Goal: Task Accomplishment & Management: Use online tool/utility

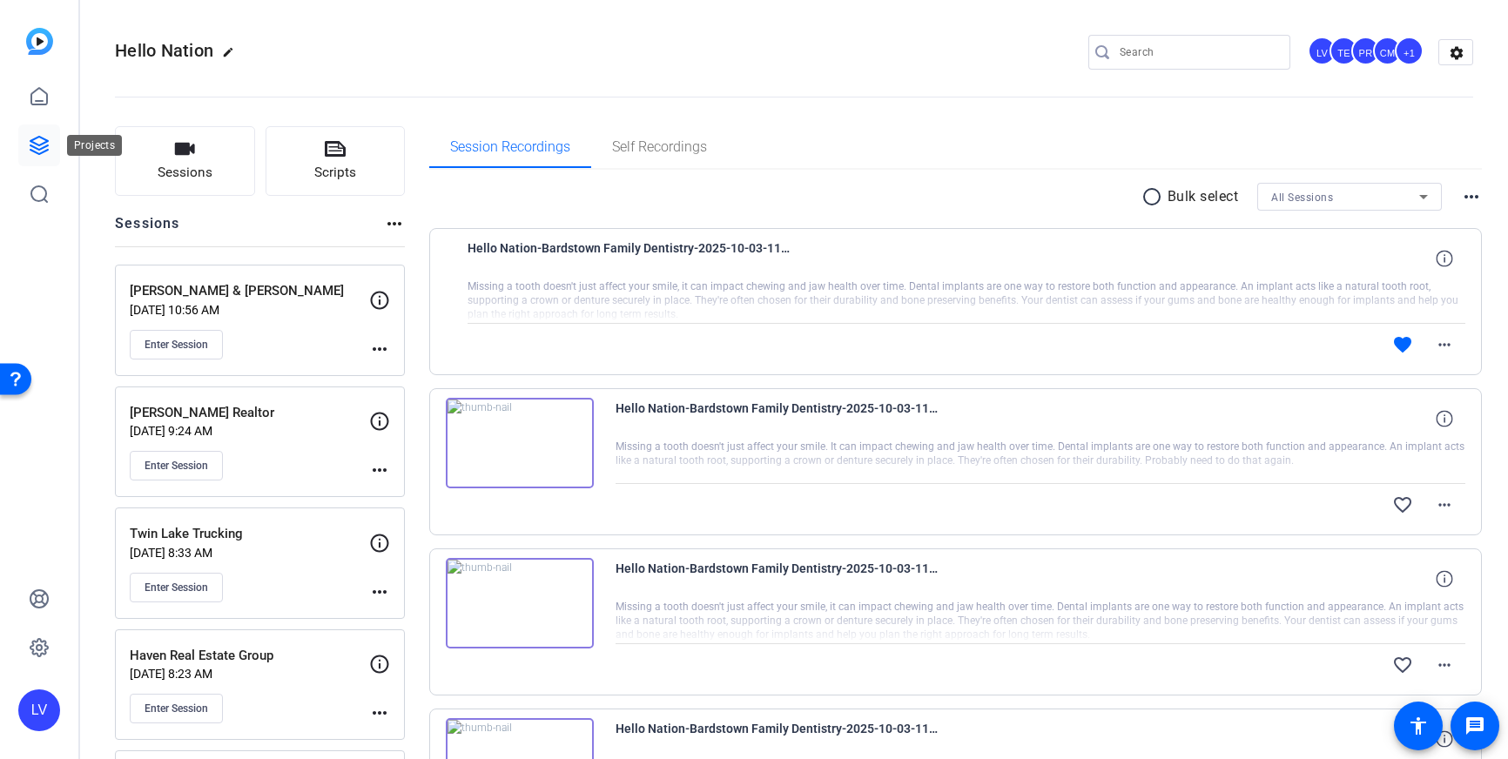
click at [29, 137] on icon at bounding box center [39, 145] width 21 height 21
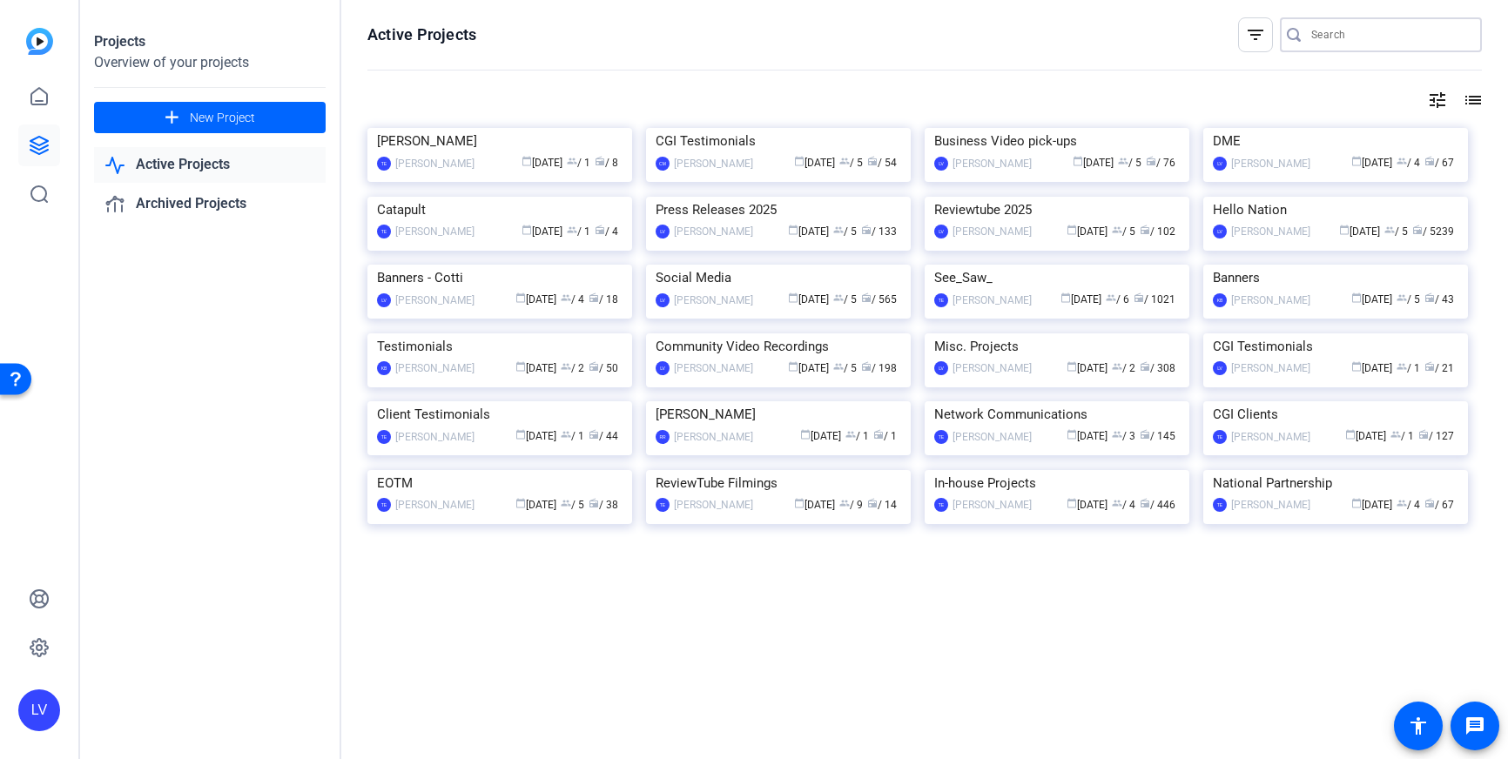
click at [1337, 30] on input "Search" at bounding box center [1389, 34] width 157 height 21
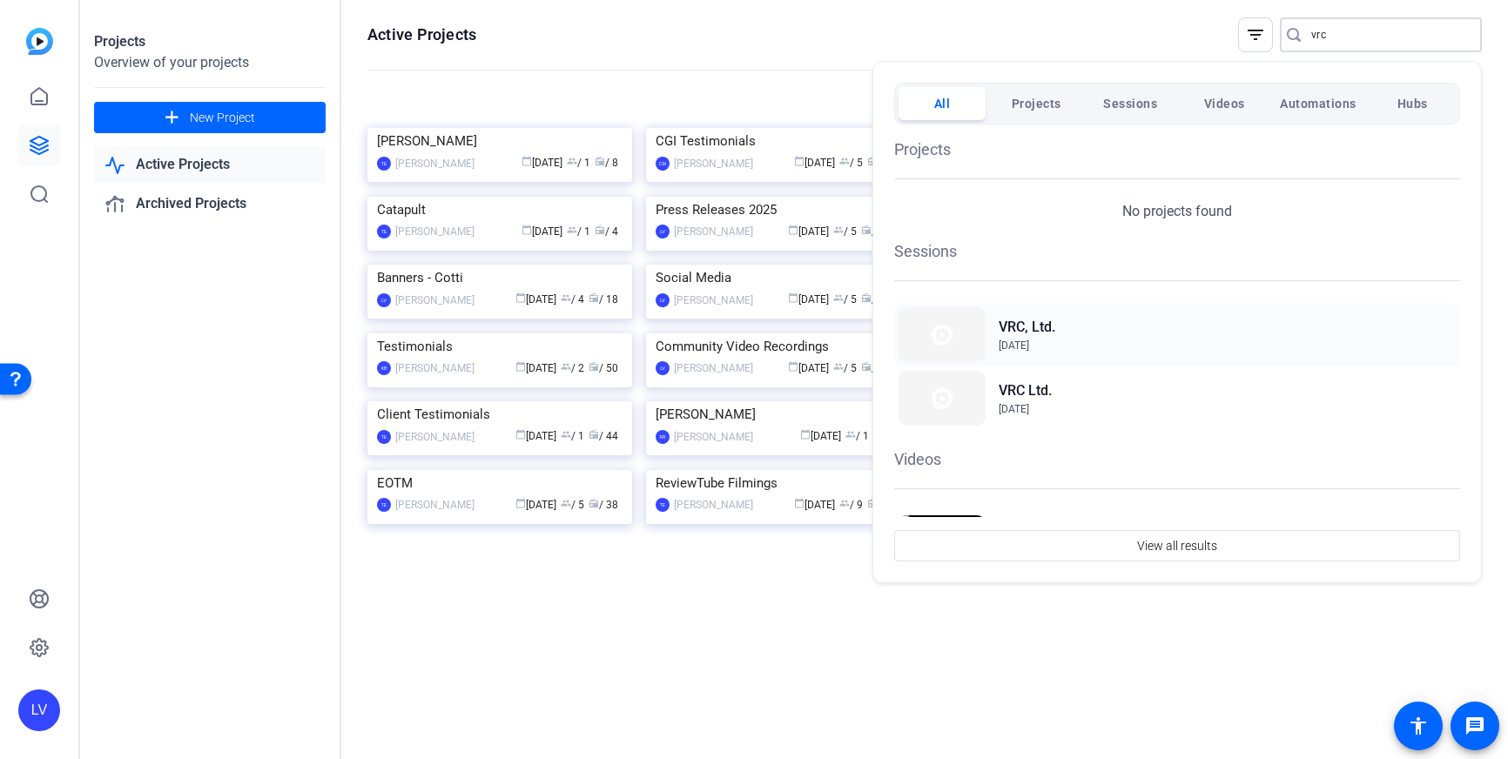
type input "vrc"
click at [1045, 338] on span "Oct 1, 2025" at bounding box center [1027, 346] width 57 height 16
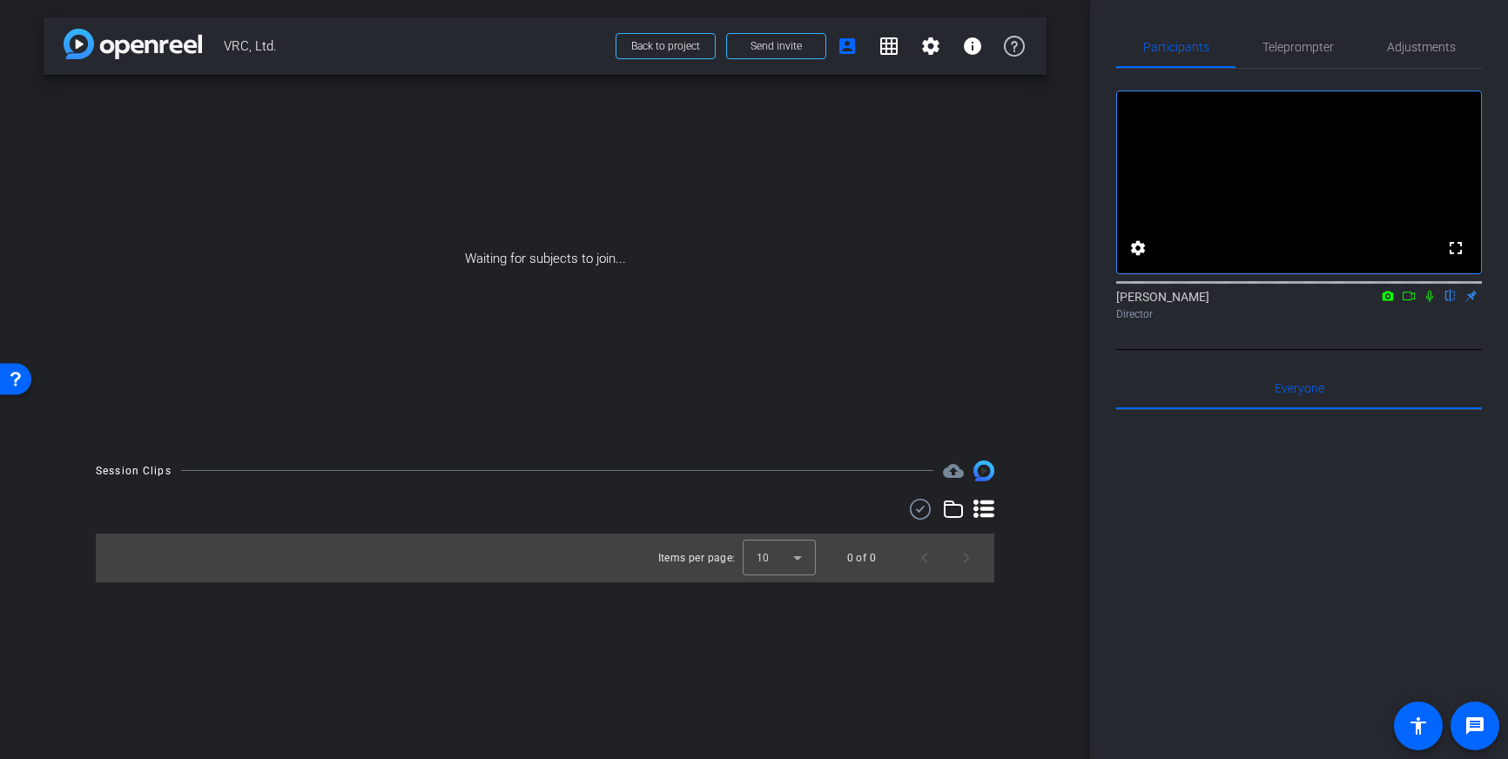
scroll to position [1, 0]
click at [782, 57] on span at bounding box center [776, 46] width 98 height 42
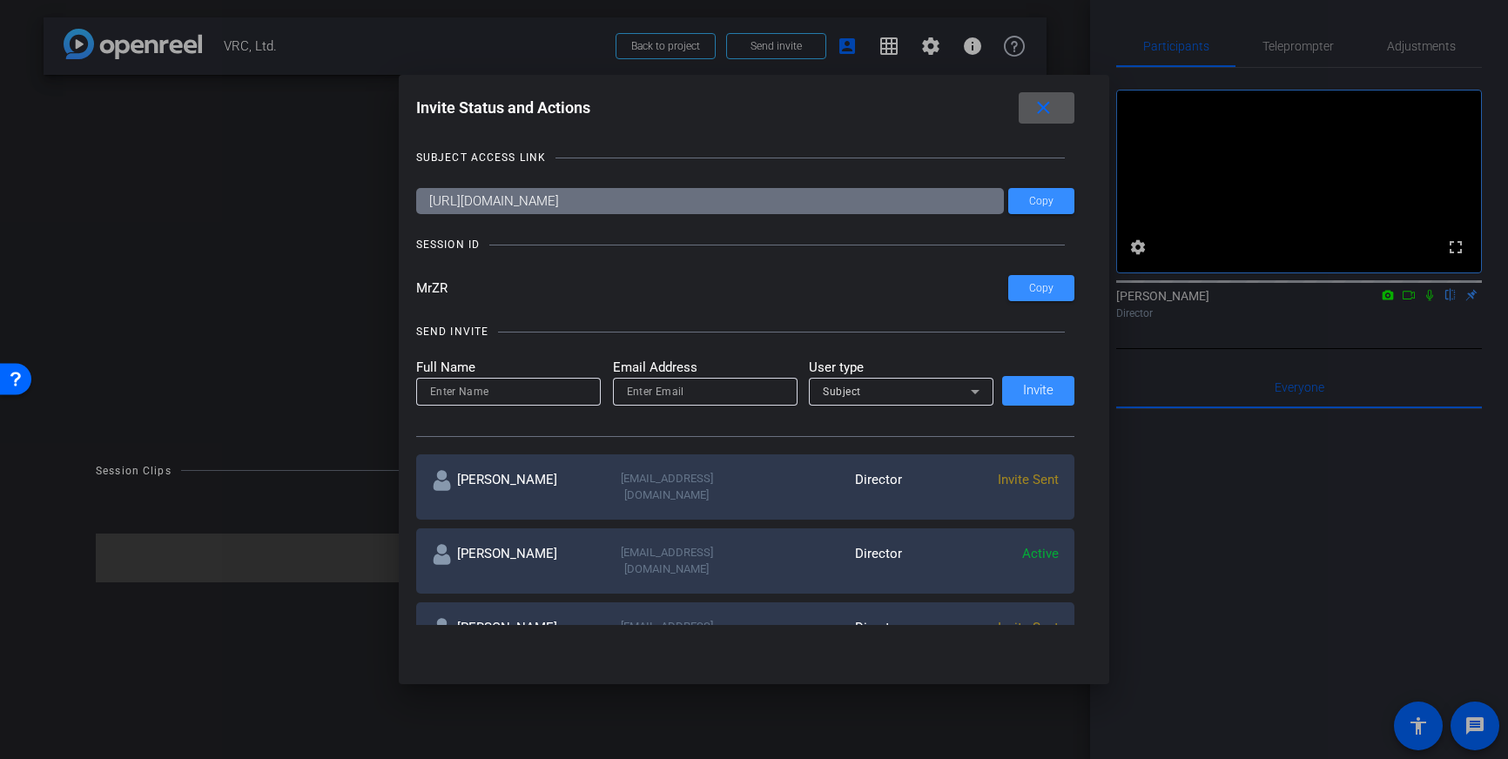
drag, startPoint x: 1062, startPoint y: 105, endPoint x: 1018, endPoint y: 111, distance: 44.7
click at [1062, 105] on span at bounding box center [1047, 108] width 56 height 42
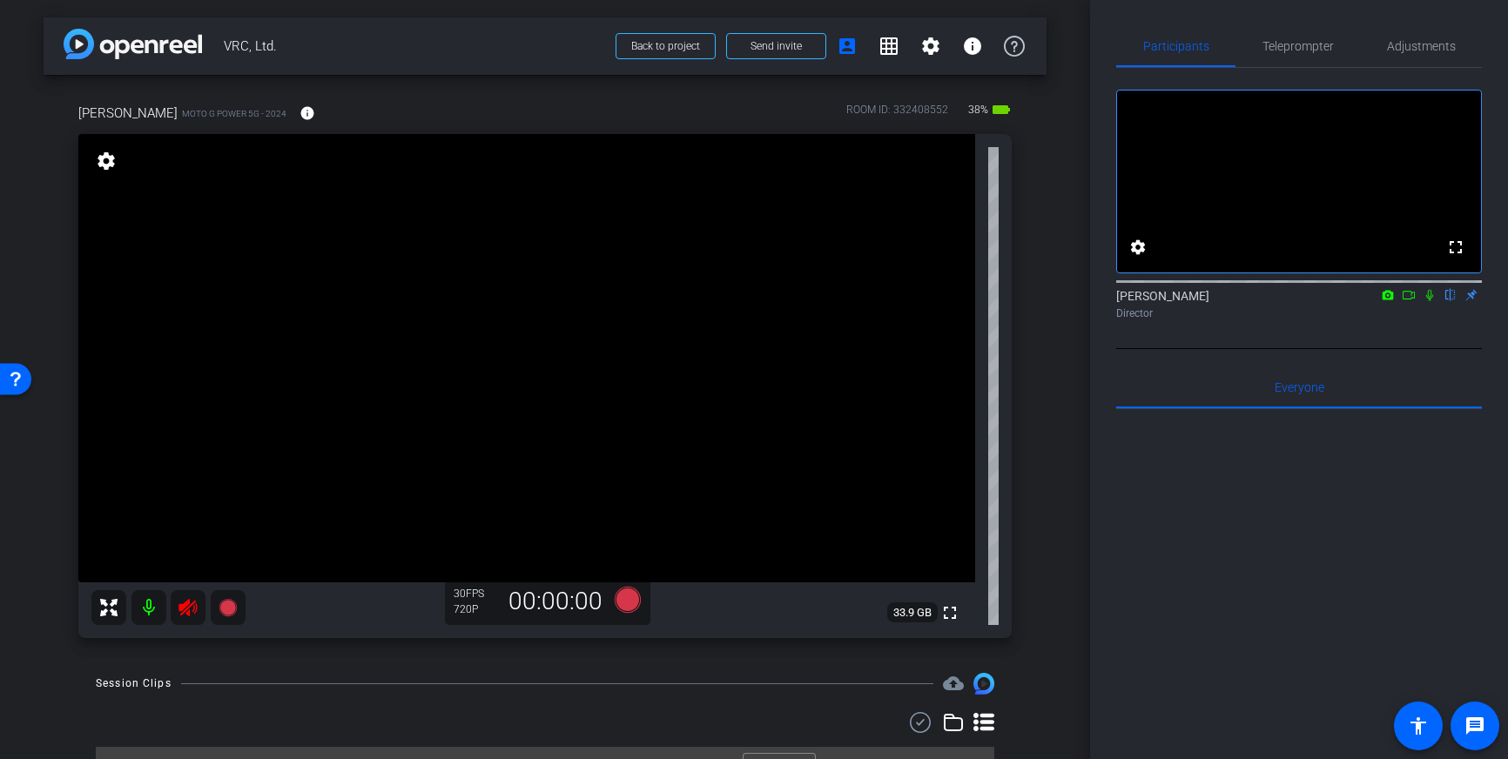
click at [187, 600] on icon at bounding box center [188, 607] width 18 height 17
click at [1435, 51] on span "Adjustments" at bounding box center [1421, 46] width 69 height 12
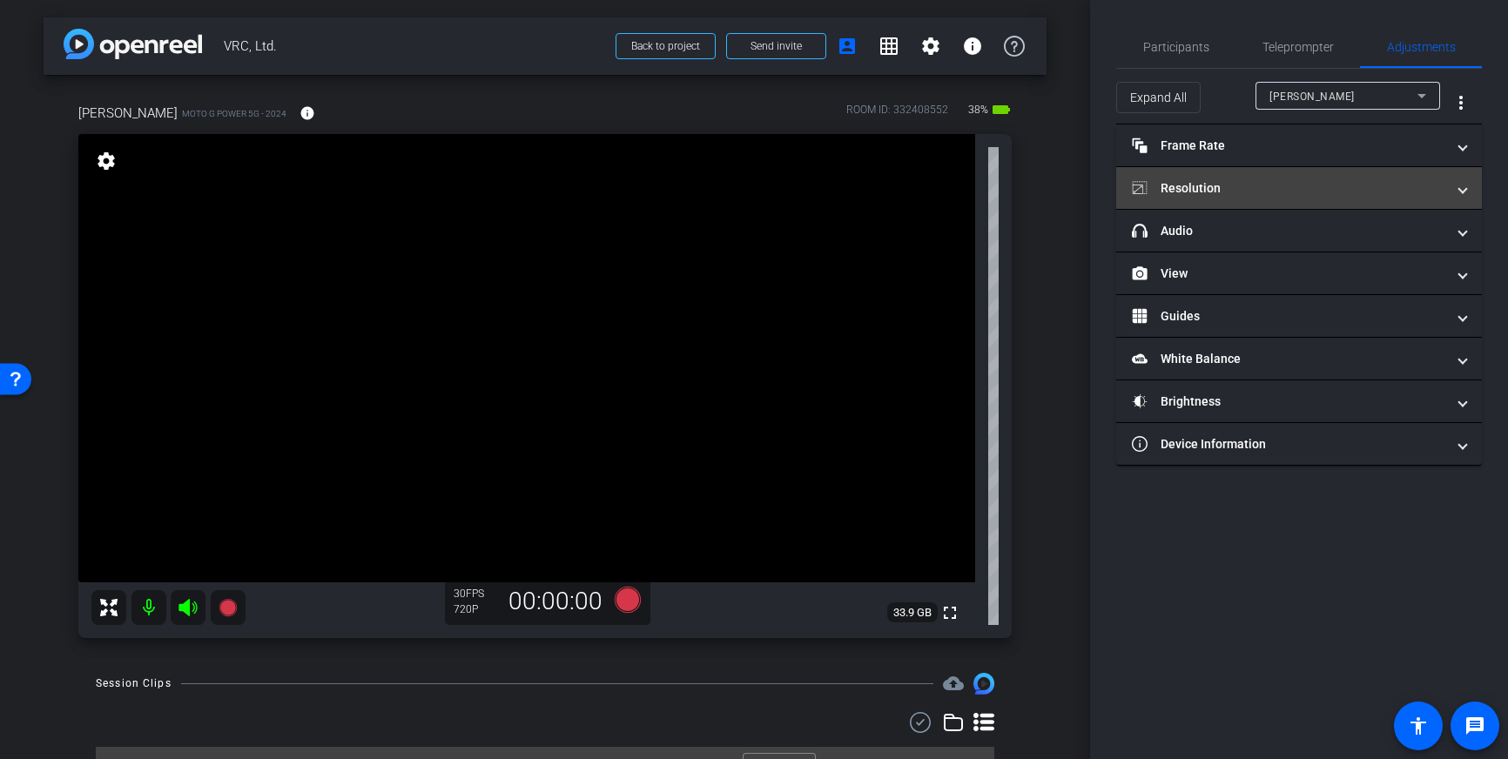
click at [1391, 204] on mat-expansion-panel-header "Resolution" at bounding box center [1299, 188] width 366 height 42
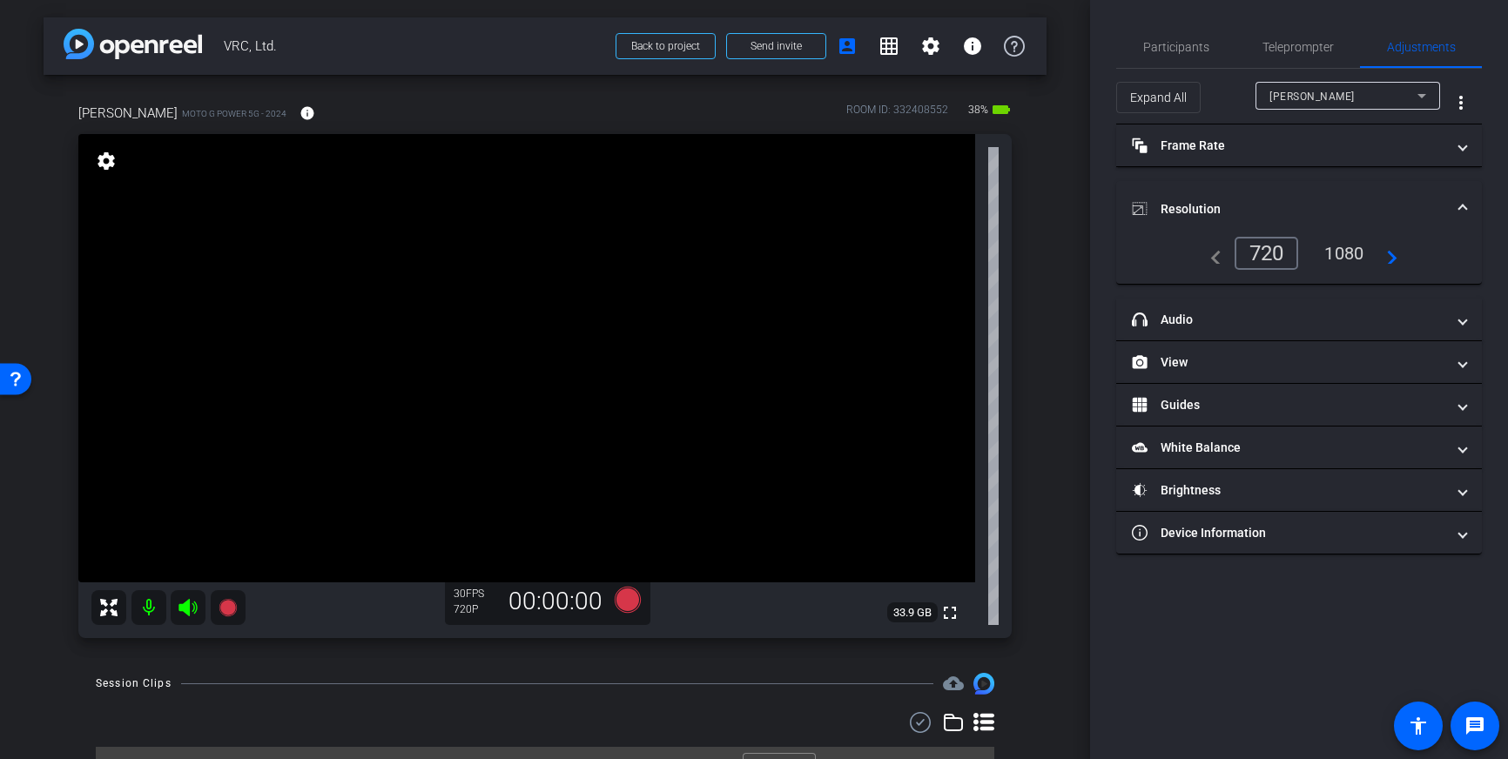
click at [1347, 249] on div "1080" at bounding box center [1343, 254] width 65 height 30
click at [1459, 208] on span at bounding box center [1462, 209] width 7 height 18
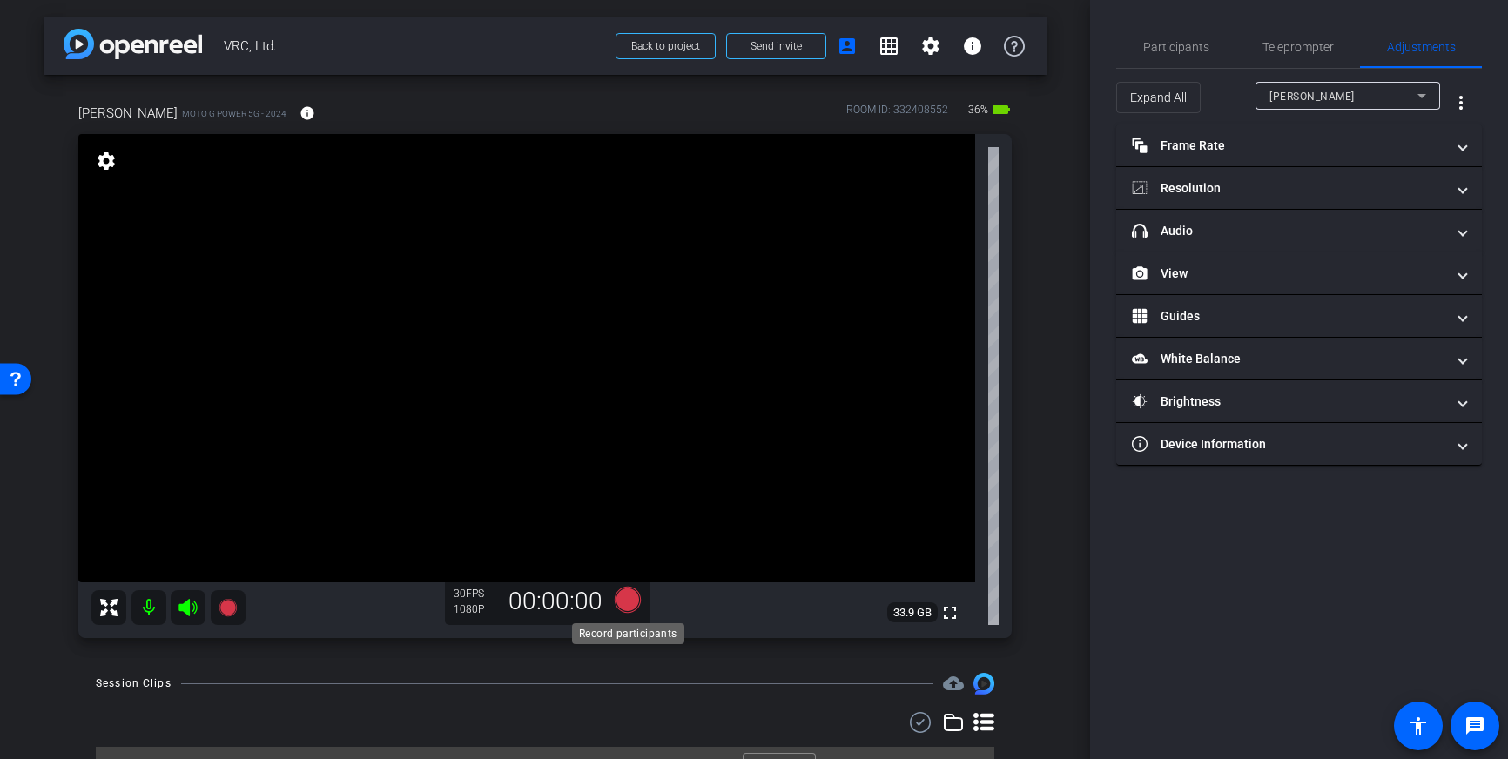
click at [636, 602] on icon at bounding box center [628, 600] width 26 height 26
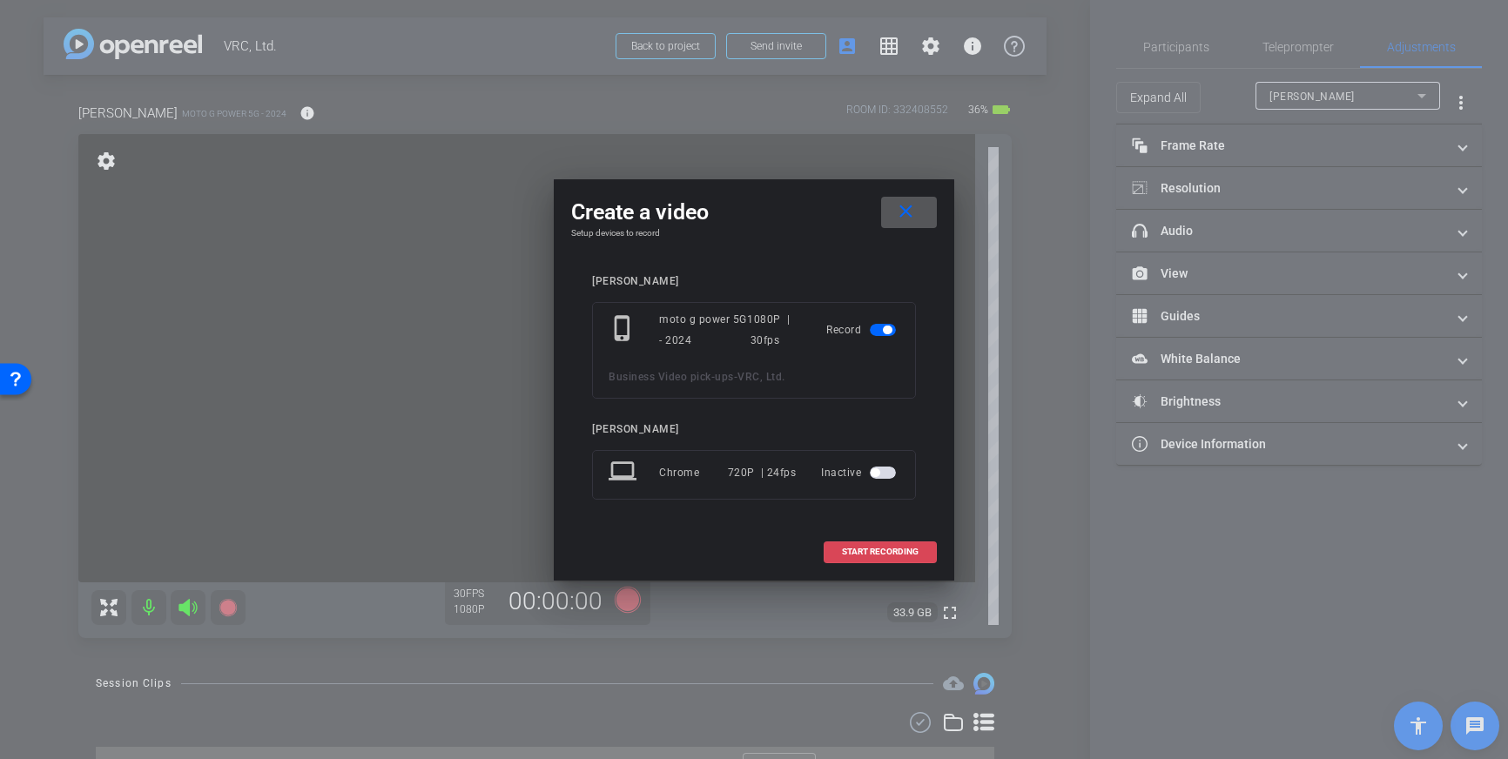
click at [866, 551] on span "START RECORDING" at bounding box center [880, 552] width 77 height 9
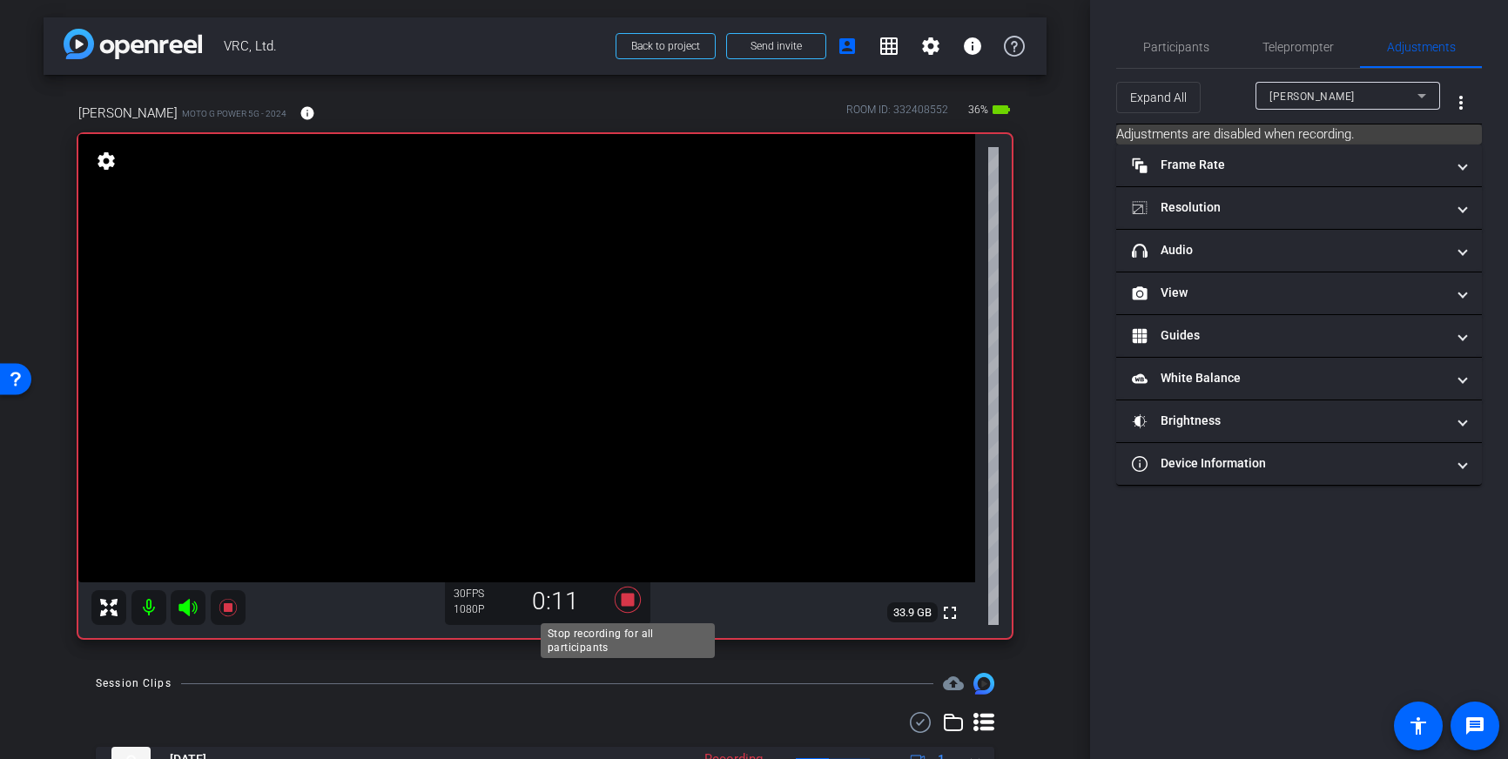
click at [632, 602] on icon at bounding box center [628, 600] width 26 height 26
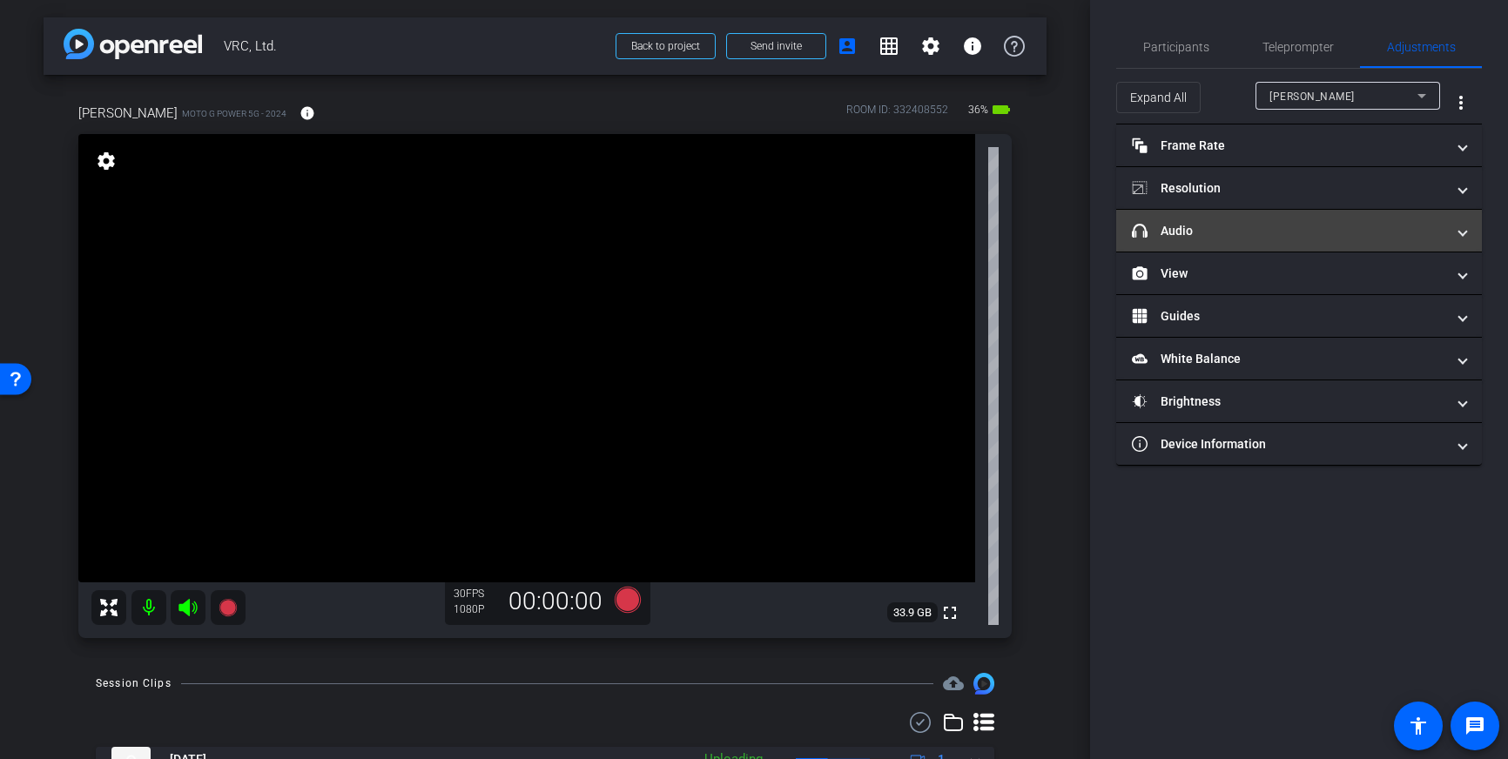
click at [1360, 220] on mat-expansion-panel-header "headphone icon Audio" at bounding box center [1299, 231] width 366 height 42
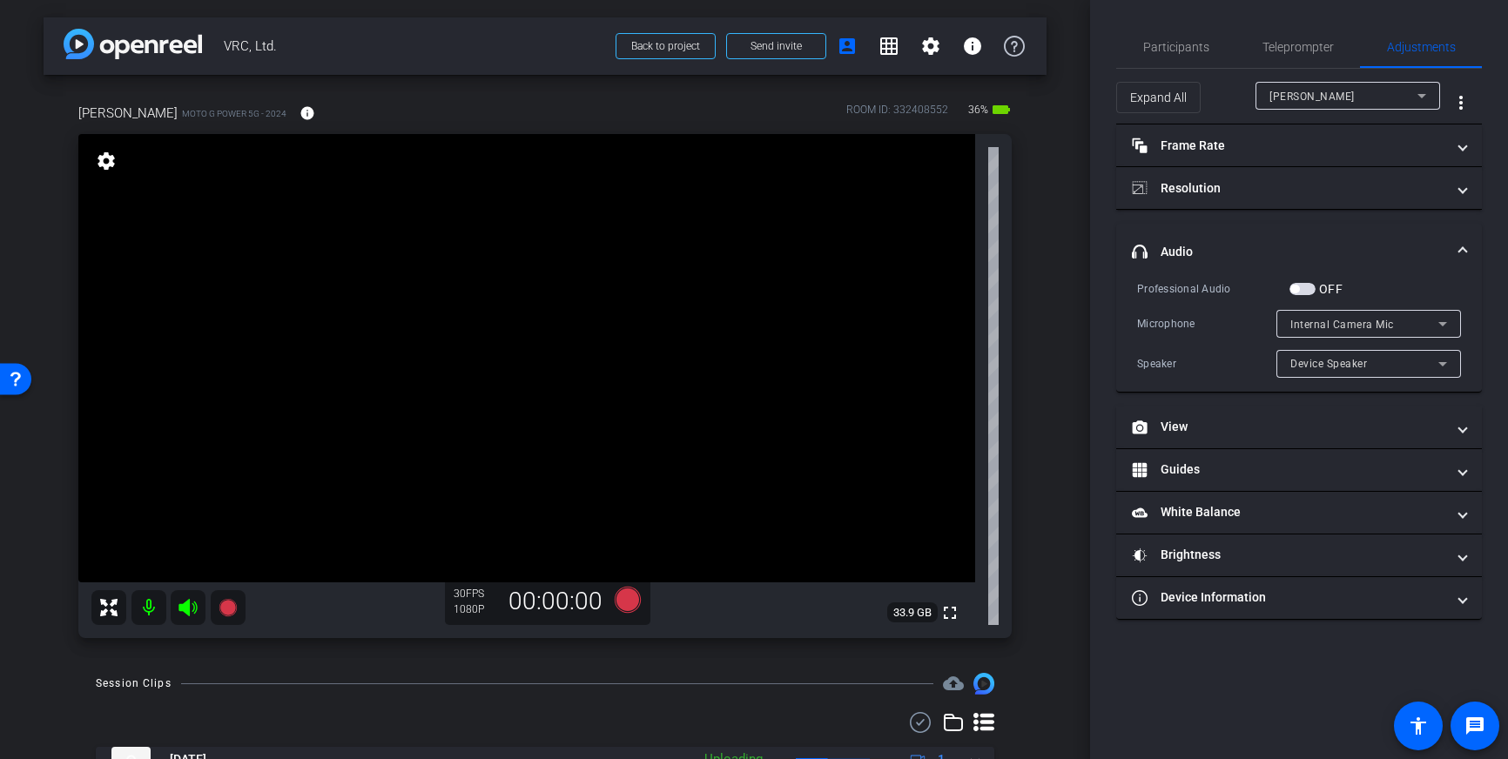
click at [1304, 288] on span "button" at bounding box center [1303, 289] width 26 height 12
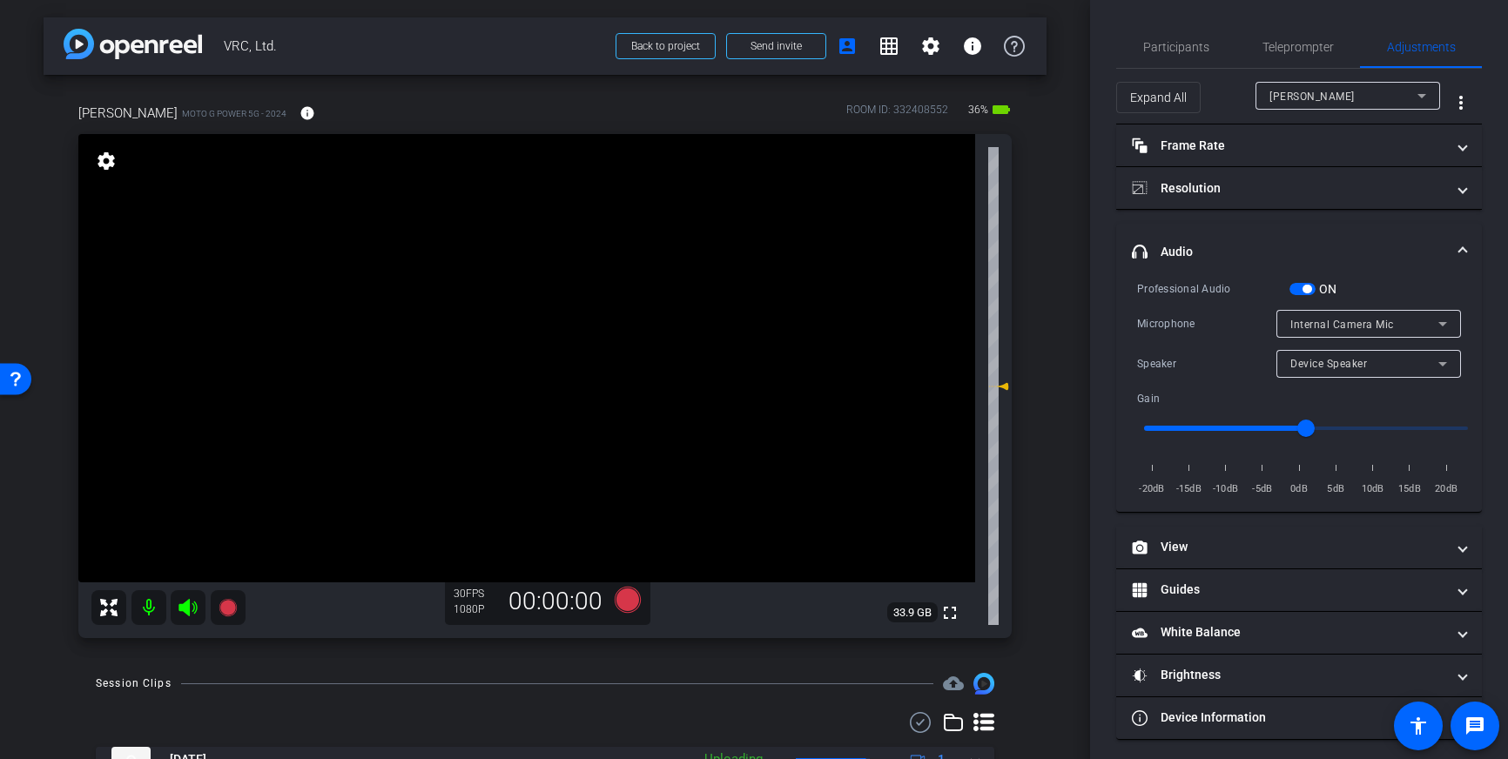
click at [1426, 313] on div "Internal Camera Mic" at bounding box center [1365, 324] width 148 height 22
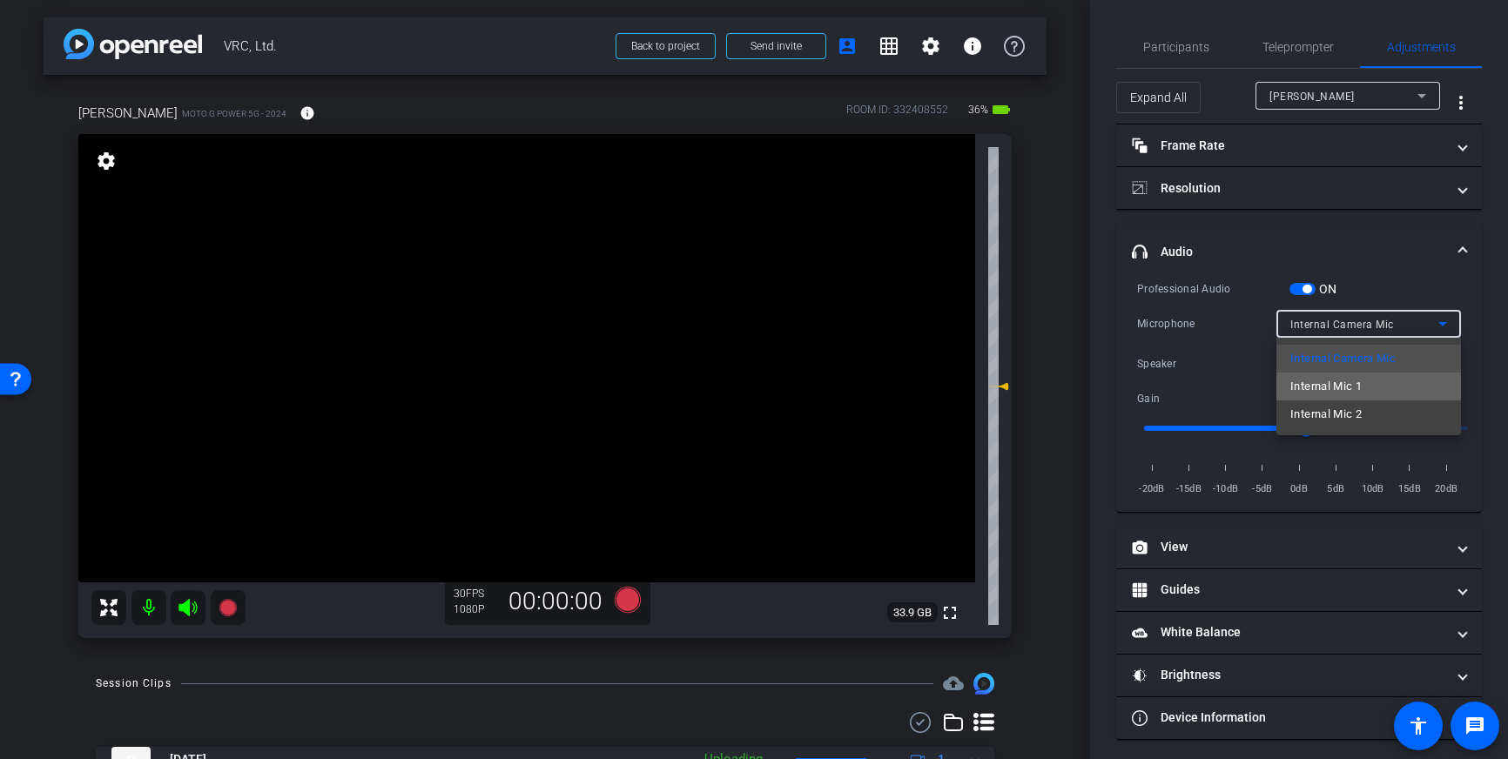
click at [1366, 385] on mat-option "Internal Mic 1" at bounding box center [1369, 387] width 185 height 28
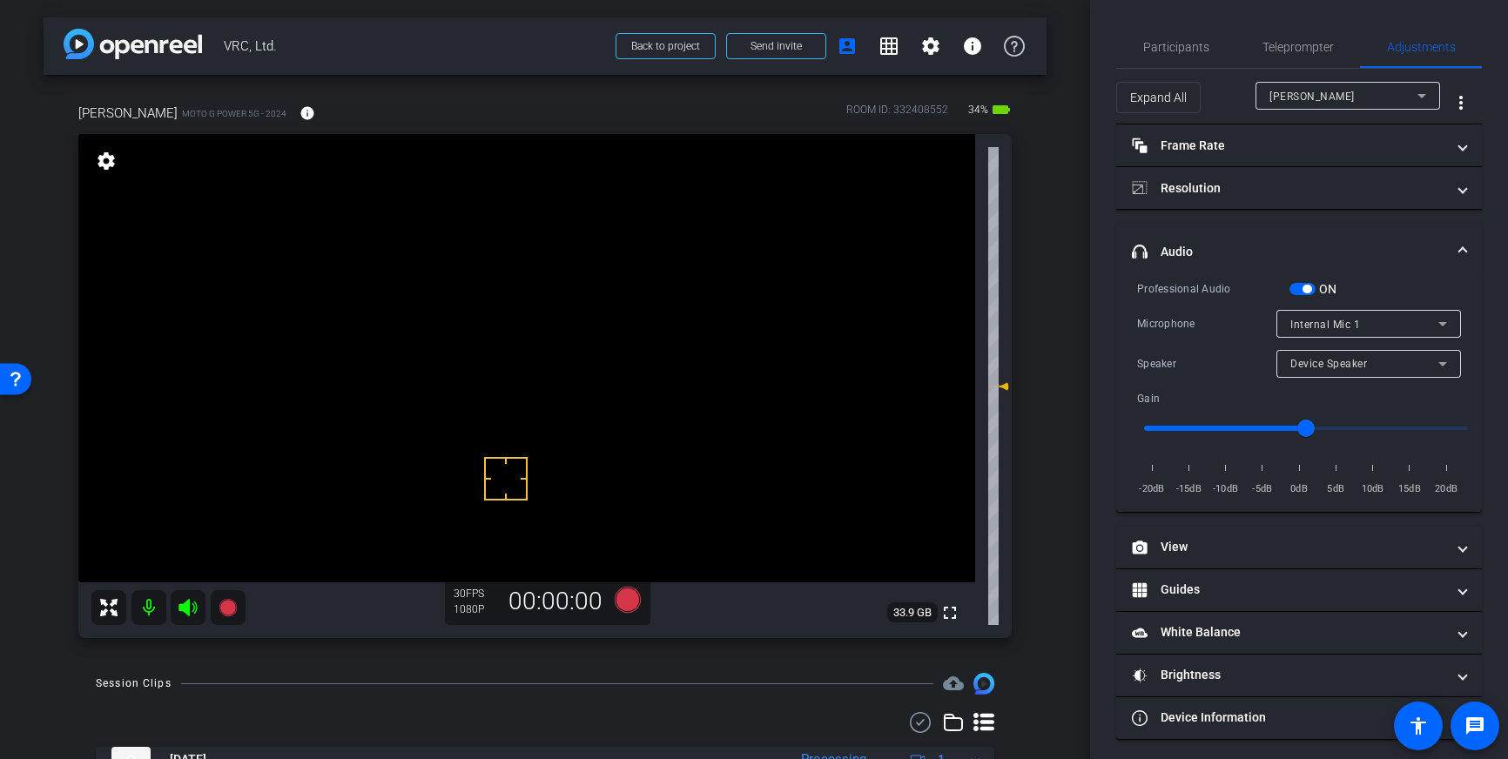
drag, startPoint x: 498, startPoint y: 387, endPoint x: 513, endPoint y: 424, distance: 39.5
drag, startPoint x: 1308, startPoint y: 43, endPoint x: 1333, endPoint y: 108, distance: 70.0
click at [1308, 43] on span "Teleprompter" at bounding box center [1298, 47] width 71 height 12
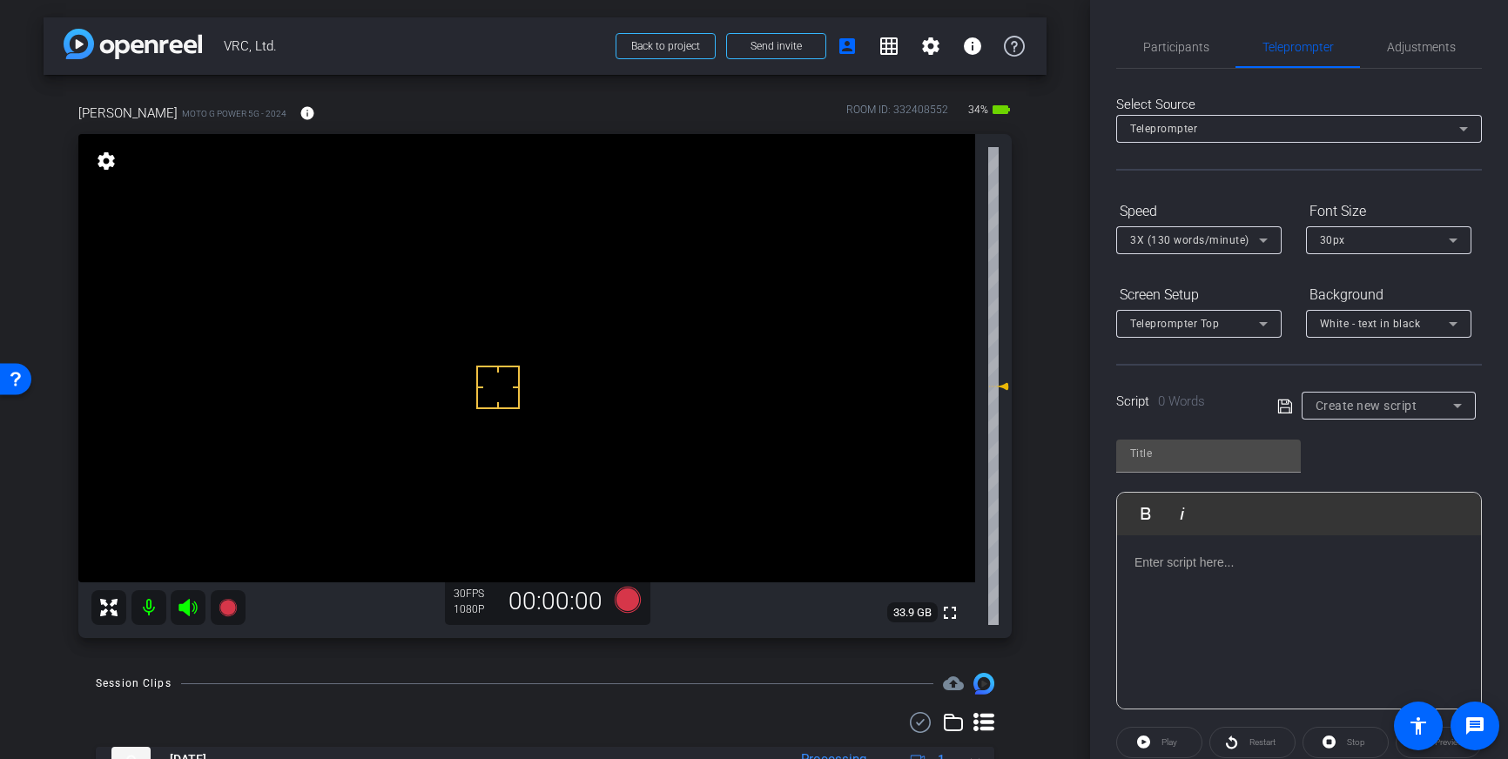
click at [1247, 591] on div at bounding box center [1299, 623] width 364 height 174
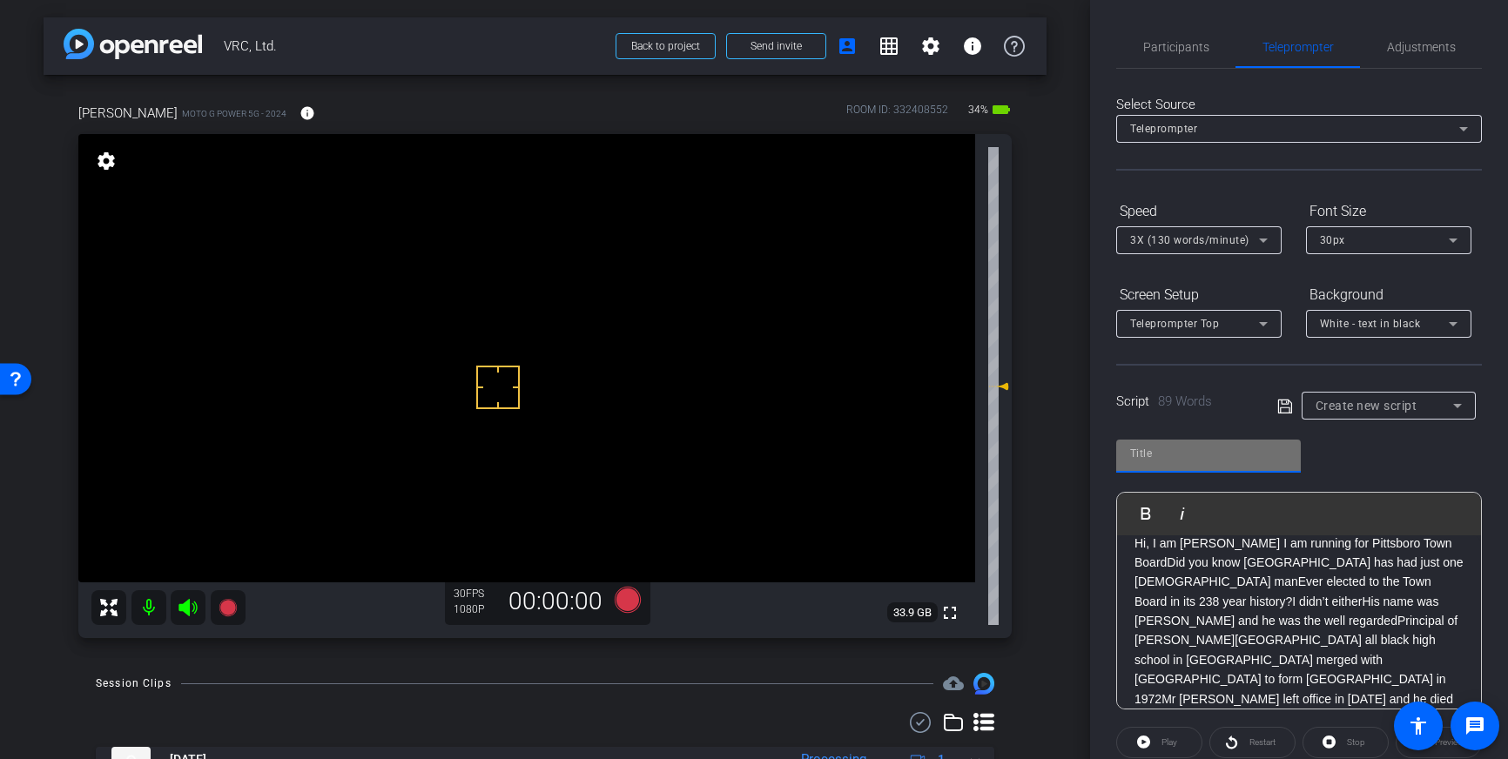
click at [1202, 462] on input "text" at bounding box center [1208, 453] width 157 height 21
type input "VRC"
click at [1365, 442] on div "VRC Play Play from this location Play Selected Play and display the selected te…" at bounding box center [1299, 568] width 366 height 283
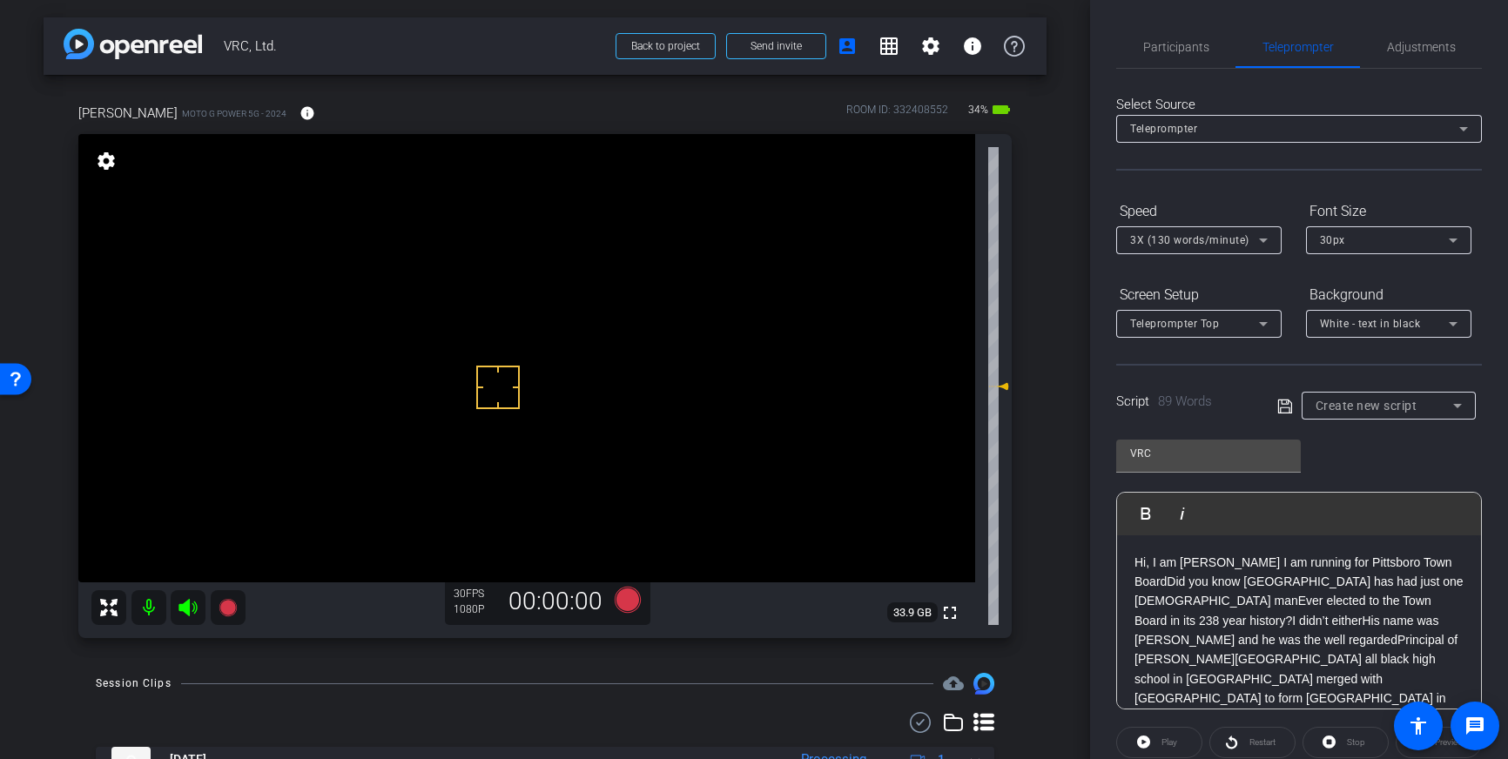
scroll to position [0, 0]
click at [1283, 407] on icon at bounding box center [1284, 406] width 14 height 14
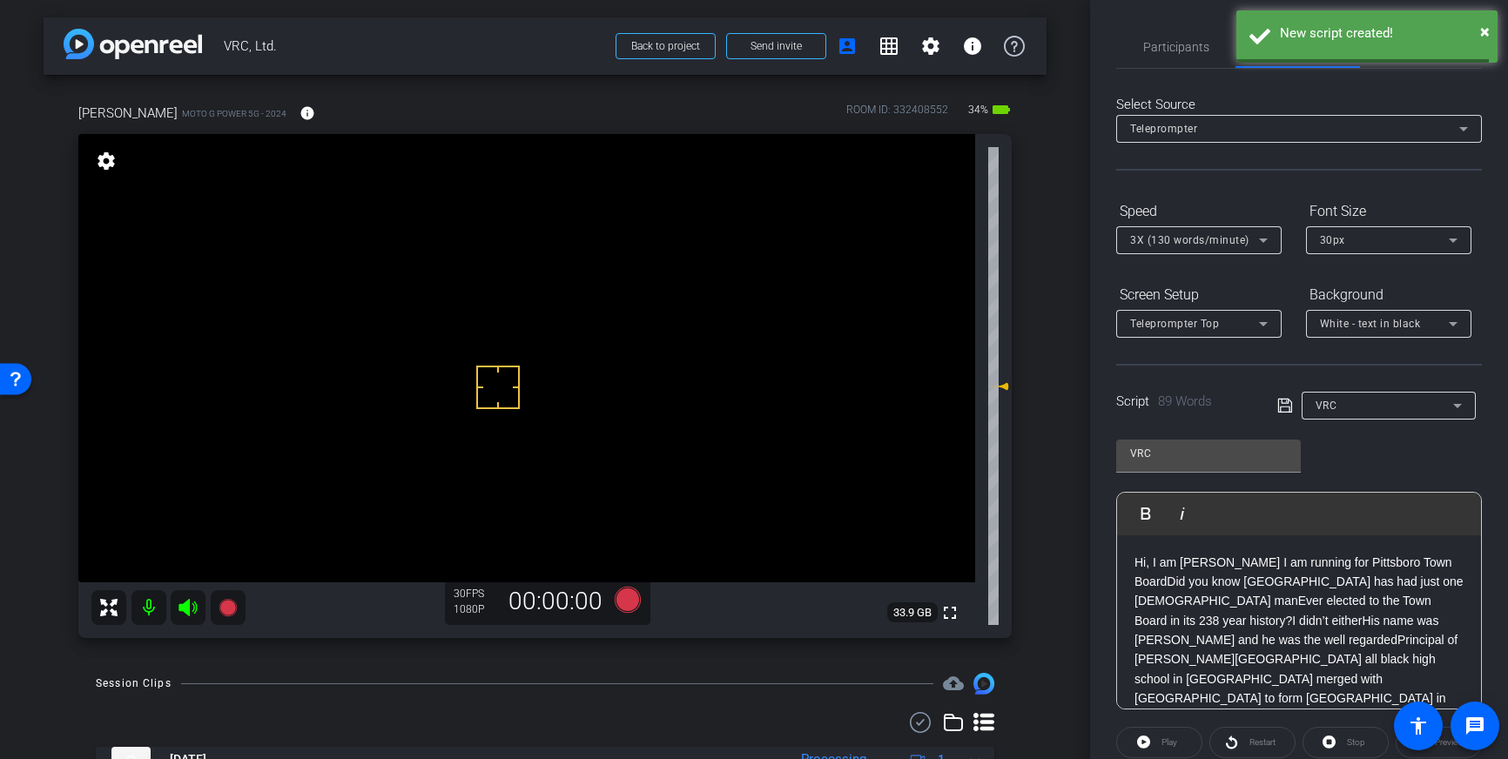
scroll to position [192, 0]
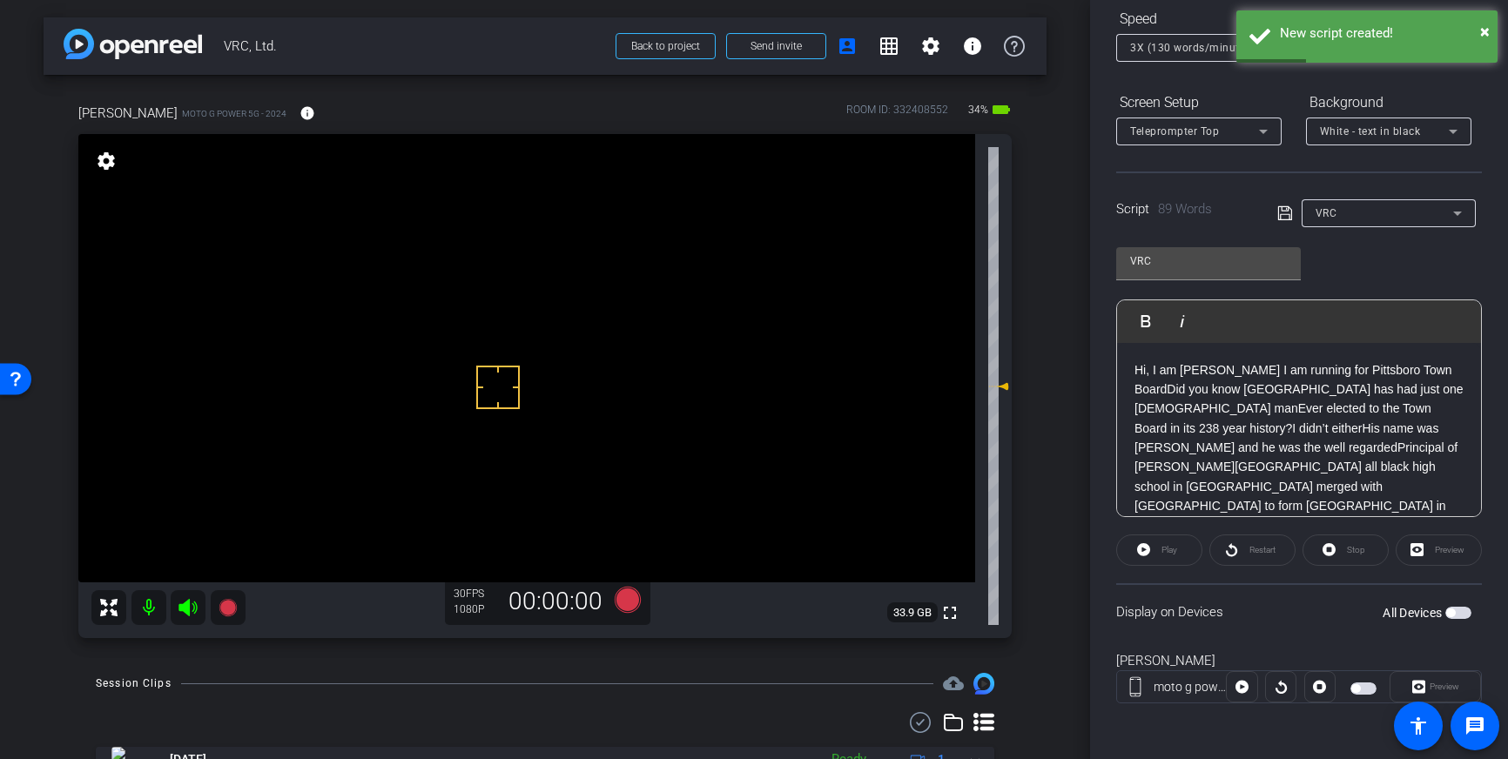
drag, startPoint x: 1457, startPoint y: 616, endPoint x: 1465, endPoint y: 650, distance: 35.7
click at [1457, 616] on span "button" at bounding box center [1459, 613] width 26 height 12
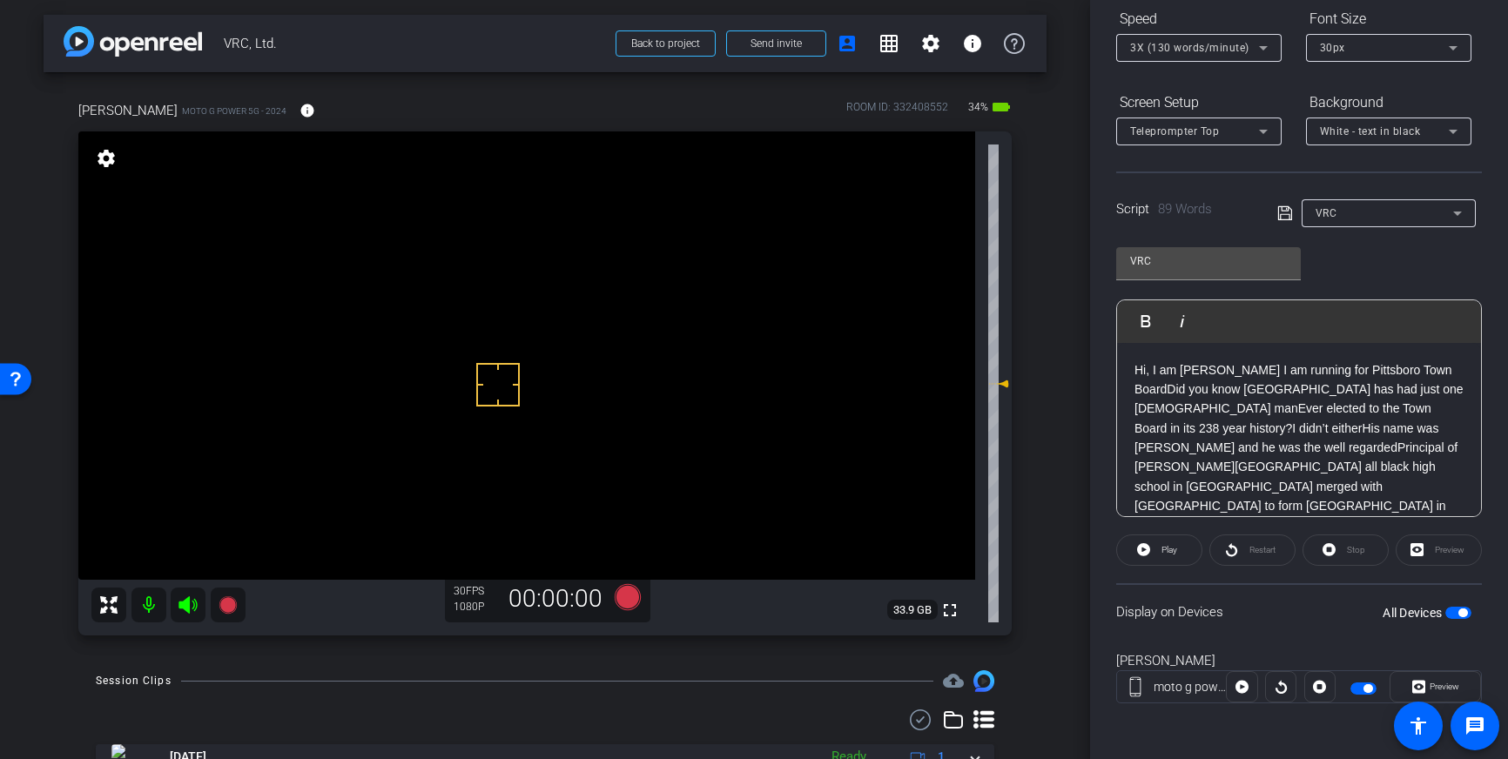
scroll to position [0, 0]
drag, startPoint x: 1252, startPoint y: 370, endPoint x: 1264, endPoint y: 378, distance: 13.8
click at [1255, 373] on p "Hi, I am Tobias PalmerAnd I am running for Pittsboro Town BoardDid you know Pit…" at bounding box center [1299, 478] width 329 height 234
drag, startPoint x: 1259, startPoint y: 368, endPoint x: 1277, endPoint y: 388, distance: 26.5
click at [1259, 368] on p "Hi, I am Tobias PalmerAnd I am running for Pittsboro Town BoardDid you know Pit…" at bounding box center [1299, 478] width 329 height 234
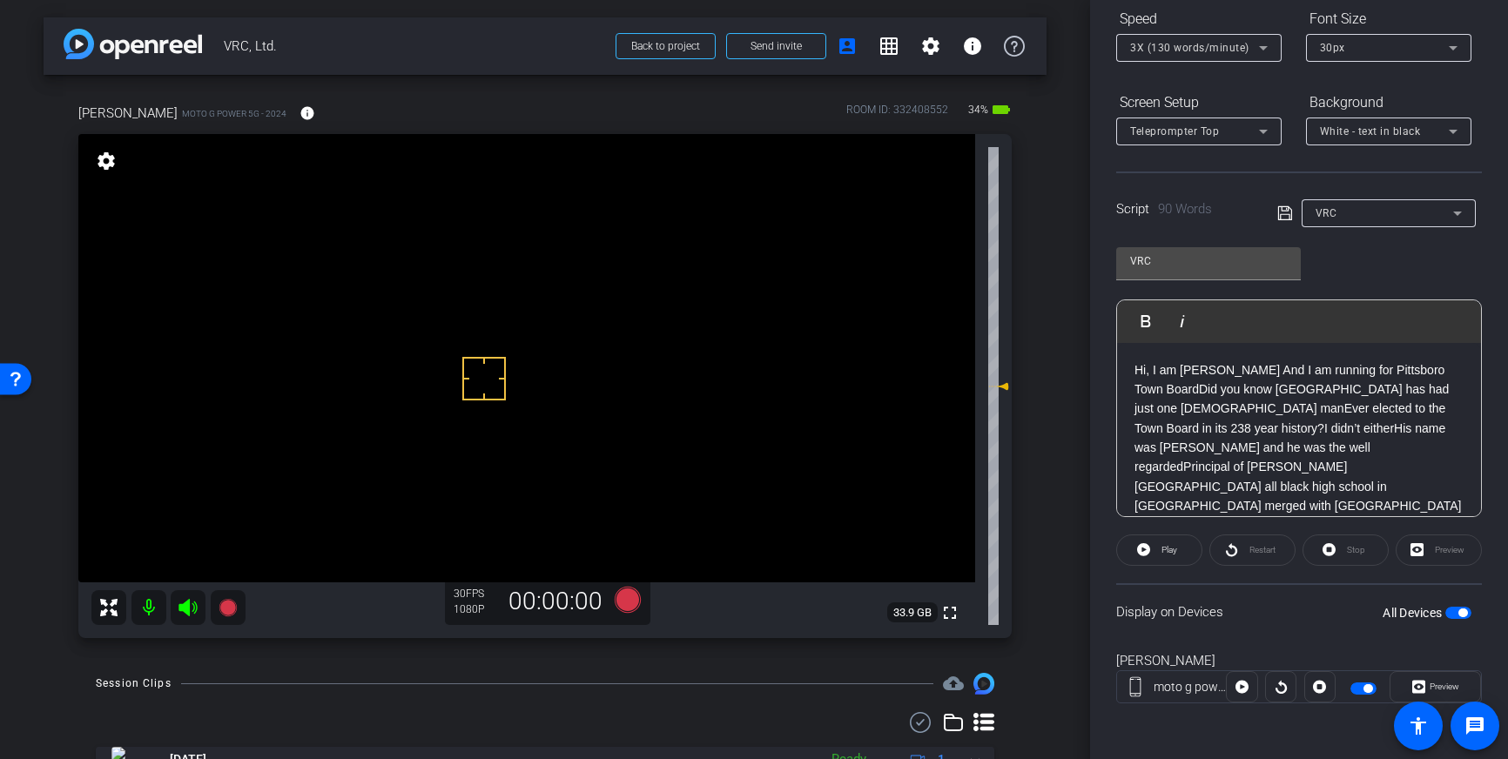
click at [1304, 411] on p "Hi, I am Tobias Palmer And I am running for Pittsboro Town BoardDid you know Pi…" at bounding box center [1299, 487] width 329 height 253
click at [1160, 412] on p "Hi, I am Tobias Palmer And I am running for Pittsboro Town BoardDid you know Pi…" at bounding box center [1299, 487] width 329 height 253
click at [1170, 390] on p "Hi, I am Tobias Palmer And I am running for Pittsboro Town BoardDid you know Pi…" at bounding box center [1299, 487] width 329 height 253
click at [1142, 414] on p "Hi, I am Tobias Palmer And I am running for Pittsboro Town Board Did you know P…" at bounding box center [1299, 487] width 329 height 253
click at [1236, 401] on p "Hi, I am Tobias Palmer And I am running for Pittsboro Town Board Did you know P…" at bounding box center [1299, 487] width 329 height 253
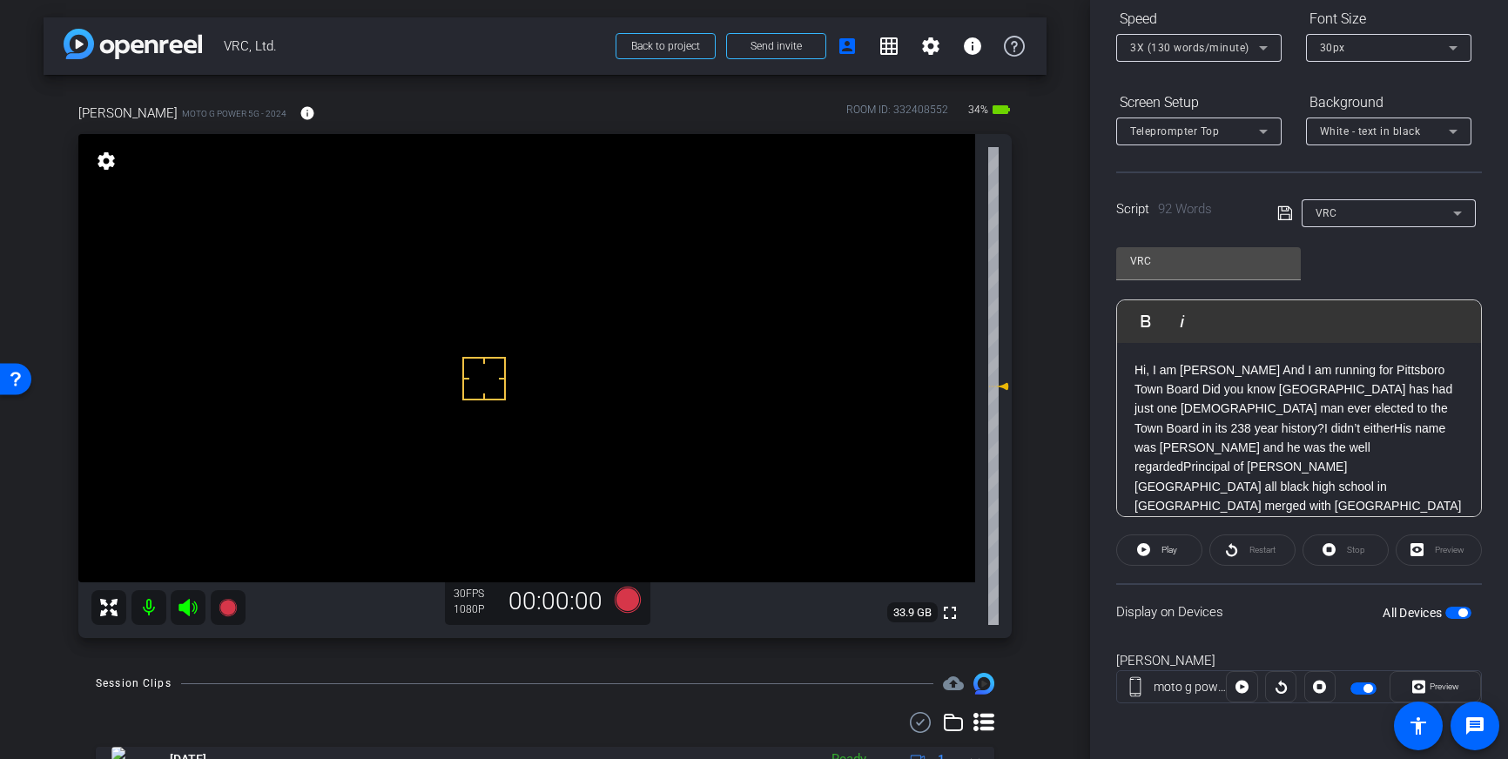
click at [1337, 392] on p "Hi, I am Tobias Palmer And I am running for Pittsboro Town Board Did you know P…" at bounding box center [1299, 487] width 329 height 253
drag, startPoint x: 1324, startPoint y: 429, endPoint x: 1325, endPoint y: 443, distance: 14.0
click at [1324, 430] on p "Hi, I am Tobias Palmer And I am running for Pittsboro Town Board Did you know P…" at bounding box center [1299, 487] width 329 height 253
click at [1290, 453] on p "Hi, I am Tobias Palmer And I am running for Pittsboro Town Board Did you know P…" at bounding box center [1299, 487] width 329 height 253
drag, startPoint x: 1237, startPoint y: 469, endPoint x: 1258, endPoint y: 502, distance: 38.9
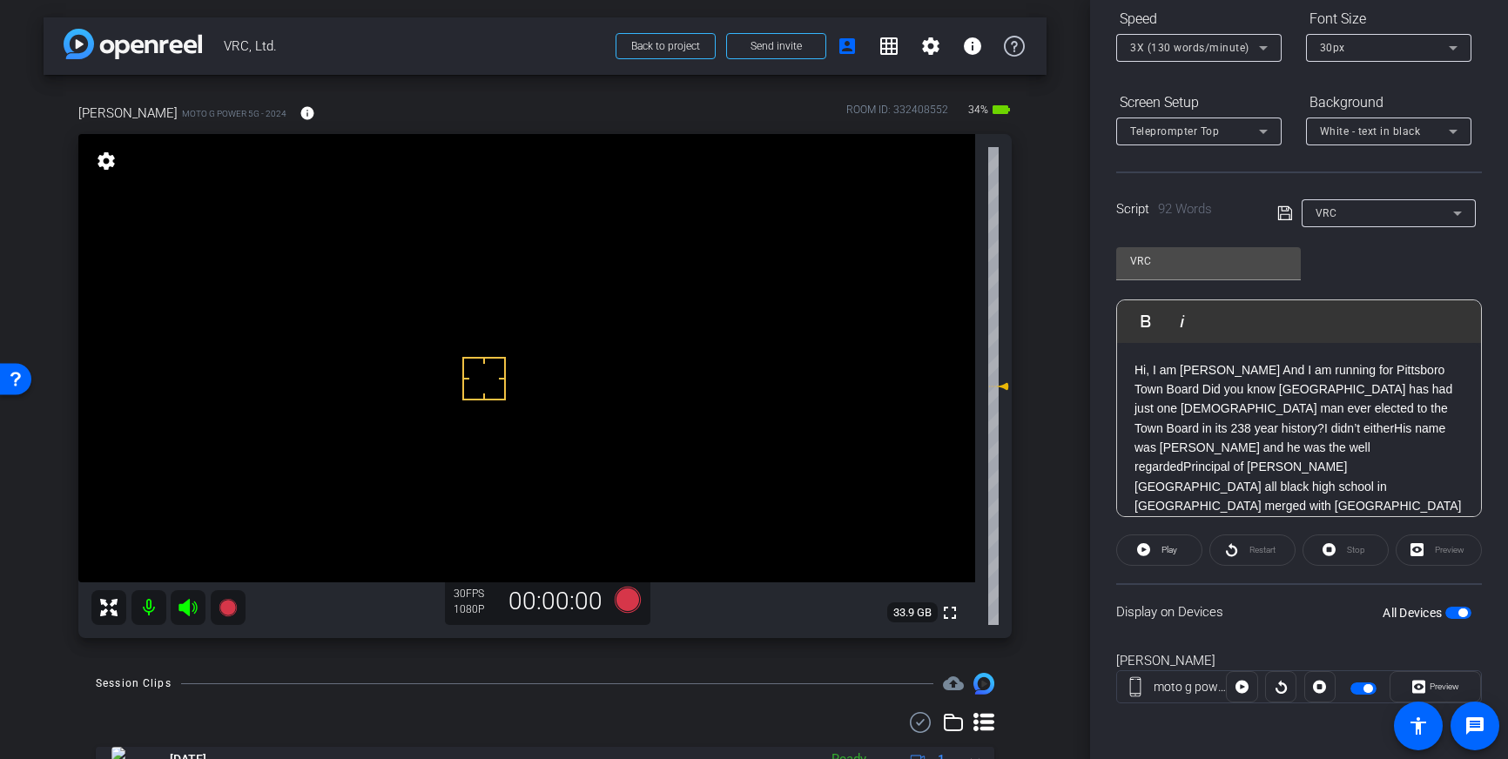
click at [1237, 469] on p "Hi, I am Tobias Palmer And I am running for Pittsboro Town Board Did you know P…" at bounding box center [1299, 487] width 329 height 253
click at [1243, 466] on p "Hi, I am Tobias Palmer And I am running for Pittsboro Town Board Did you know P…" at bounding box center [1299, 487] width 329 height 253
drag, startPoint x: 1206, startPoint y: 372, endPoint x: 1214, endPoint y: 409, distance: 38.3
click at [1207, 372] on p "Hi, I am Tobias Palmer And I am running for Pittsboro Town Board Did you know P…" at bounding box center [1299, 487] width 329 height 253
click at [1278, 431] on p "Hi, I am Tobais Palmer And I am running for Pittsboro Town Board Did you know P…" at bounding box center [1299, 487] width 329 height 253
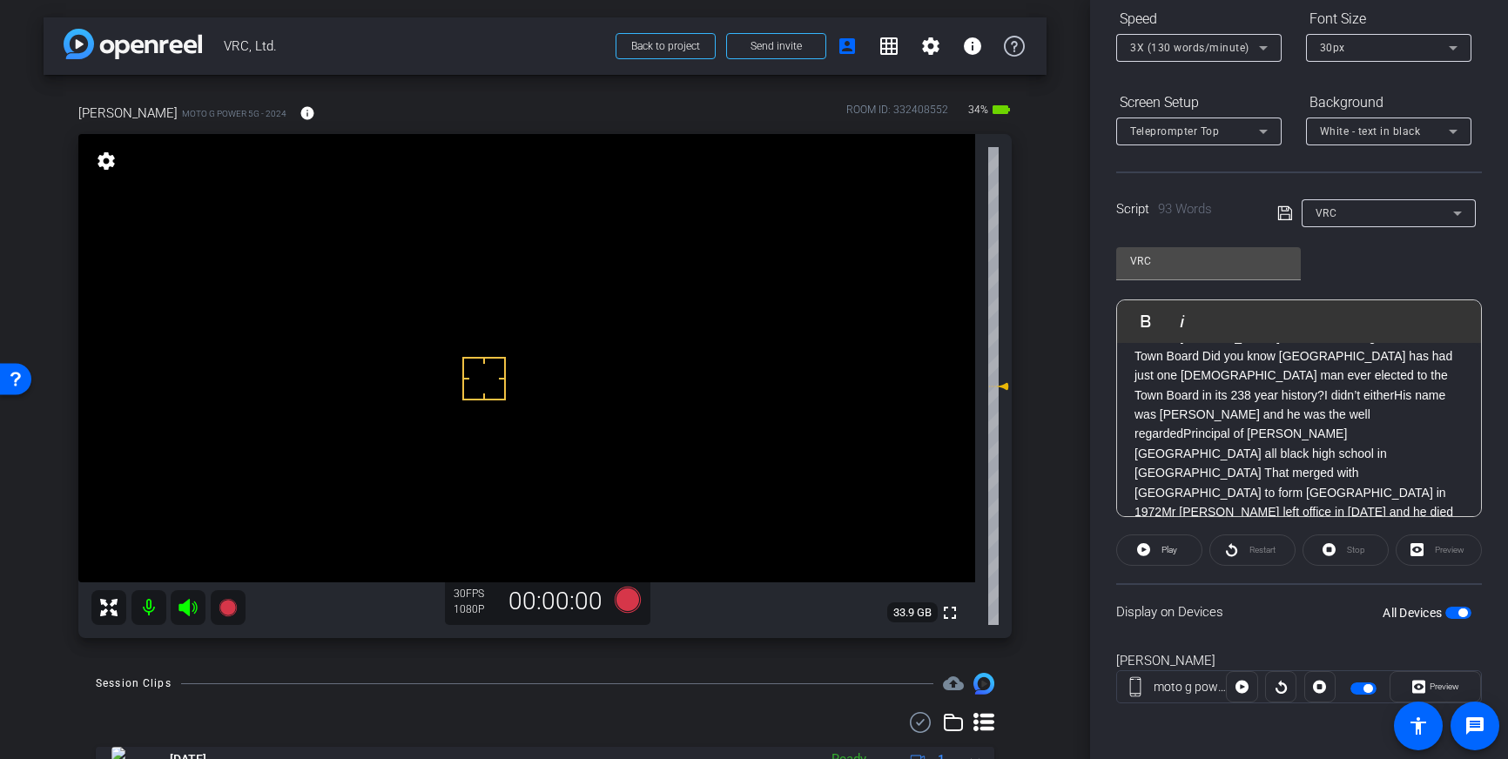
scroll to position [36, 0]
click at [1239, 449] on p "Hi, I am Tobais Palmer And I am running for Pittsboro Town Board Did you know P…" at bounding box center [1299, 451] width 329 height 253
click at [1154, 492] on p "Hi, I am Tobais Palmer And I am running for Pittsboro Town Board Did you know P…" at bounding box center [1299, 451] width 329 height 253
drag, startPoint x: 1173, startPoint y: 468, endPoint x: 1188, endPoint y: 498, distance: 33.1
click at [1174, 472] on p "Hi, I am Tobais Palmer And I am running for Pittsboro Town Board Did you know P…" at bounding box center [1299, 442] width 329 height 234
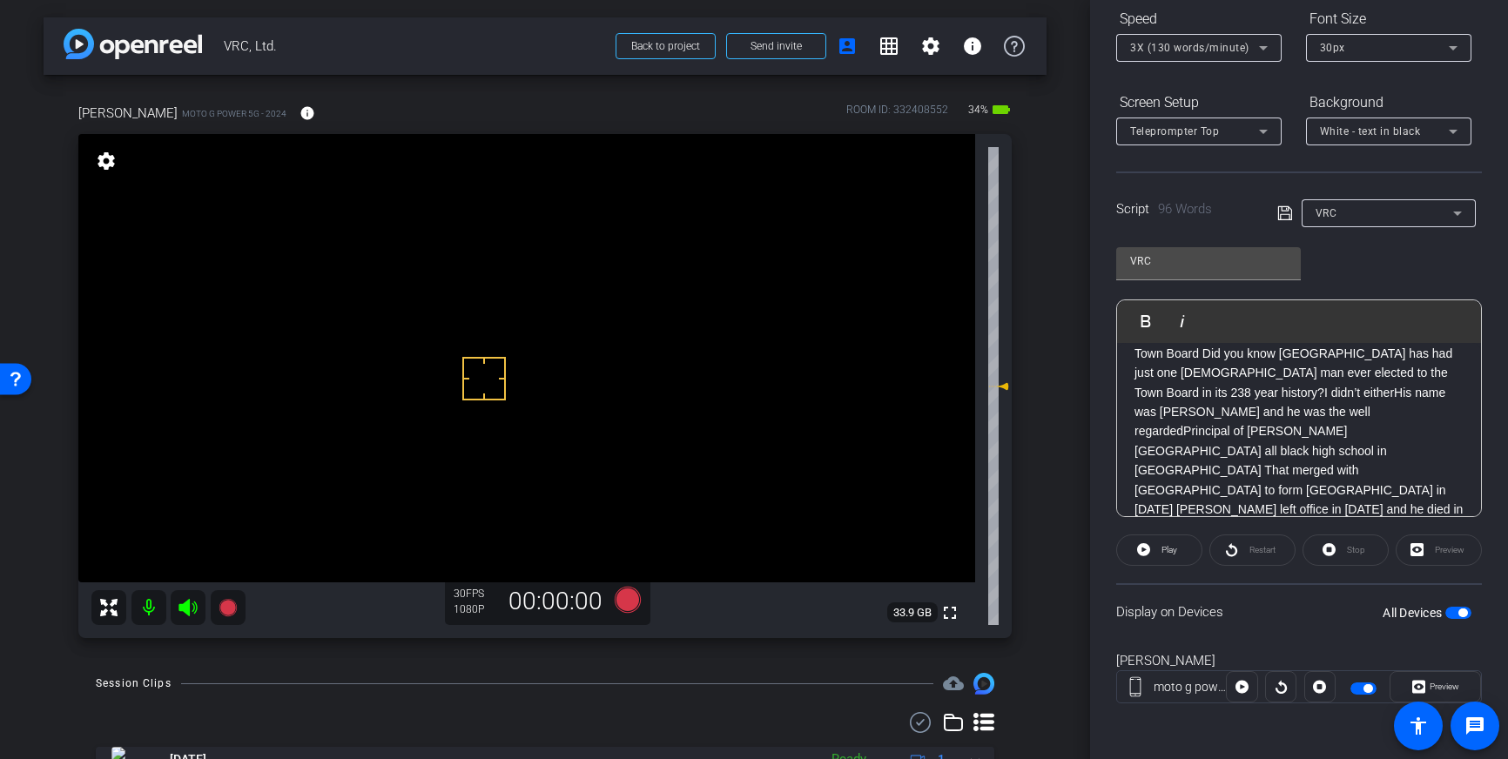
click at [1186, 411] on p "Hi, I am Tobais Palmer And I am running for Pittsboro Town Board Did you know P…" at bounding box center [1299, 442] width 329 height 234
drag, startPoint x: 1198, startPoint y: 391, endPoint x: 1204, endPoint y: 402, distance: 12.9
click at [1198, 392] on p "Hi, I am Tobais Palmer And I am running for Pittsboro Town Board Did you know P…" at bounding box center [1299, 432] width 329 height 214
drag, startPoint x: 1282, startPoint y: 215, endPoint x: 1507, endPoint y: 670, distance: 507.4
click at [1284, 220] on icon at bounding box center [1285, 213] width 16 height 21
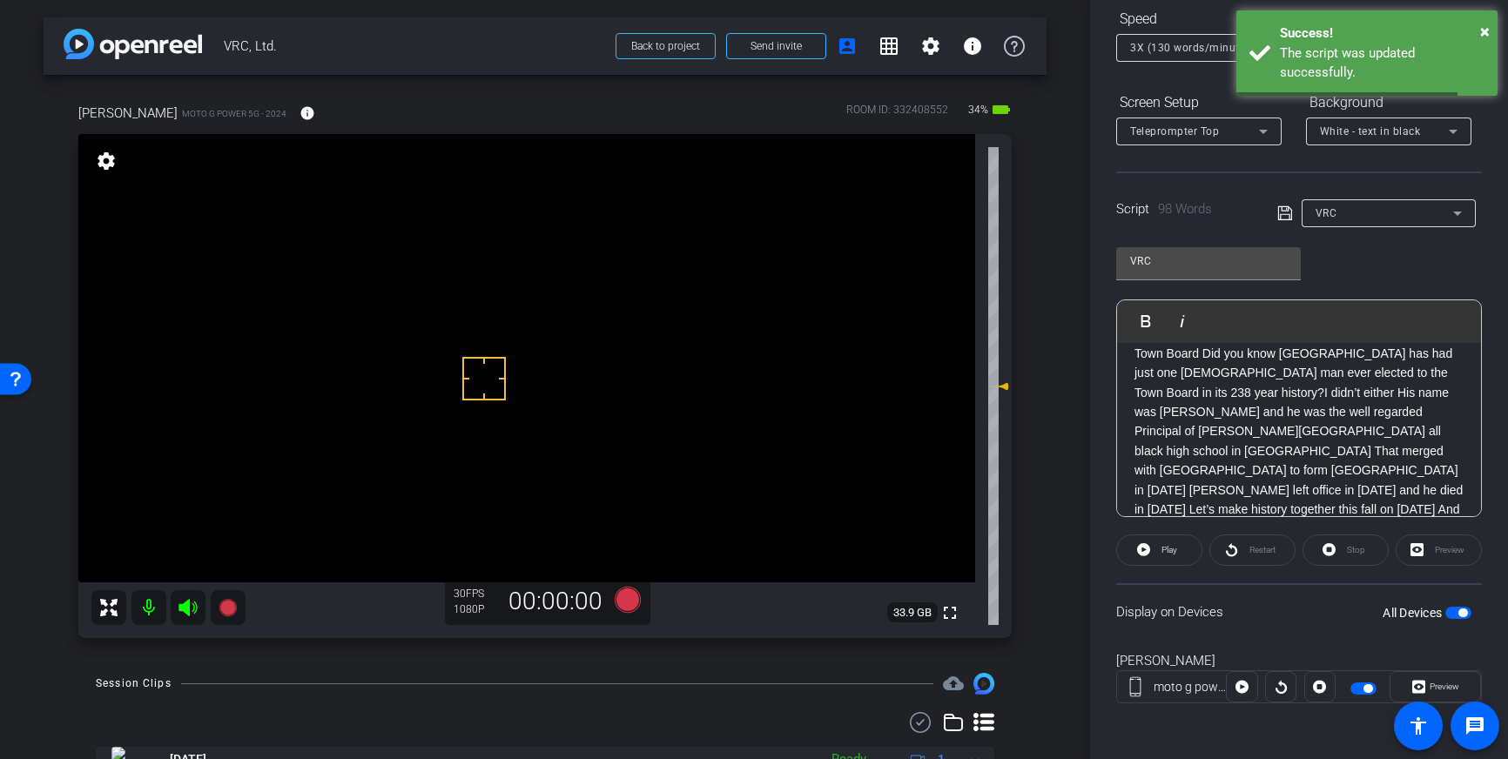
click at [1451, 610] on span "button" at bounding box center [1459, 613] width 26 height 12
click at [1463, 610] on span "button" at bounding box center [1459, 613] width 26 height 12
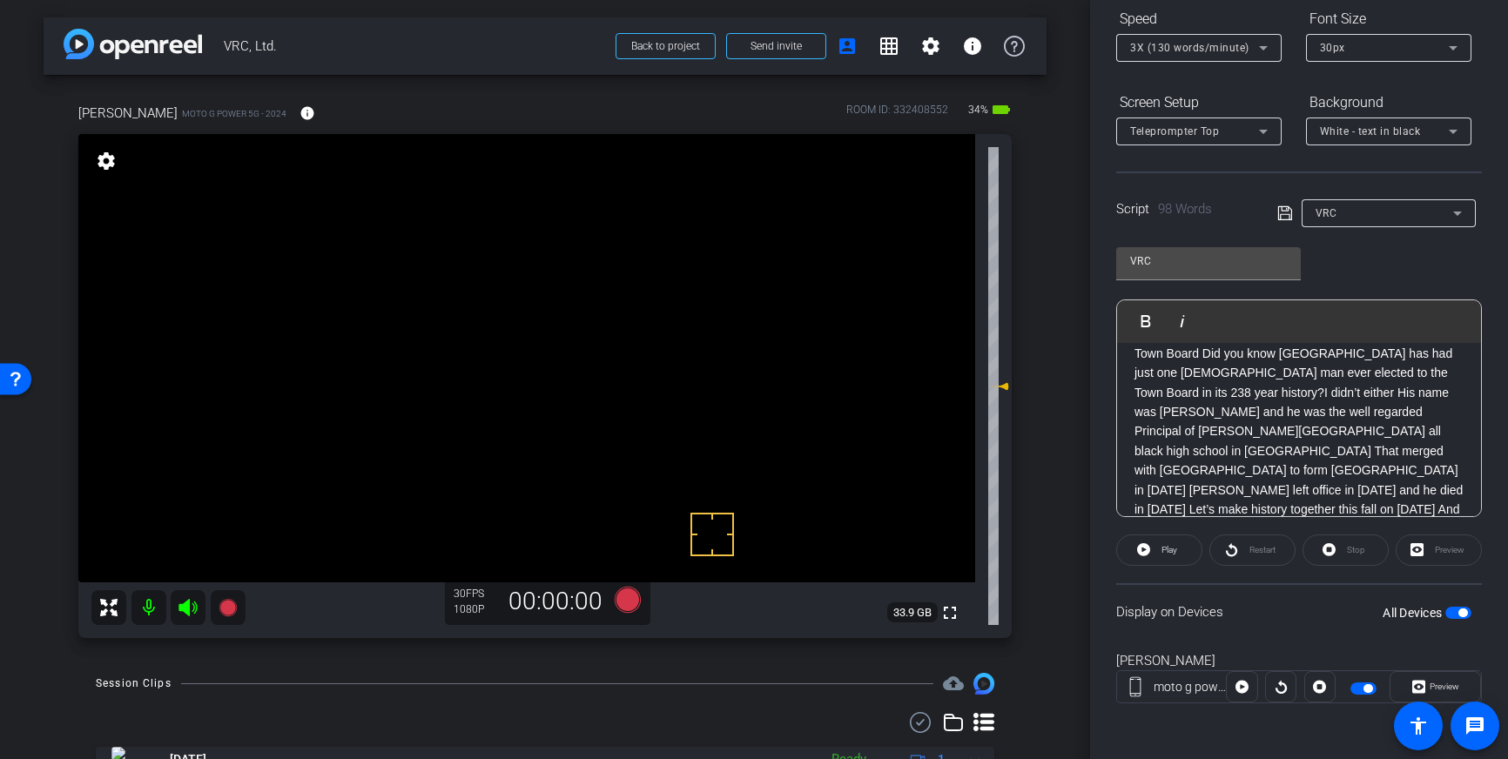
scroll to position [30, 0]
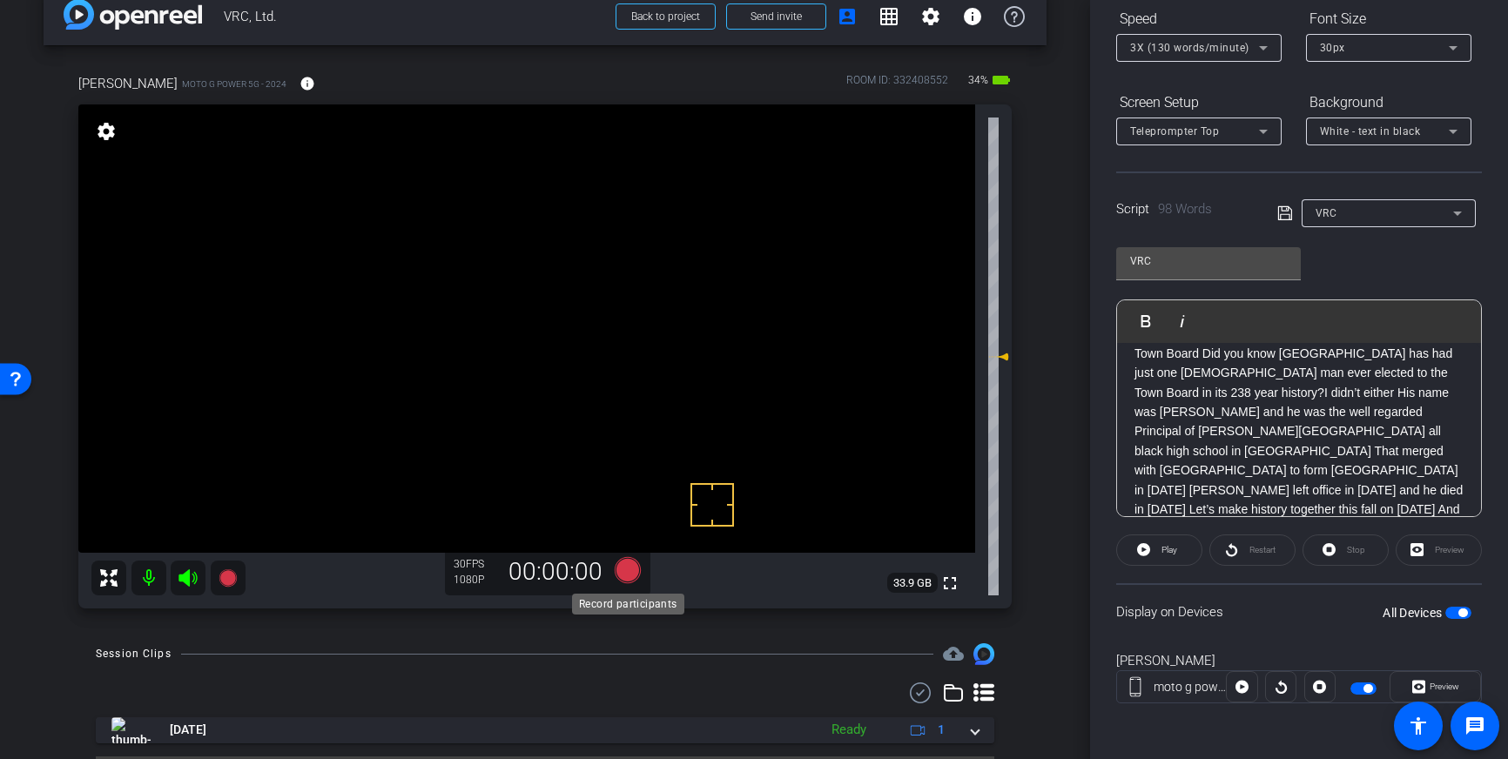
click at [627, 576] on icon at bounding box center [628, 570] width 26 height 26
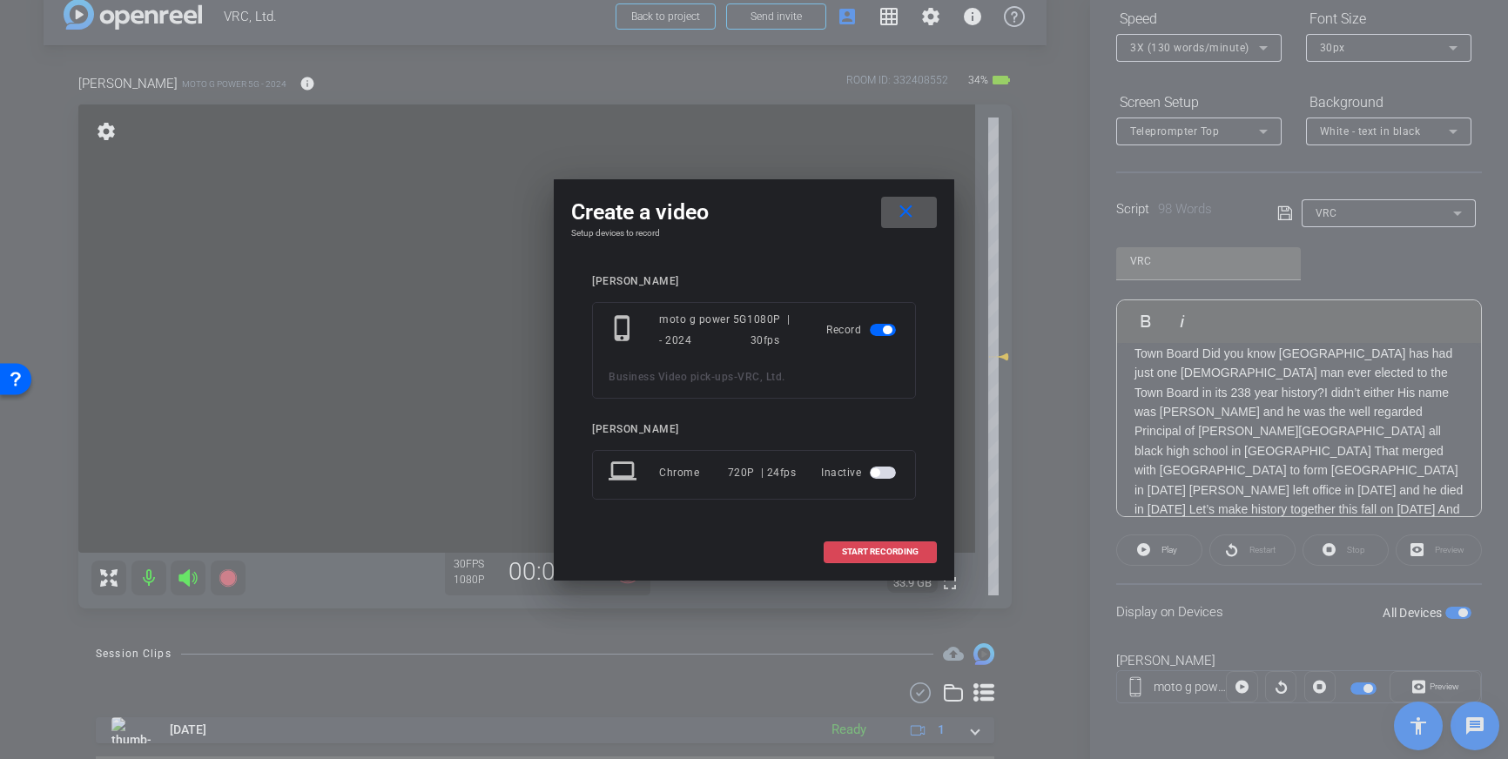
click at [889, 553] on span "START RECORDING" at bounding box center [880, 552] width 77 height 9
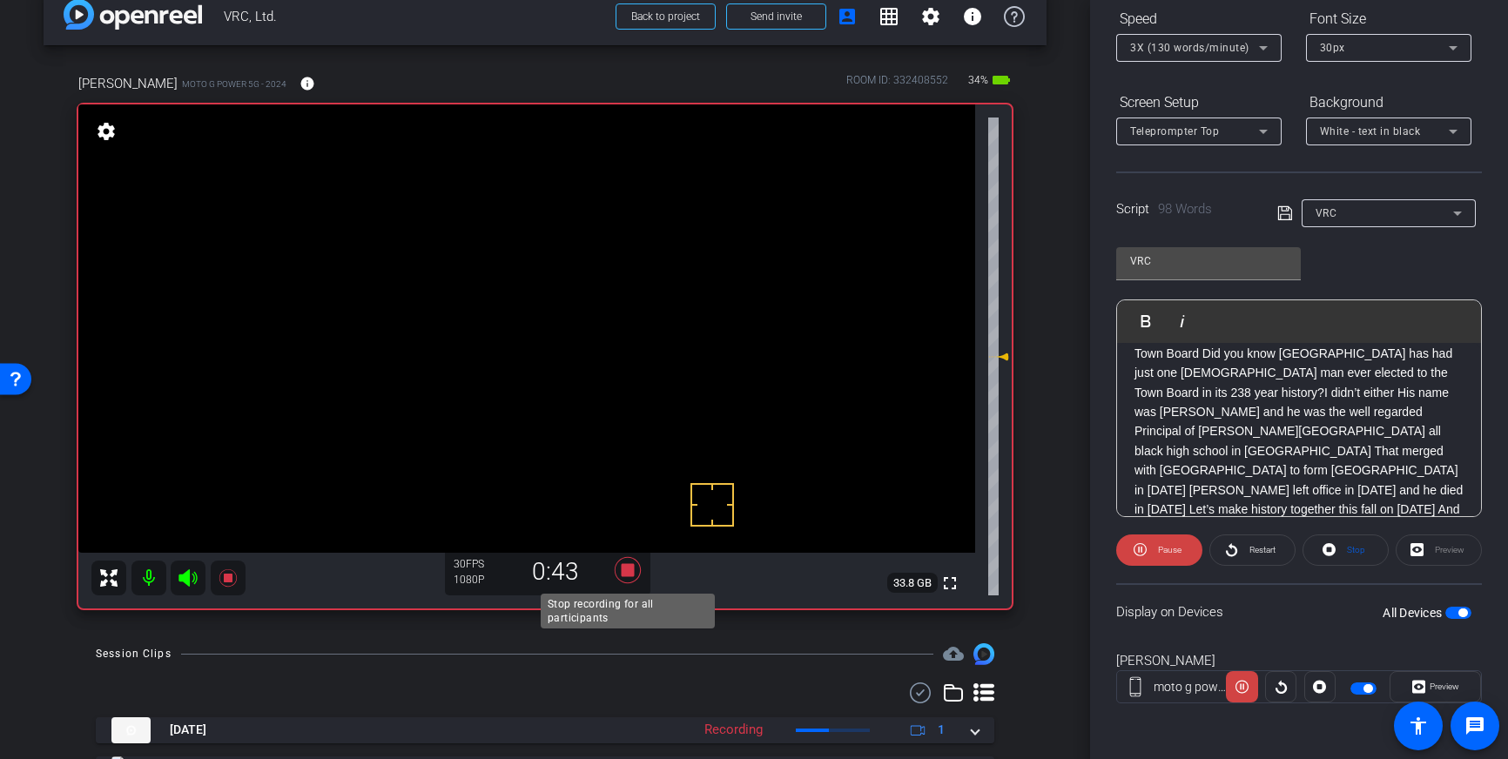
click at [623, 570] on icon at bounding box center [628, 570] width 26 height 26
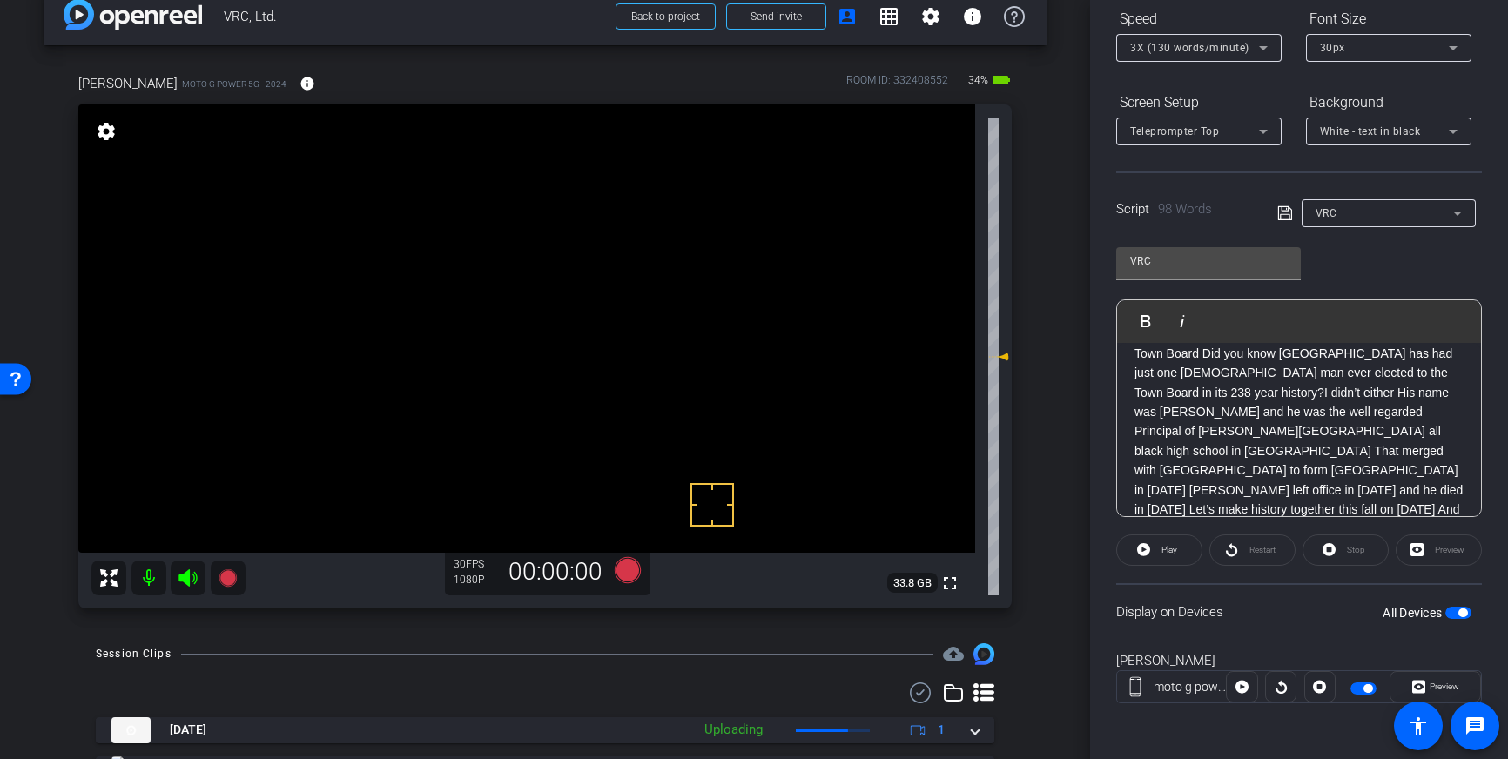
scroll to position [0, 0]
click at [1427, 410] on p "Hi, I am Tobais Palmer And I am running for Pittsboro Town Board Did you know P…" at bounding box center [1299, 468] width 329 height 214
click at [1358, 446] on p "Hi, I am Tobais Palmer And I am running for Pittsboro Town Board Did you know P…" at bounding box center [1299, 468] width 329 height 214
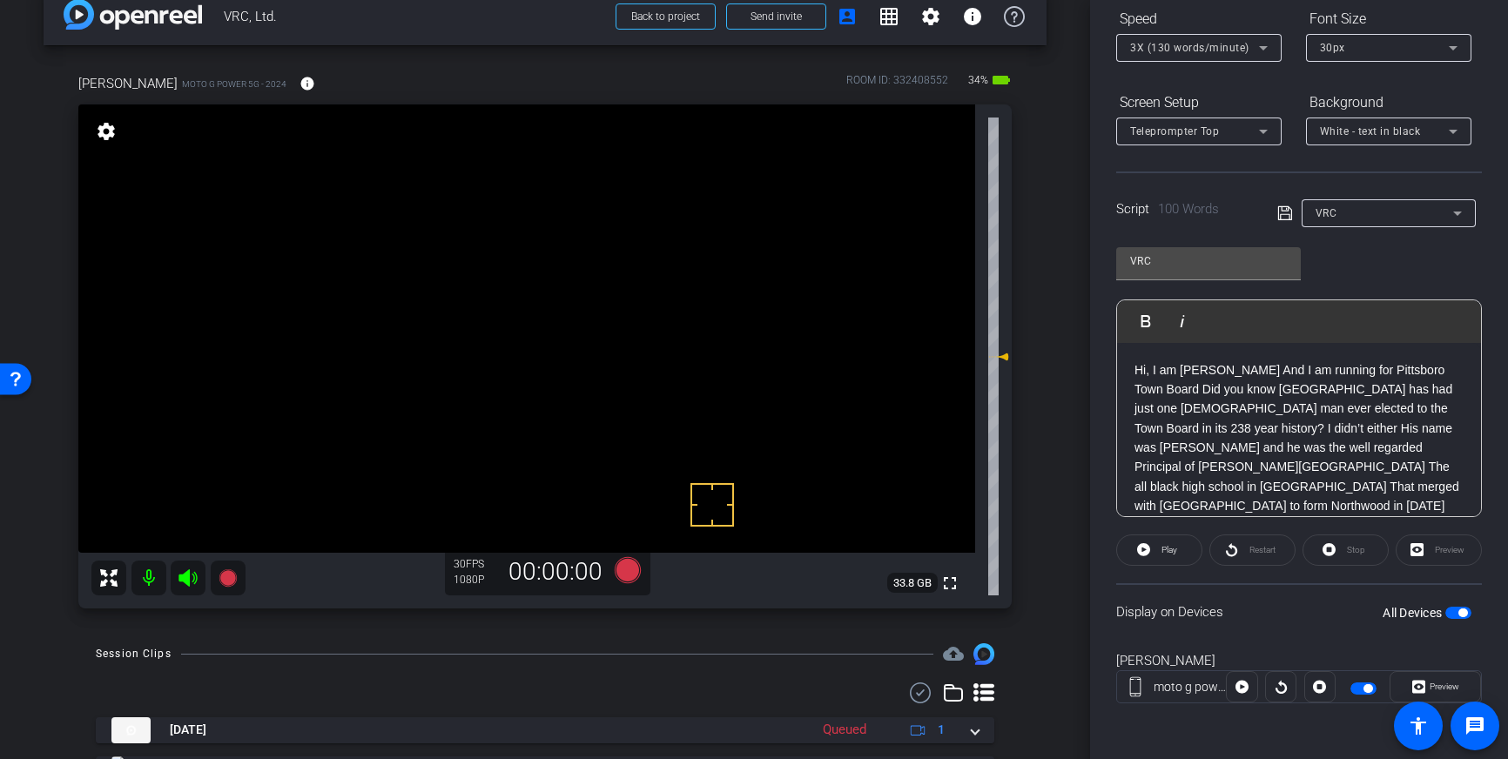
click at [1318, 450] on p "Hi, I am Tobais Palmer And I am running for Pittsboro Town Board Did you know P…" at bounding box center [1299, 468] width 329 height 214
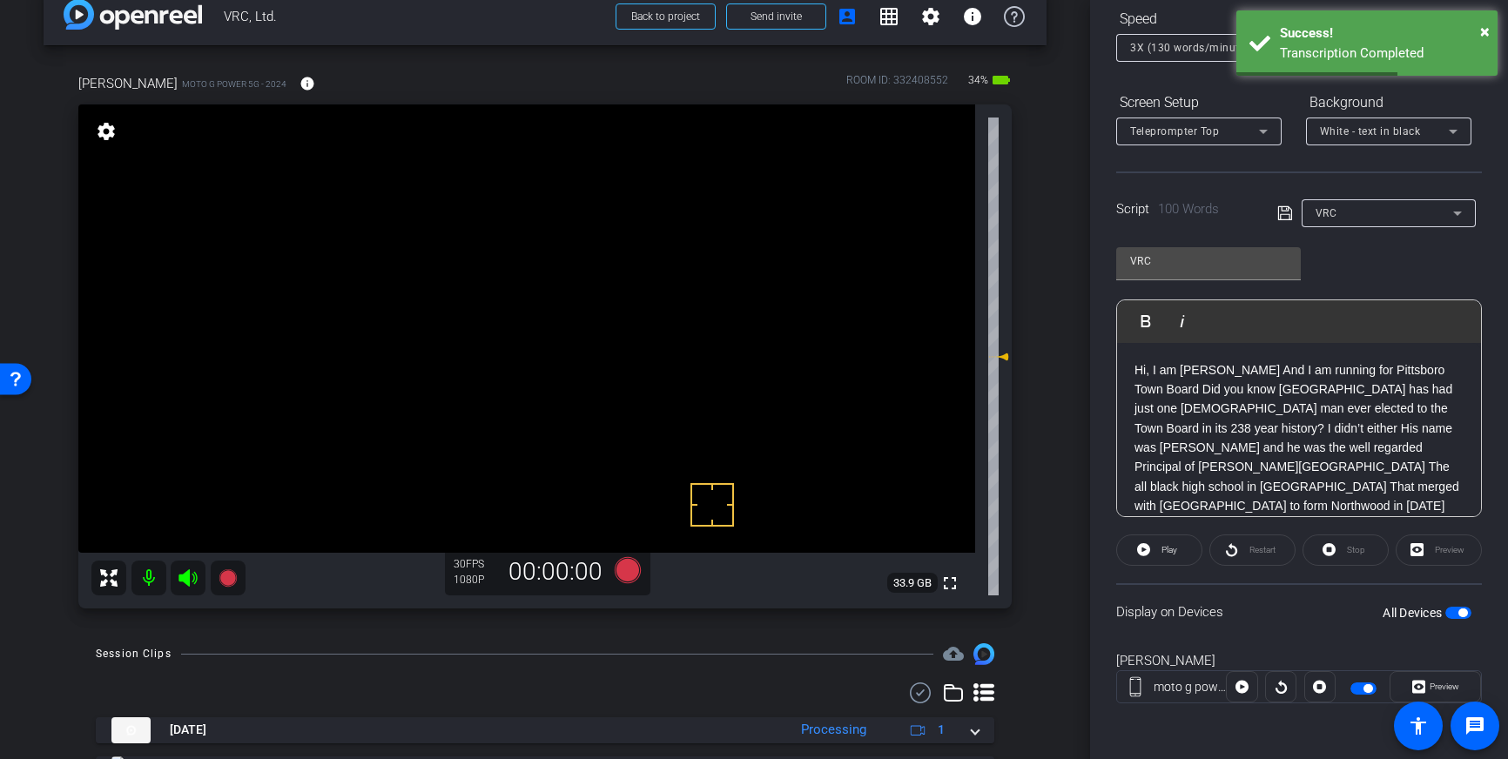
click at [1377, 374] on p "Hi, I am Tobais Palmer And I am running for Pittsboro Town Board Did you know P…" at bounding box center [1299, 468] width 329 height 214
click at [1319, 395] on p "Hi, I am Tobais Palmer And I am running for Pittsboro Town Board Did you know P…" at bounding box center [1299, 468] width 329 height 214
click at [1269, 372] on p "Hi, I am Tobais Palmer And I am running for Pittsboro Town Board Did you know P…" at bounding box center [1299, 468] width 329 height 214
click at [1384, 394] on p "Hi, I am Tobais Palmer And I am running for Pittsboro Town Board Did you know P…" at bounding box center [1299, 468] width 329 height 214
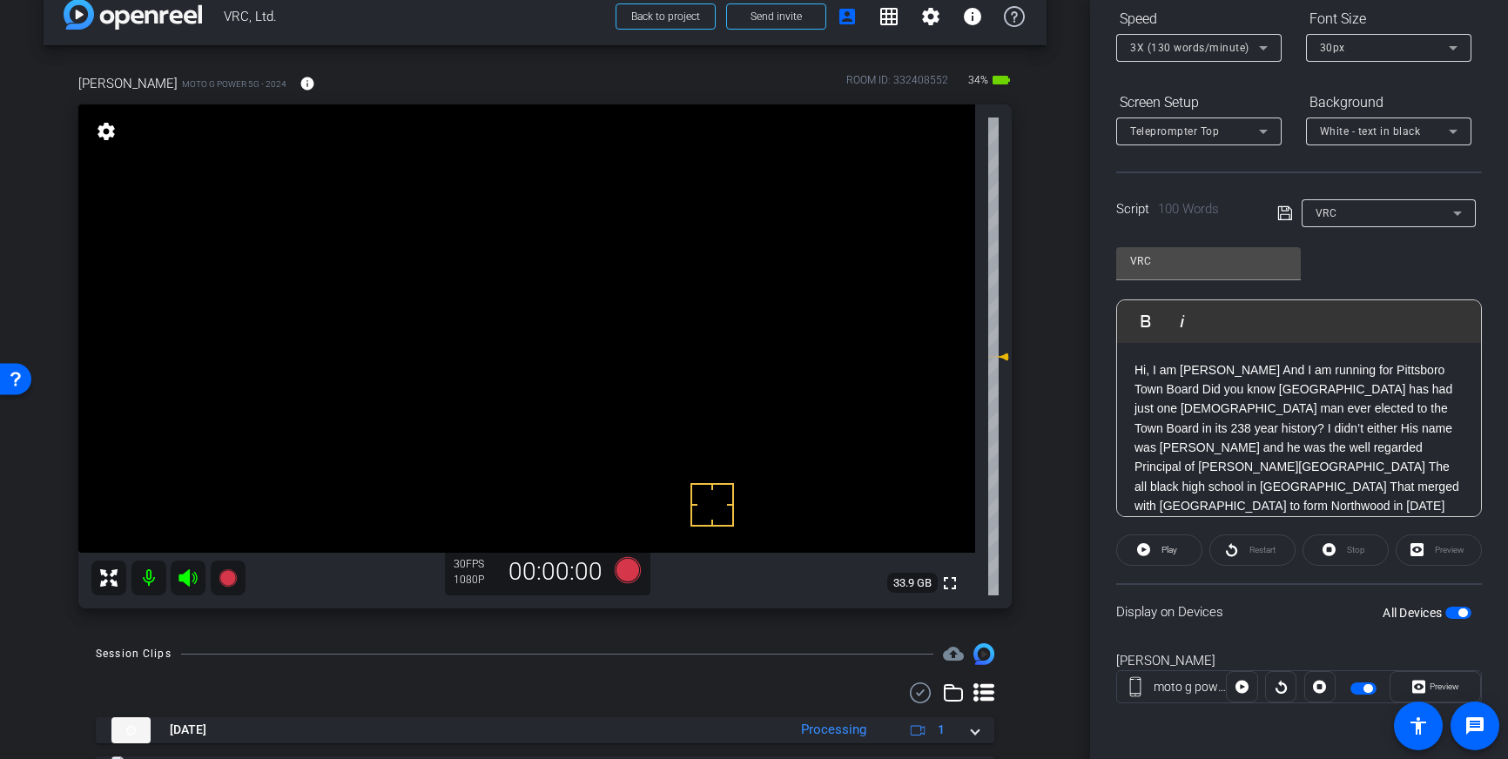
click at [1446, 394] on p "Hi, I am Tobais Palmer And I am running for Pittsboro Town Board Did you know P…" at bounding box center [1299, 468] width 329 height 214
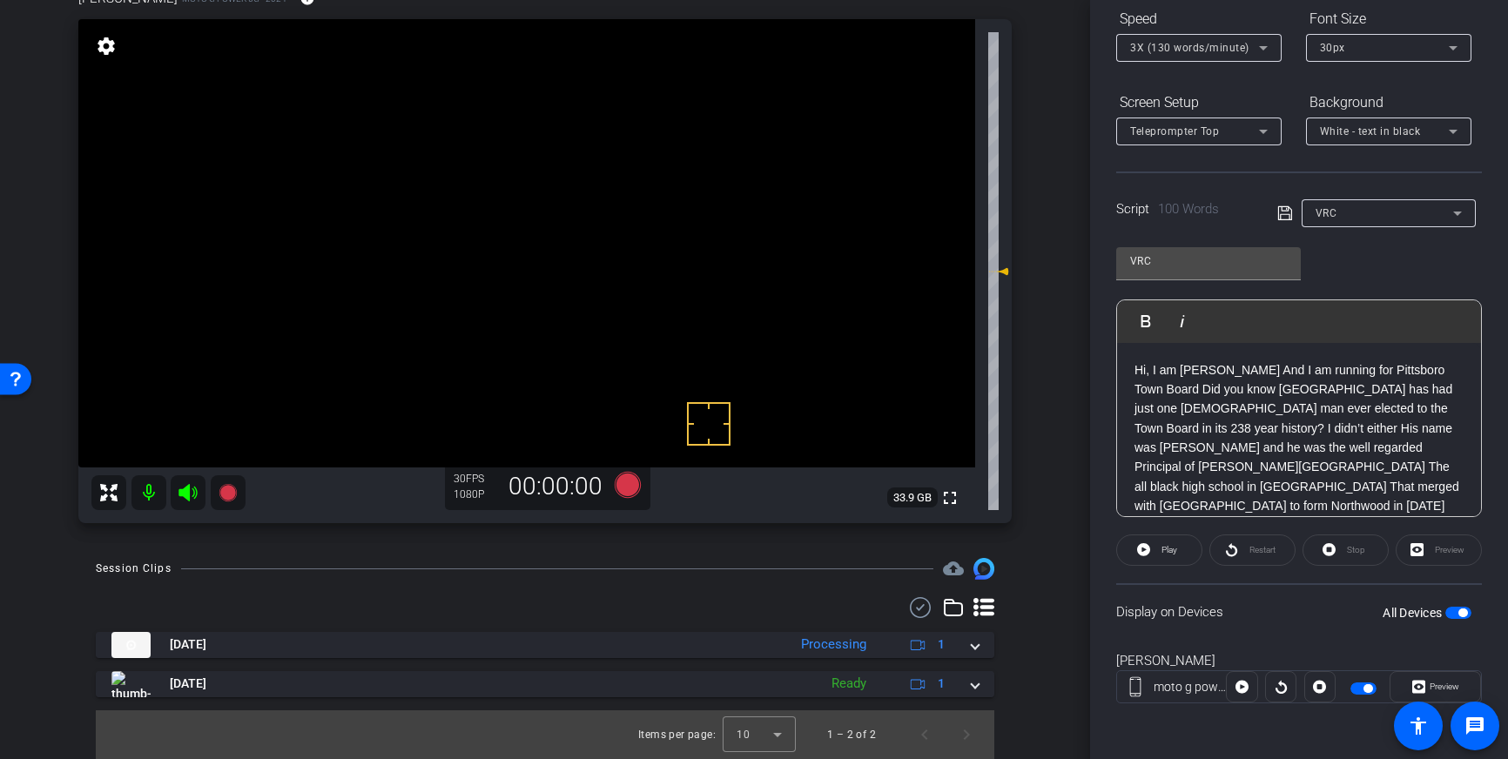
scroll to position [36, 0]
click at [1178, 473] on p "Hi, I am Tobais Palmer And I am running for Pittsboro Town Board Did you know P…" at bounding box center [1299, 432] width 329 height 214
click at [1173, 473] on p "Hi, I am Tobais Palmer And I am running for Pittsboro Town Board Did you know P…" at bounding box center [1299, 433] width 329 height 214
click at [1282, 215] on icon at bounding box center [1285, 213] width 16 height 21
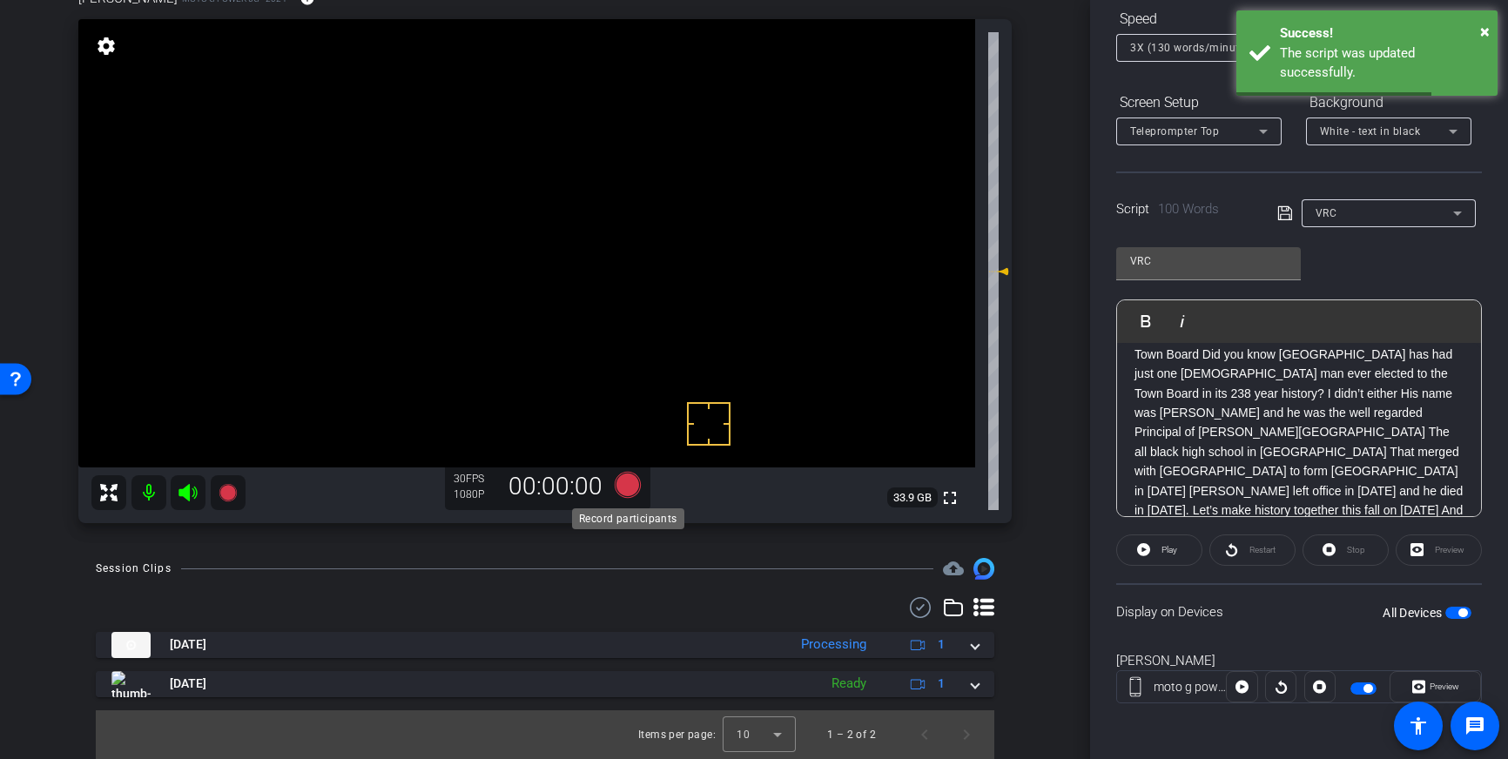
click at [623, 487] on icon at bounding box center [628, 485] width 26 height 26
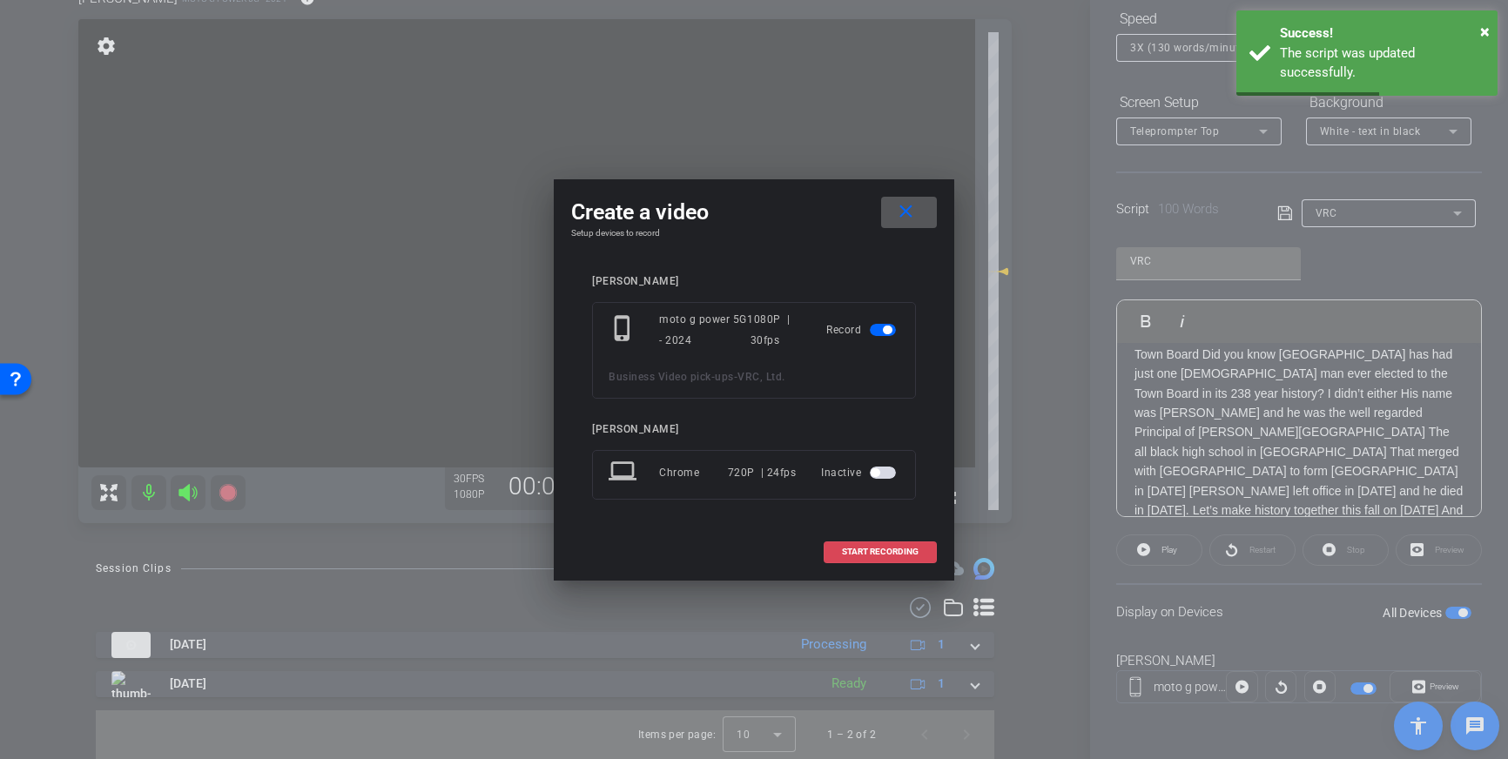
click at [887, 558] on span at bounding box center [880, 552] width 111 height 42
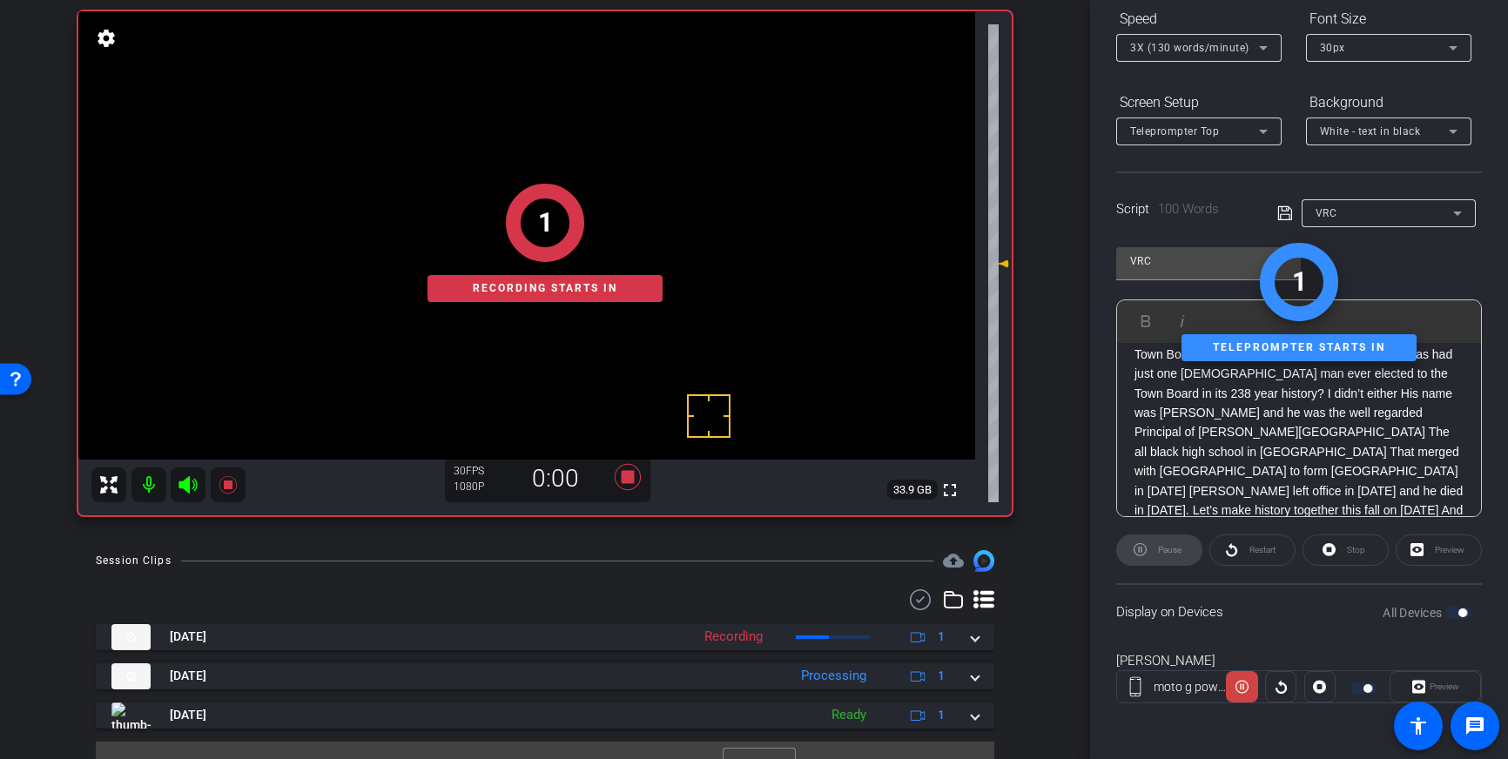
scroll to position [122, 0]
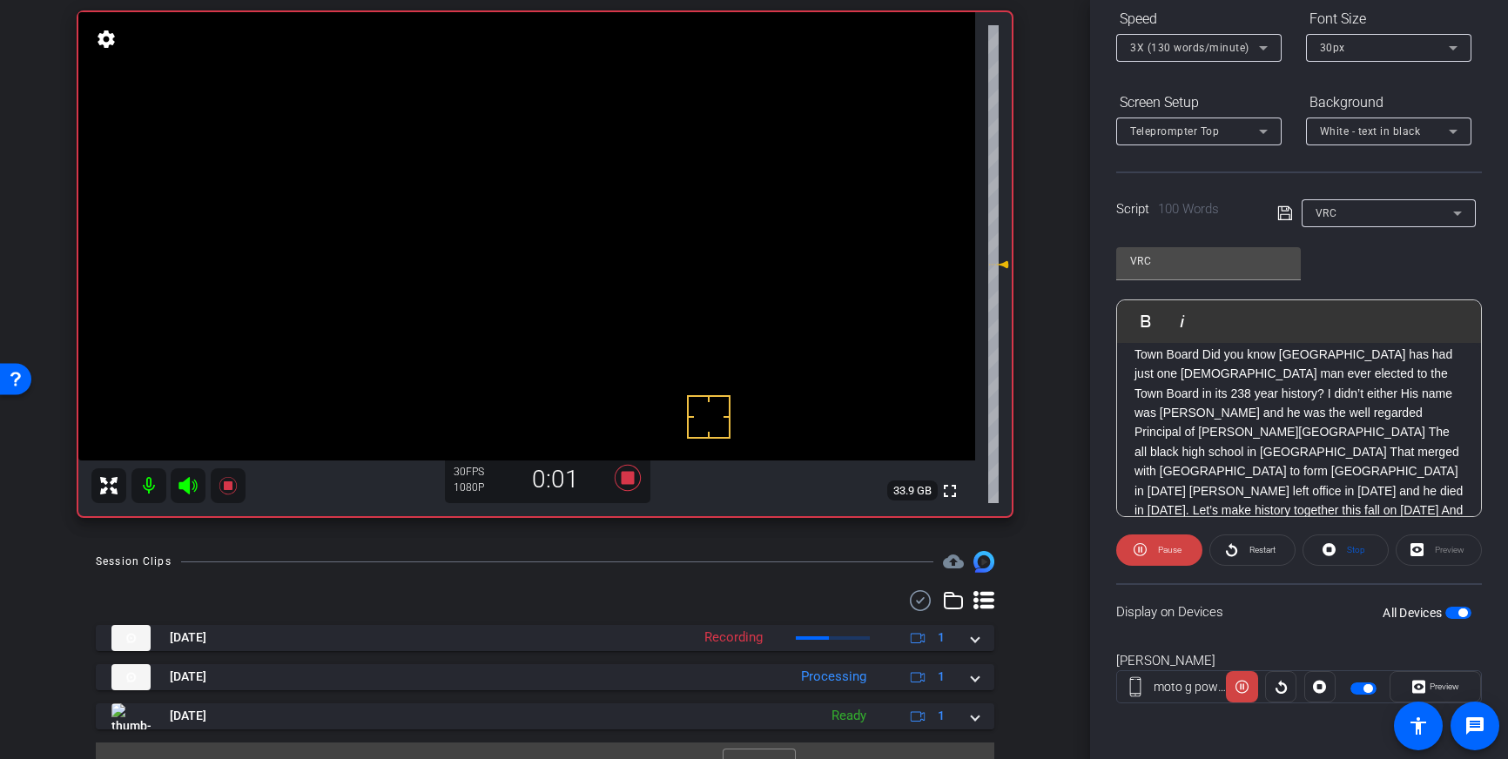
drag, startPoint x: 802, startPoint y: 288, endPoint x: 767, endPoint y: 243, distance: 57.1
click at [632, 484] on icon at bounding box center [628, 478] width 26 height 26
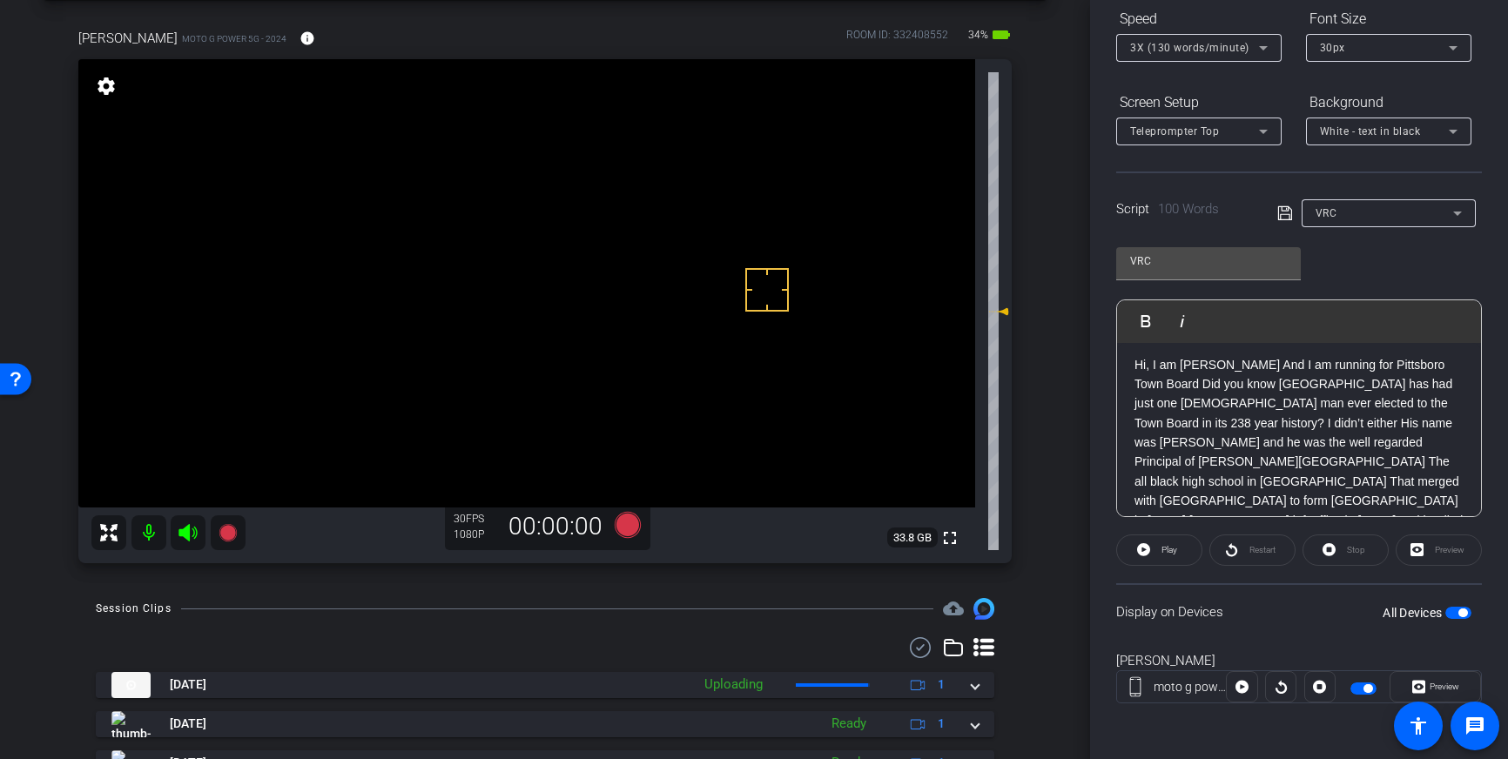
scroll to position [0, 0]
click at [1382, 411] on p "Hi, I am Tobais Palmer And I am running for Pittsboro Town Board Did you know P…" at bounding box center [1299, 468] width 329 height 214
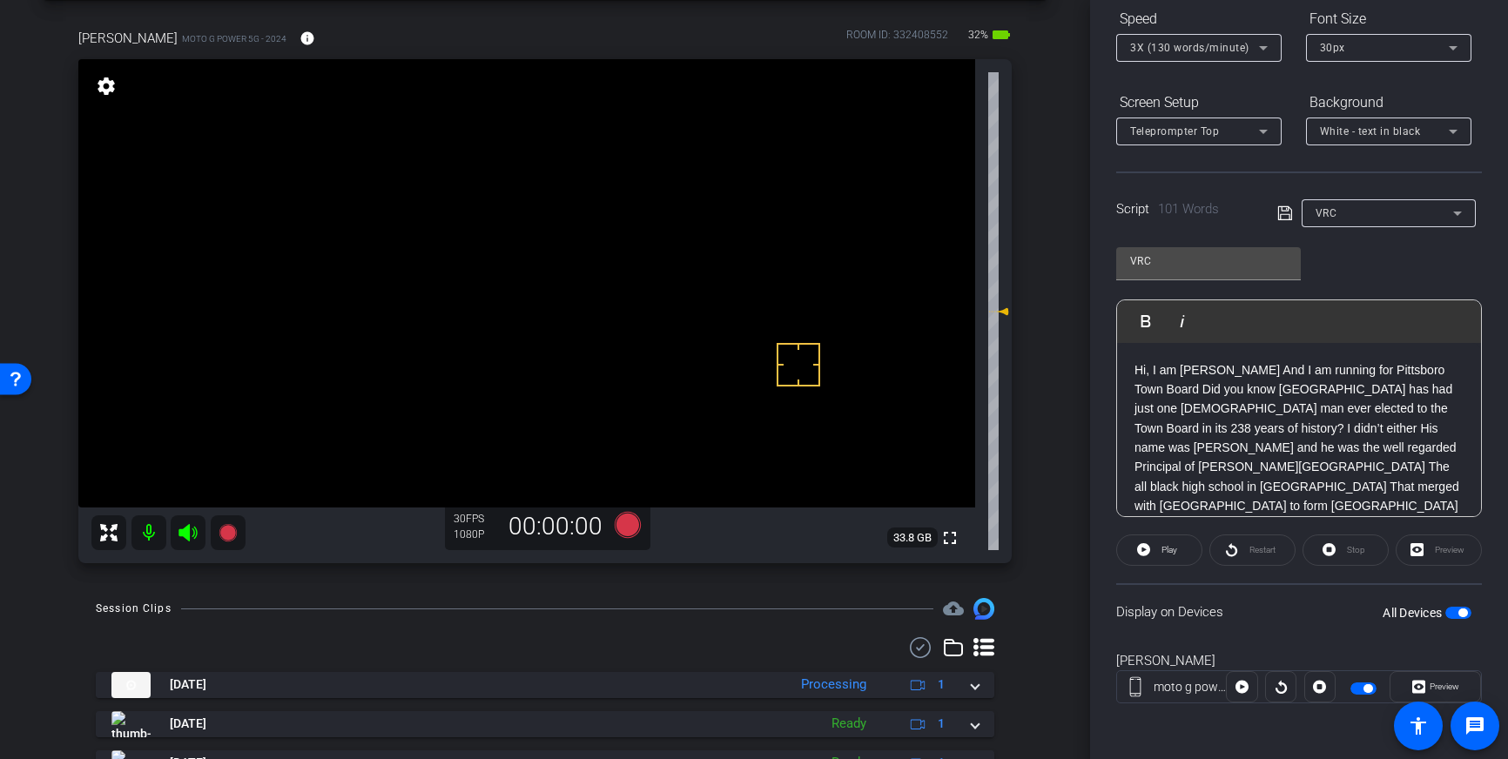
drag, startPoint x: 1285, startPoint y: 216, endPoint x: 1467, endPoint y: 494, distance: 332.1
click at [1286, 218] on icon at bounding box center [1285, 213] width 16 height 21
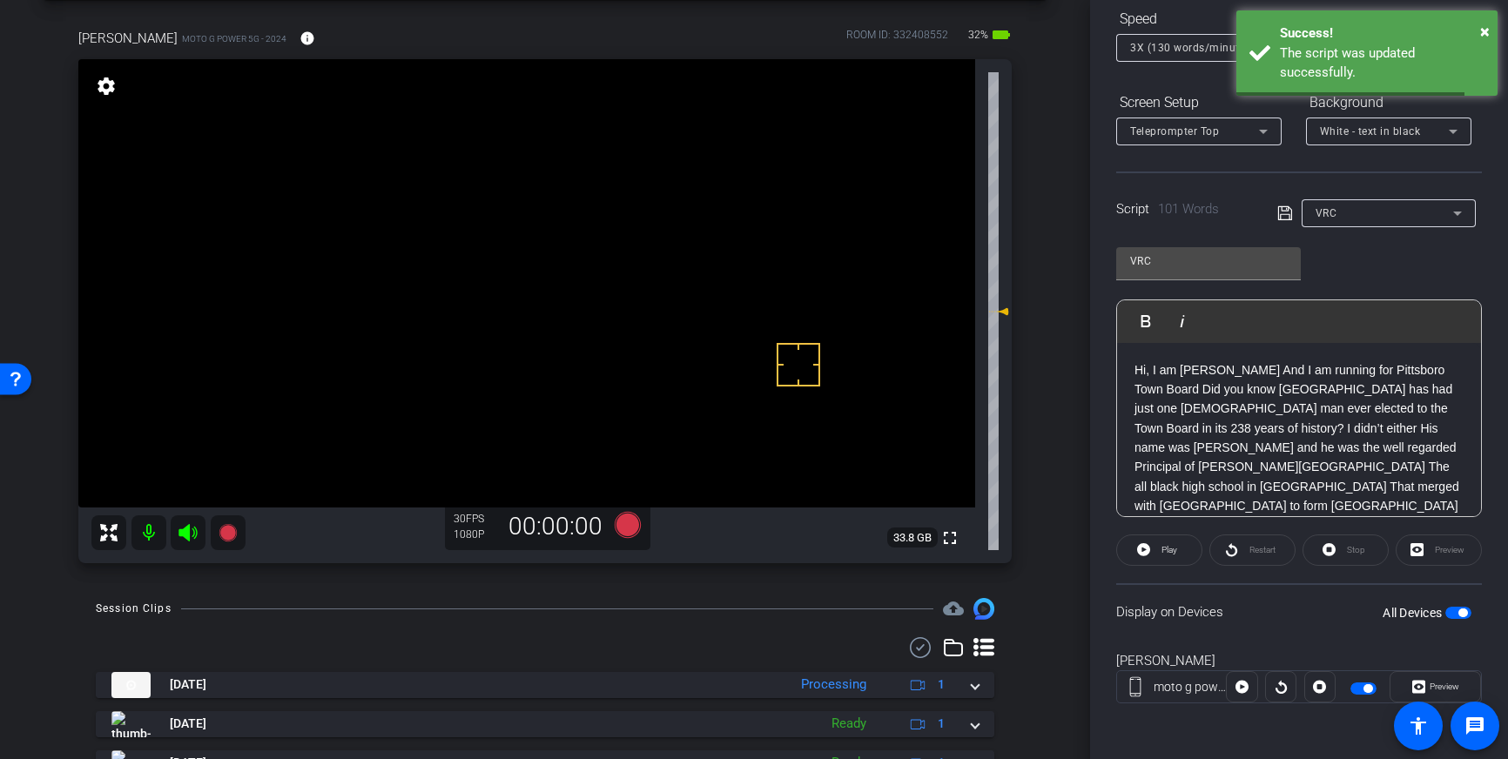
click at [1457, 619] on div "All Devices" at bounding box center [1427, 612] width 89 height 17
click at [1459, 615] on span "button" at bounding box center [1463, 613] width 9 height 9
click at [1459, 615] on span "button" at bounding box center [1459, 613] width 26 height 12
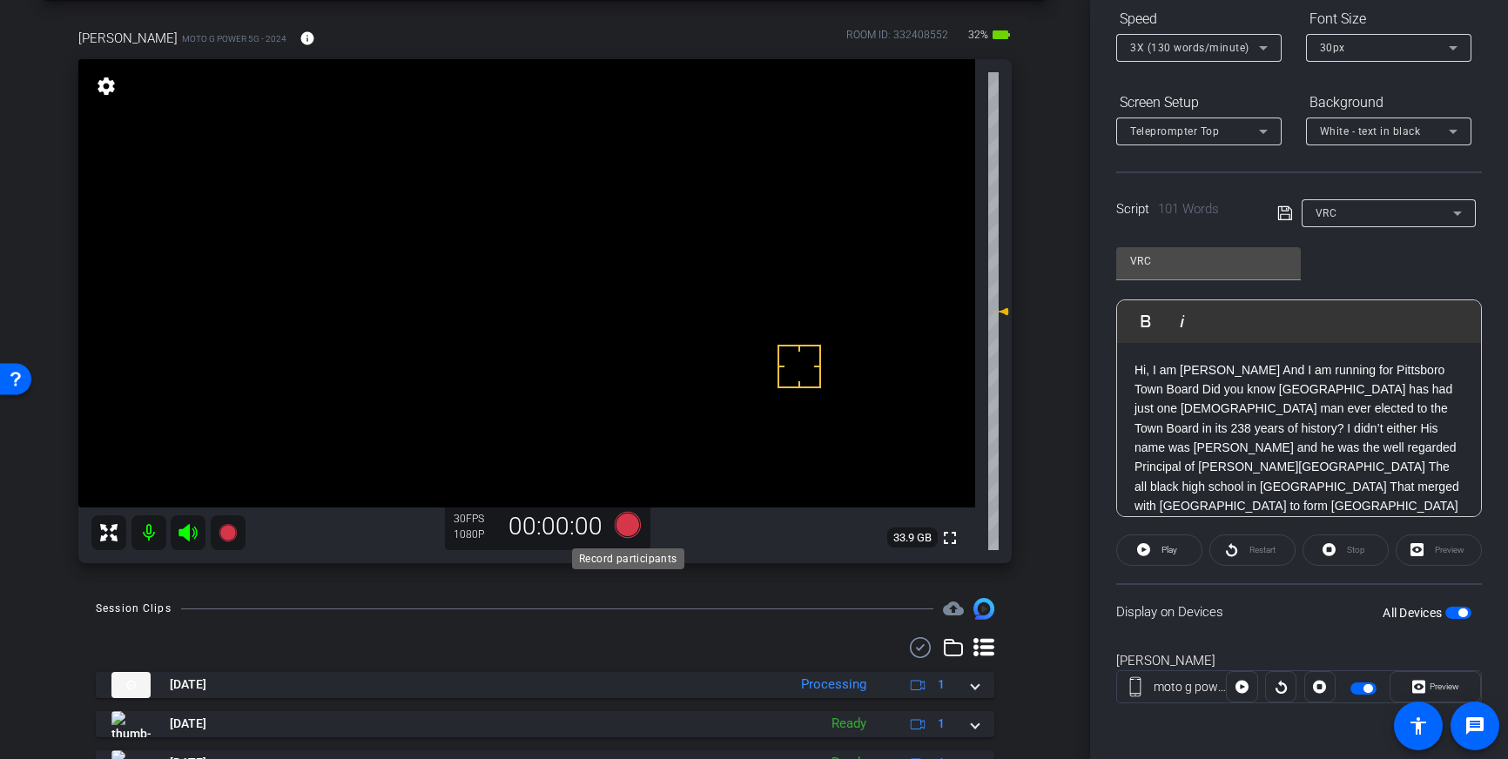
click at [630, 529] on icon at bounding box center [628, 525] width 26 height 26
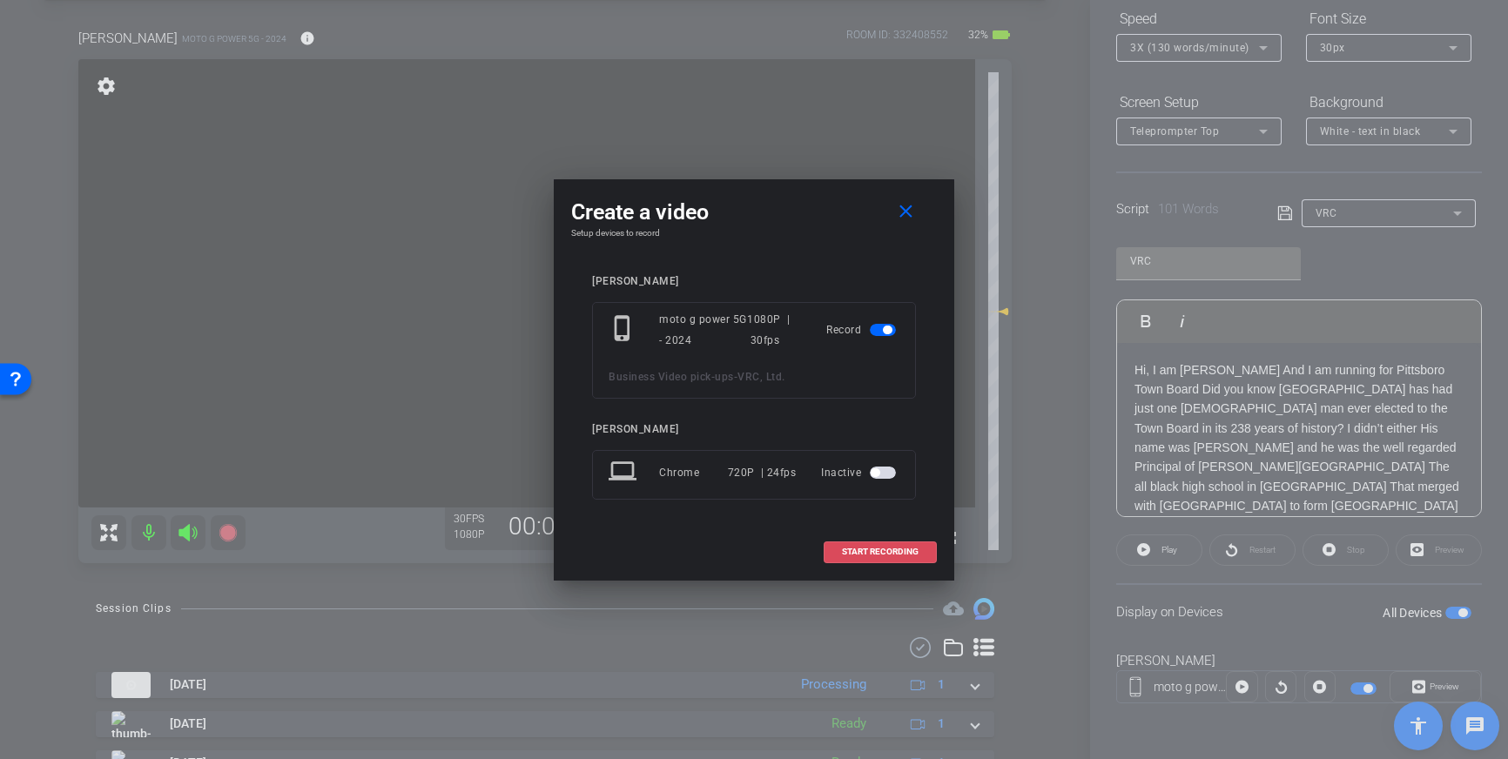
drag, startPoint x: 876, startPoint y: 551, endPoint x: 981, endPoint y: 429, distance: 161.1
click at [876, 551] on span "START RECORDING" at bounding box center [880, 552] width 77 height 9
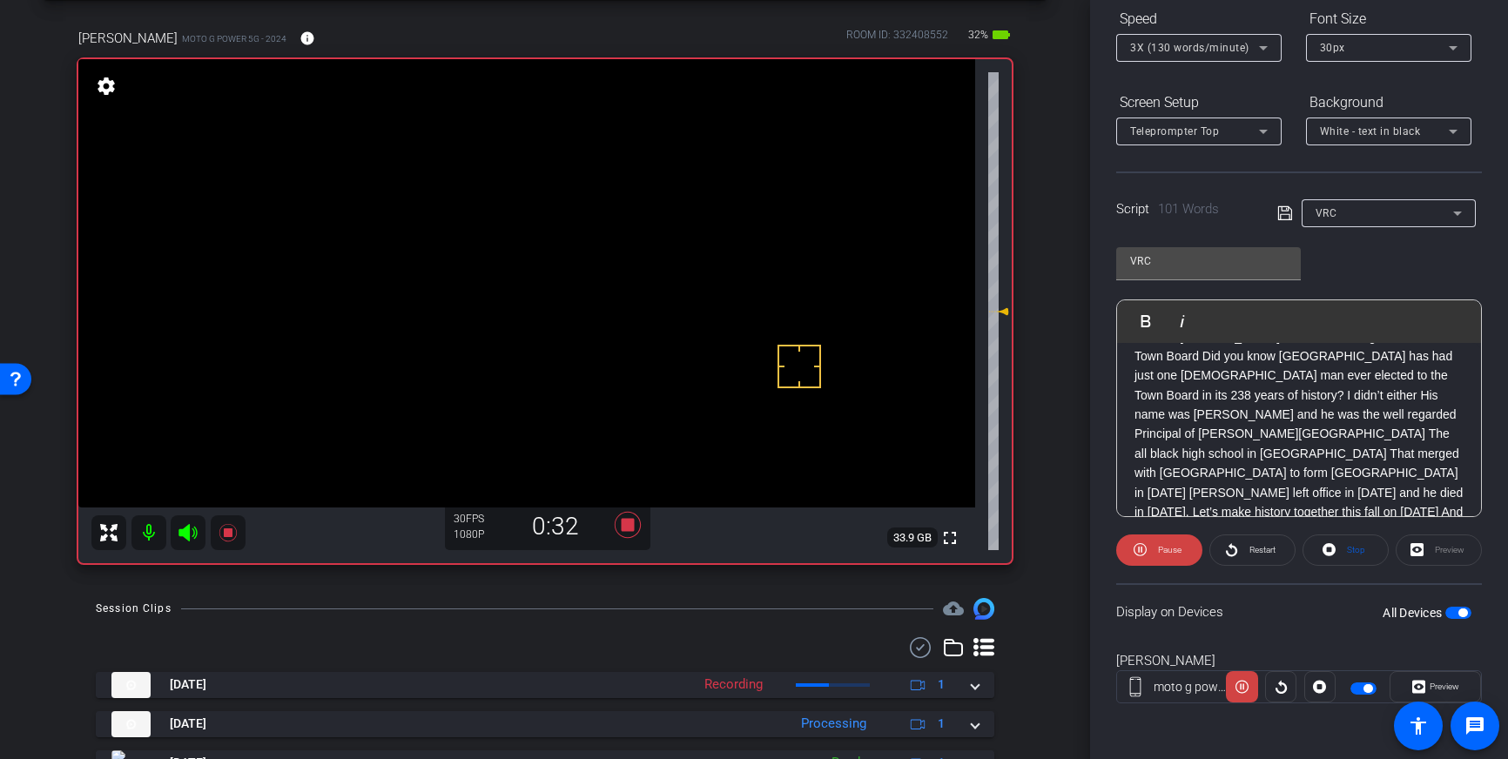
scroll to position [36, 0]
click at [627, 531] on icon at bounding box center [628, 525] width 26 height 26
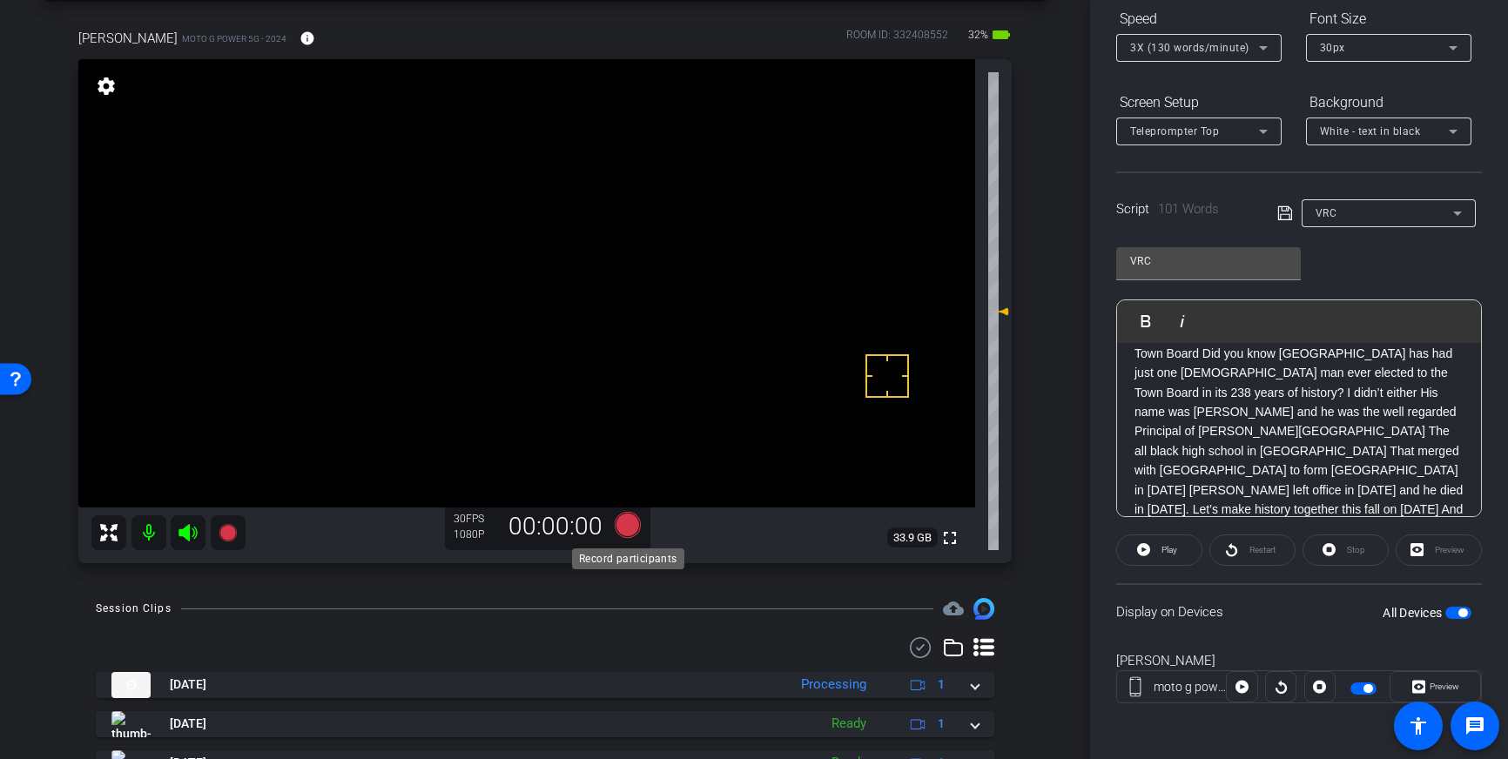
click at [629, 526] on icon at bounding box center [628, 525] width 26 height 26
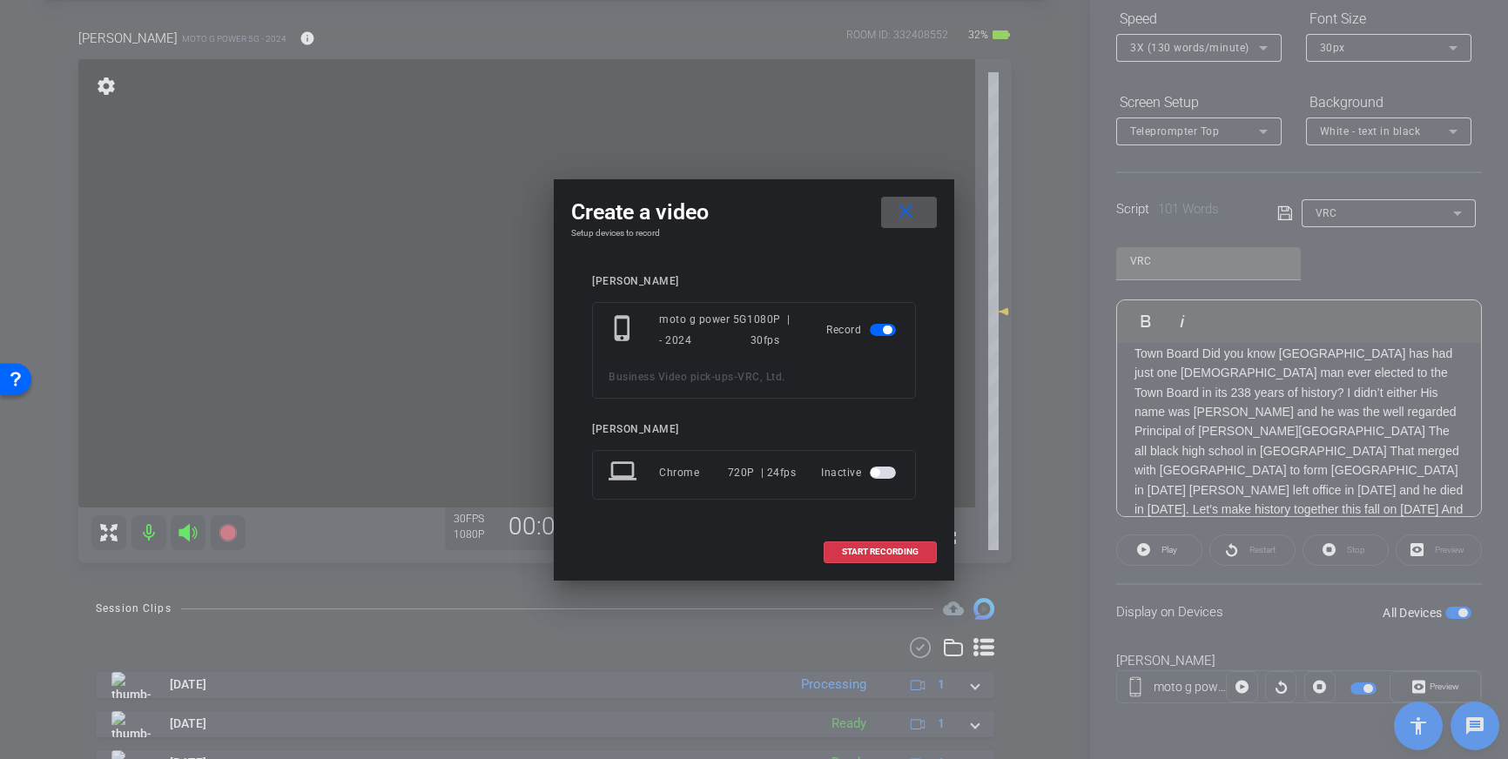
drag, startPoint x: 886, startPoint y: 551, endPoint x: 1024, endPoint y: 481, distance: 154.6
click at [887, 551] on span "START RECORDING" at bounding box center [880, 552] width 77 height 9
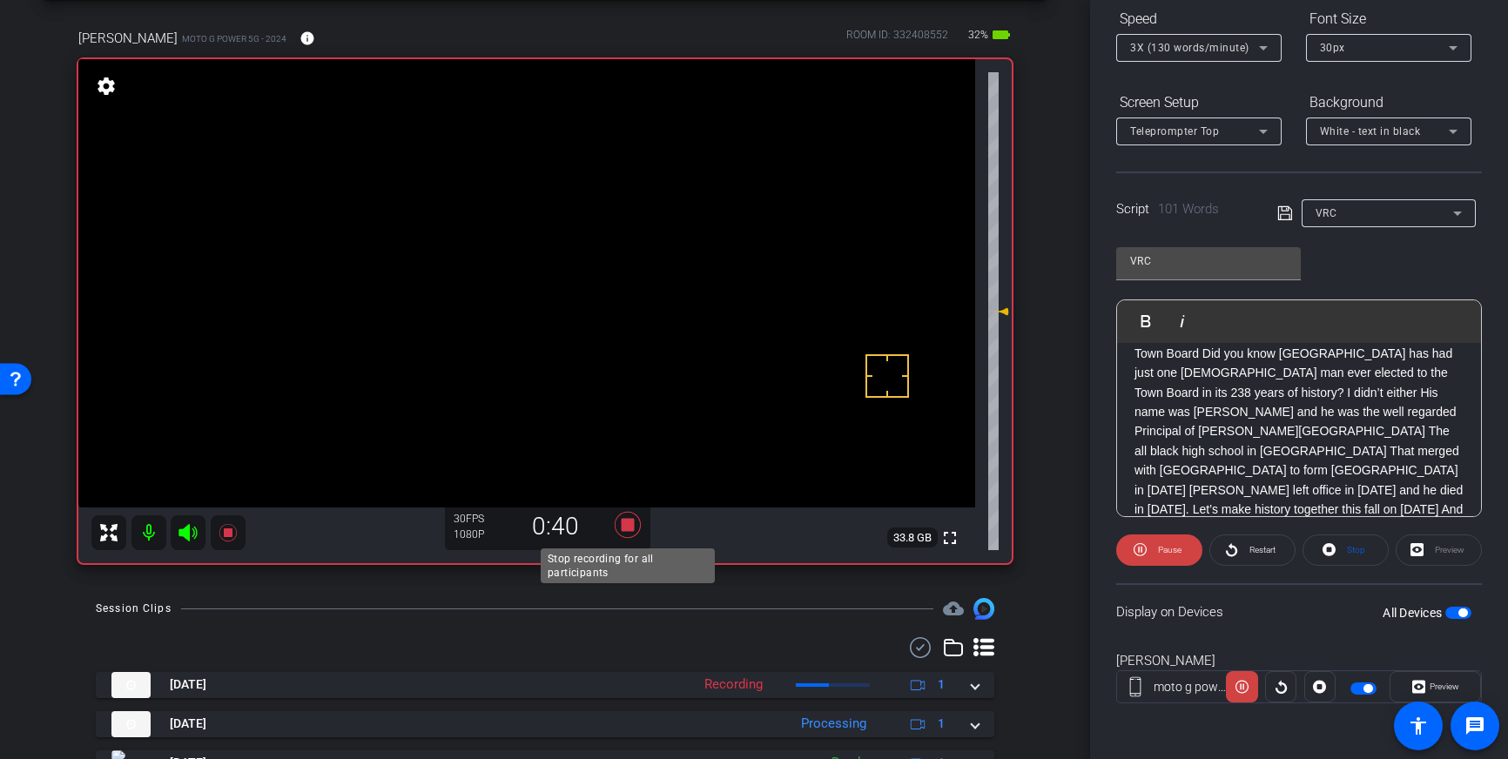
click at [629, 528] on icon at bounding box center [628, 525] width 26 height 26
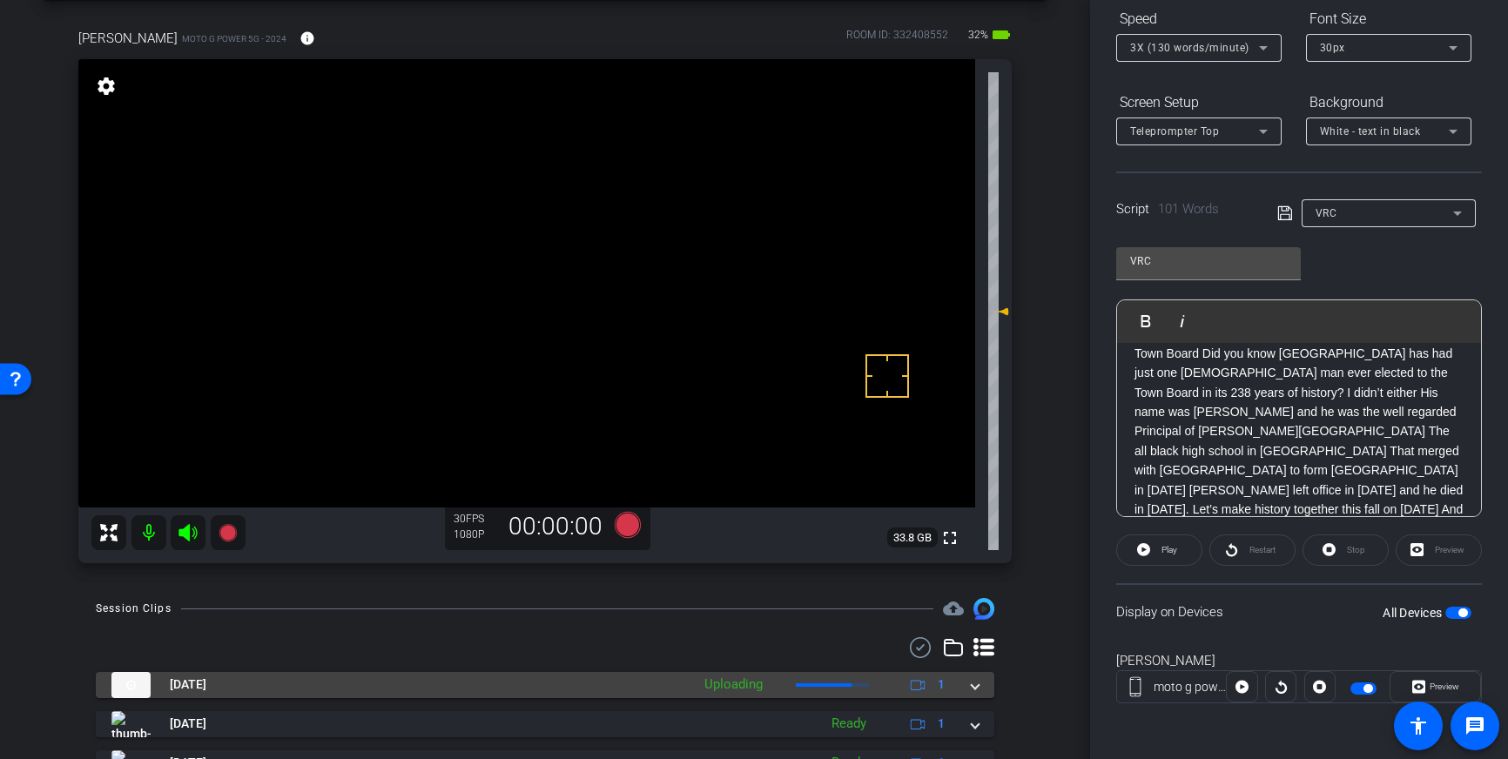
click at [972, 684] on span at bounding box center [975, 685] width 7 height 18
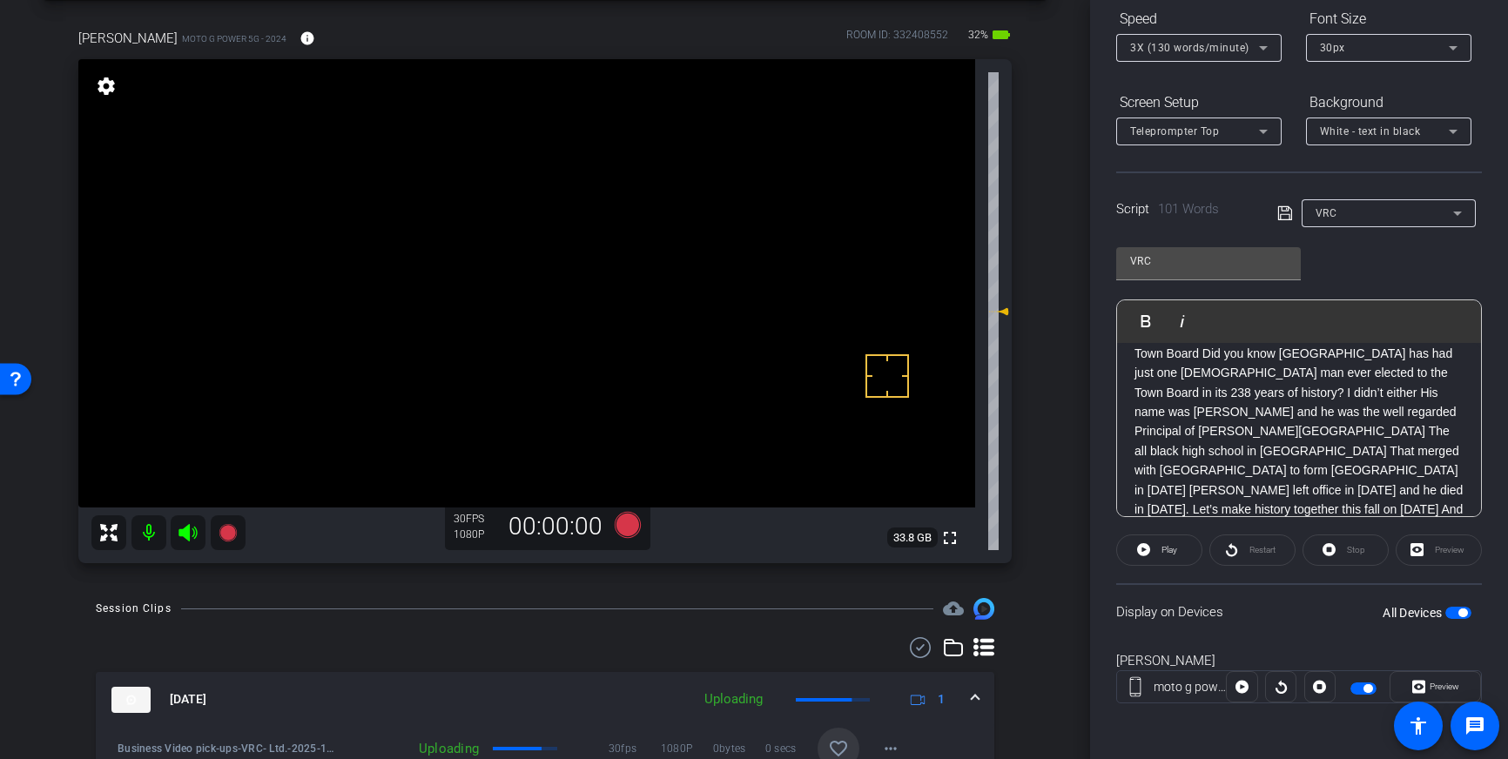
drag, startPoint x: 832, startPoint y: 732, endPoint x: 842, endPoint y: 731, distance: 10.6
click at [832, 732] on span at bounding box center [839, 749] width 42 height 42
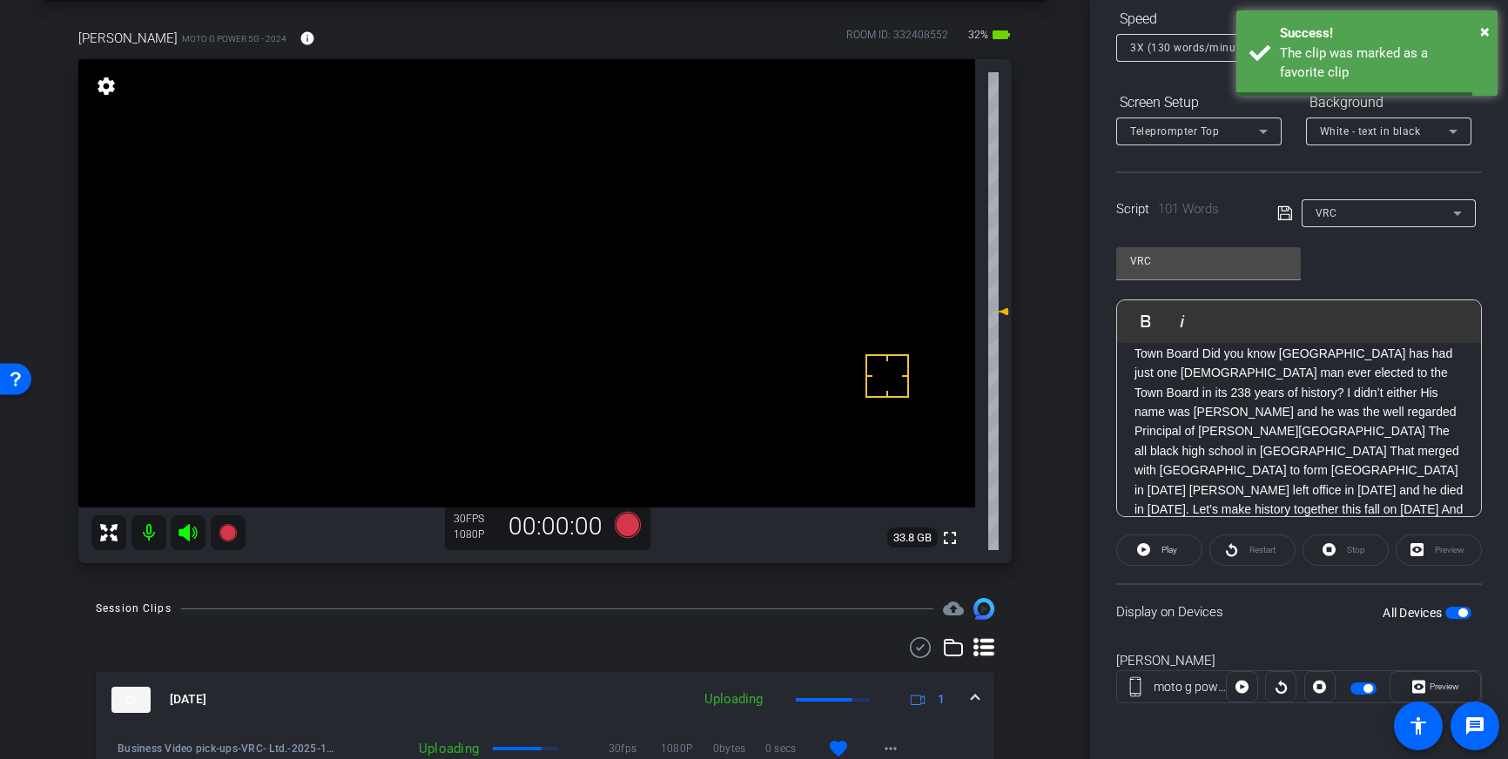
click at [975, 693] on span at bounding box center [975, 700] width 7 height 18
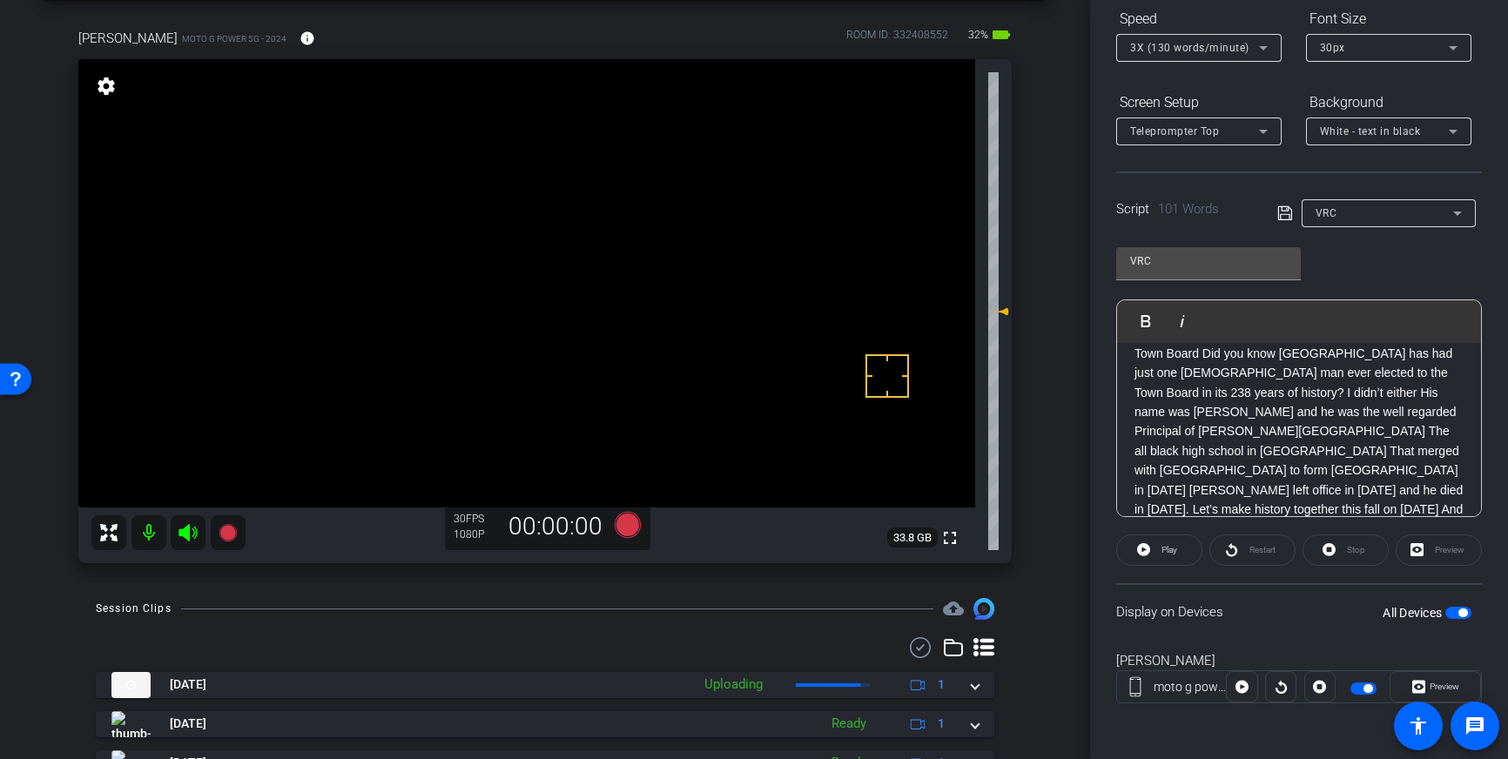
click at [1455, 615] on span "button" at bounding box center [1459, 613] width 26 height 12
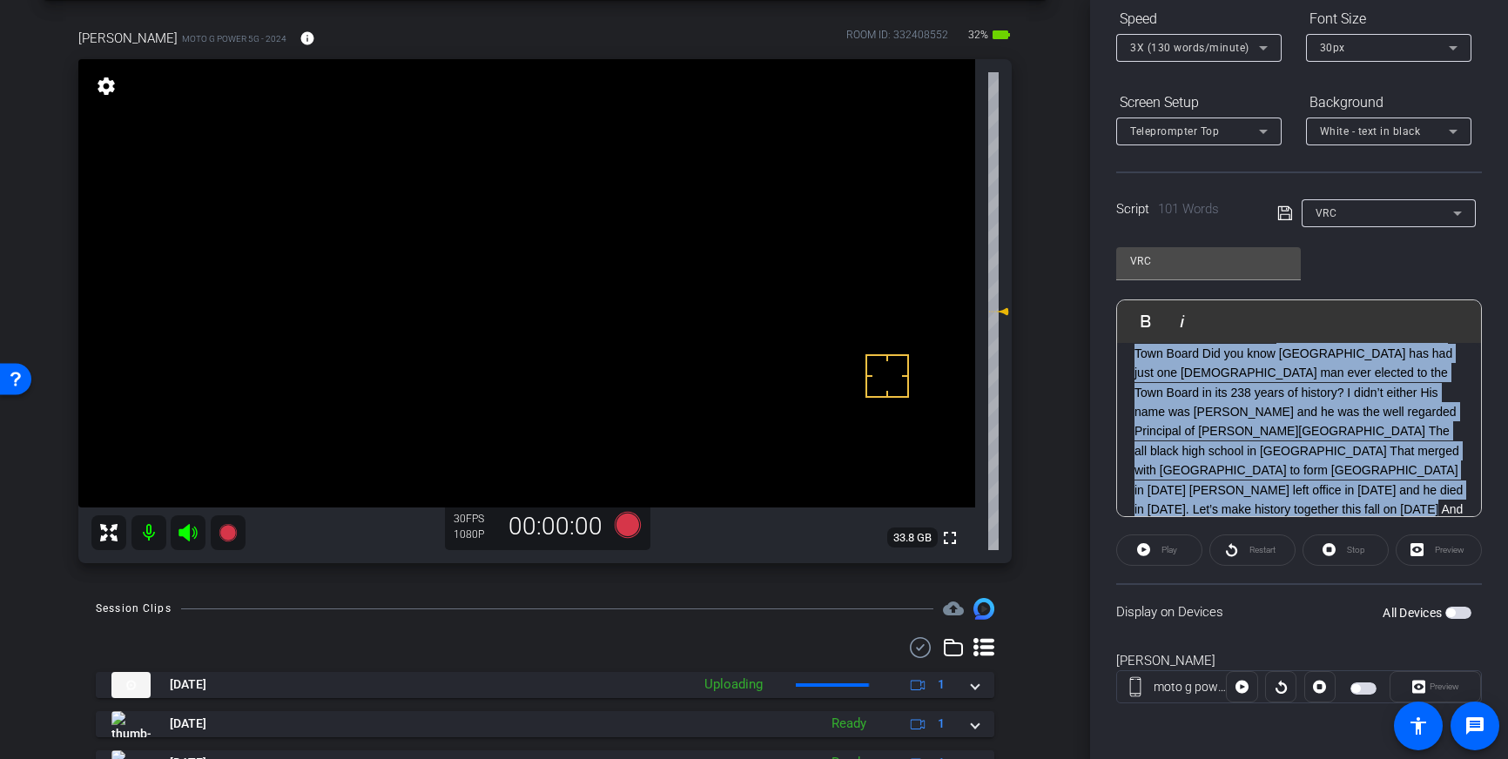
scroll to position [0, 0]
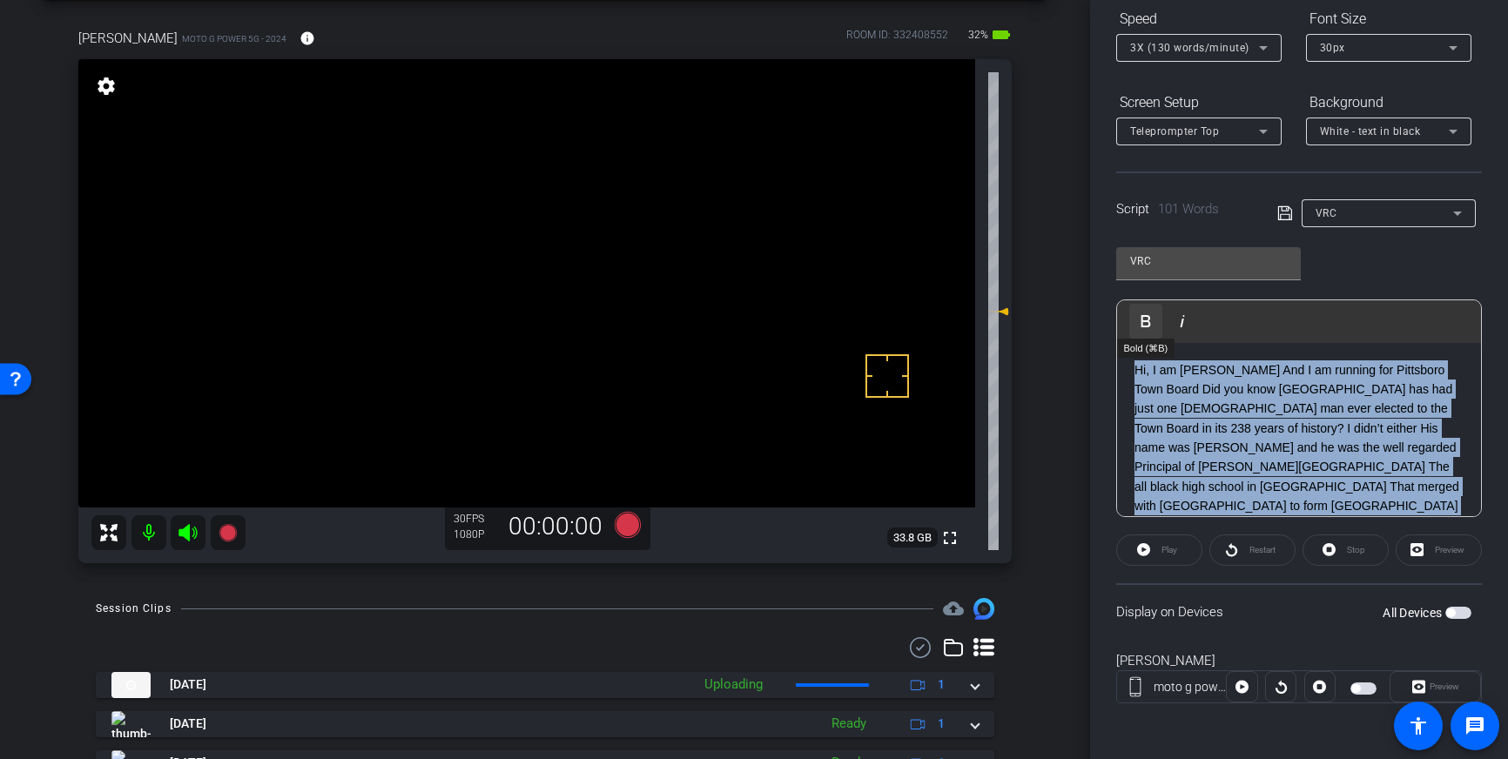
drag, startPoint x: 1346, startPoint y: 402, endPoint x: 1140, endPoint y: 328, distance: 219.2
click at [1148, 327] on div "Play Play from this location Play Selected Play and display the selected text o…" at bounding box center [1299, 409] width 366 height 218
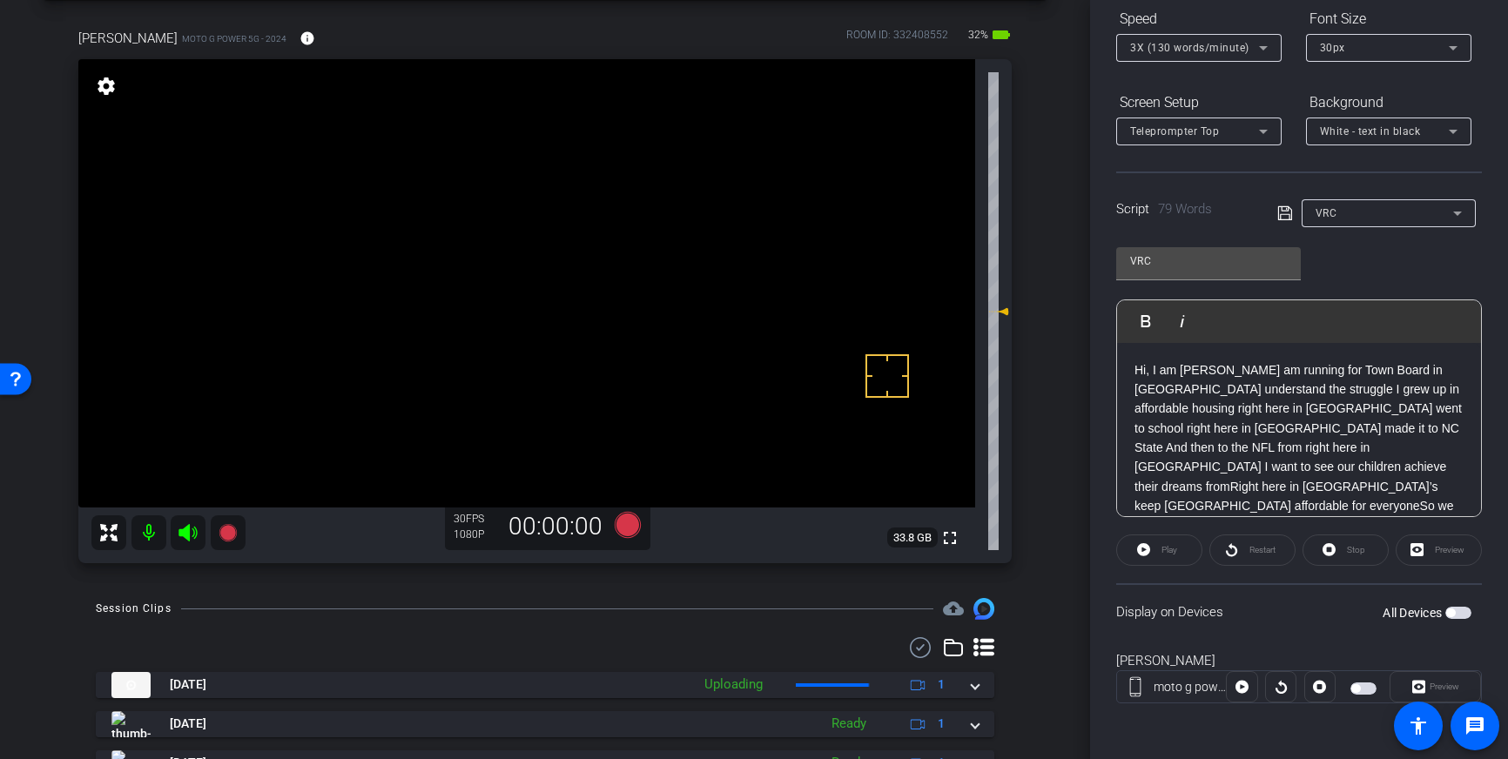
click at [1284, 211] on icon at bounding box center [1284, 213] width 14 height 14
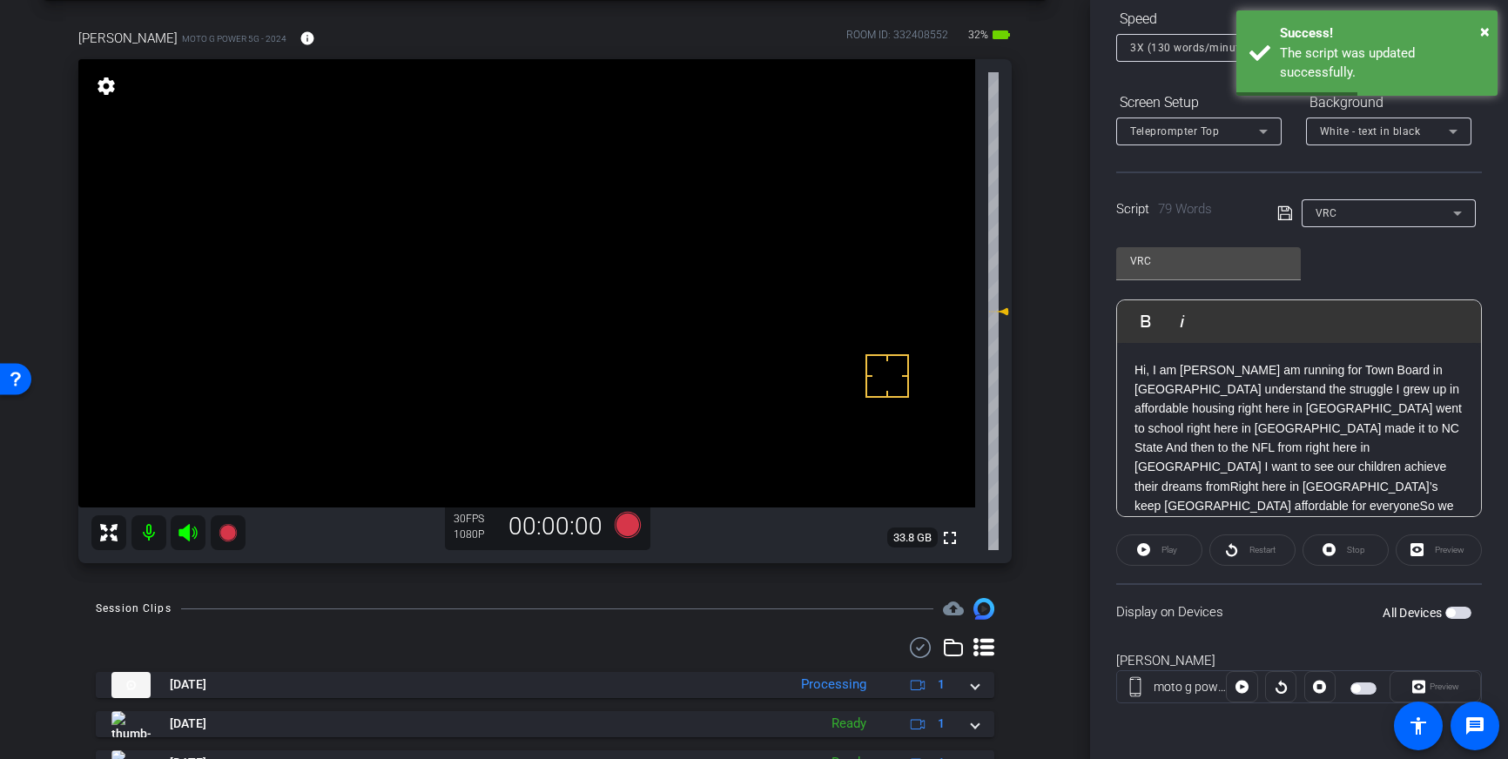
drag, startPoint x: 1183, startPoint y: 390, endPoint x: 1277, endPoint y: 512, distance: 154.5
click at [1183, 390] on p "Hi, I am Tobias PalmerI am running for Town Board in PittsboroI understand the …" at bounding box center [1299, 458] width 329 height 195
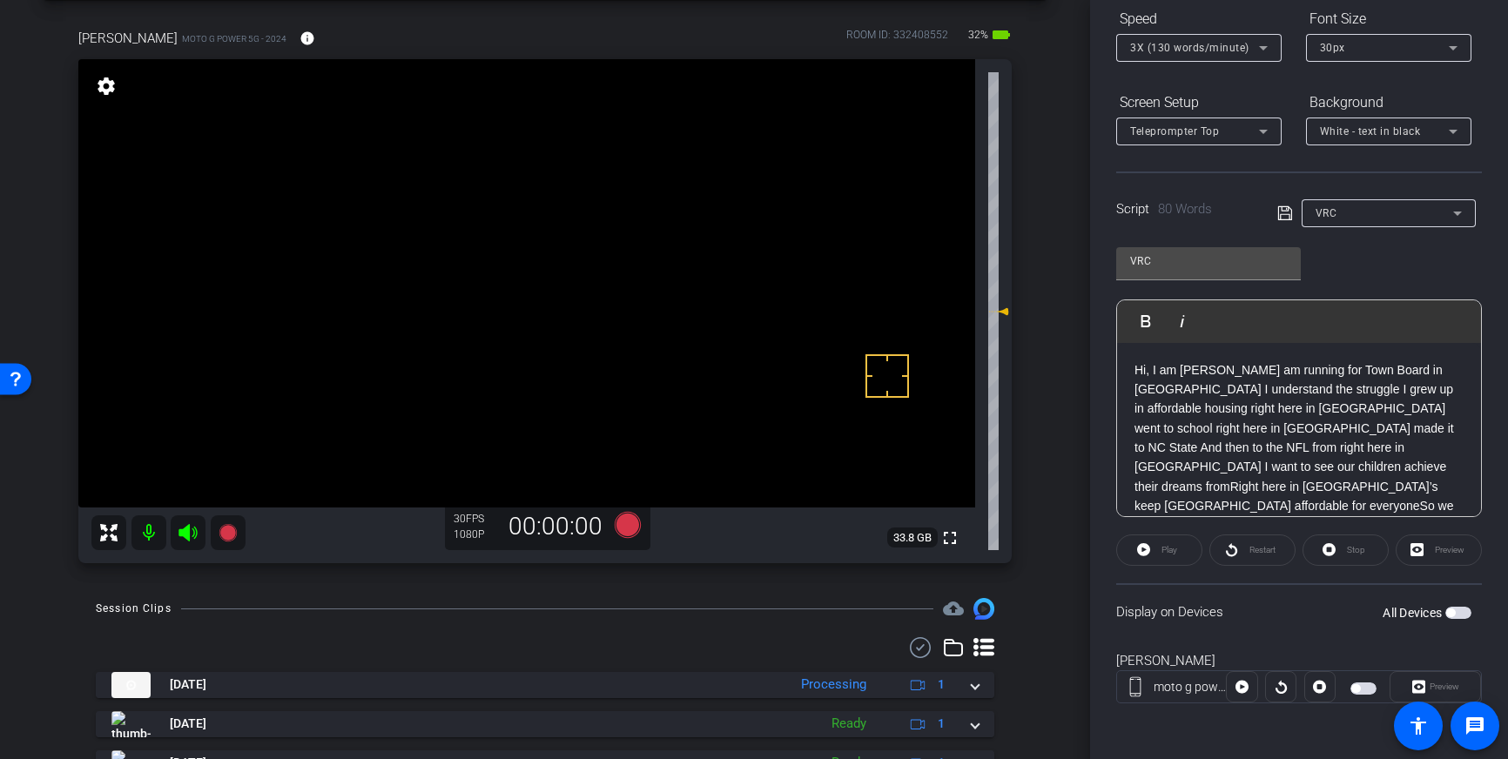
drag, startPoint x: 1257, startPoint y: 369, endPoint x: 1361, endPoint y: 460, distance: 138.3
click at [1257, 370] on p "Hi, I am Tobias PalmerI am running for Town Board in Pittsboro I understand the…" at bounding box center [1299, 458] width 329 height 195
click at [1297, 409] on p "Hi, I am Tobias Palmer I am running for Town Board in Pittsboro I understand th…" at bounding box center [1299, 458] width 329 height 195
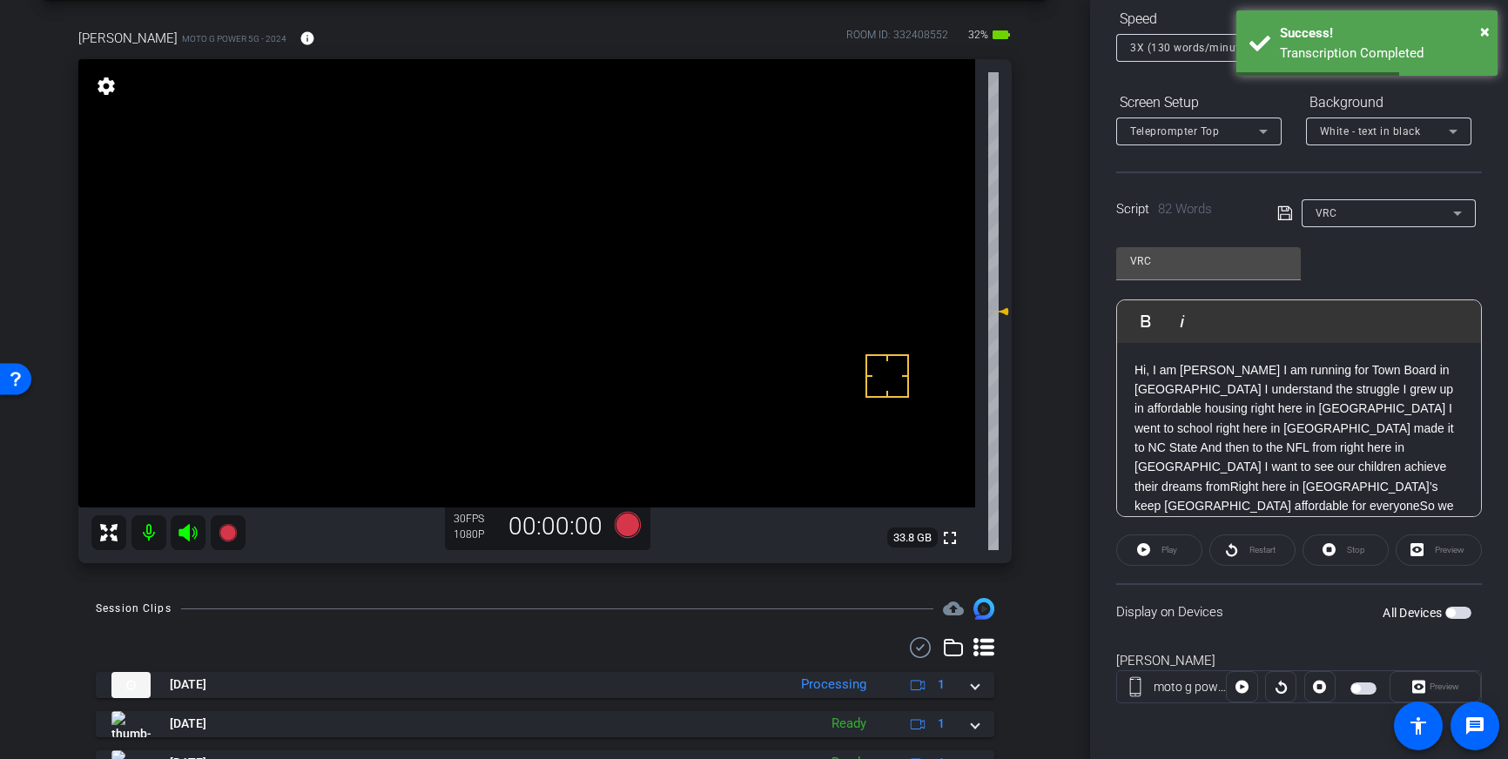
click at [1181, 429] on p "Hi, I am Tobias Palmer I am running for Town Board in Pittsboro I understand th…" at bounding box center [1299, 458] width 329 height 195
click at [1250, 449] on p "Hi, I am Tobias Palmer I am running for Town Board in Pittsboro I understand th…" at bounding box center [1299, 458] width 329 height 195
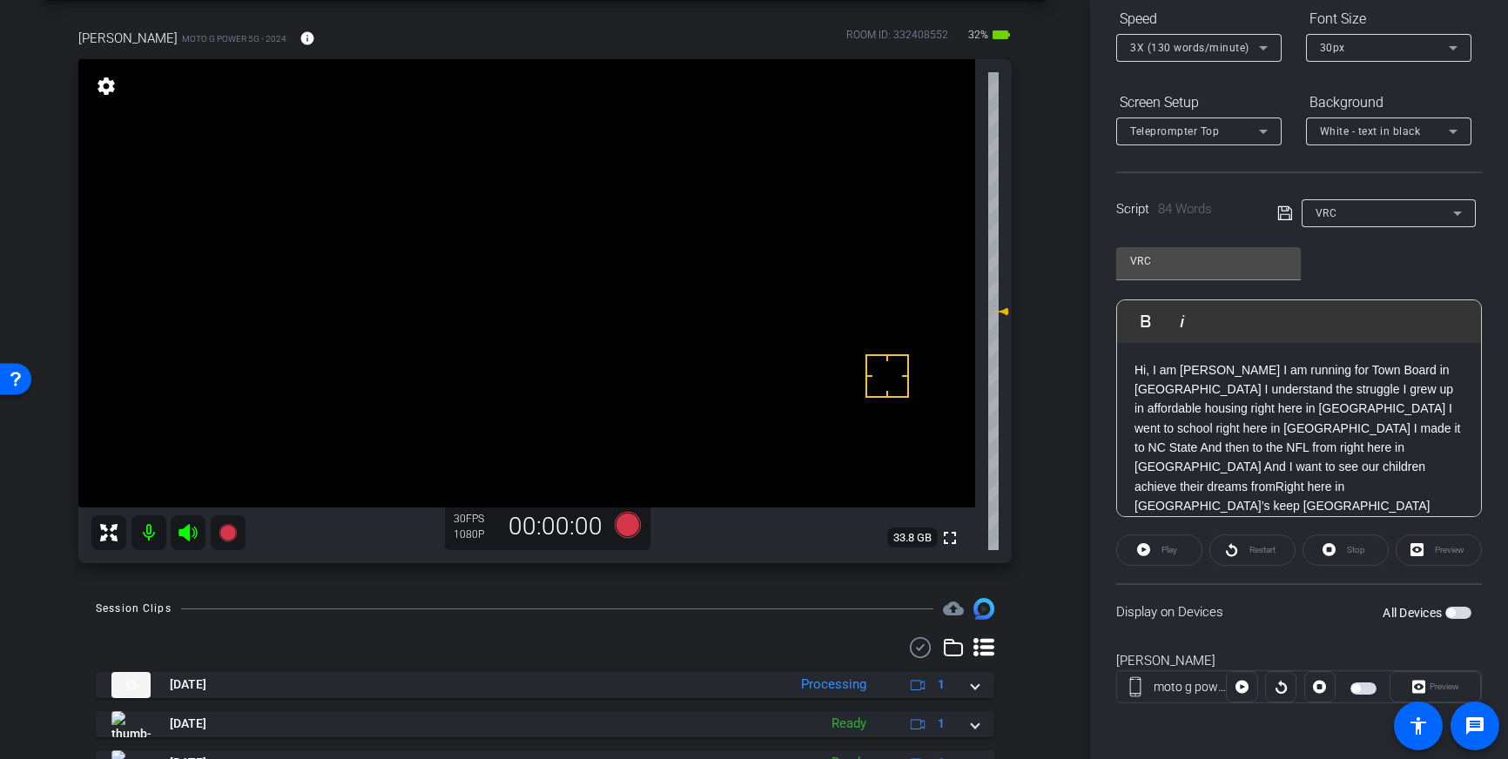
click at [1351, 470] on p "Hi, I am Tobias Palmer I am running for Town Board in Pittsboro I understand th…" at bounding box center [1299, 468] width 329 height 214
click at [1263, 471] on p "Hi, I am Tobias Palmer I am running for Town Board in Pittsboro I understand th…" at bounding box center [1299, 451] width 329 height 214
click at [1158, 489] on p "Hi, I am Tobias Palmer I am running for Town Board in Pittsboro I understand th…" at bounding box center [1299, 451] width 329 height 214
click at [1253, 491] on p "Hi, I am Tobias Palmer I am running for Town Board in Pittsboro I understand th…" at bounding box center [1299, 451] width 329 height 214
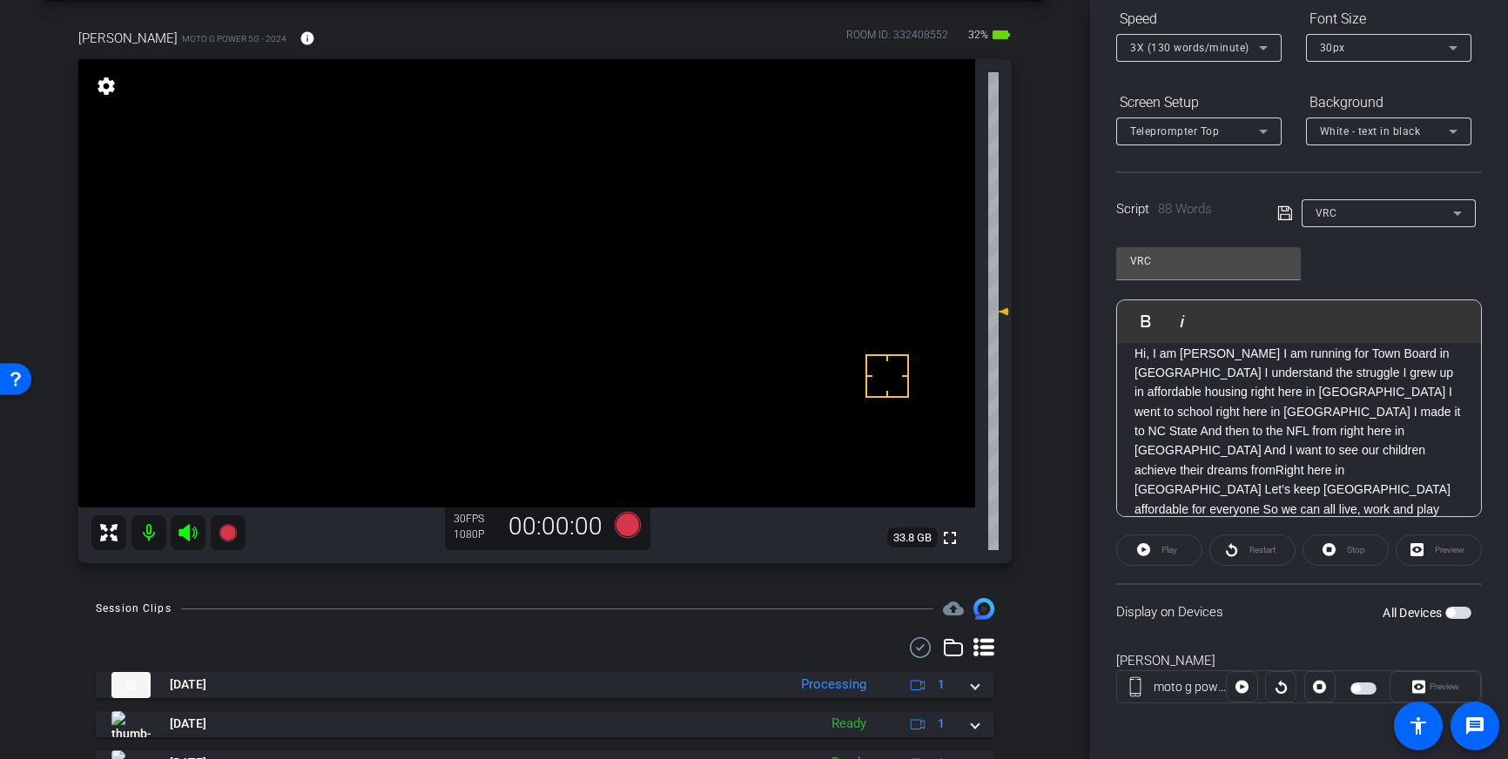
scroll to position [0, 0]
click at [1435, 503] on p "Hi, I am Tobias Palmer I am running for Town Board in Pittsboro I understand th…" at bounding box center [1299, 468] width 329 height 214
click at [1278, 213] on icon at bounding box center [1284, 213] width 14 height 14
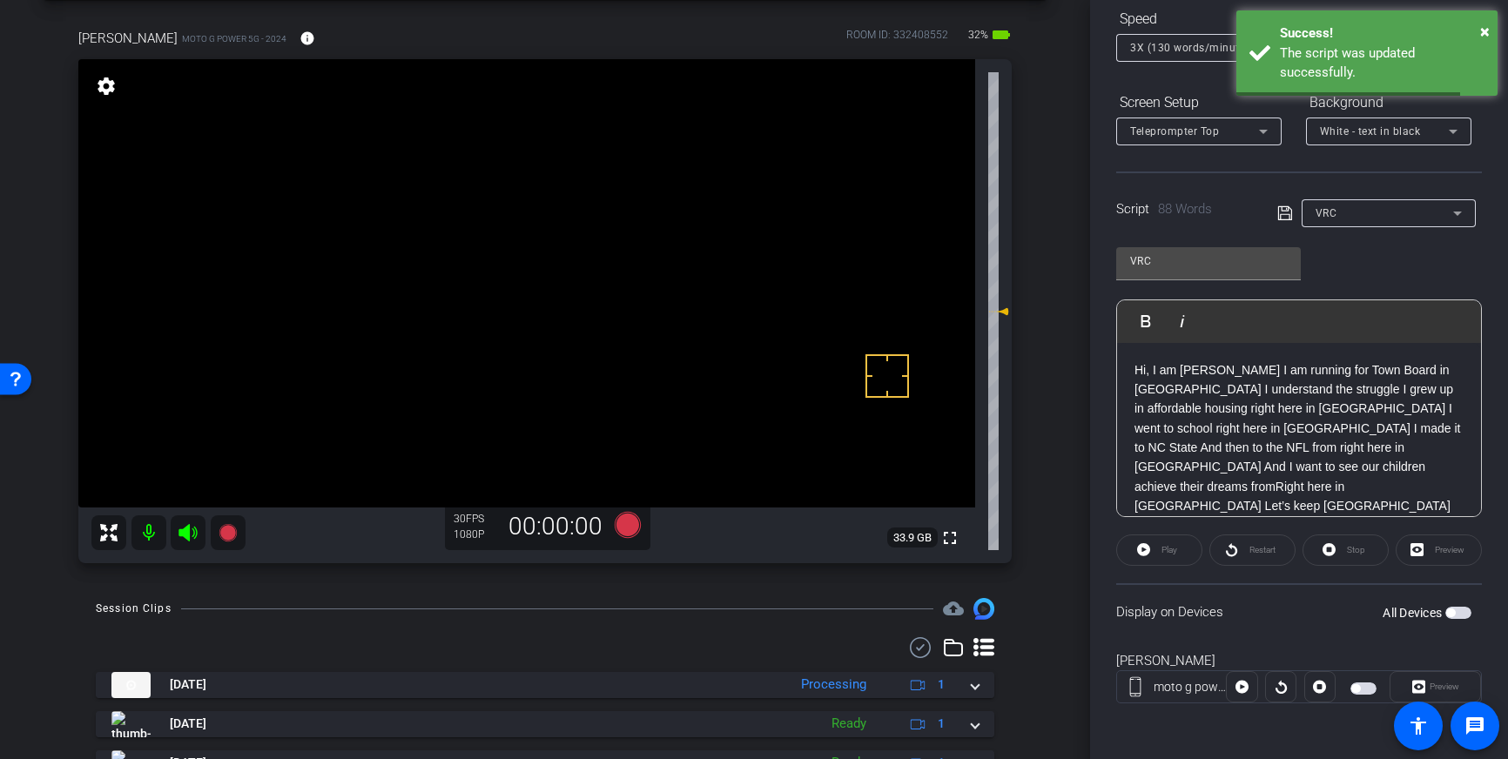
click at [1453, 617] on button "All Devices" at bounding box center [1459, 613] width 26 height 12
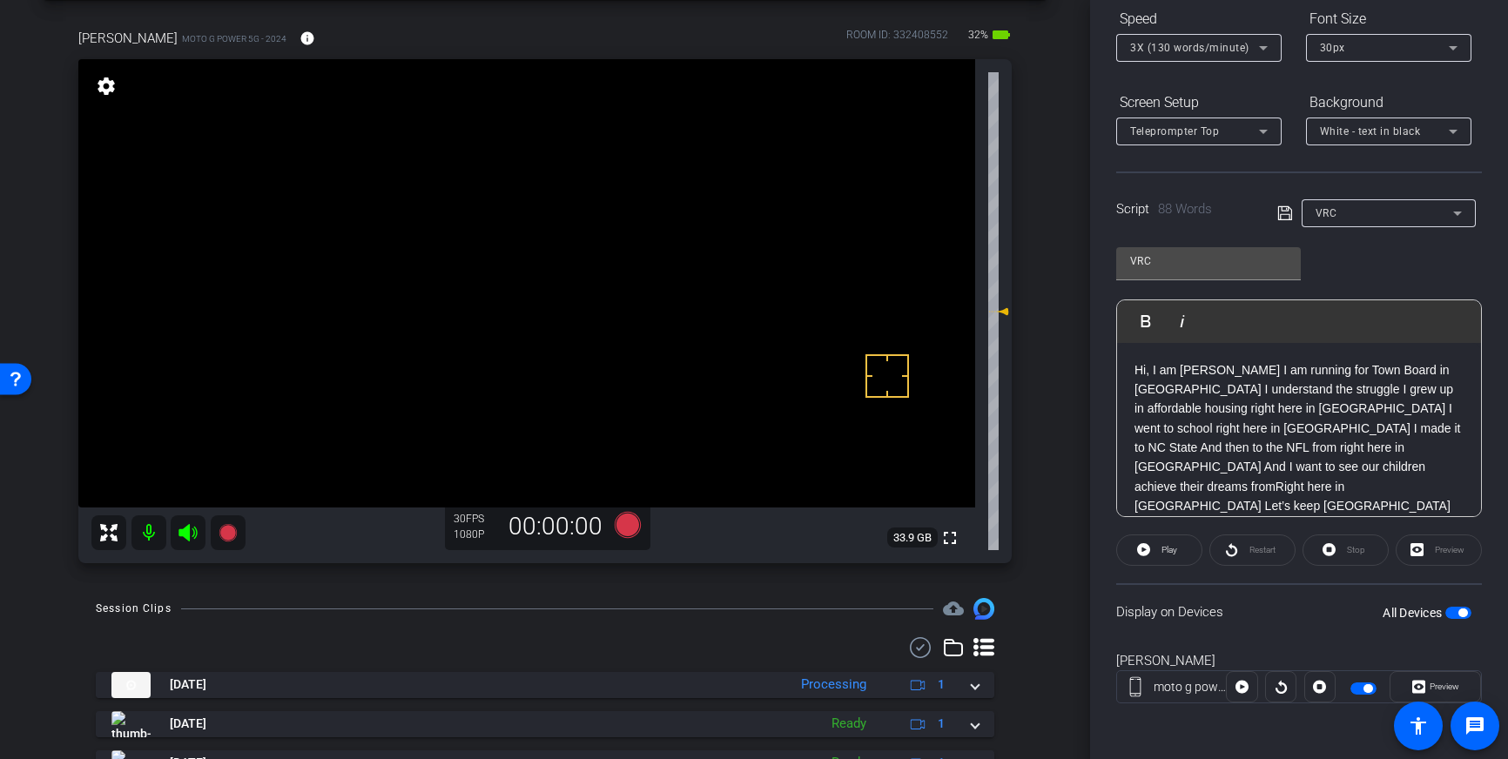
click at [1202, 367] on p "Hi, I am Tobias Palmer I am running for Town Board in Pittsboro I understand th…" at bounding box center [1299, 468] width 329 height 214
click at [1210, 374] on p "Hi, I am Tobias Palmer I am running for Town Board in Pittsboro I understand th…" at bounding box center [1299, 468] width 329 height 214
click at [1281, 210] on icon at bounding box center [1284, 213] width 14 height 14
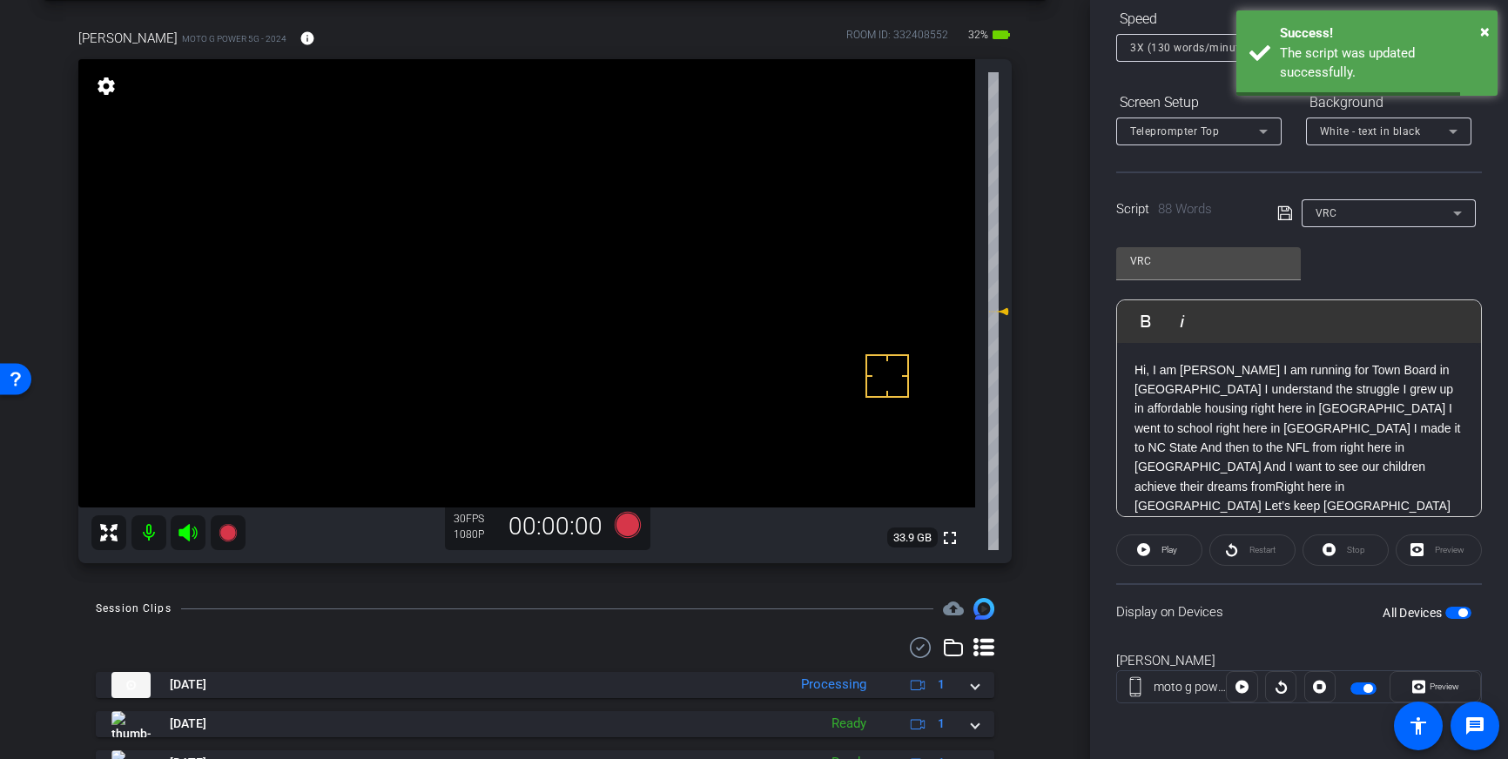
click at [1456, 616] on span "button" at bounding box center [1459, 613] width 26 height 12
click at [1463, 612] on span "button" at bounding box center [1459, 613] width 26 height 12
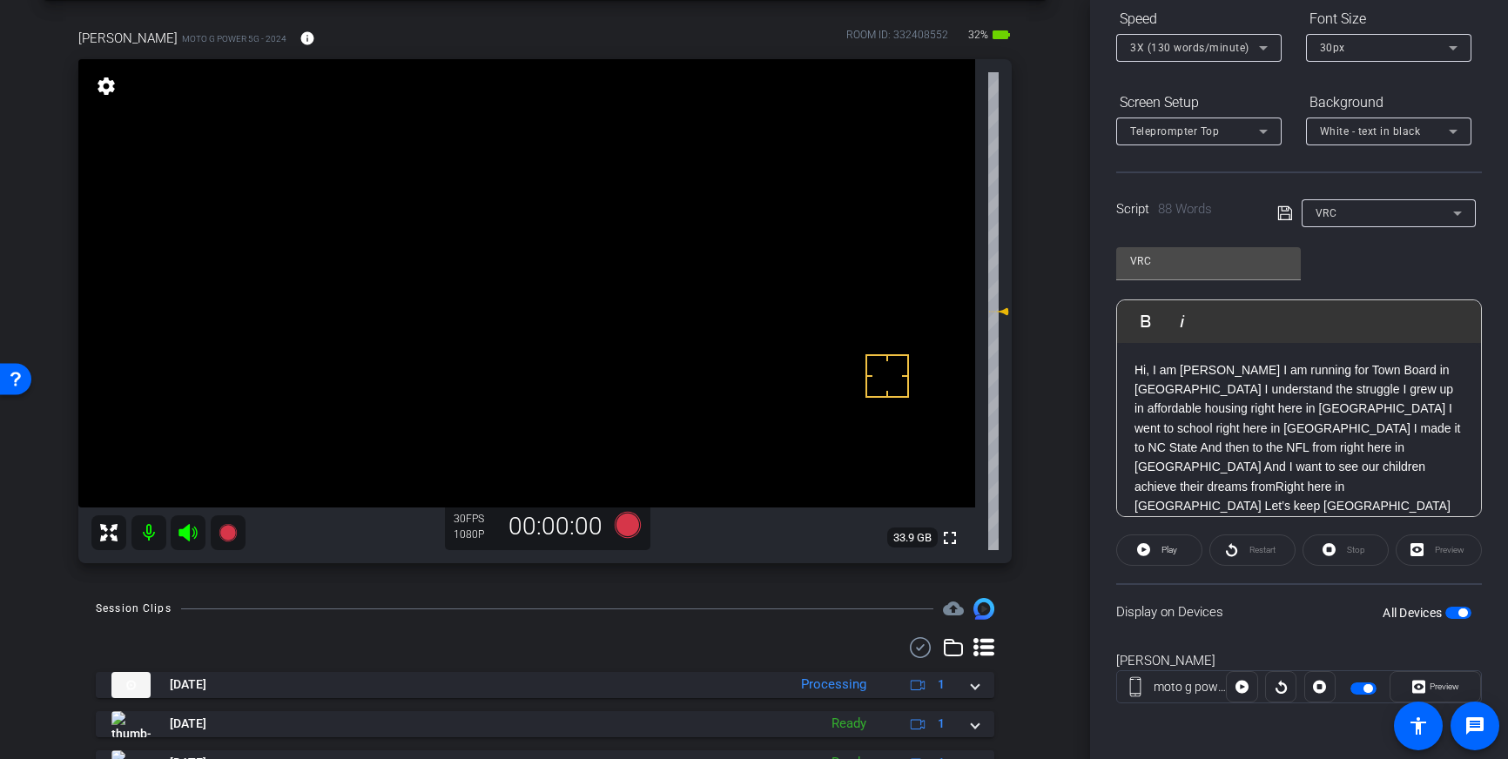
scroll to position [17, 0]
drag, startPoint x: 1287, startPoint y: 212, endPoint x: 1472, endPoint y: 538, distance: 375.1
click at [1287, 212] on icon at bounding box center [1285, 213] width 16 height 21
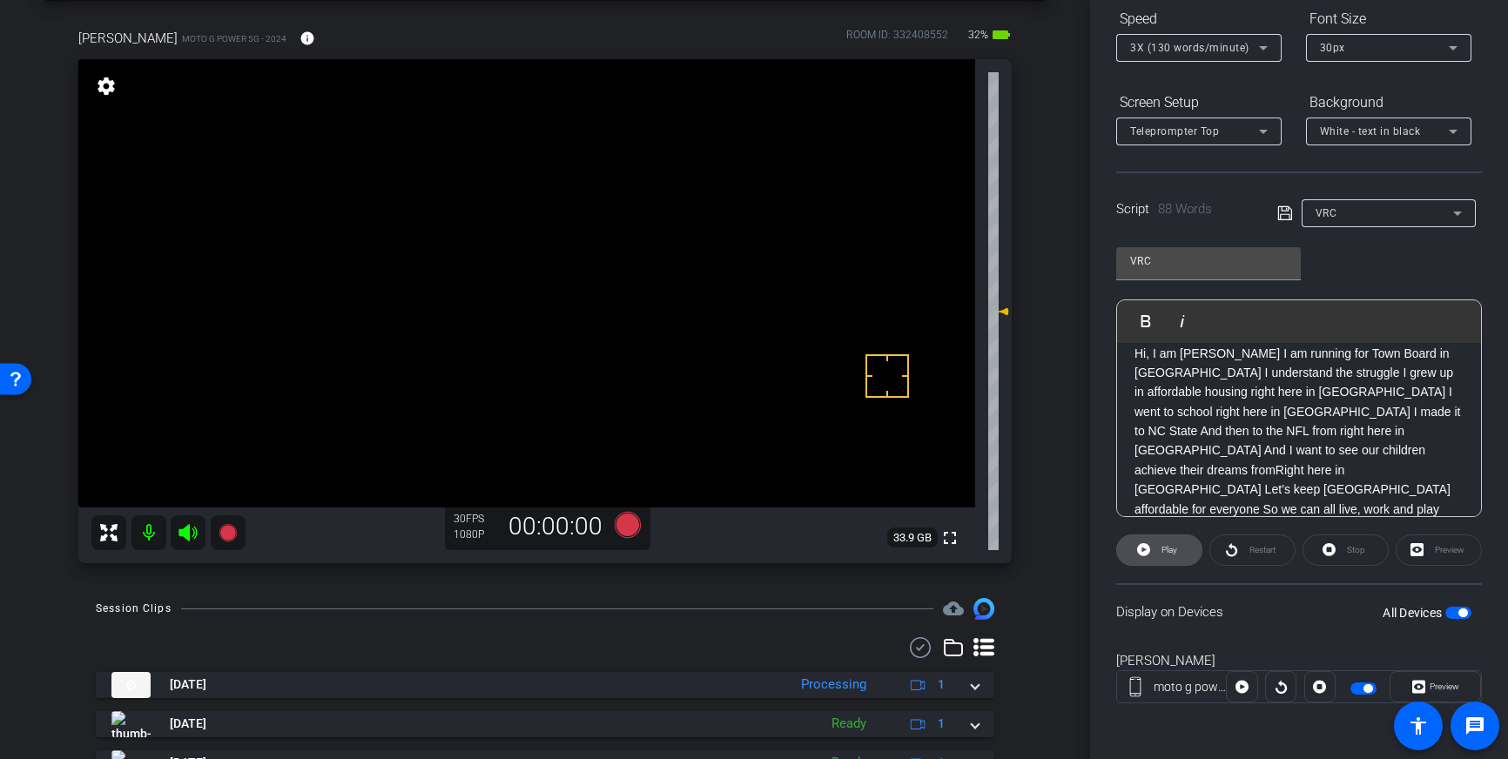
click at [1144, 551] on icon at bounding box center [1143, 549] width 13 height 13
click at [1174, 556] on span "Pause" at bounding box center [1168, 550] width 28 height 24
click at [1183, 376] on p "Hi, I am Tobais Palmer I am running for Town Board in Pittsboro I understand th…" at bounding box center [1299, 451] width 329 height 214
click at [1328, 376] on p "Hi, I am Tobais Palmer I am running for Town Board in Pittsboro. I understand t…" at bounding box center [1299, 441] width 329 height 195
click at [1298, 394] on p "Hi, I am Tobais Palmer I am running for Town Board in Pittsboro. I understand t…" at bounding box center [1299, 441] width 329 height 195
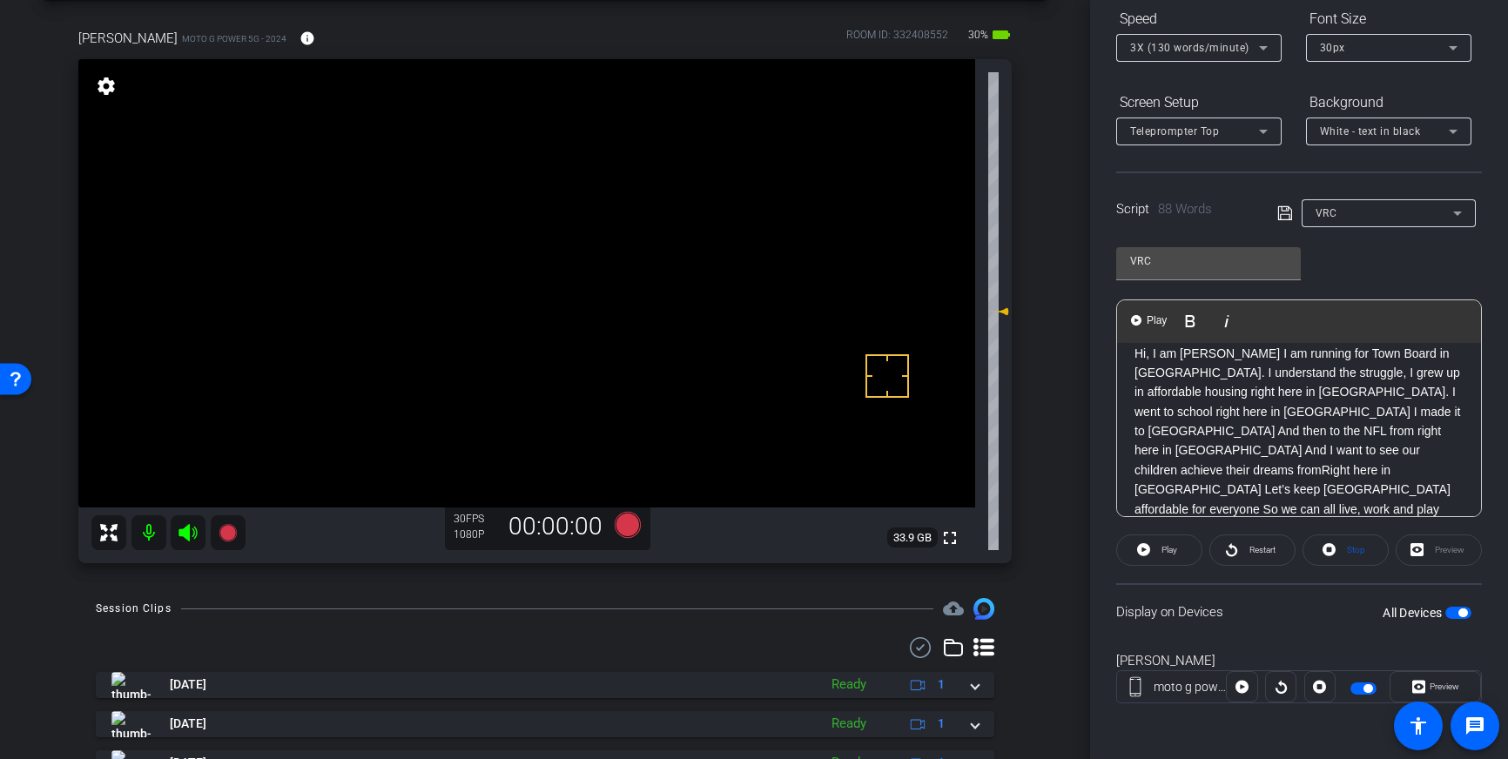
click at [1230, 454] on p "Hi, I am Tobais Palmer I am running for Town Board in Pittsboro. I understand t…" at bounding box center [1299, 451] width 329 height 214
drag, startPoint x: 1241, startPoint y: 448, endPoint x: 1258, endPoint y: 491, distance: 46.1
click at [1242, 452] on p "Hi, I am Tobais Palmer I am running for Town Board in Pittsboro. I understand t…" at bounding box center [1299, 441] width 329 height 195
click at [1142, 491] on p "Hi, I am Tobais Palmer I am running for Town Board in Pittsboro. I understand t…" at bounding box center [1299, 441] width 329 height 195
click at [1282, 217] on icon at bounding box center [1285, 213] width 16 height 21
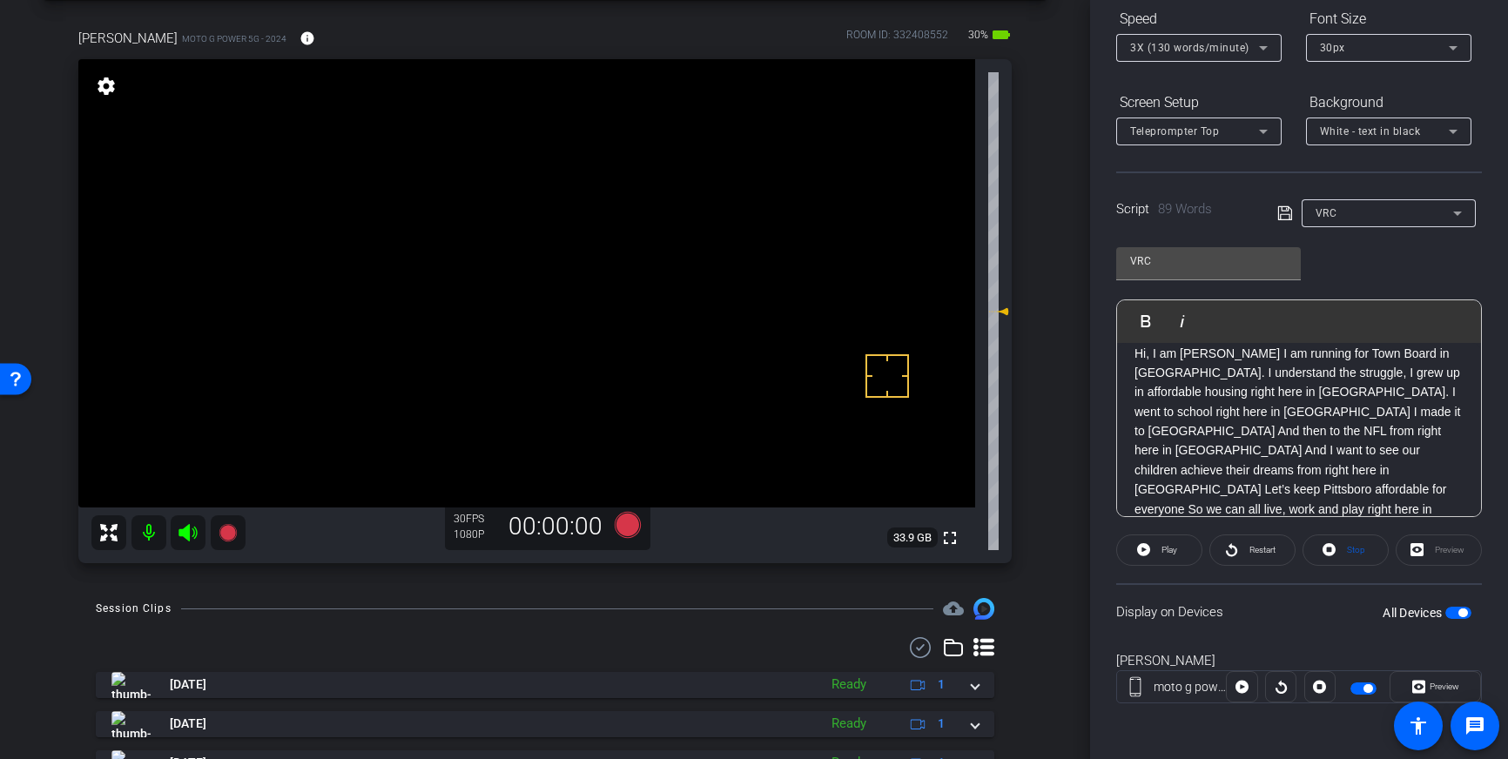
drag, startPoint x: 1283, startPoint y: 206, endPoint x: 1317, endPoint y: 422, distance: 218.7
click at [1283, 206] on icon at bounding box center [1284, 213] width 14 height 14
click at [1163, 550] on span "Play" at bounding box center [1170, 550] width 16 height 10
click at [1169, 554] on span "Pause" at bounding box center [1170, 550] width 24 height 10
click at [1249, 436] on p "Hi, I am Tobais Palmer I am running for Town Board in Pittsboro. I understand t…" at bounding box center [1299, 441] width 329 height 195
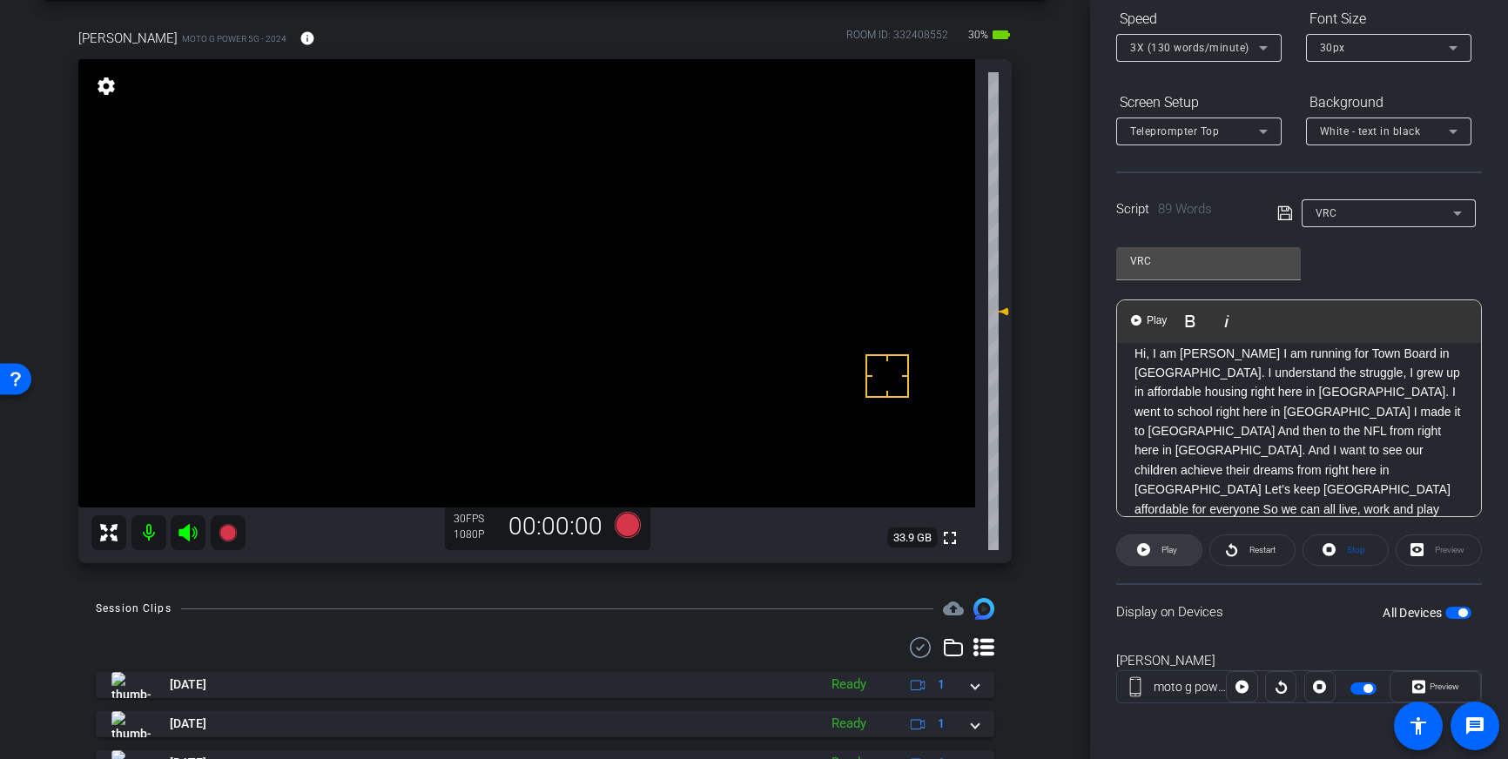
click at [1173, 556] on span "Play" at bounding box center [1167, 550] width 20 height 24
click at [1395, 455] on p "Hi, I am Tobais Palmer I am running for Town Board in Pittsboro. I understand t…" at bounding box center [1299, 451] width 329 height 214
click at [1326, 482] on p "Hi, I am Tobais Palmer I am running for Town Board in Pittsboro. I understand t…" at bounding box center [1299, 451] width 329 height 214
click at [1322, 473] on p "Hi, I am Tobais Palmer I am running for Town Board in Pittsboro. I understand t…" at bounding box center [1299, 451] width 329 height 214
click at [1284, 210] on icon at bounding box center [1285, 213] width 16 height 21
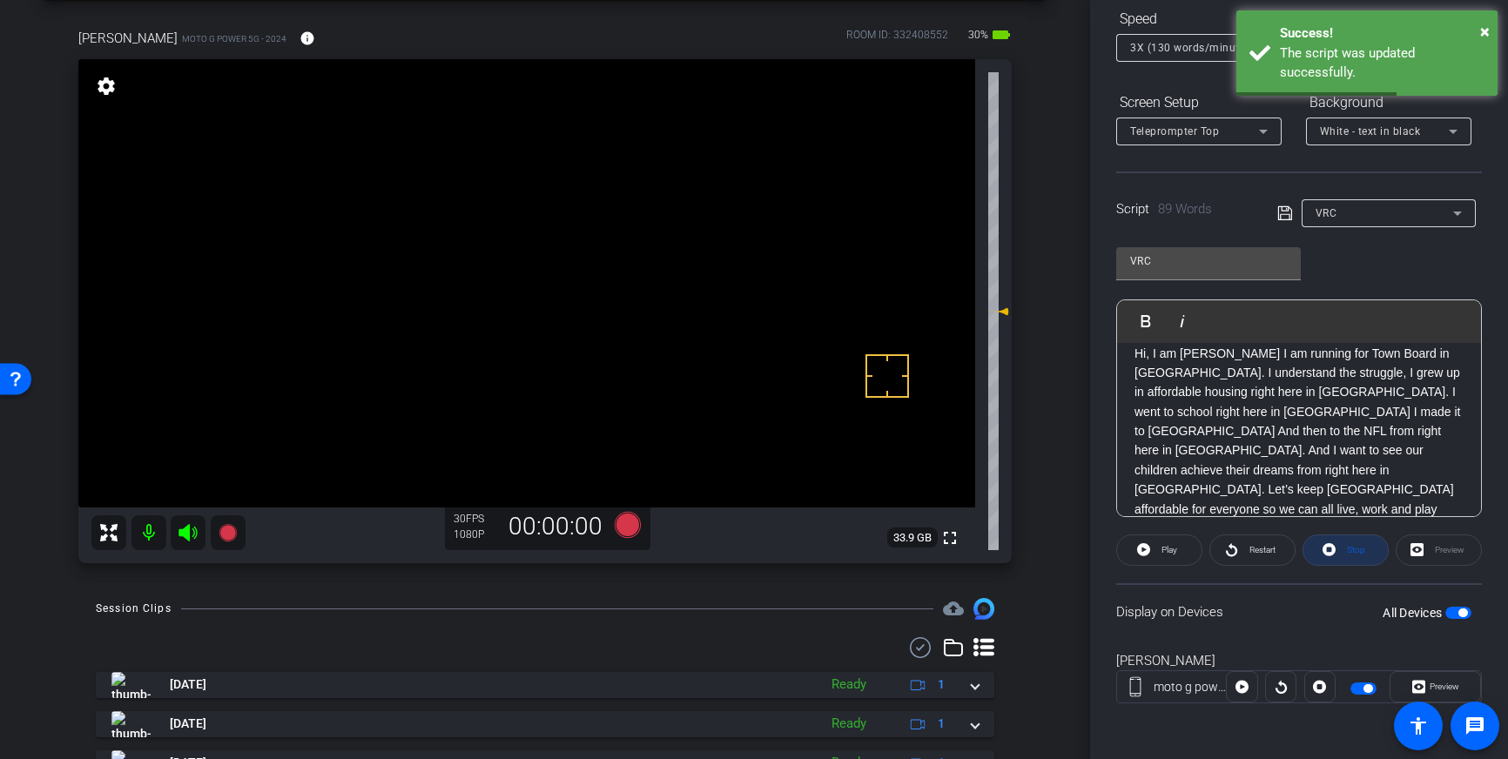
click at [1356, 548] on span "Stop" at bounding box center [1356, 550] width 18 height 10
click at [1463, 612] on span "button" at bounding box center [1463, 613] width 9 height 9
click at [1463, 612] on span "button" at bounding box center [1459, 613] width 26 height 12
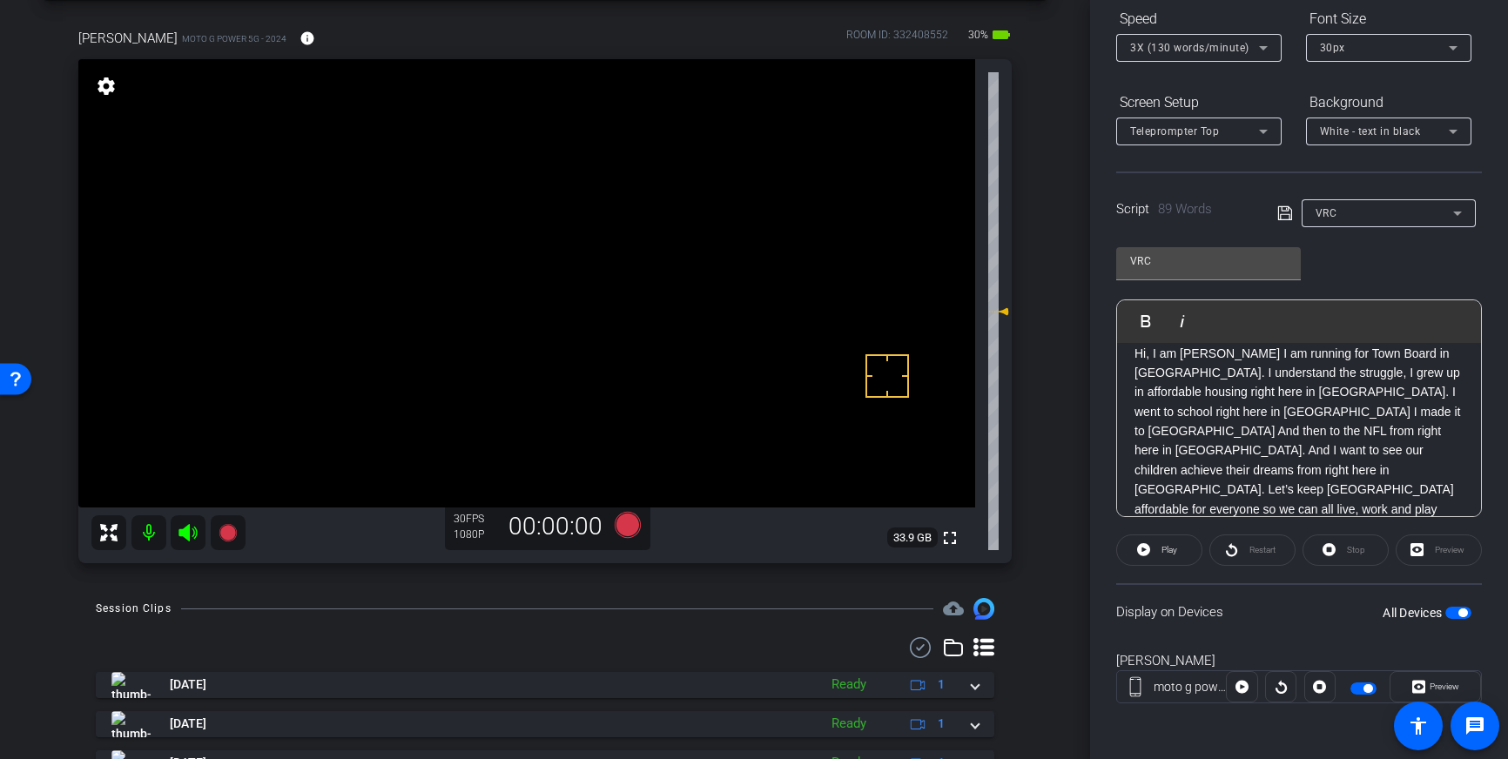
click at [1275, 214] on div "Script 89 Words VRC" at bounding box center [1299, 200] width 366 height 56
drag, startPoint x: 792, startPoint y: 263, endPoint x: 796, endPoint y: 281, distance: 18.8
click at [636, 528] on icon at bounding box center [628, 525] width 26 height 26
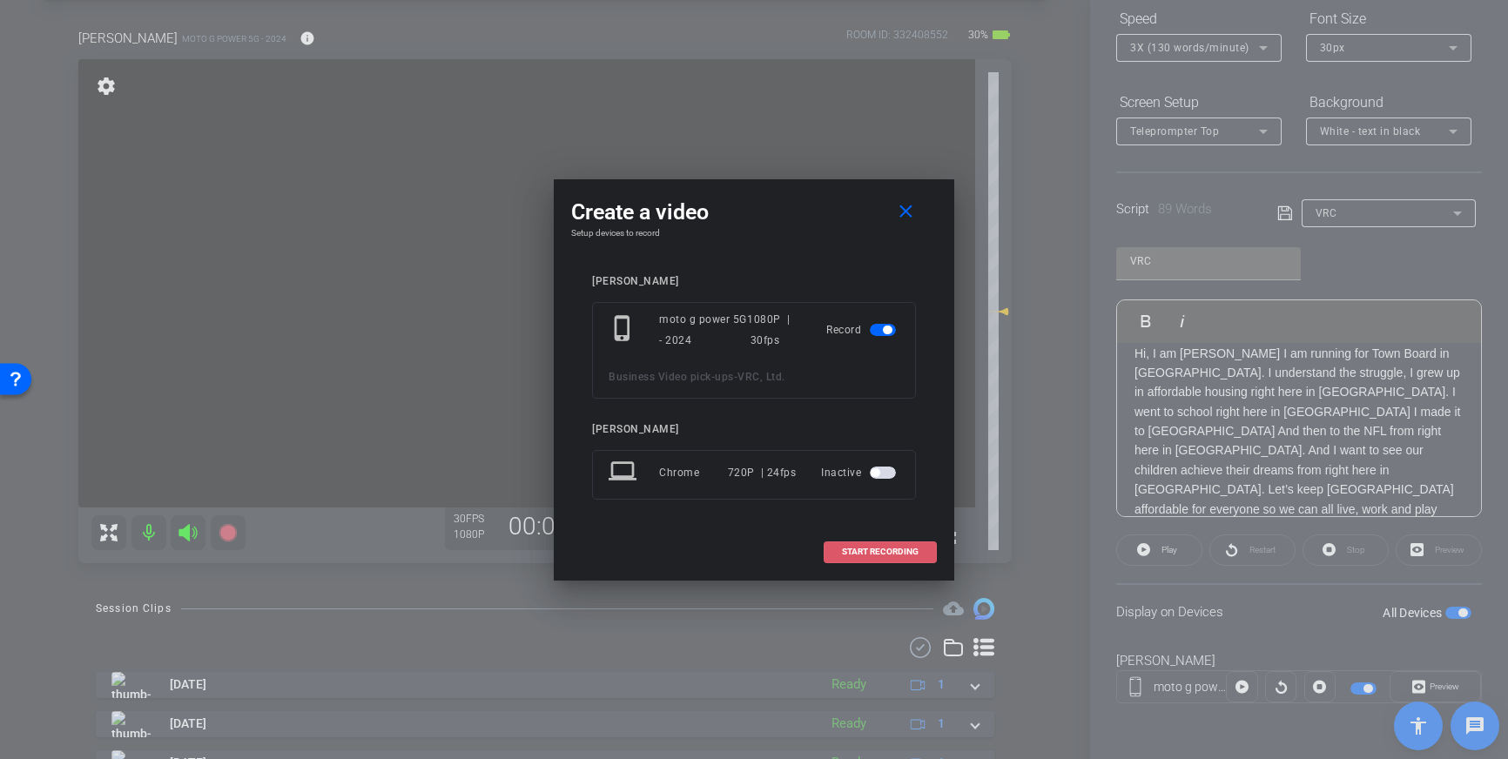
click at [886, 551] on span "START RECORDING" at bounding box center [880, 552] width 77 height 9
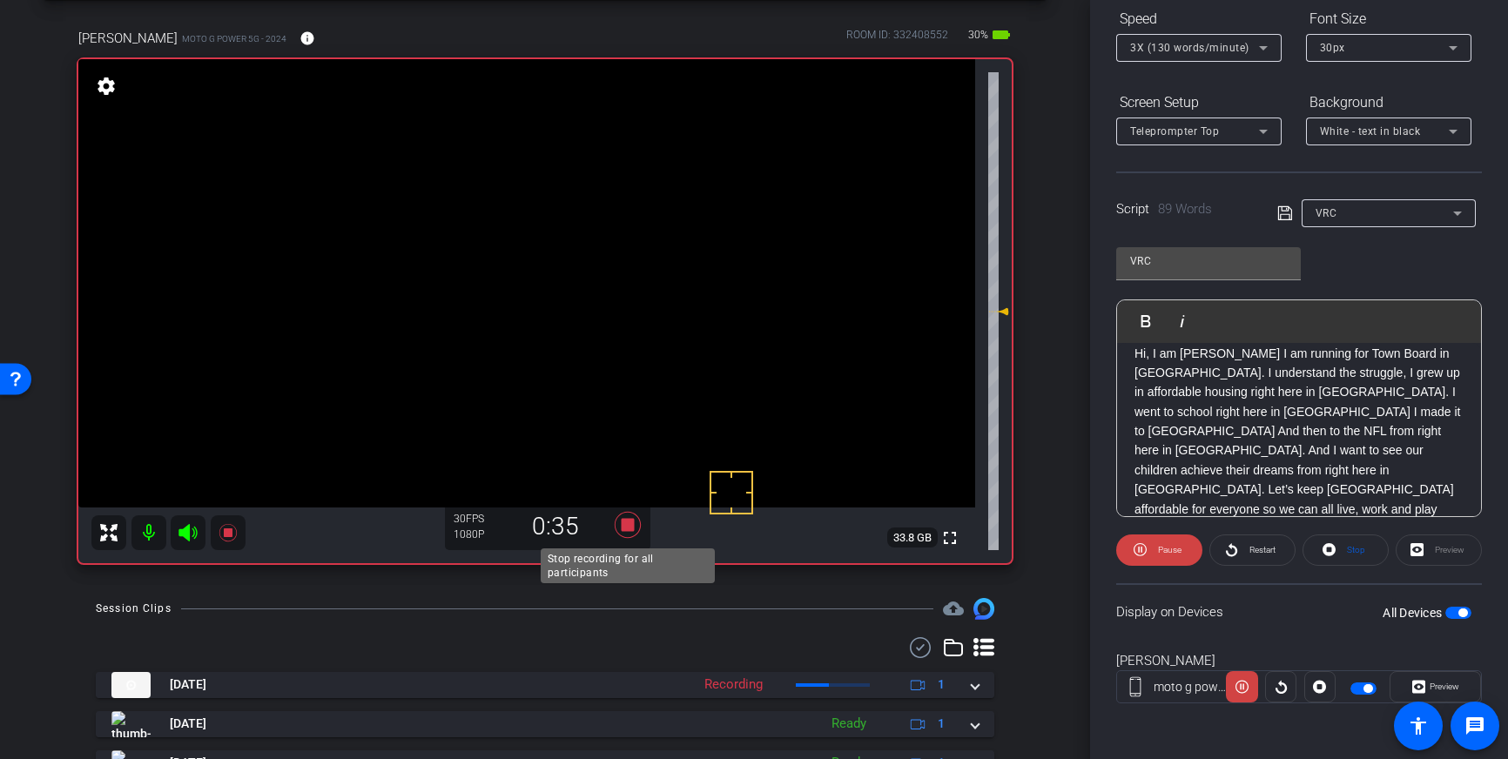
click at [636, 529] on icon at bounding box center [628, 524] width 42 height 31
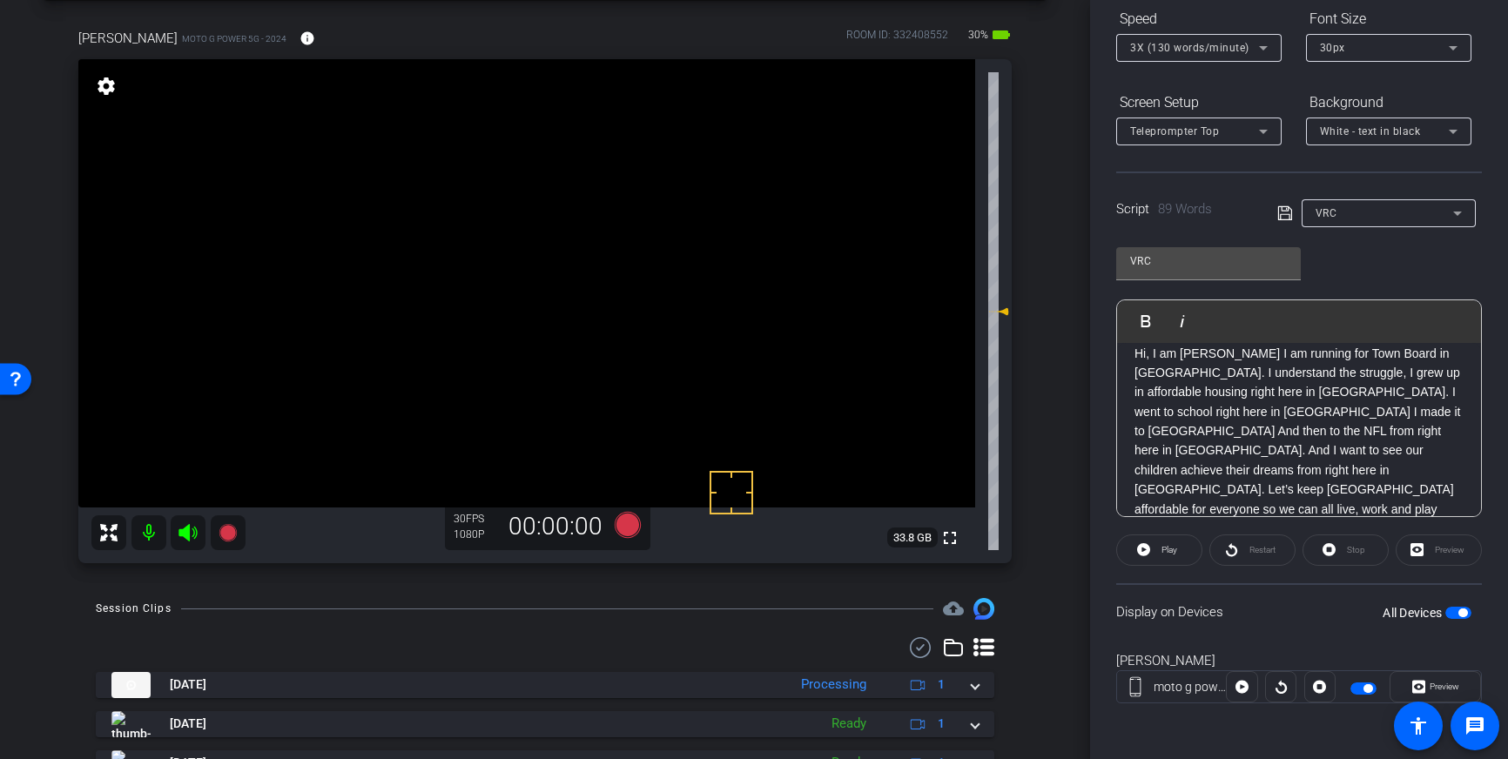
click at [1459, 613] on span "button" at bounding box center [1463, 613] width 9 height 9
drag, startPoint x: 521, startPoint y: 254, endPoint x: 516, endPoint y: 307, distance: 52.5
click at [1453, 617] on button "All Devices" at bounding box center [1459, 613] width 26 height 12
click at [629, 523] on icon at bounding box center [628, 525] width 26 height 26
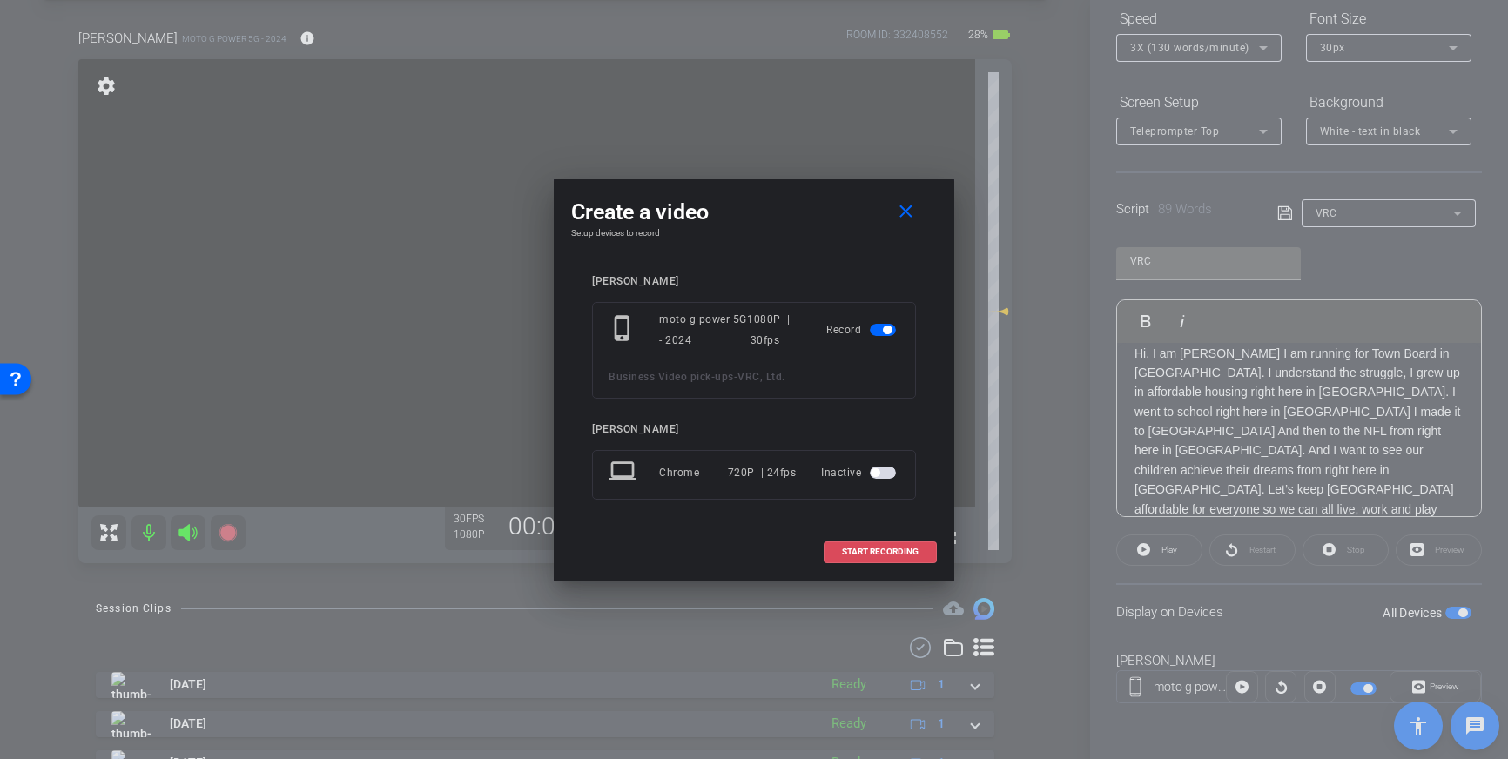
drag, startPoint x: 859, startPoint y: 549, endPoint x: 1106, endPoint y: 487, distance: 254.9
click at [862, 549] on span "START RECORDING" at bounding box center [880, 552] width 77 height 9
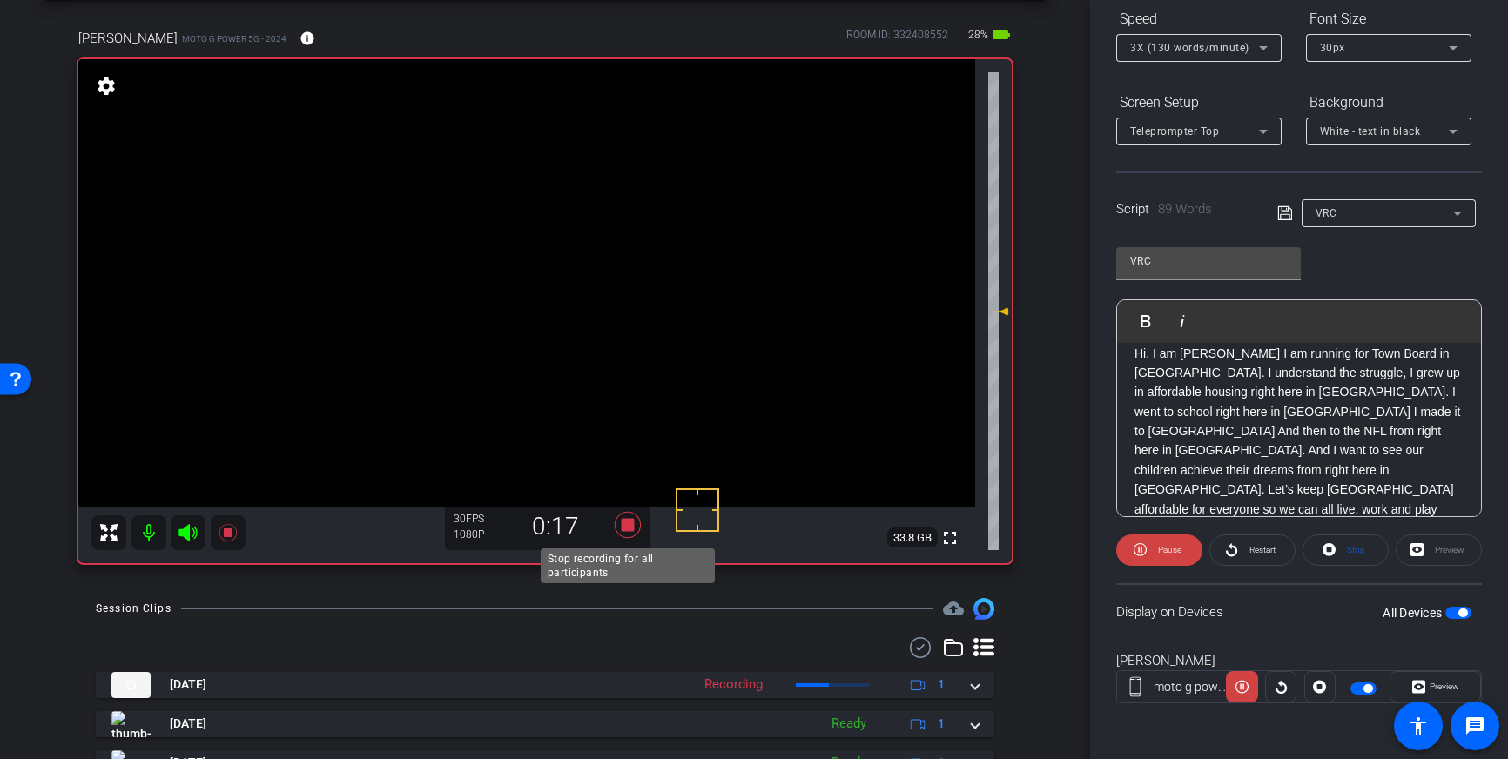
click at [630, 522] on icon at bounding box center [628, 525] width 26 height 26
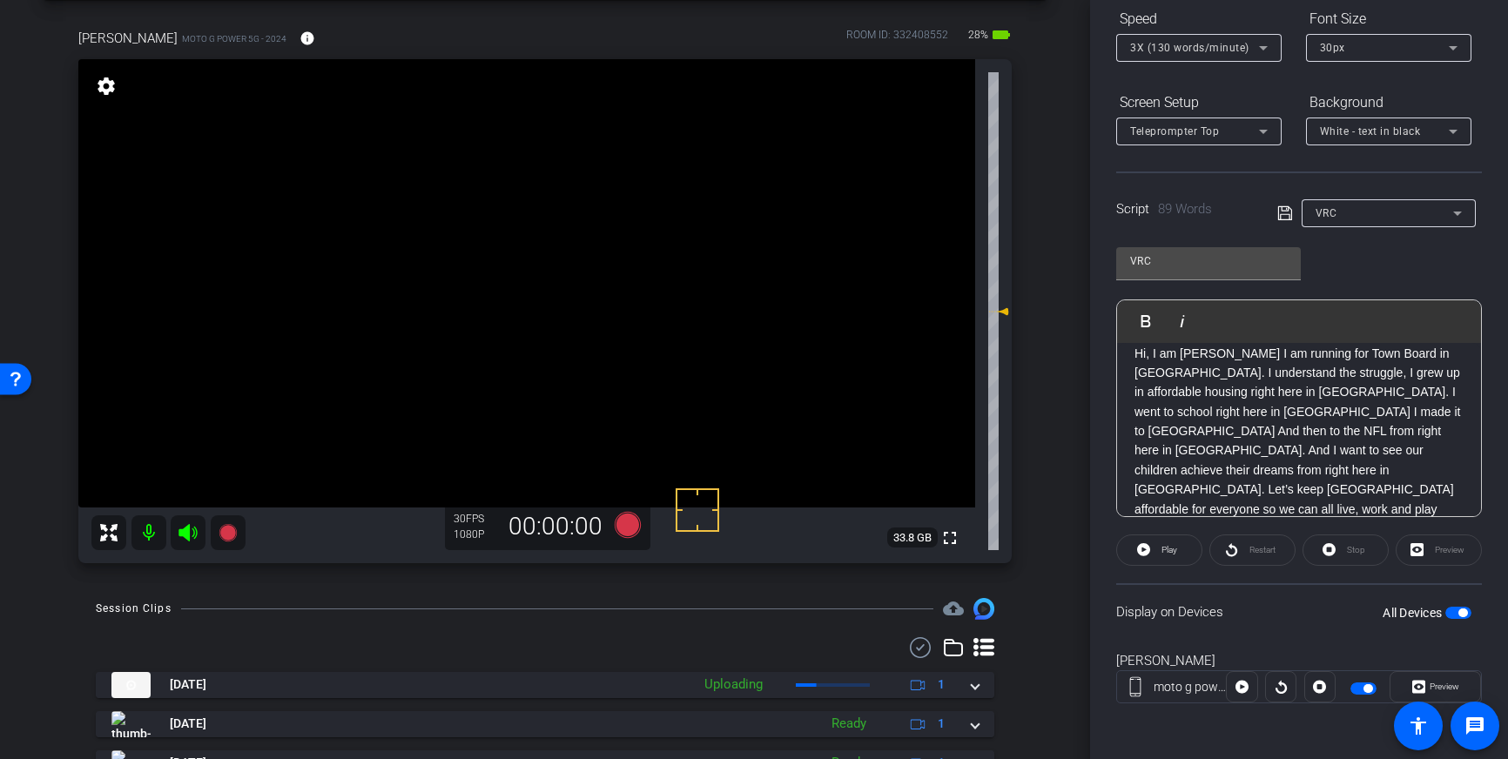
drag, startPoint x: 1182, startPoint y: 411, endPoint x: 1198, endPoint y: 499, distance: 89.5
click at [1182, 412] on p "Hi, I am Tobais Palmer I am running for Town Board in Pittsboro. I understand t…" at bounding box center [1299, 451] width 329 height 214
drag, startPoint x: 1284, startPoint y: 215, endPoint x: 1314, endPoint y: 287, distance: 78.4
click at [1284, 215] on icon at bounding box center [1285, 213] width 16 height 21
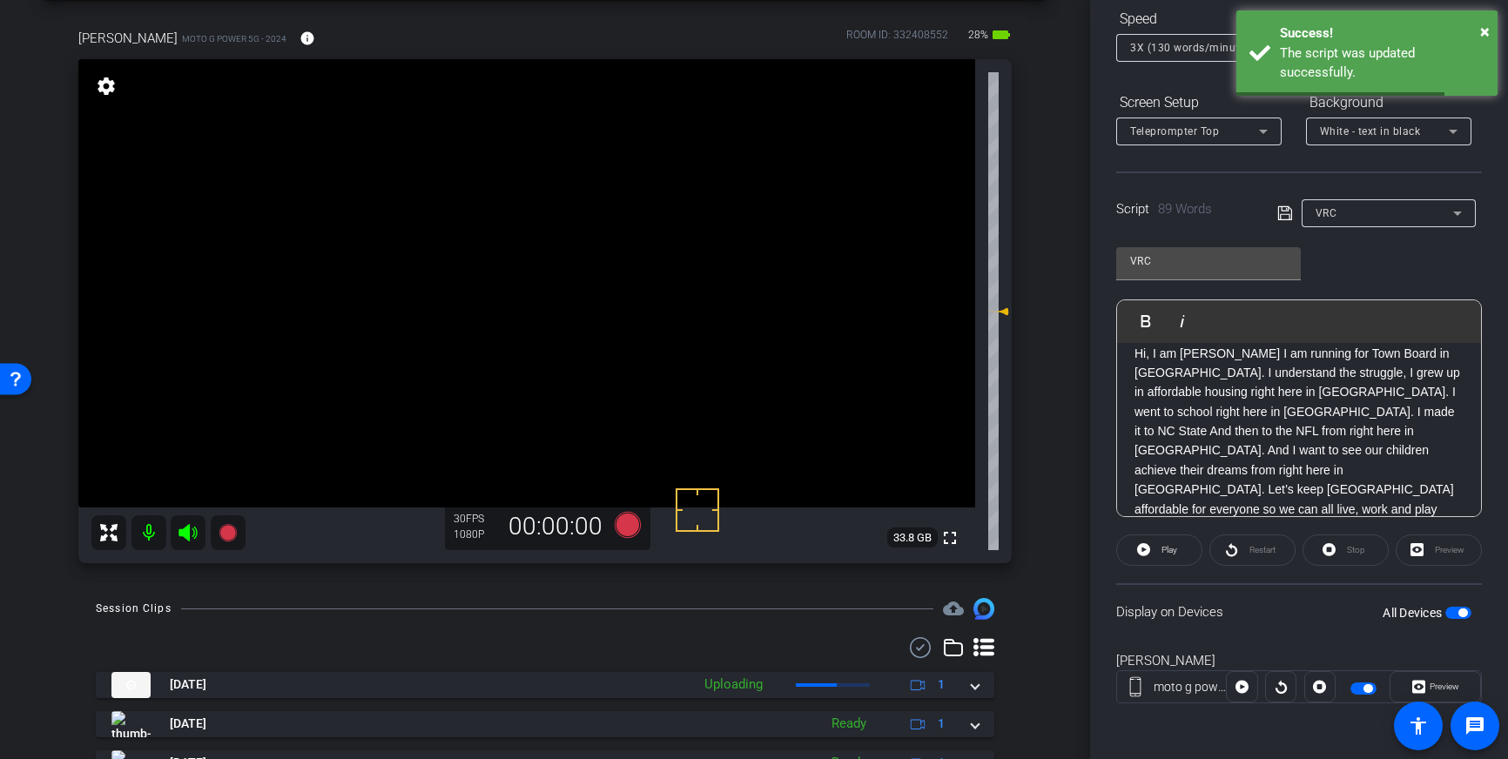
click at [1460, 610] on span "button" at bounding box center [1463, 613] width 9 height 9
click at [1460, 614] on span "button" at bounding box center [1459, 613] width 26 height 12
click at [1287, 215] on icon at bounding box center [1284, 213] width 14 height 14
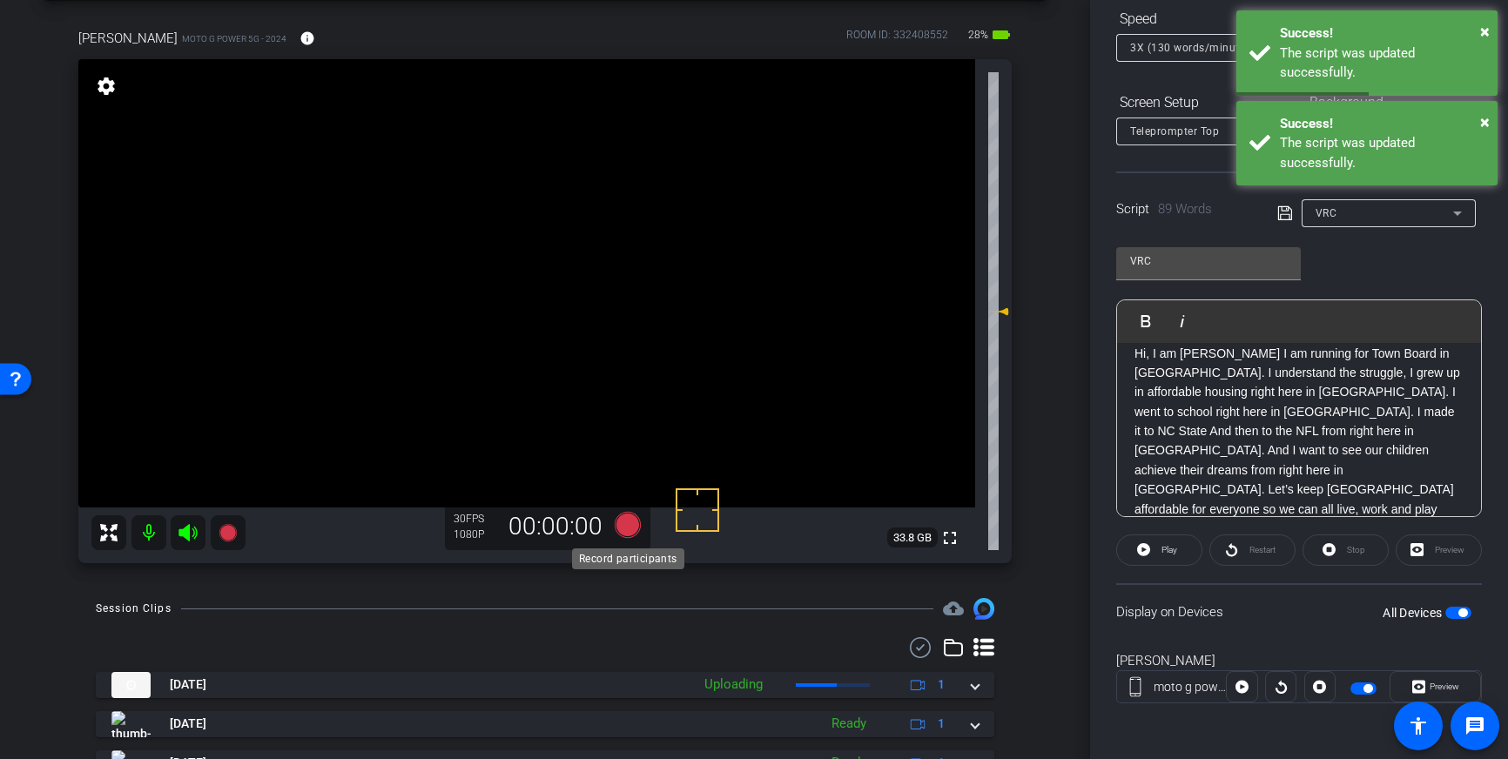
click at [628, 532] on icon at bounding box center [628, 525] width 26 height 26
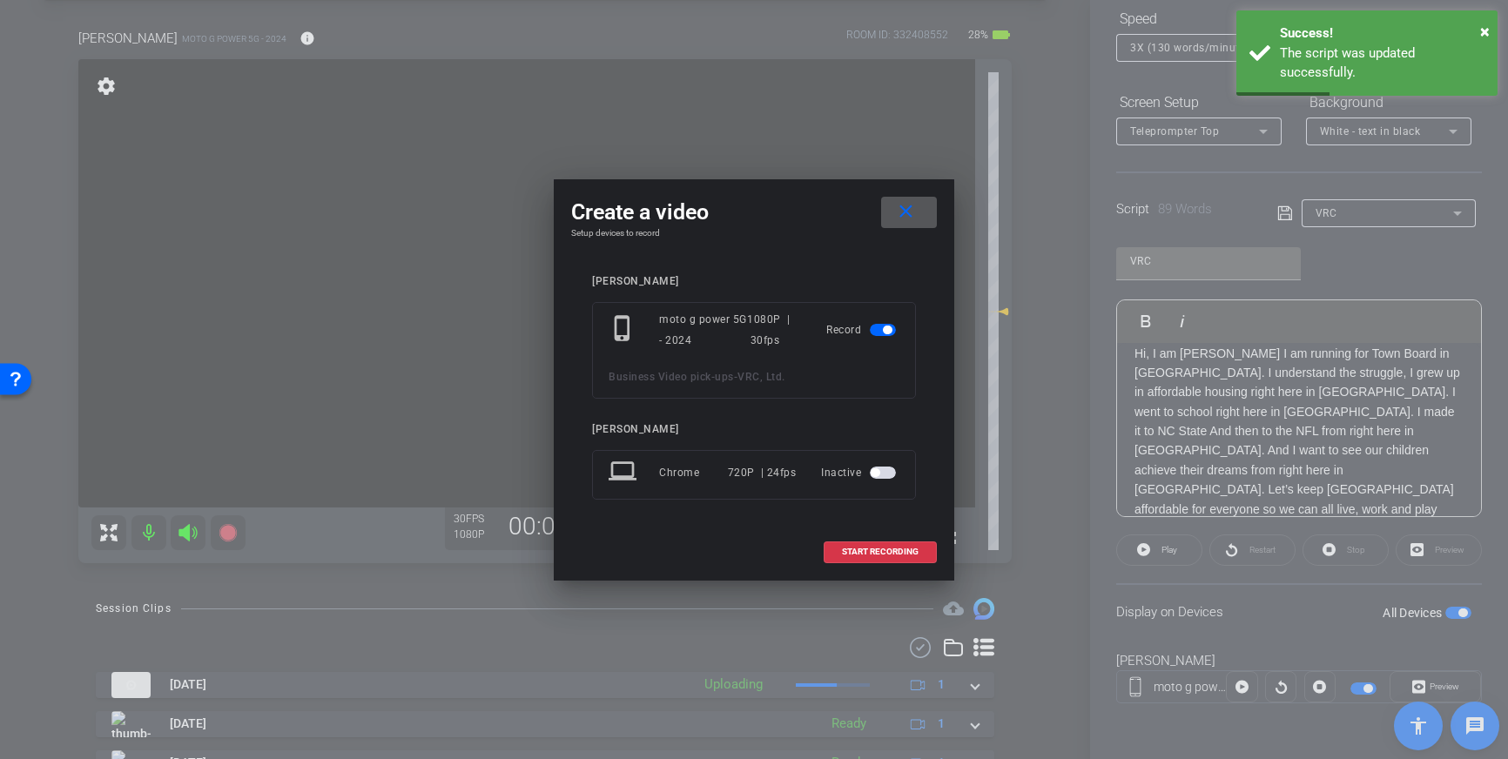
drag, startPoint x: 858, startPoint y: 550, endPoint x: 987, endPoint y: 420, distance: 183.5
click at [859, 550] on span "START RECORDING" at bounding box center [880, 552] width 77 height 9
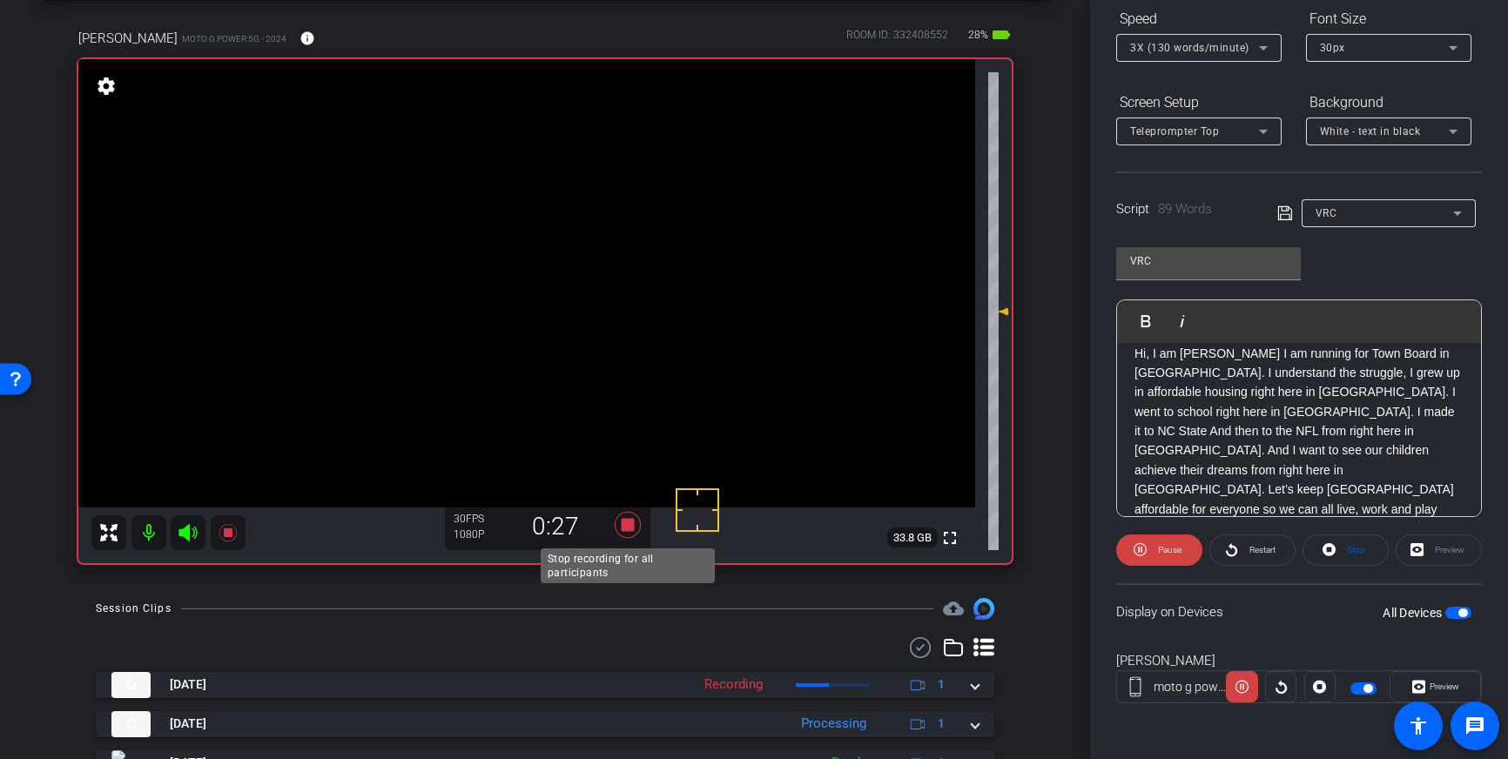
click at [621, 525] on icon at bounding box center [628, 524] width 42 height 31
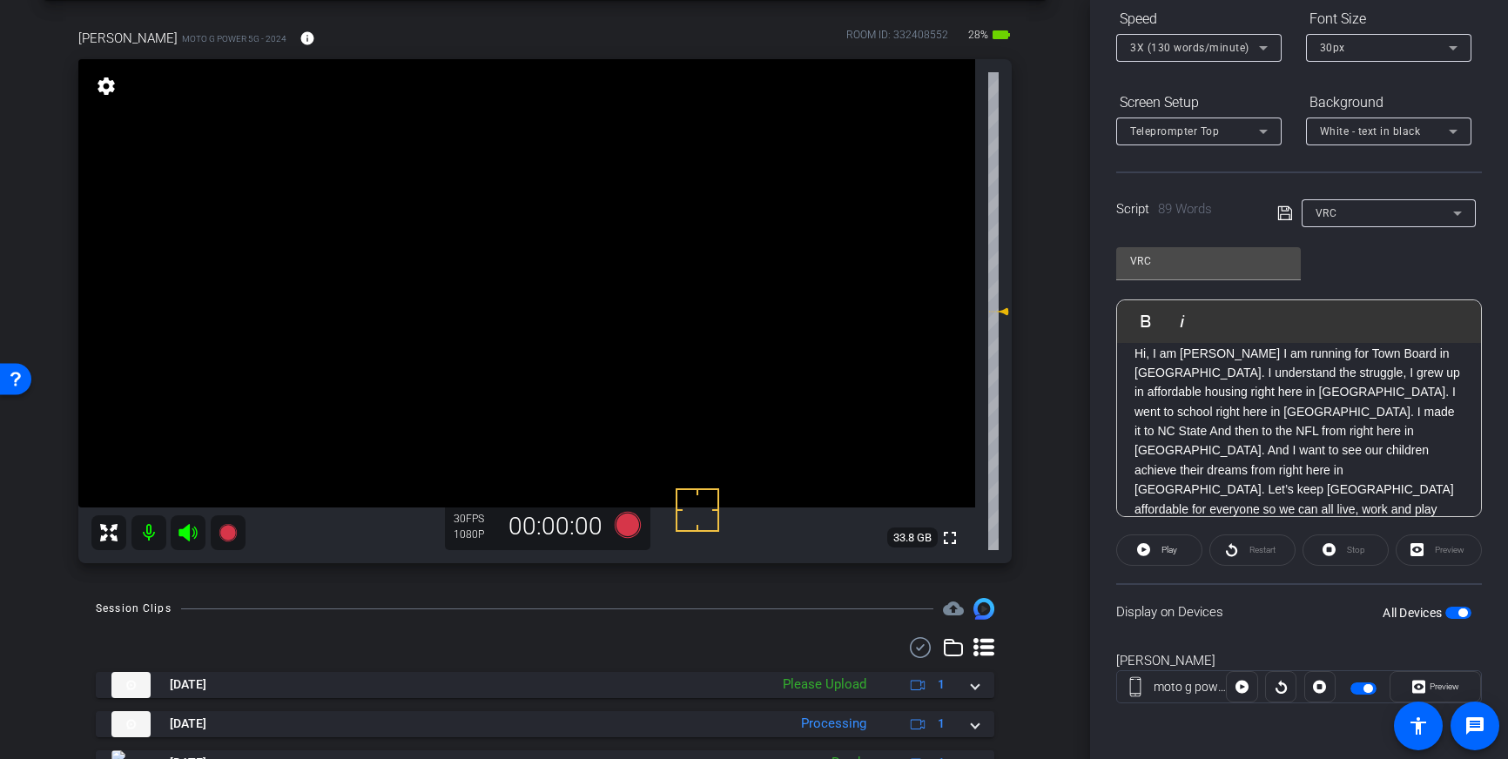
drag, startPoint x: 1208, startPoint y: 453, endPoint x: 1228, endPoint y: 483, distance: 36.5
click at [1207, 453] on p "Hi, I am Tobais Palmer I am running for Town Board in Pittsboro. I understand t…" at bounding box center [1299, 451] width 329 height 214
click at [1290, 214] on icon at bounding box center [1285, 213] width 16 height 21
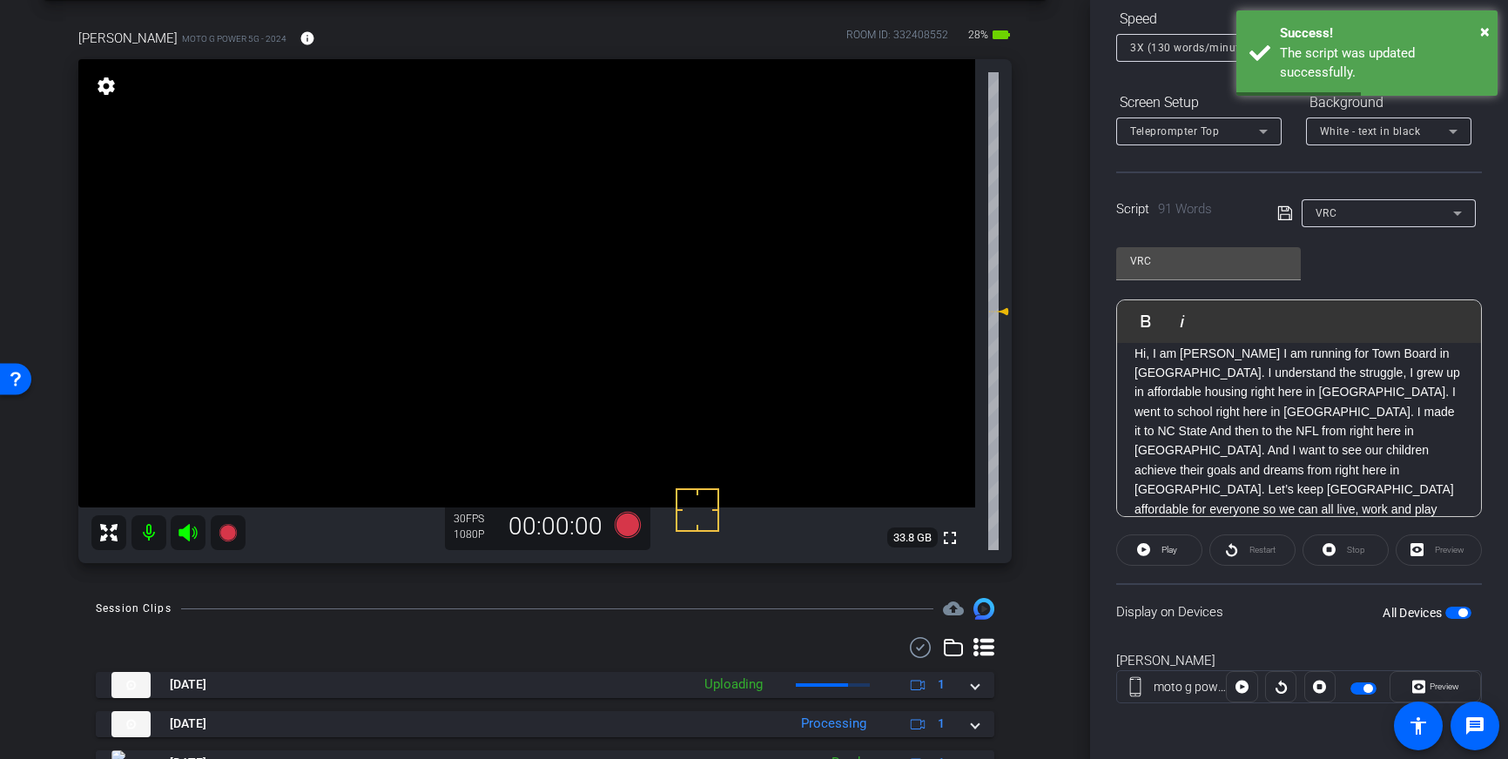
click at [1285, 216] on icon at bounding box center [1285, 213] width 16 height 21
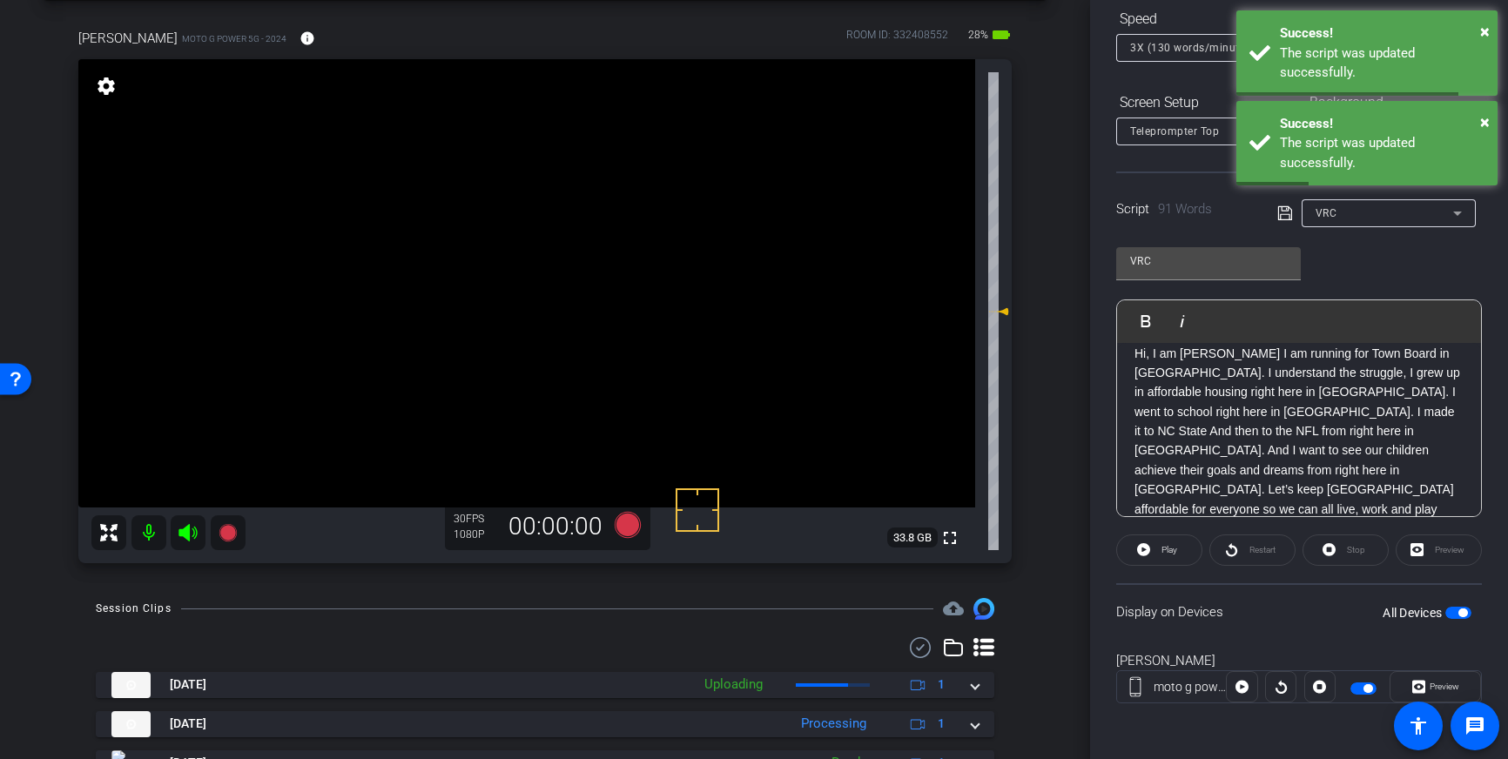
click at [1454, 613] on span "button" at bounding box center [1459, 613] width 26 height 12
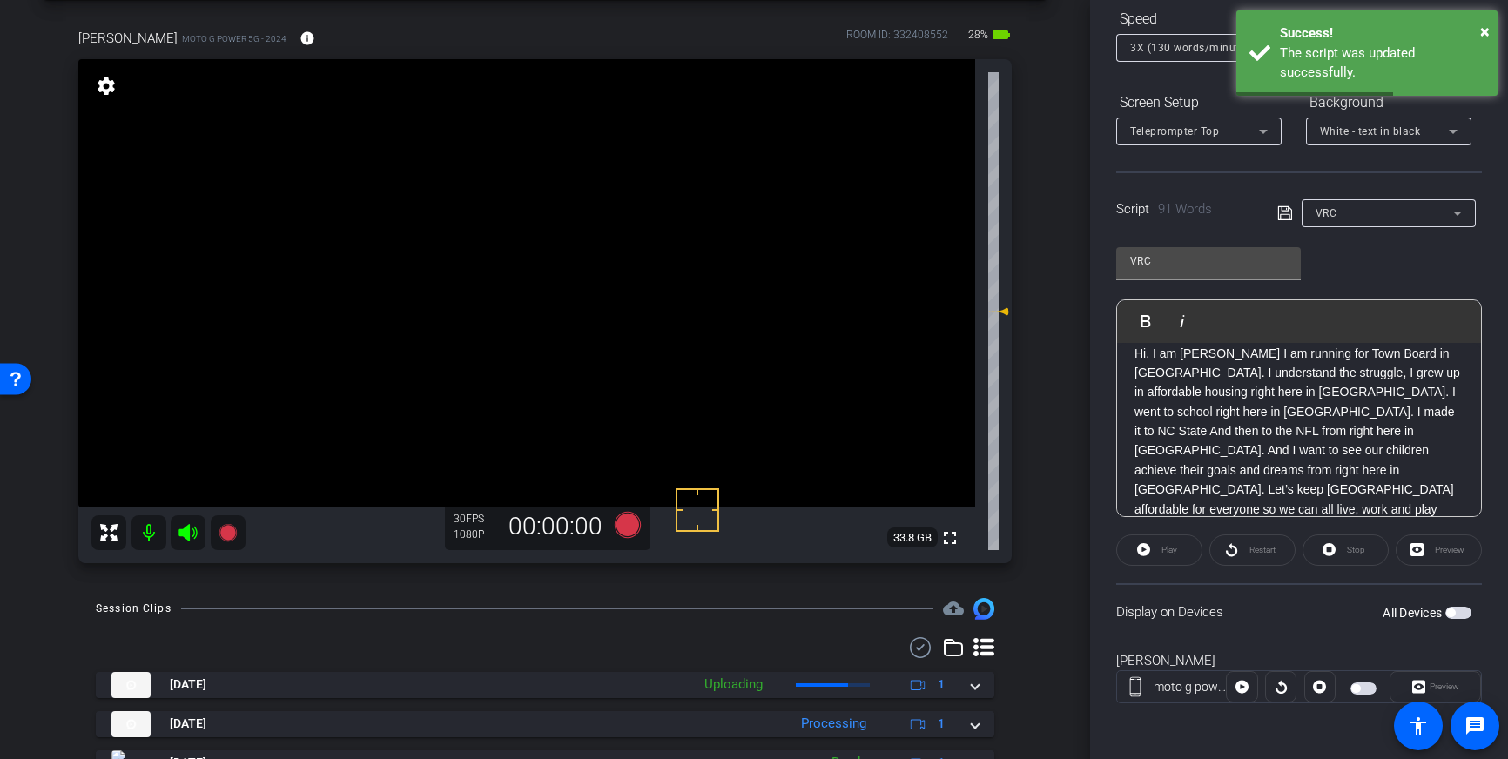
click at [1458, 613] on span "button" at bounding box center [1459, 613] width 26 height 12
click at [1285, 213] on icon at bounding box center [1285, 213] width 16 height 21
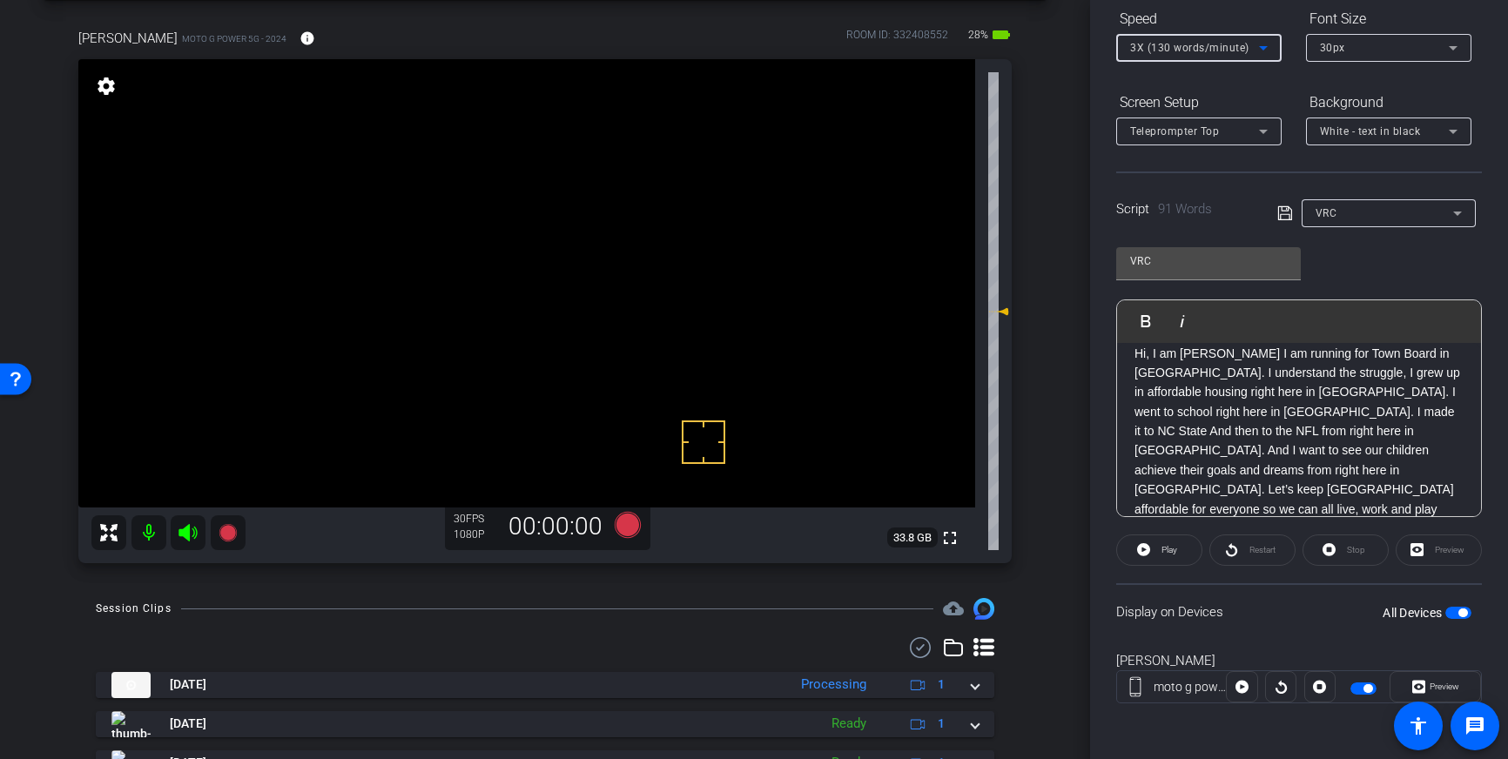
click at [1263, 51] on body "Accessibility Screen-Reader Guide, Feedback, and Issue Reporting | New window m…" at bounding box center [754, 379] width 1508 height 759
click at [623, 529] on icon at bounding box center [628, 525] width 26 height 26
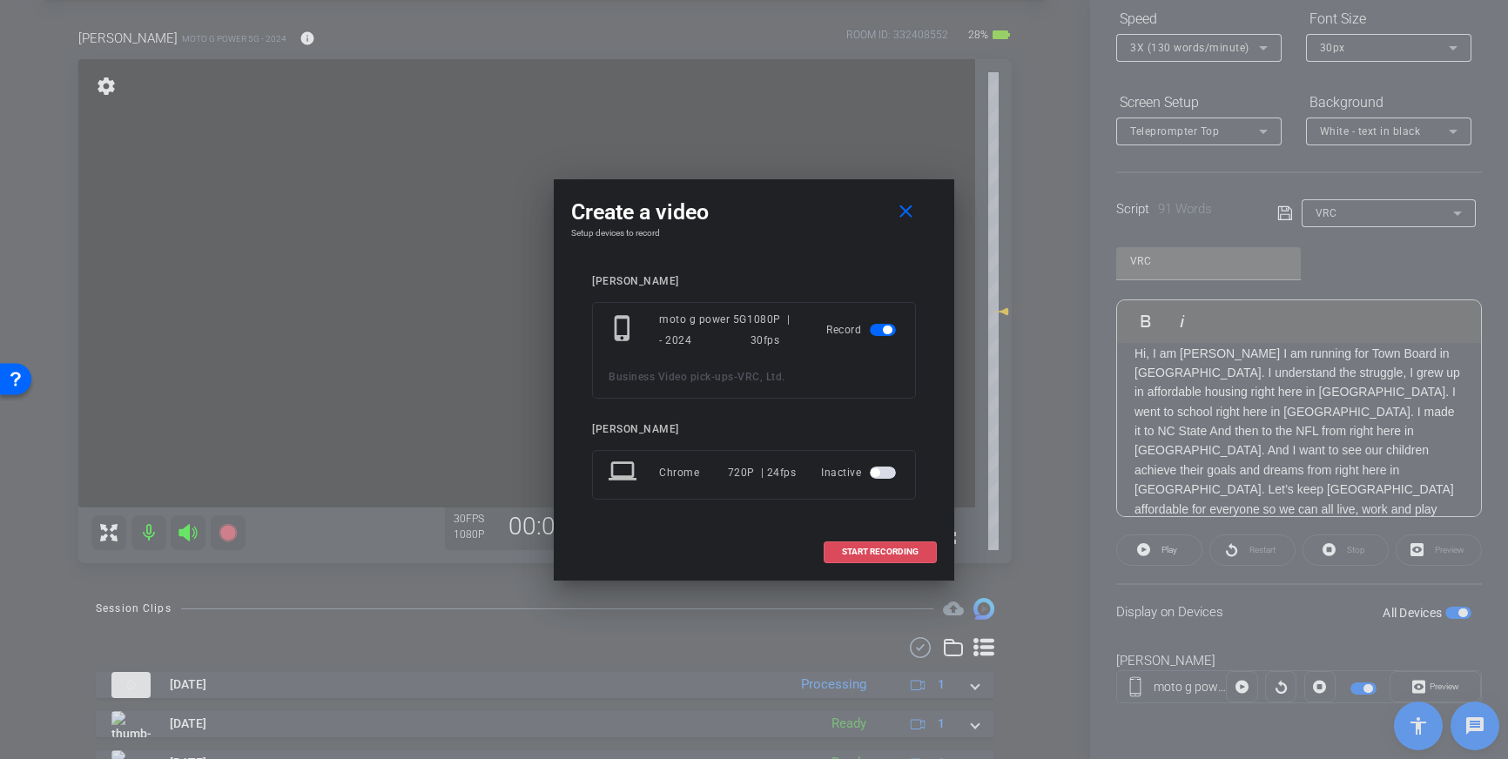
drag, startPoint x: 880, startPoint y: 558, endPoint x: 1086, endPoint y: 429, distance: 242.6
click at [880, 558] on span at bounding box center [880, 552] width 111 height 42
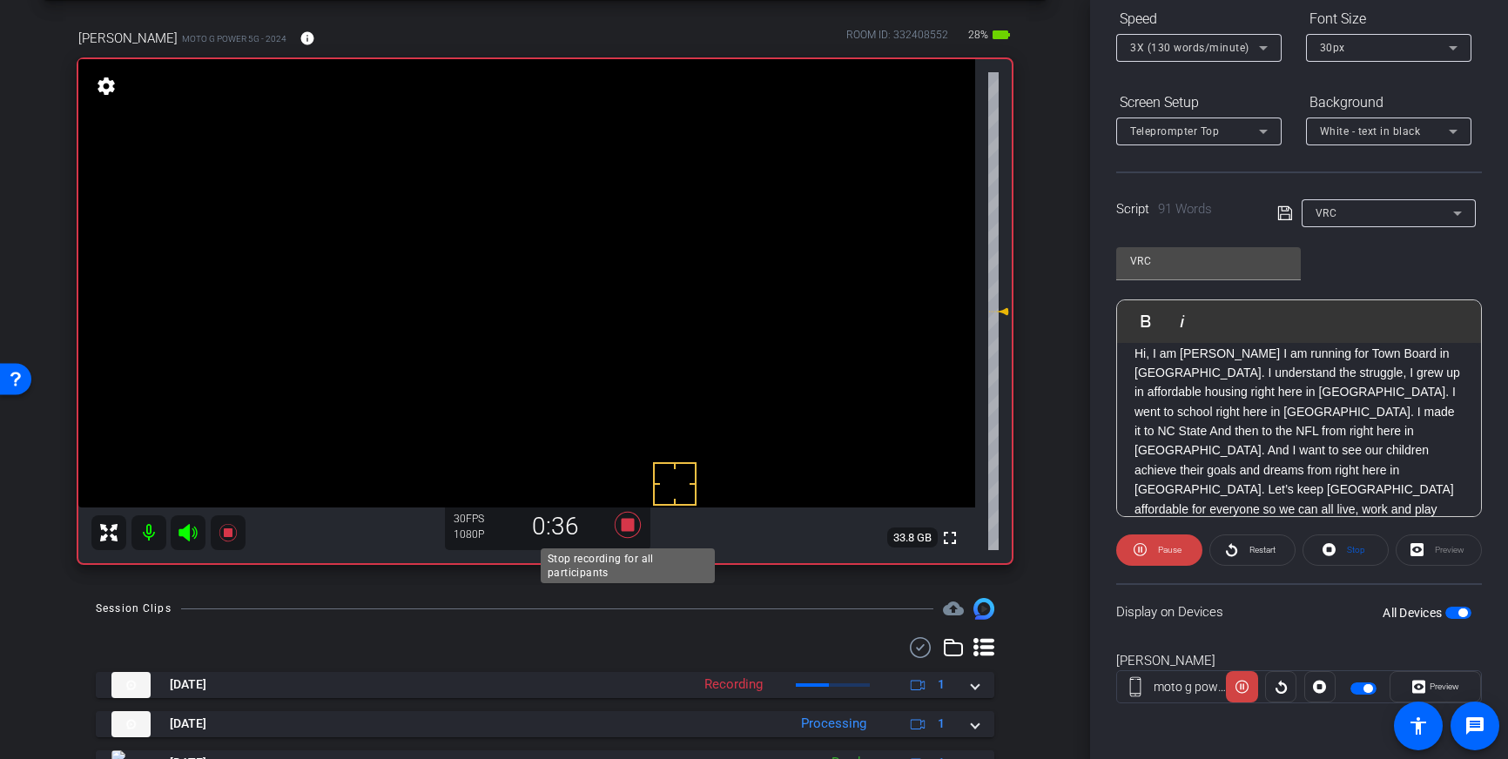
click at [627, 525] on icon at bounding box center [628, 525] width 26 height 26
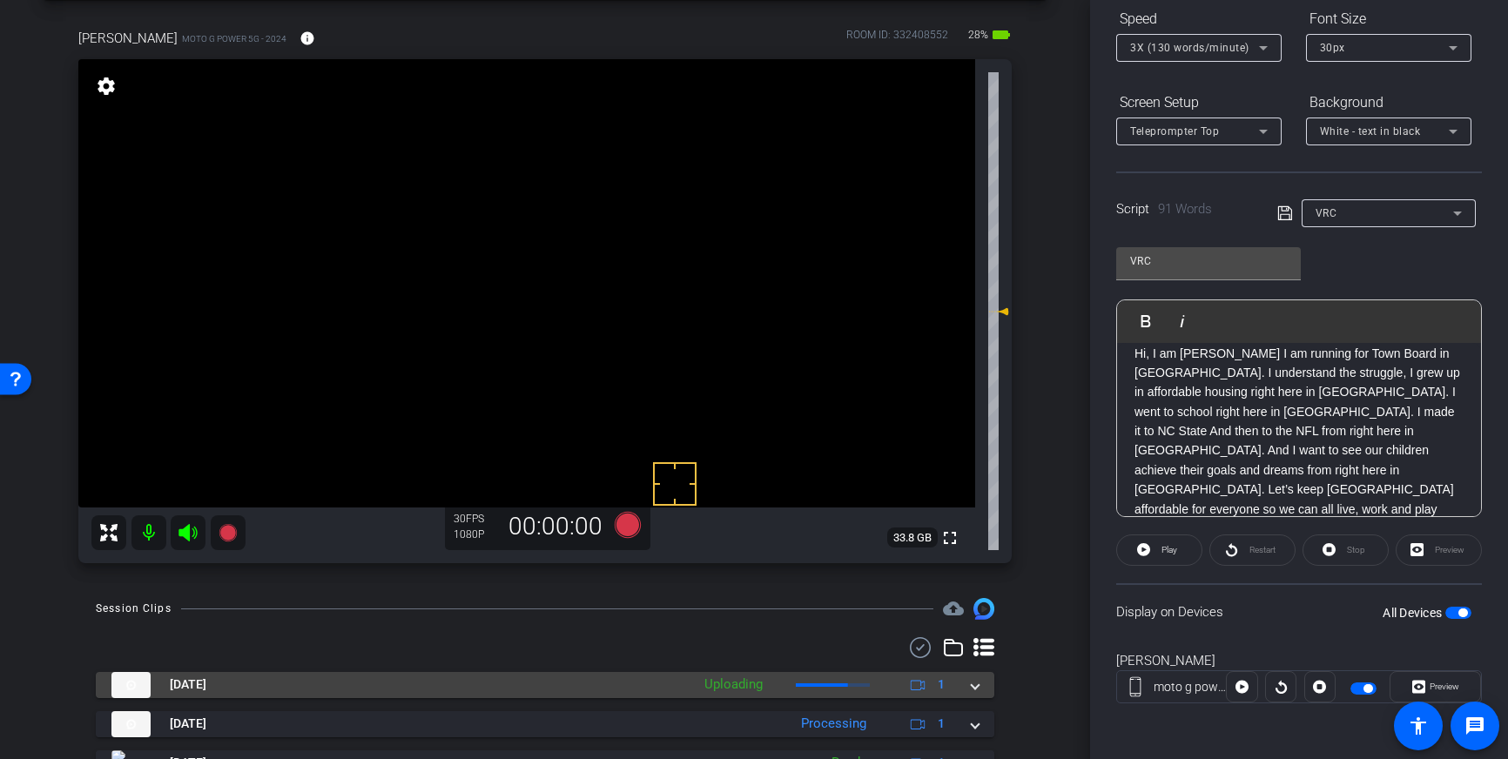
click at [974, 684] on span at bounding box center [975, 685] width 7 height 18
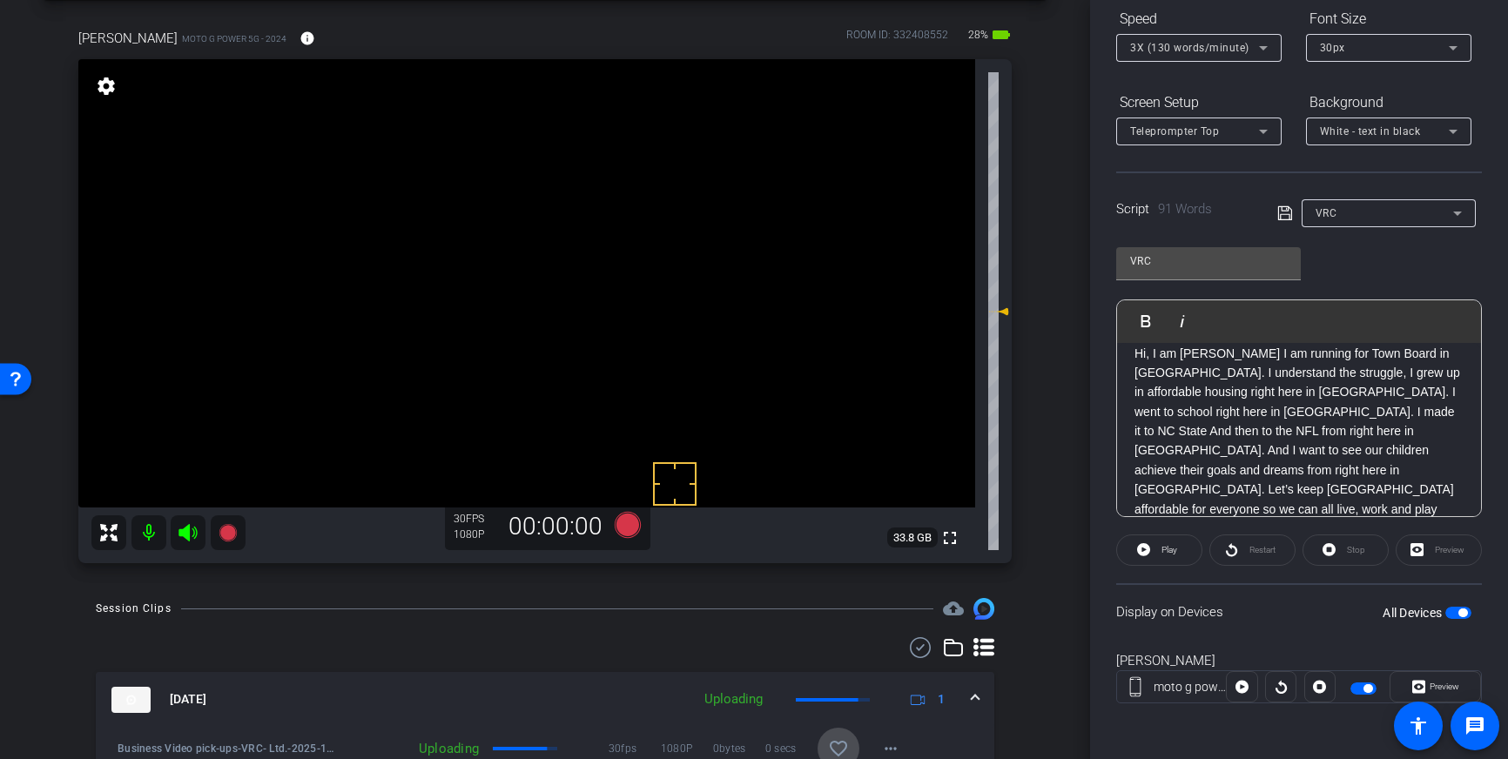
click at [841, 743] on mat-icon "favorite_border" at bounding box center [838, 748] width 21 height 21
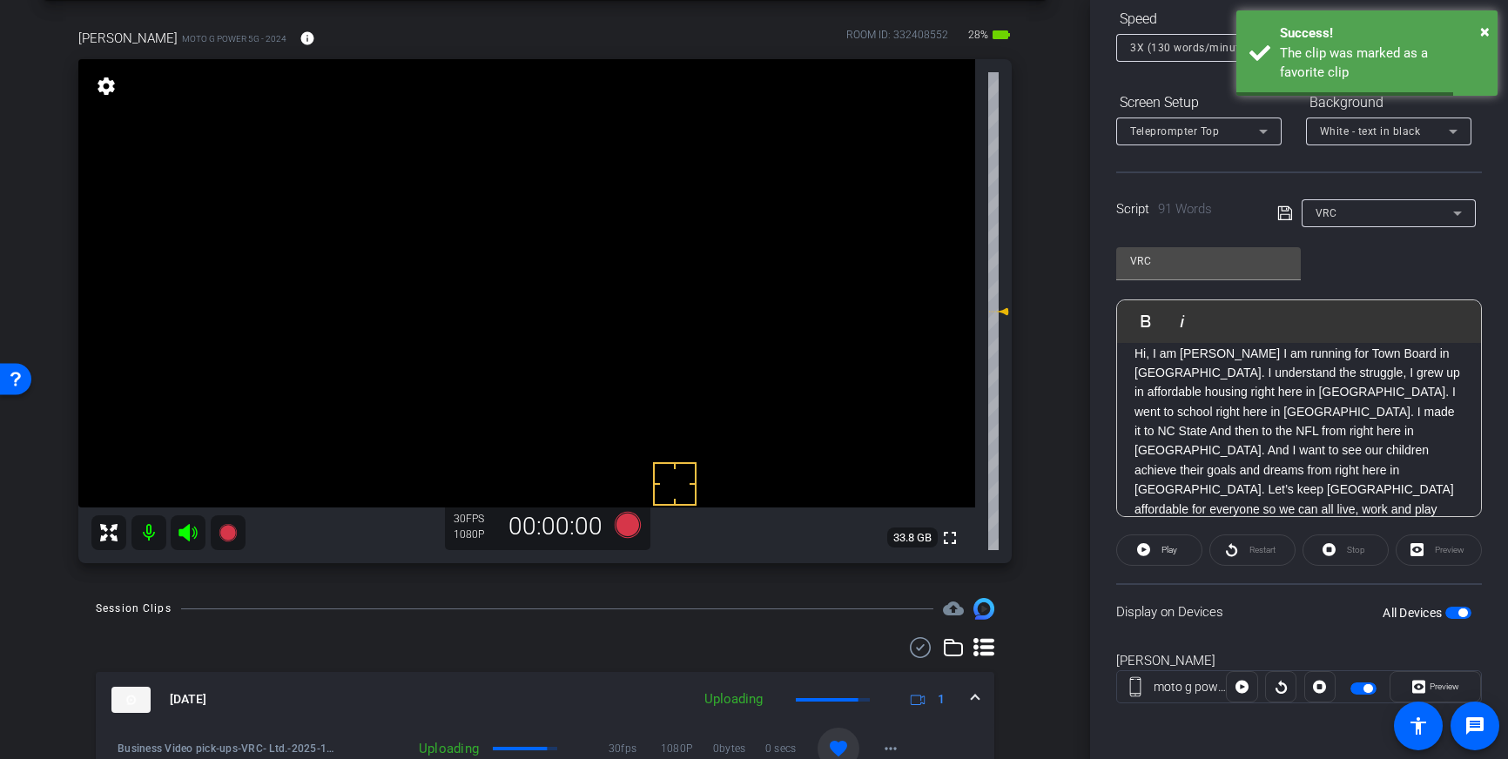
click at [980, 697] on mat-expansion-panel-header "Oct 3, 2025 Uploading 1" at bounding box center [545, 700] width 899 height 56
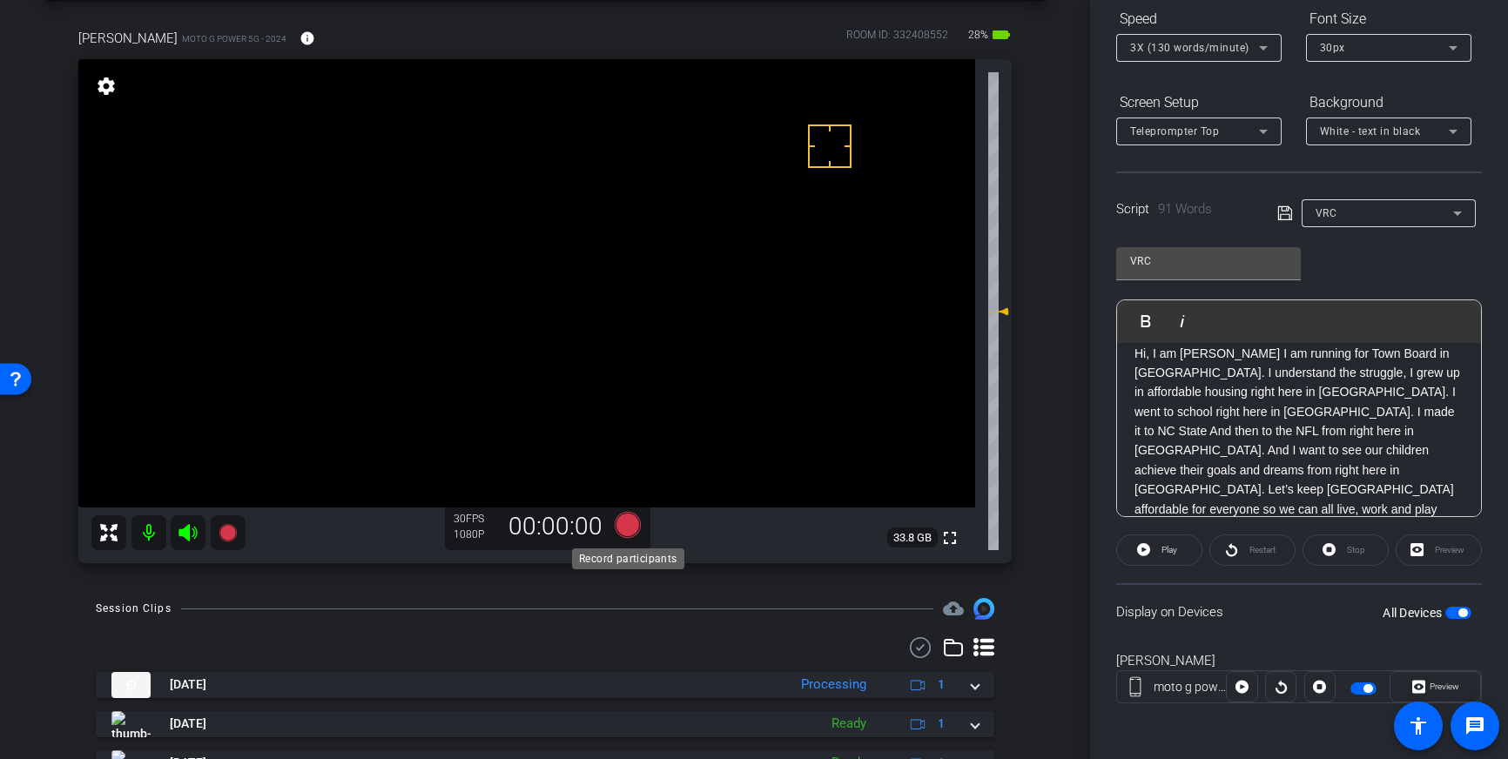
click at [629, 526] on icon at bounding box center [628, 525] width 26 height 26
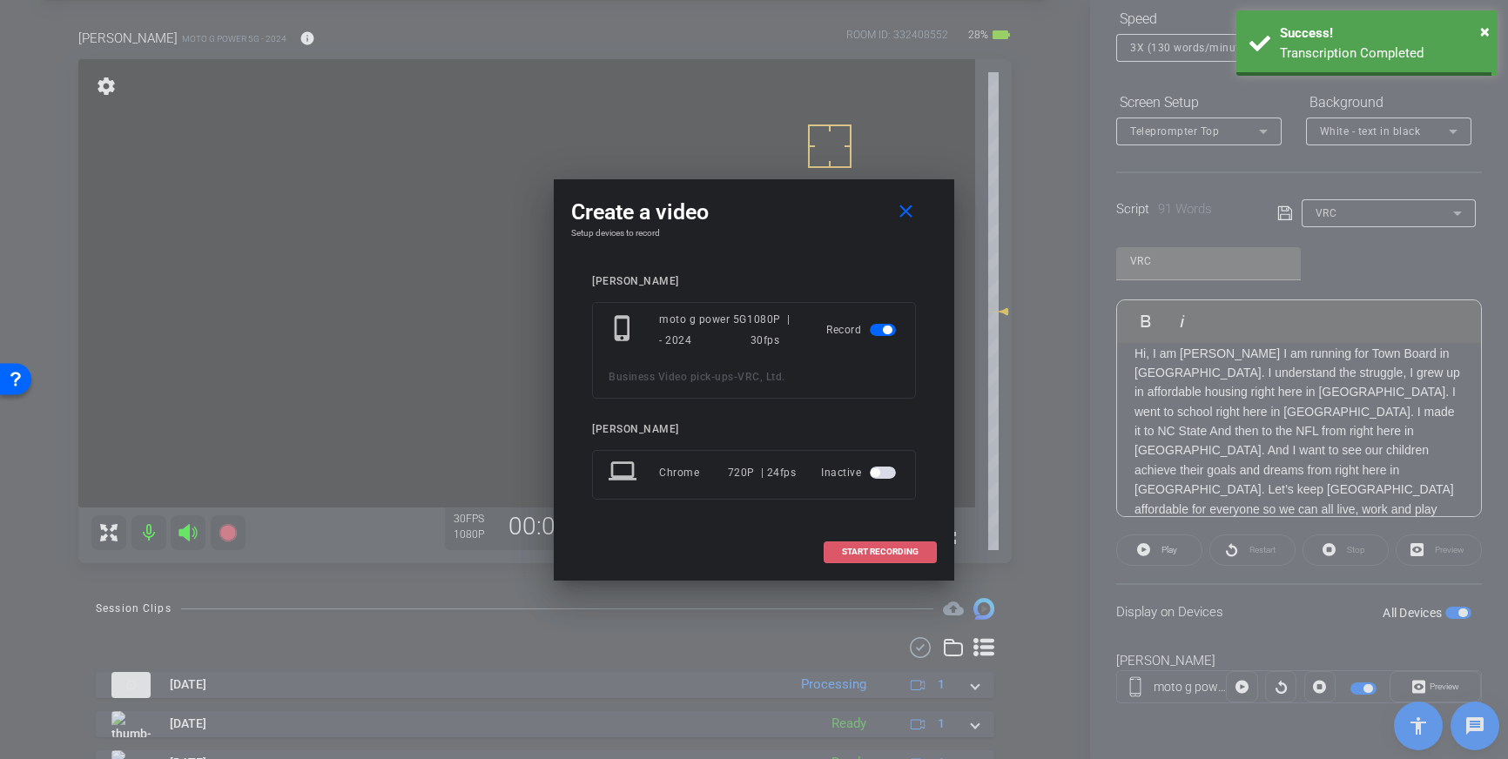
click at [873, 551] on span "START RECORDING" at bounding box center [880, 552] width 77 height 9
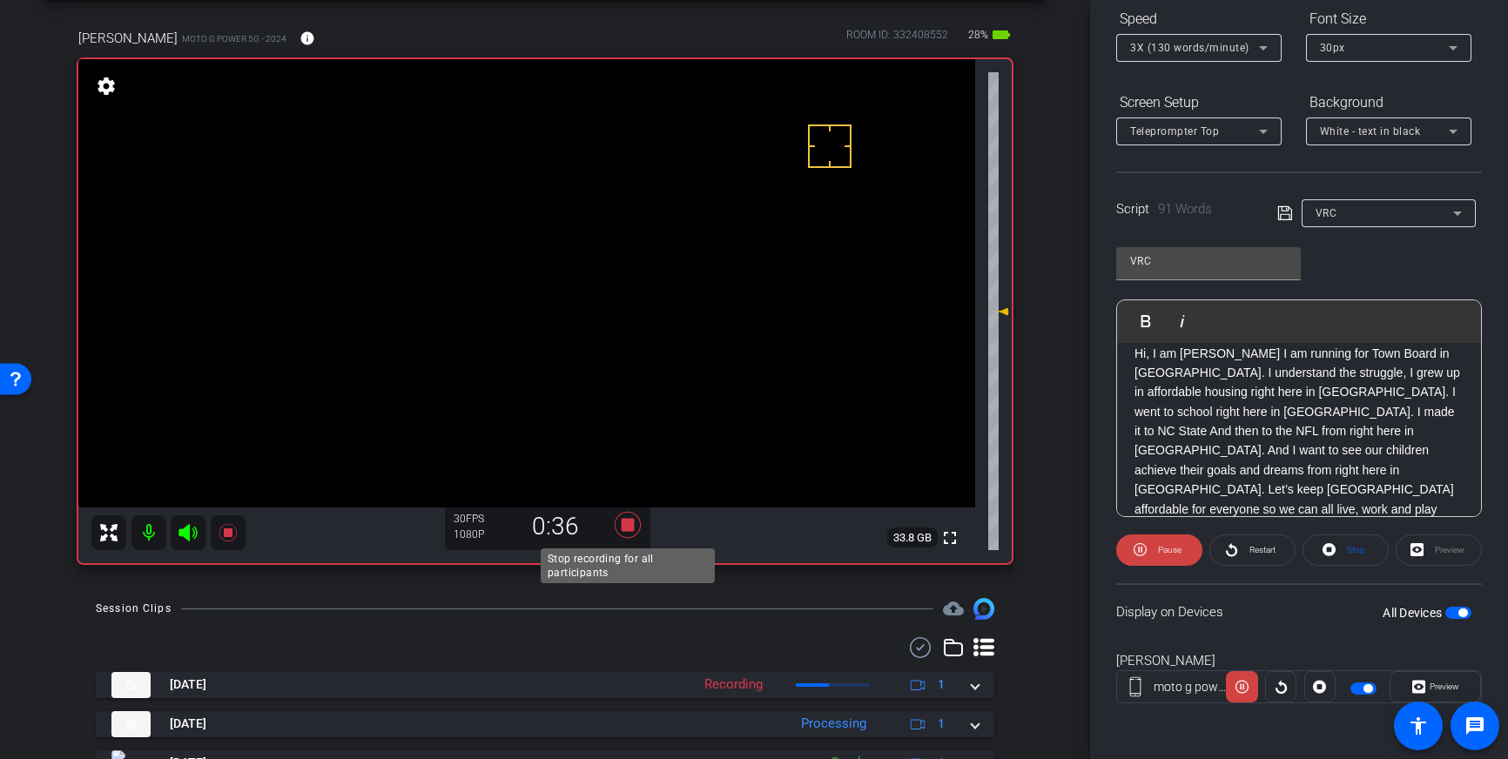
click at [628, 529] on icon at bounding box center [628, 525] width 26 height 26
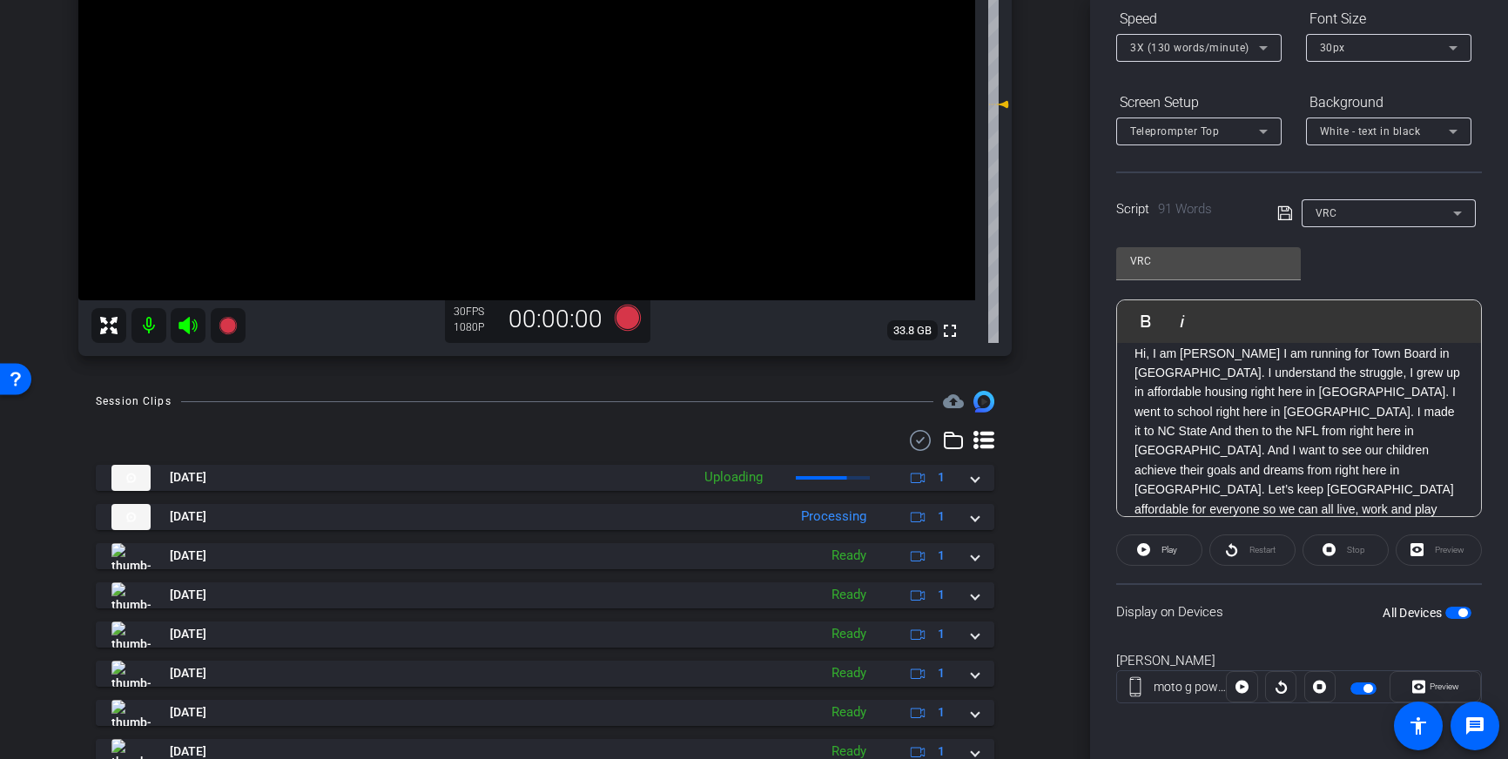
scroll to position [284, 0]
drag, startPoint x: 1459, startPoint y: 616, endPoint x: 1459, endPoint y: 633, distance: 17.4
click at [1459, 617] on button "All Devices" at bounding box center [1459, 613] width 26 height 12
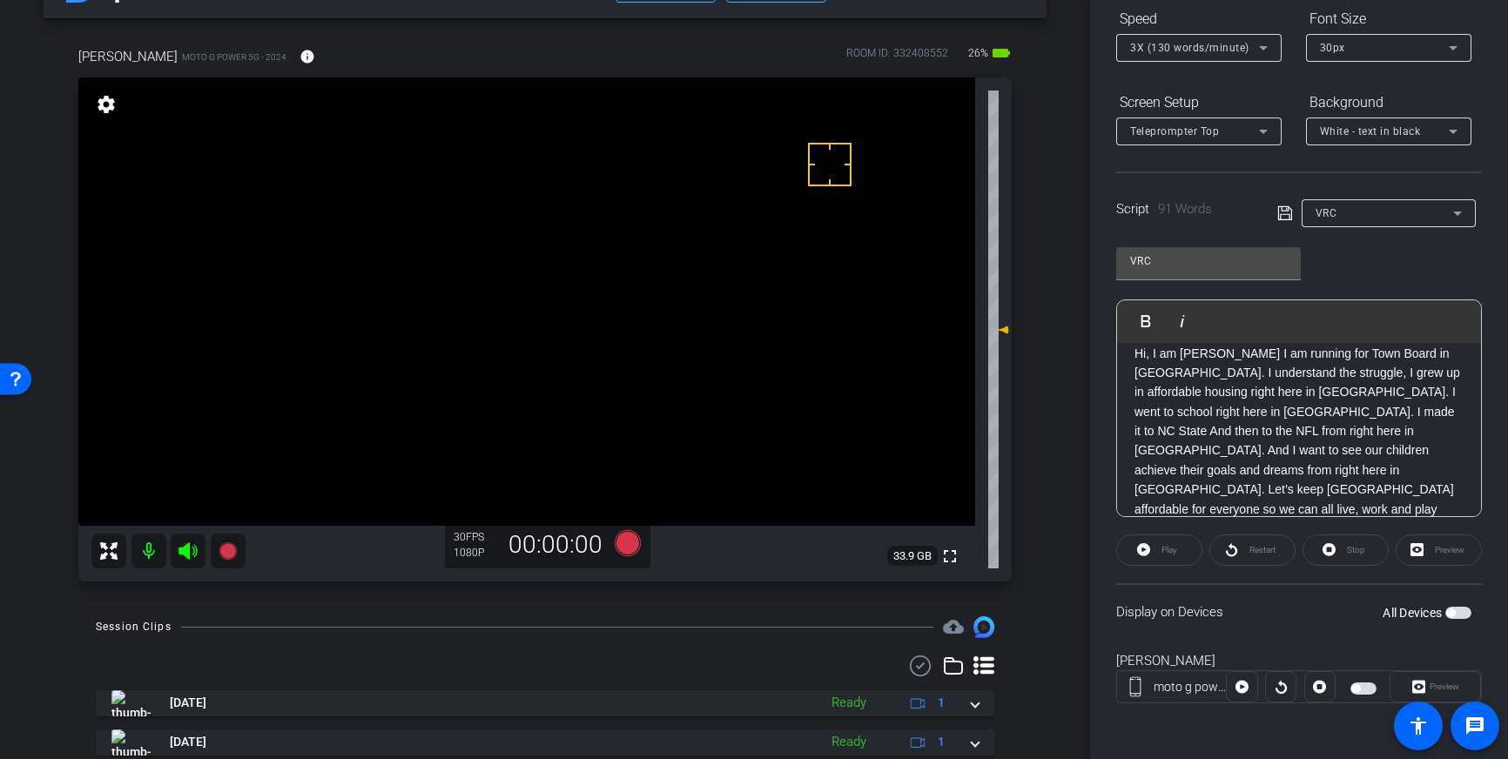
scroll to position [98, 0]
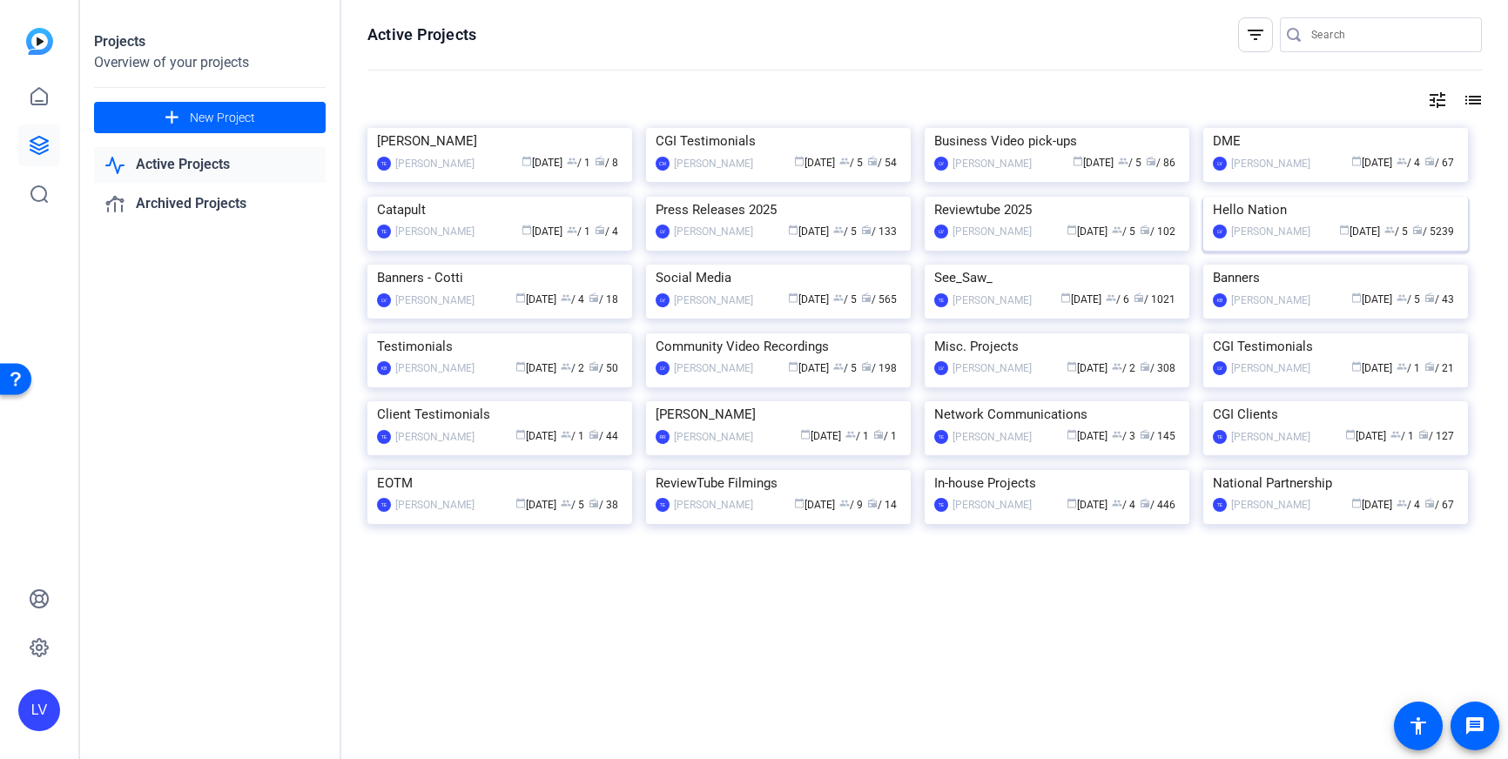
click at [1288, 197] on img at bounding box center [1335, 197] width 265 height 0
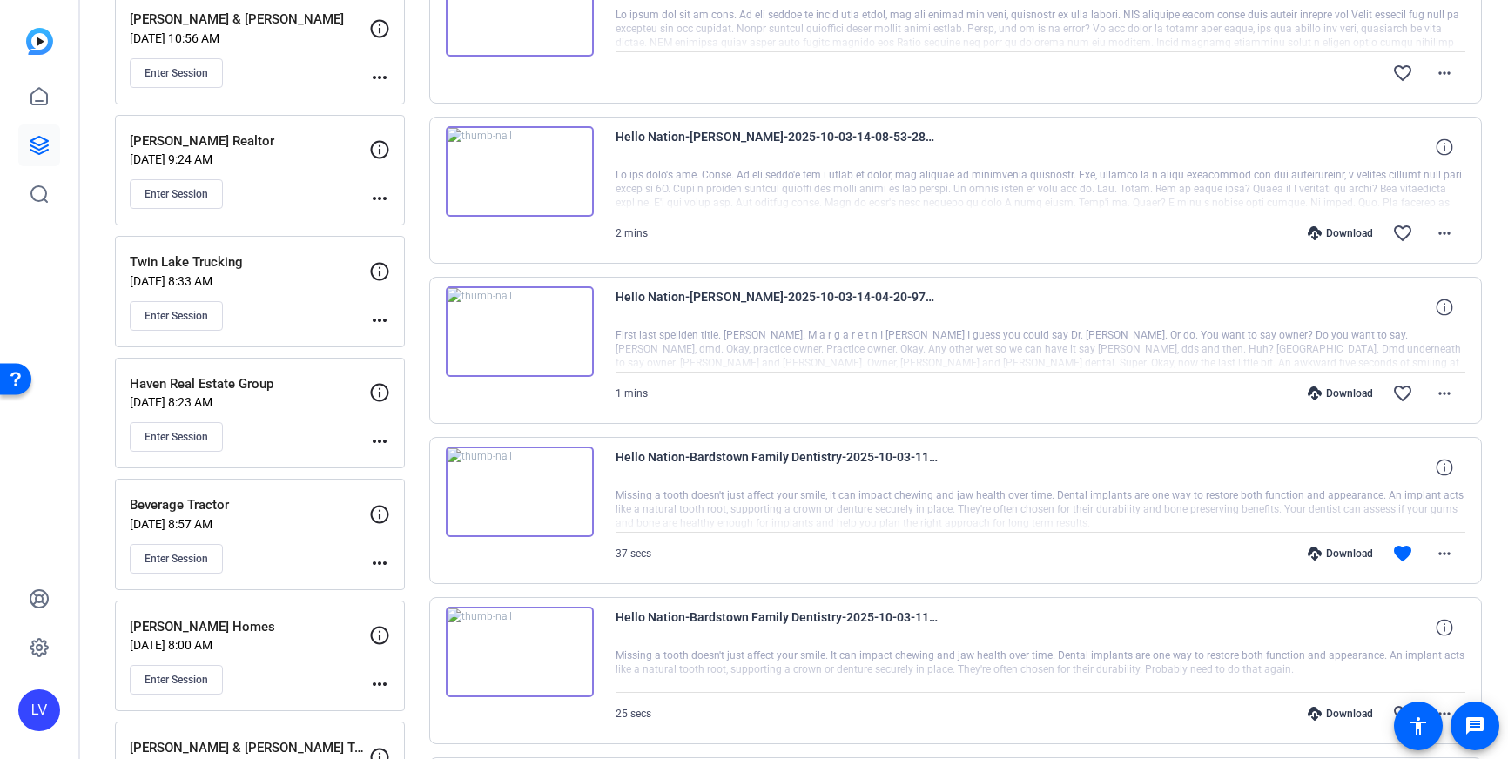
scroll to position [271, 0]
click at [44, 140] on icon at bounding box center [39, 145] width 21 height 21
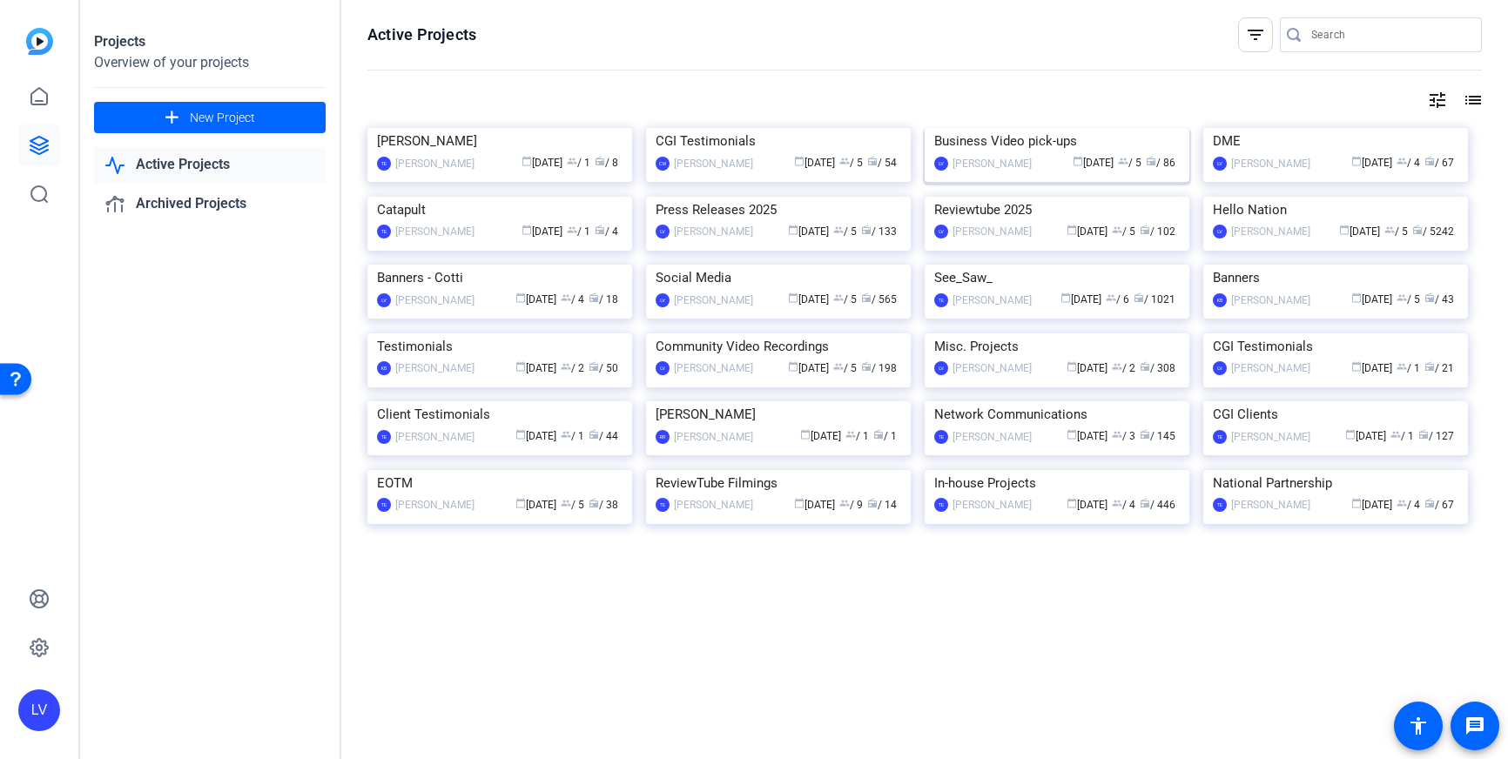
click at [998, 128] on img at bounding box center [1057, 128] width 265 height 0
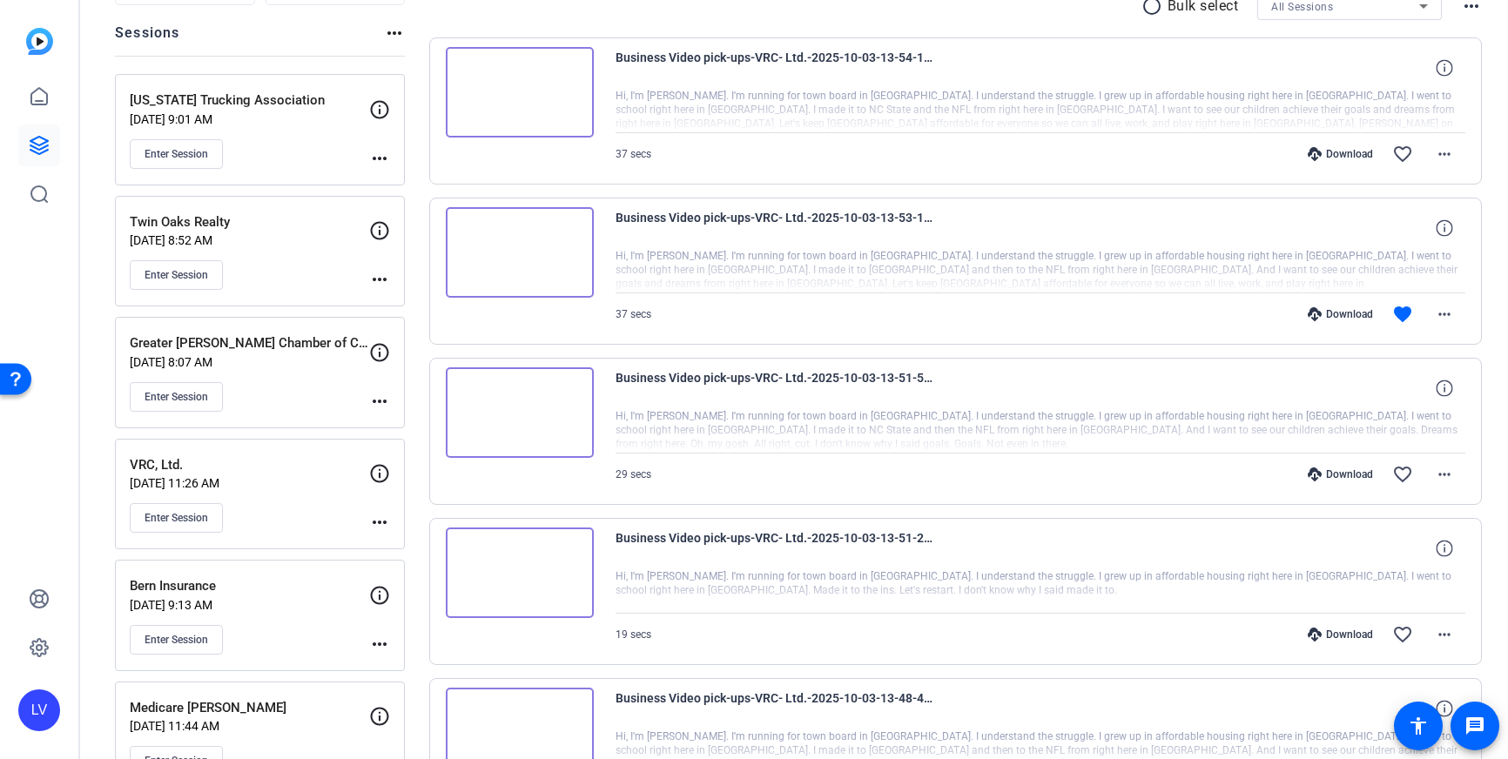
scroll to position [196, 0]
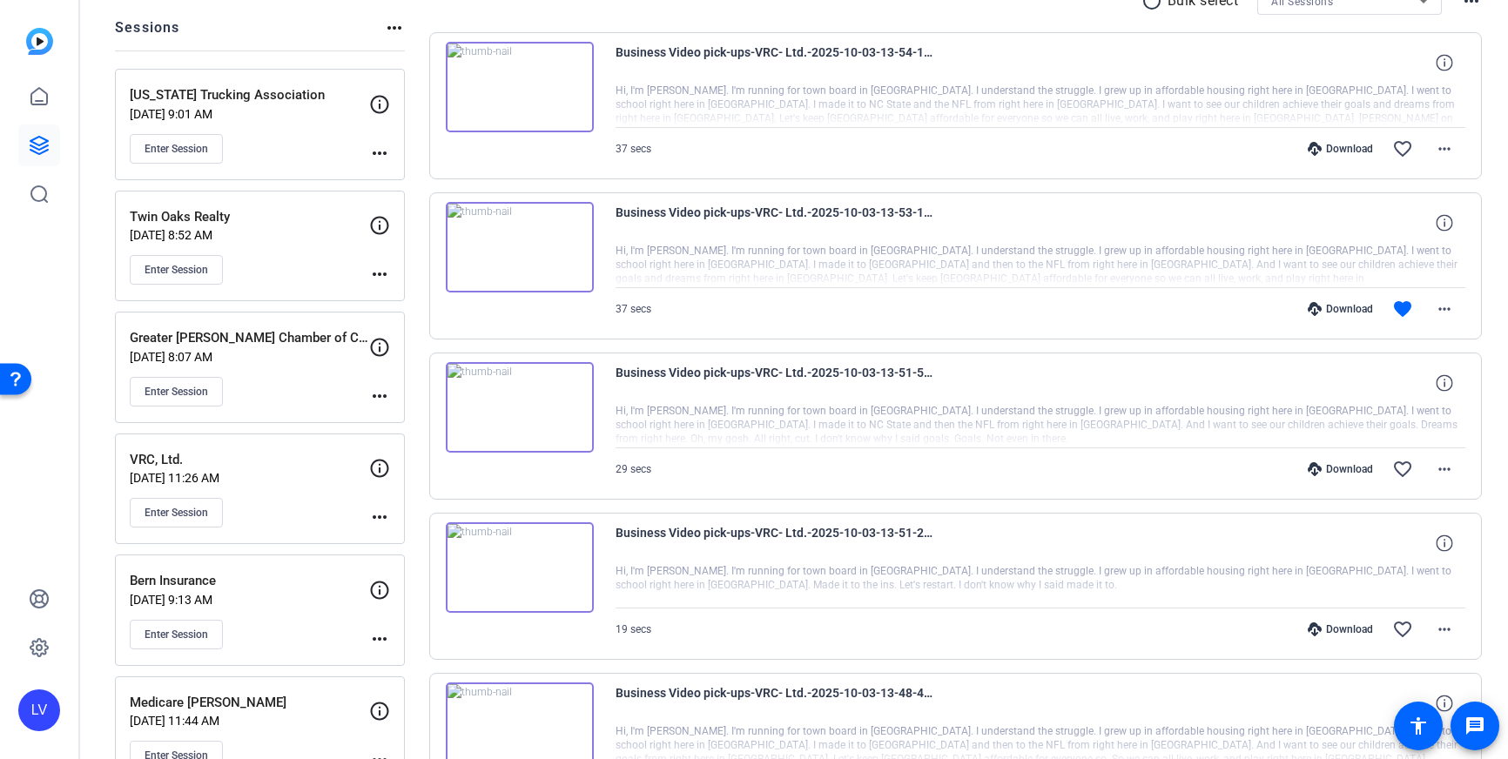
click at [294, 476] on p "[DATE] 11:26 AM" at bounding box center [249, 478] width 239 height 14
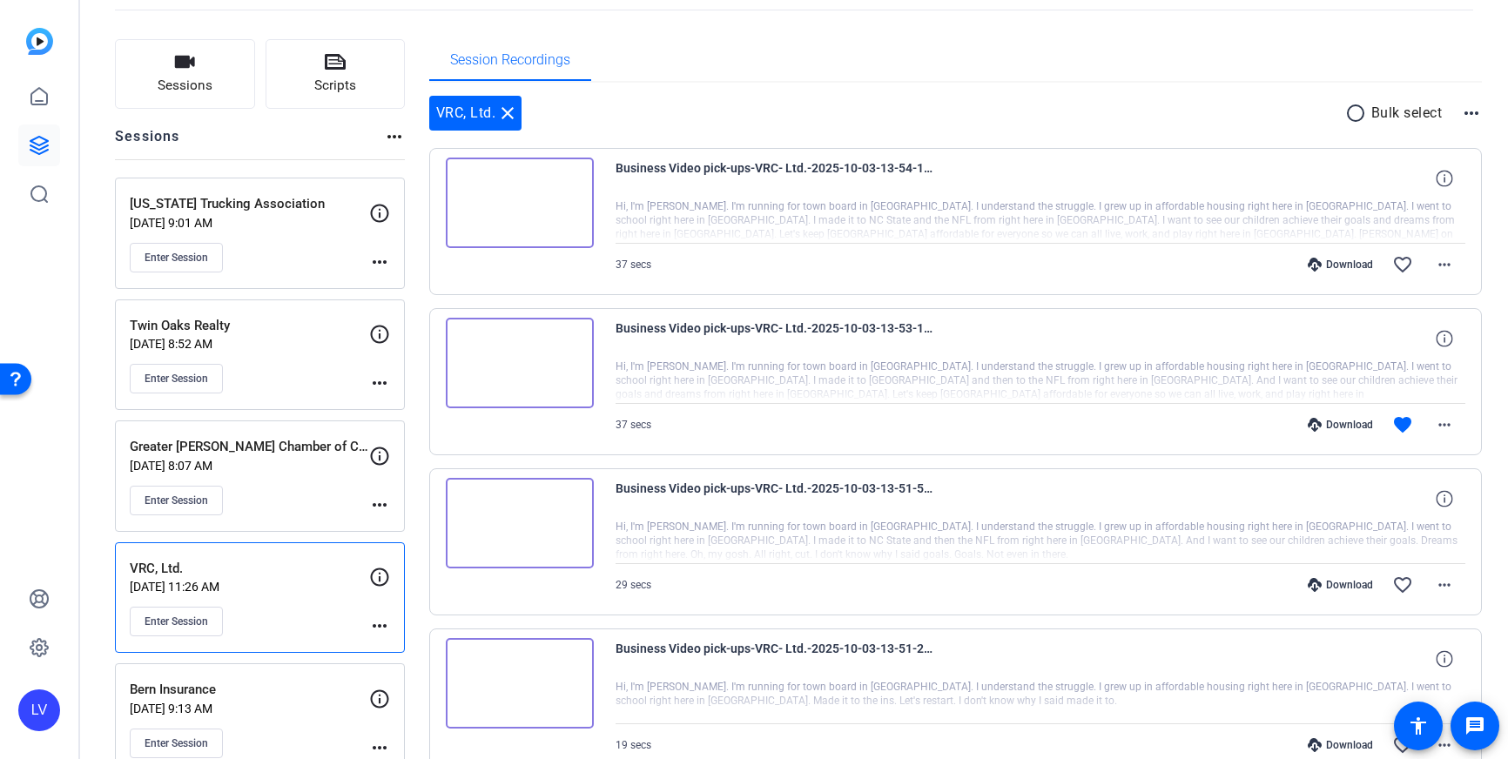
scroll to position [74, 0]
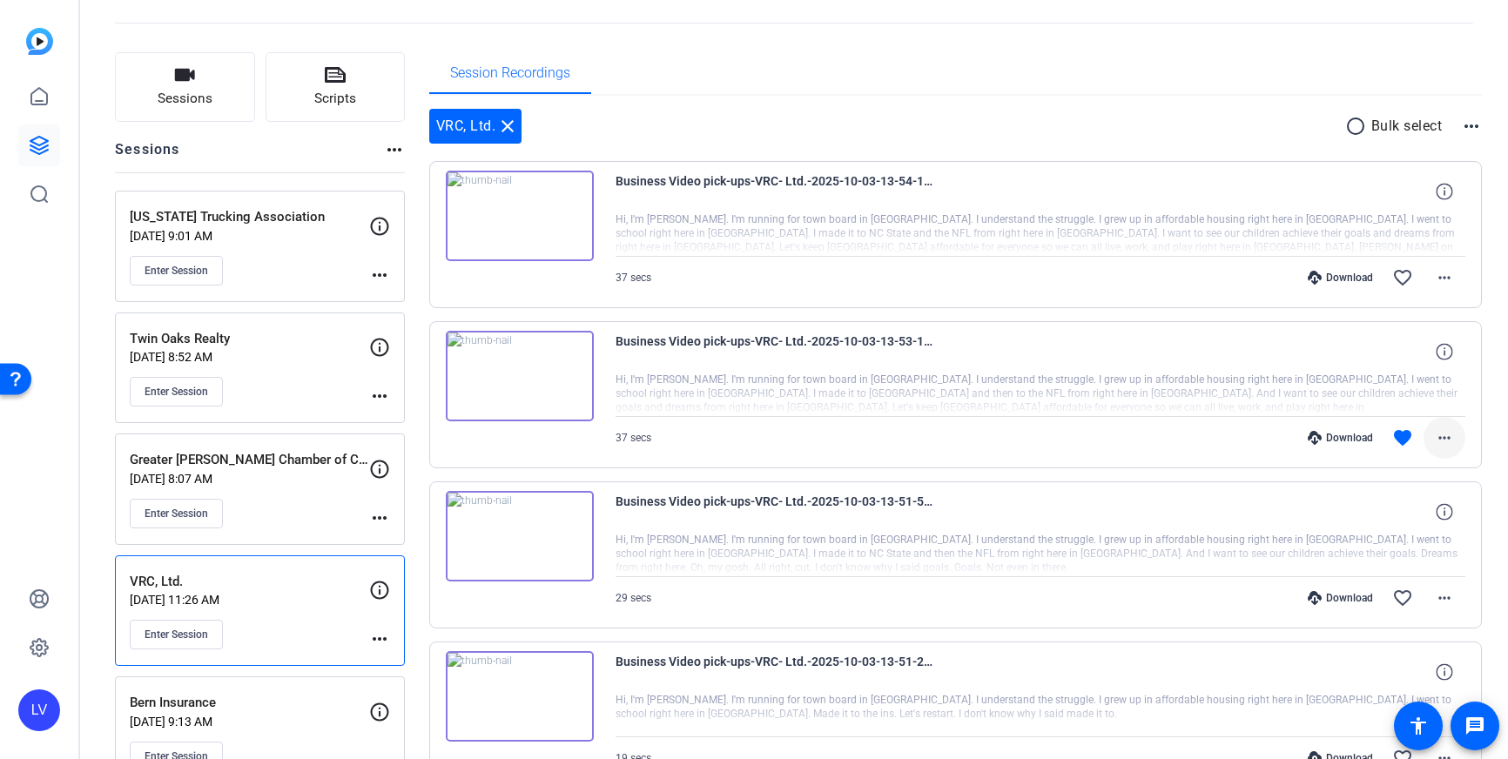
click at [1442, 428] on mat-icon "more_horiz" at bounding box center [1444, 438] width 21 height 21
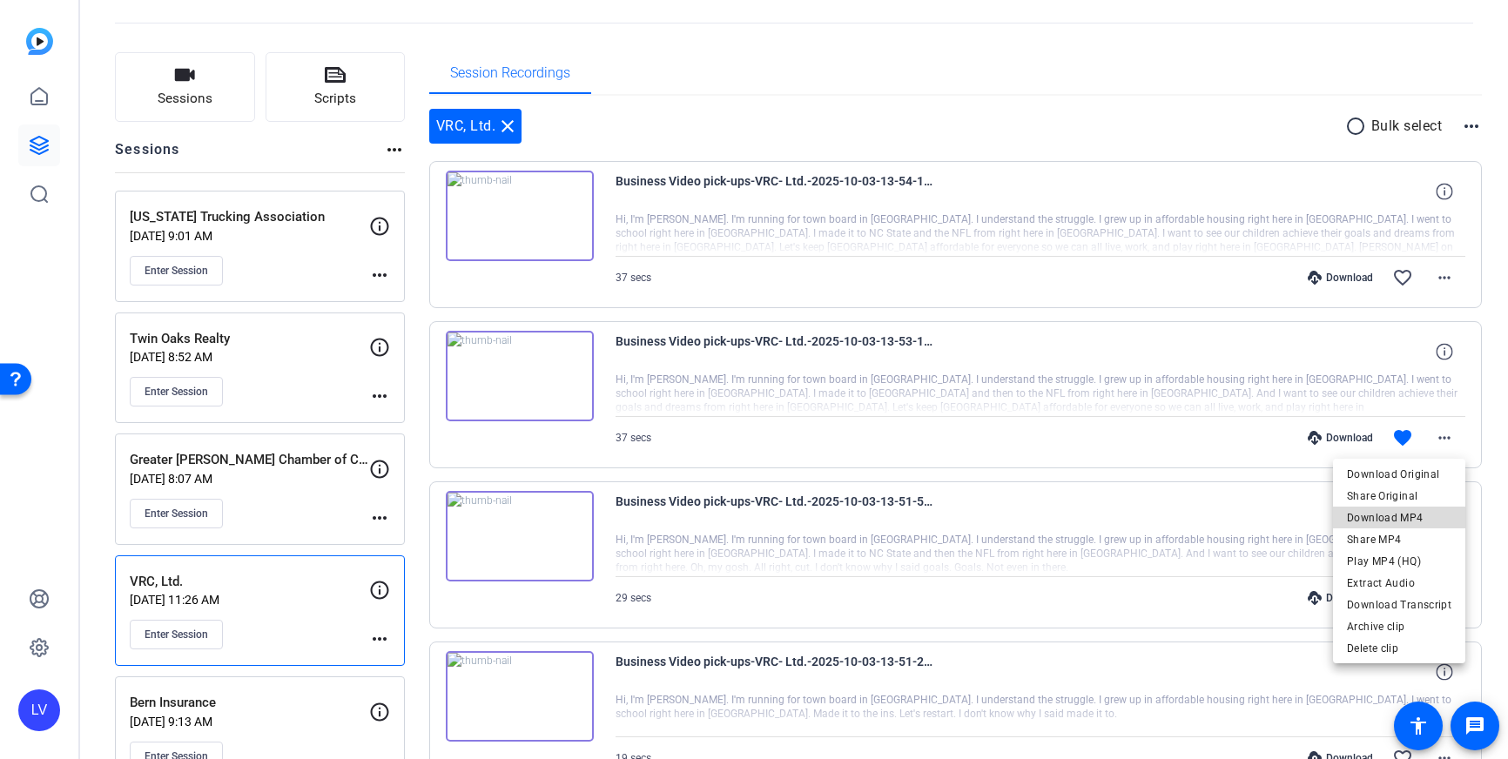
click at [1410, 514] on span "Download MP4" at bounding box center [1399, 518] width 104 height 21
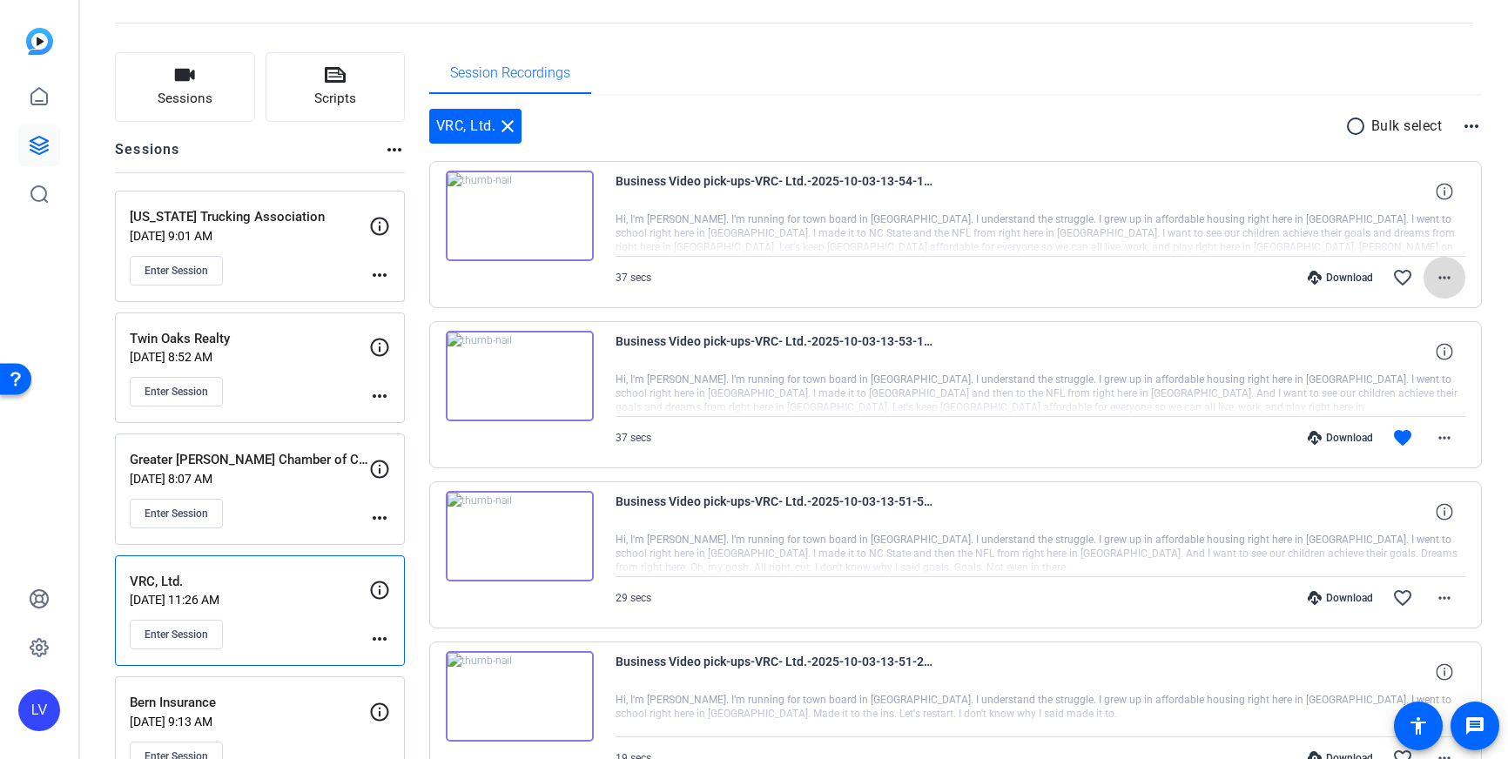
click at [1459, 276] on span at bounding box center [1445, 278] width 42 height 42
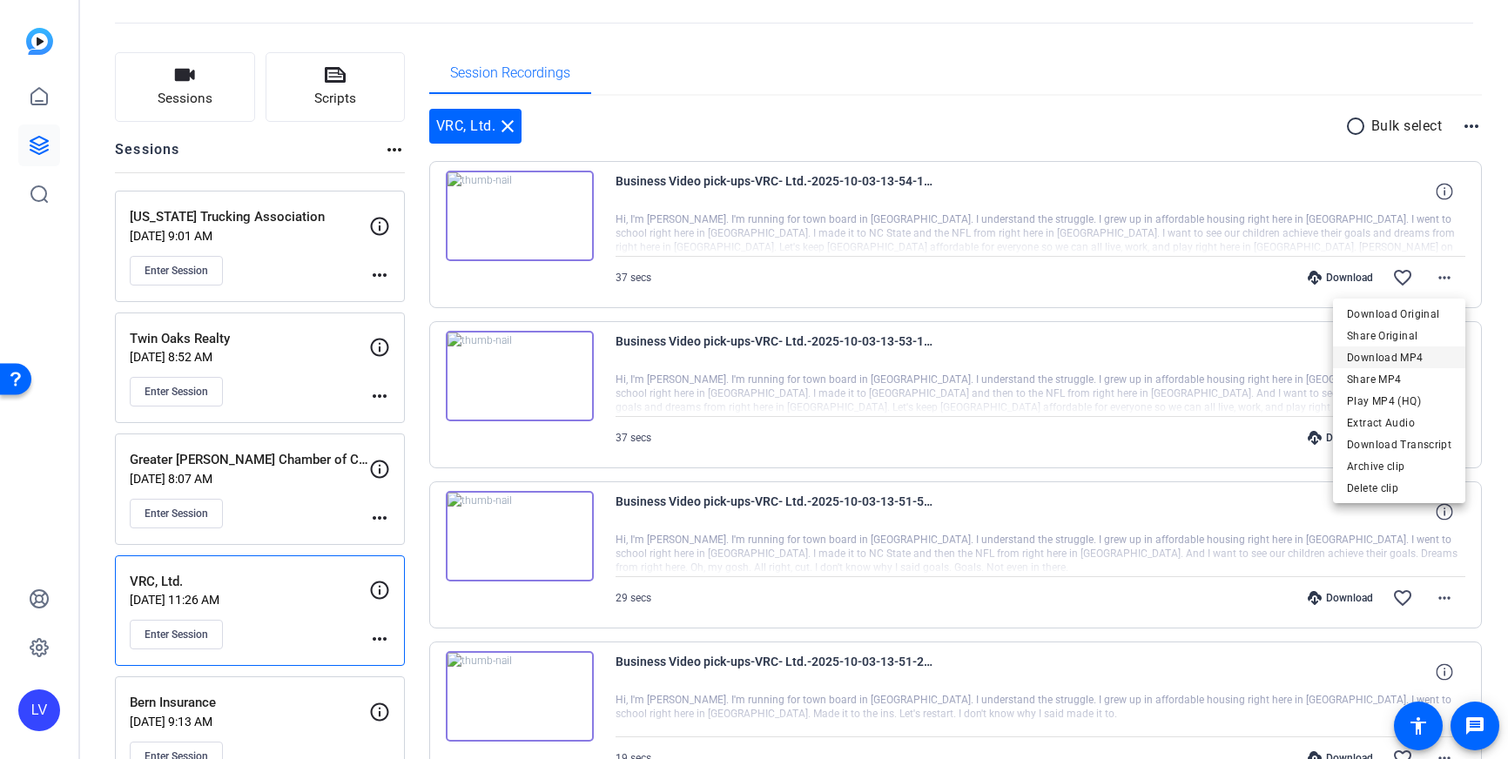
click at [1420, 353] on span "Download MP4" at bounding box center [1399, 357] width 104 height 21
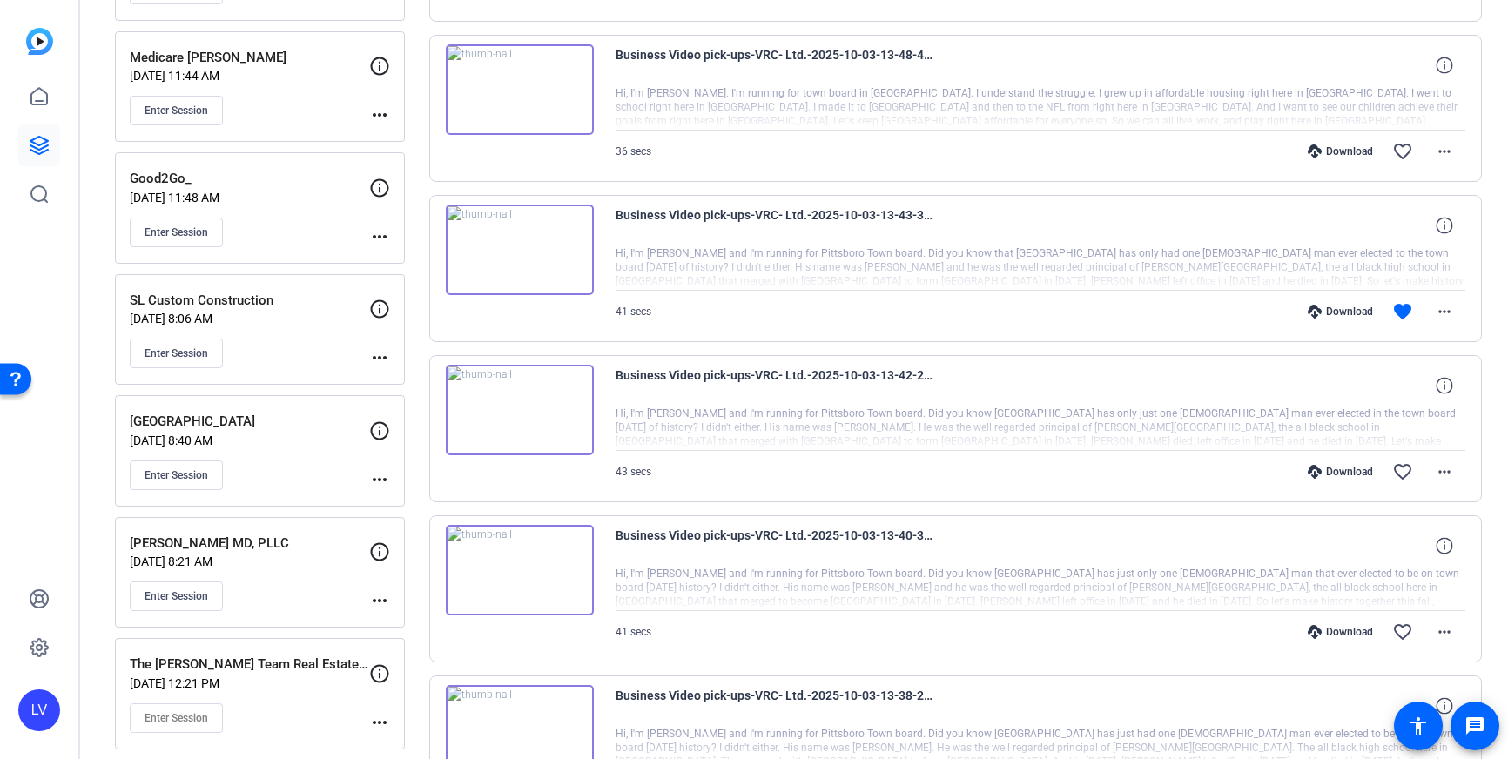
scroll to position [851, 0]
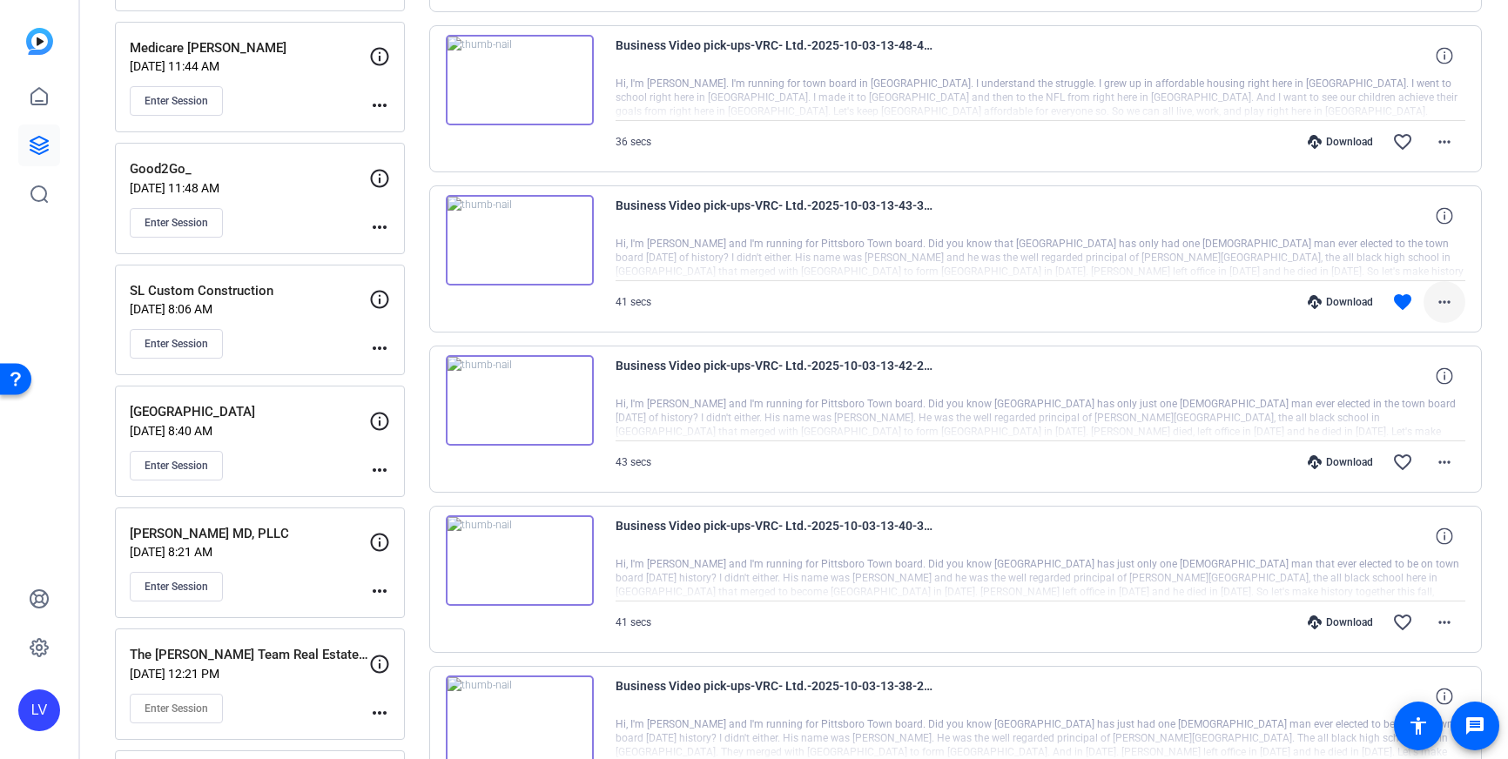
click at [1449, 298] on mat-icon "more_horiz" at bounding box center [1444, 302] width 21 height 21
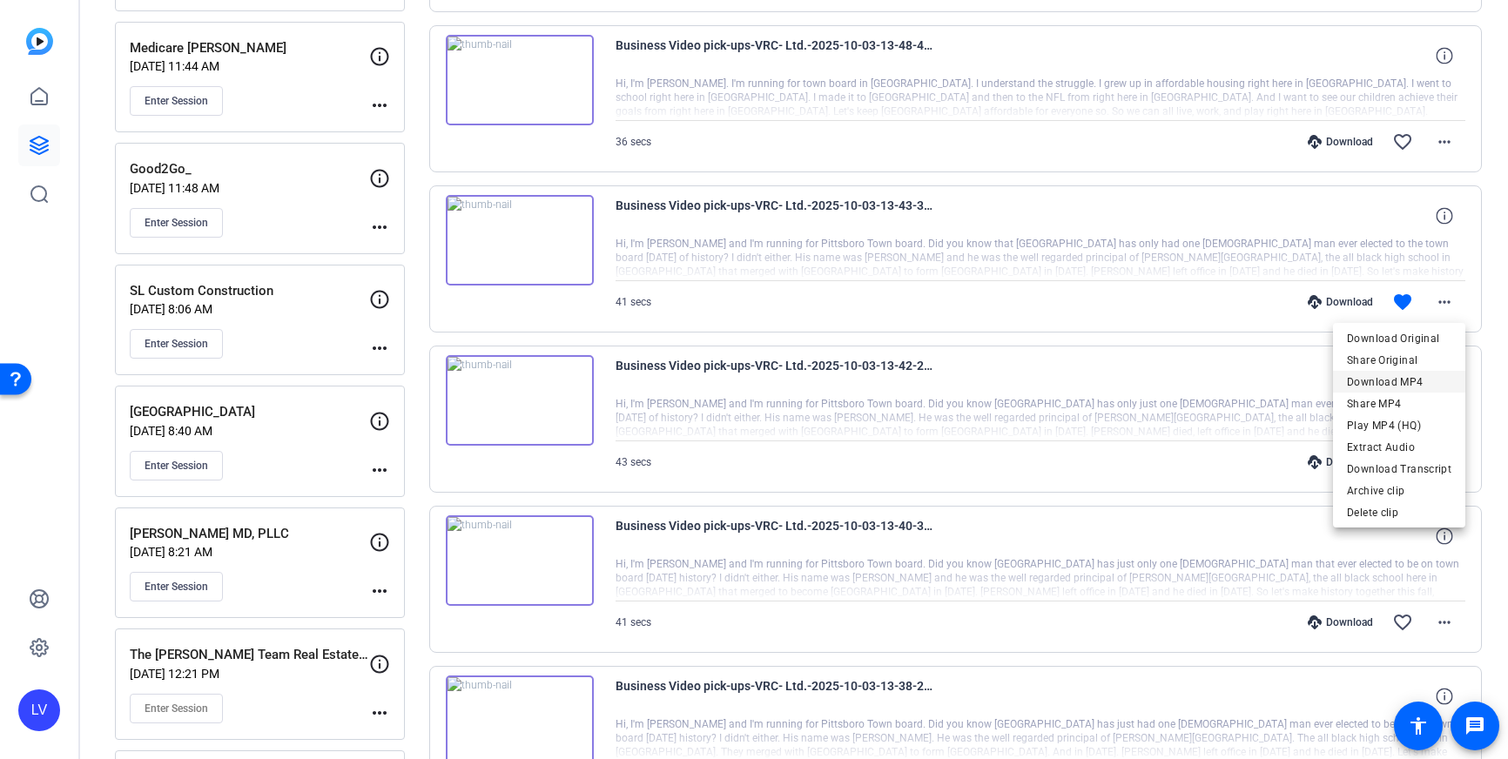
click at [1390, 376] on span "Download MP4" at bounding box center [1399, 382] width 104 height 21
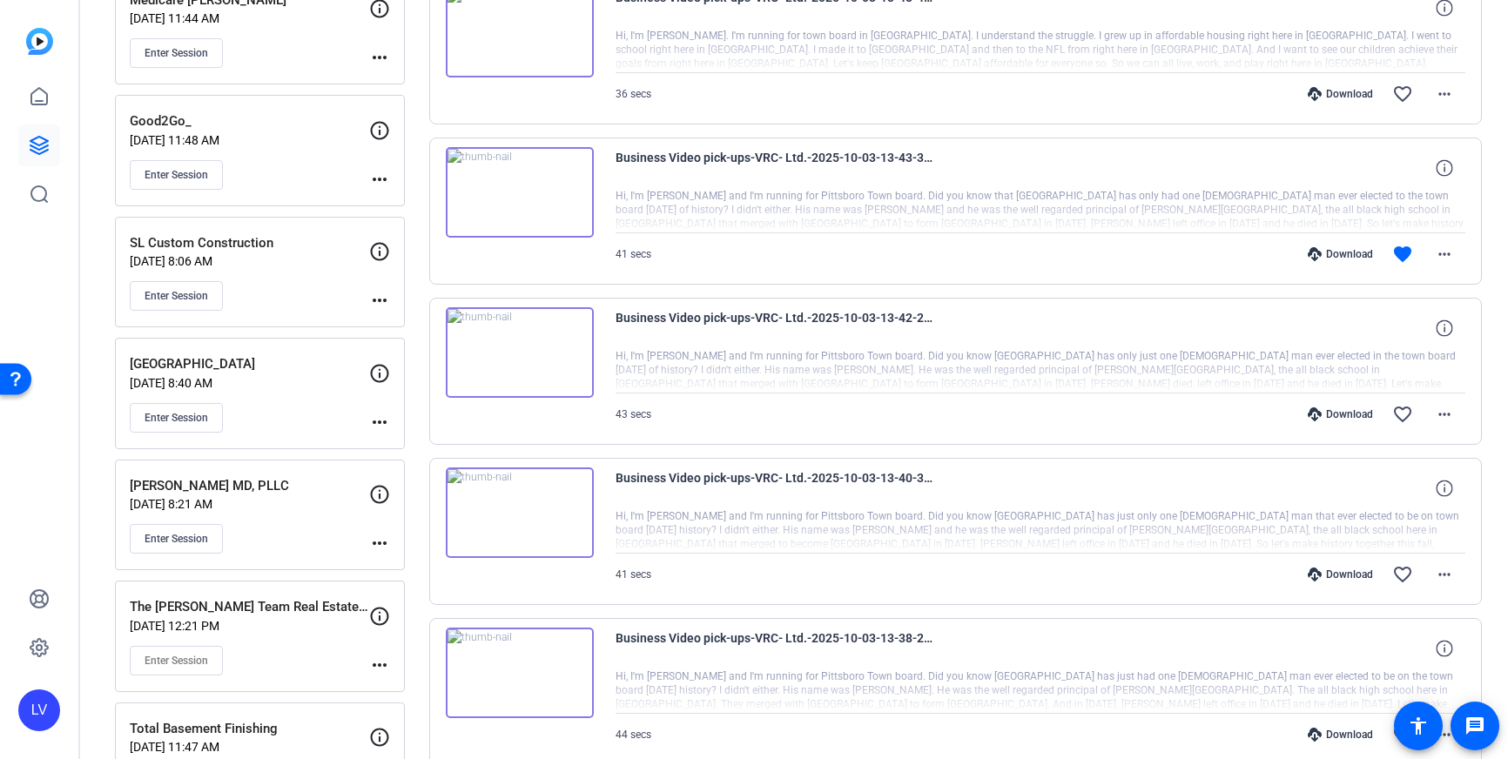
scroll to position [900, 0]
click at [1446, 411] on mat-icon "more_horiz" at bounding box center [1444, 412] width 21 height 21
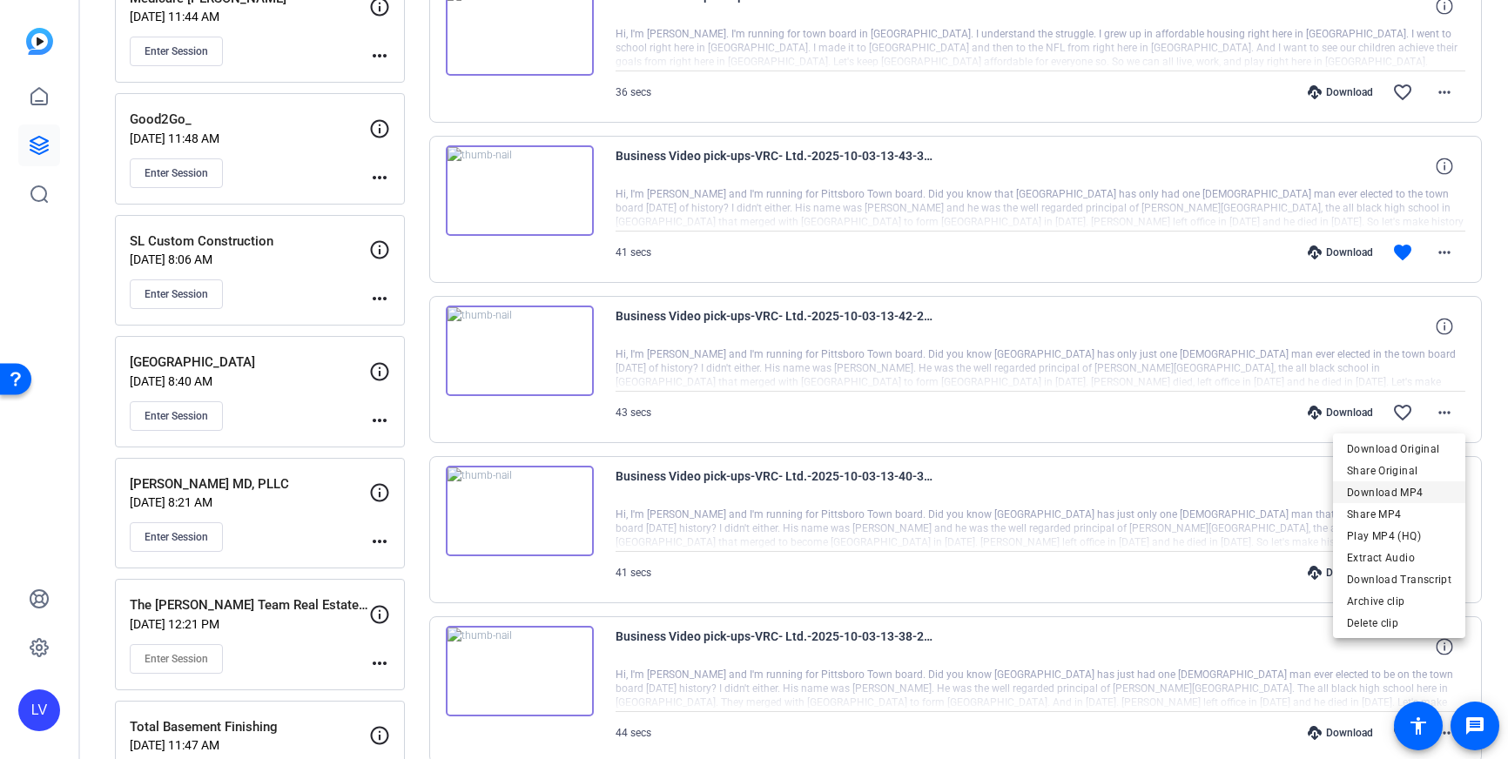
click at [1407, 489] on span "Download MP4" at bounding box center [1399, 492] width 104 height 21
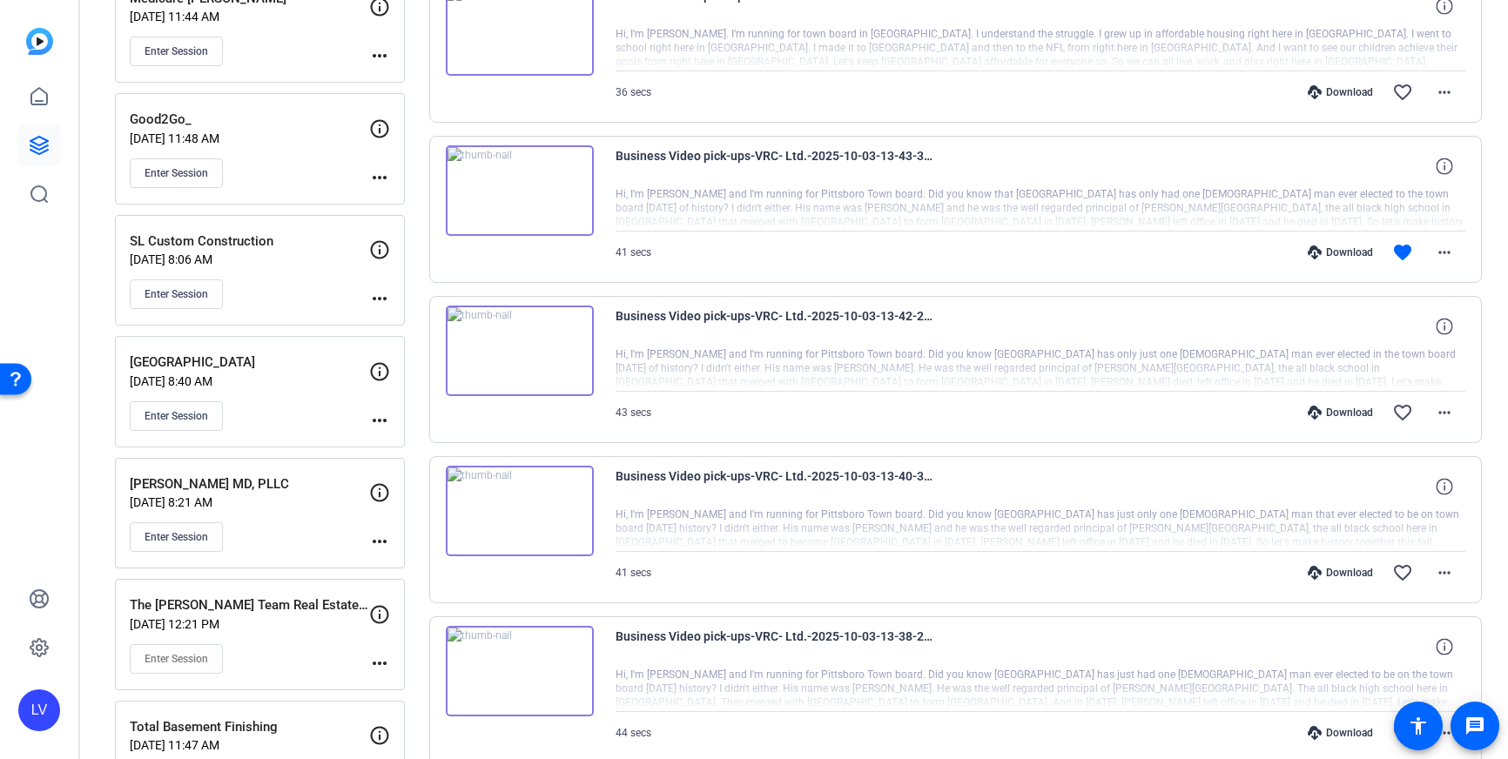
scroll to position [1217, 0]
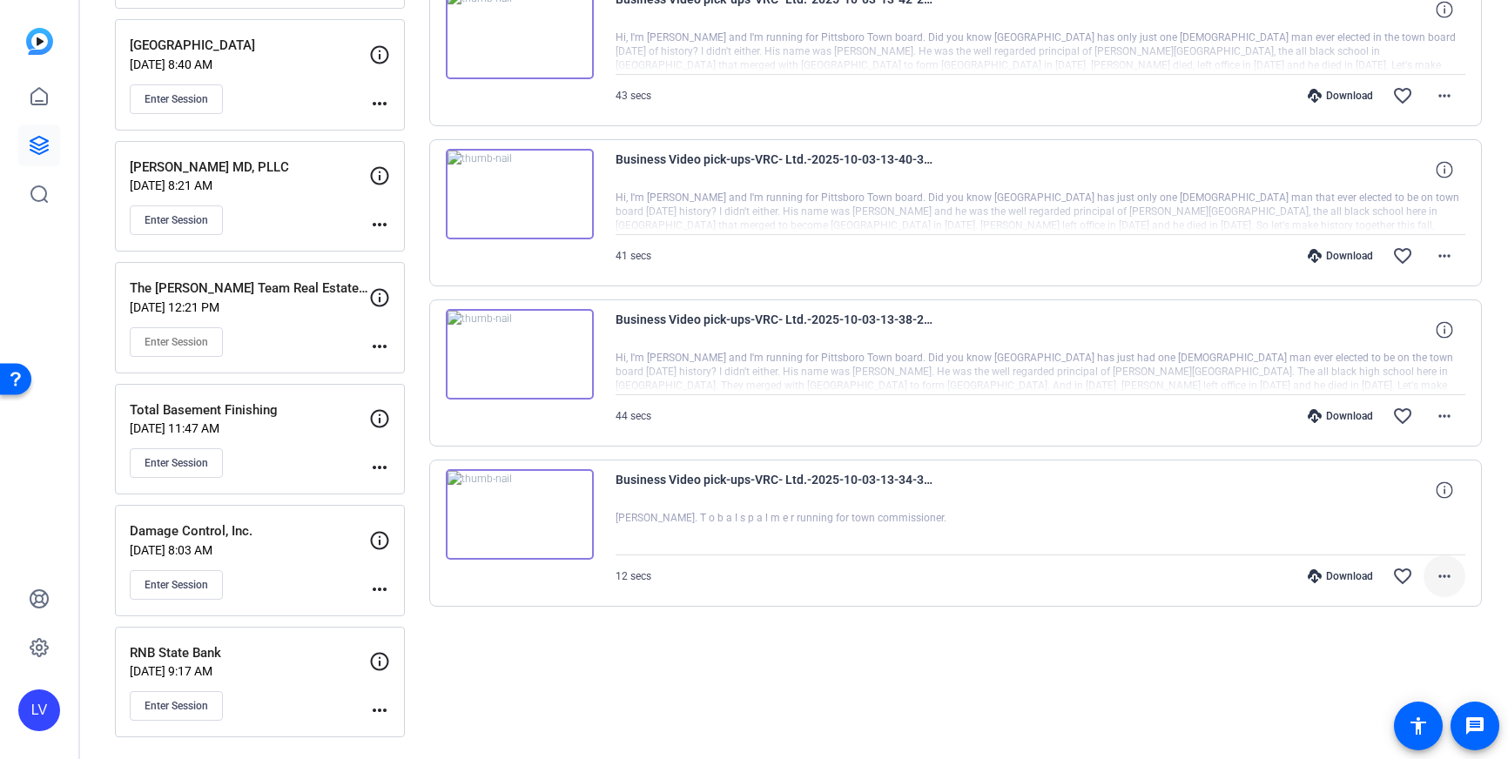
click at [1454, 572] on mat-icon "more_horiz" at bounding box center [1444, 576] width 21 height 21
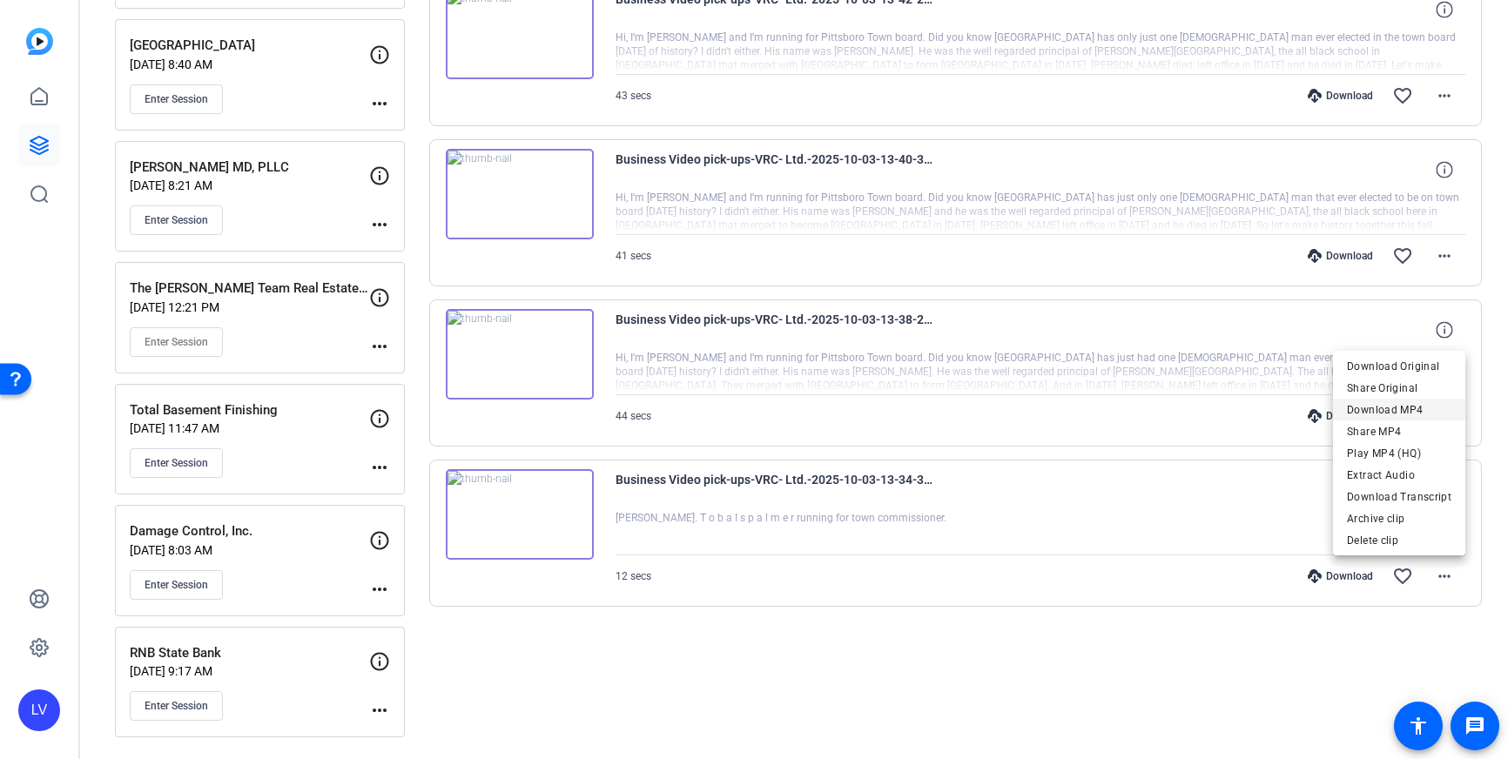
click at [1401, 406] on span "Download MP4" at bounding box center [1399, 410] width 104 height 21
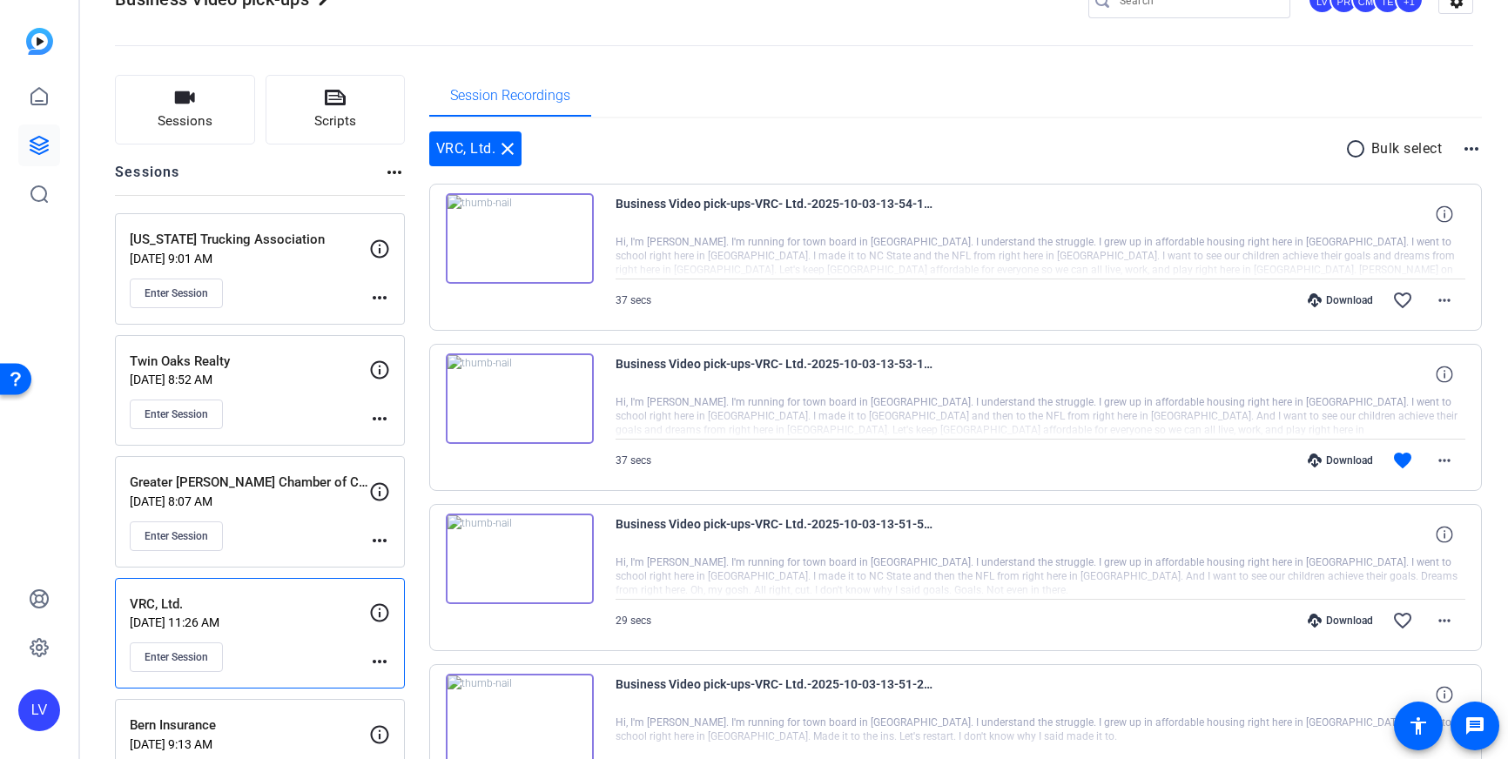
scroll to position [0, 0]
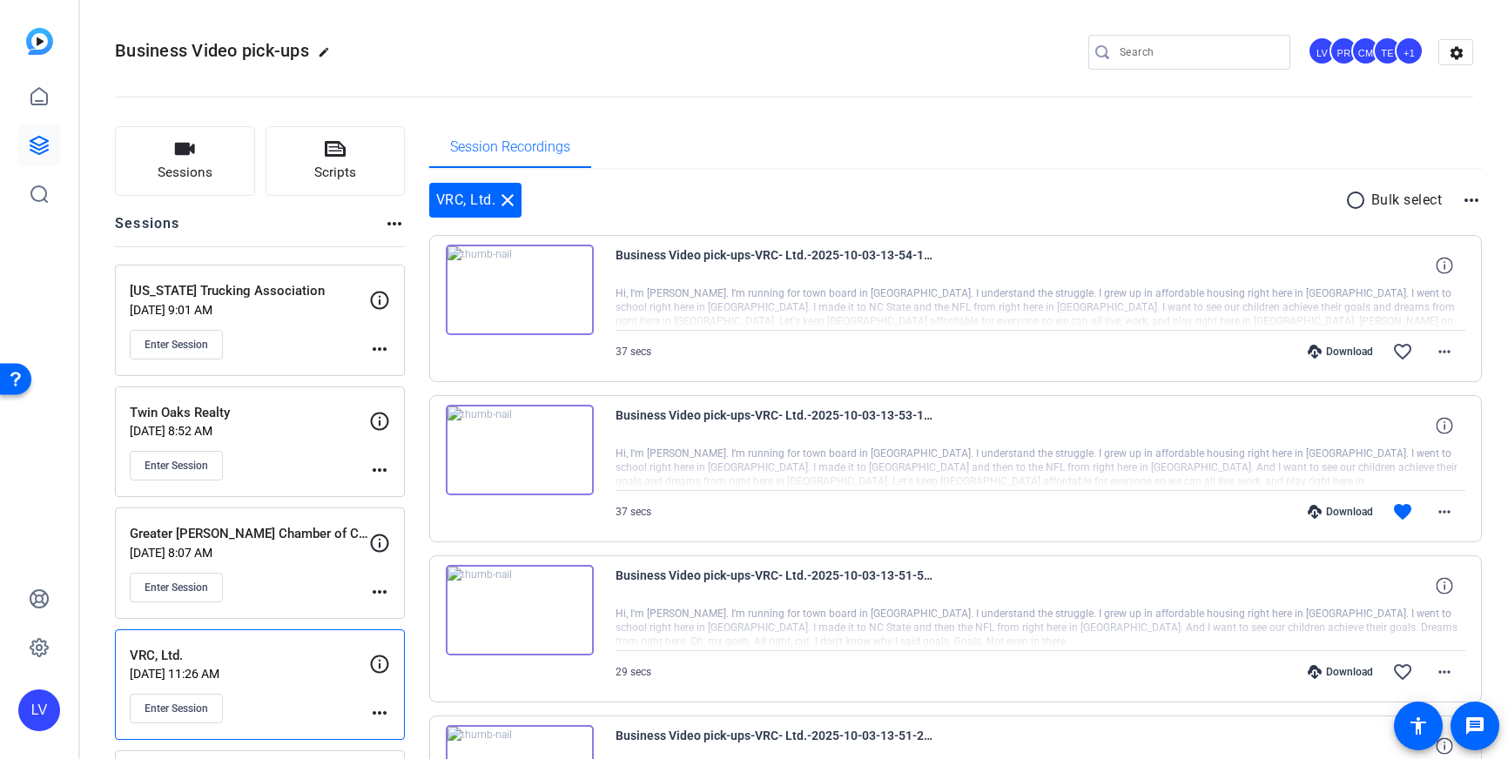
click at [282, 358] on div "Enter Session" at bounding box center [249, 345] width 239 height 30
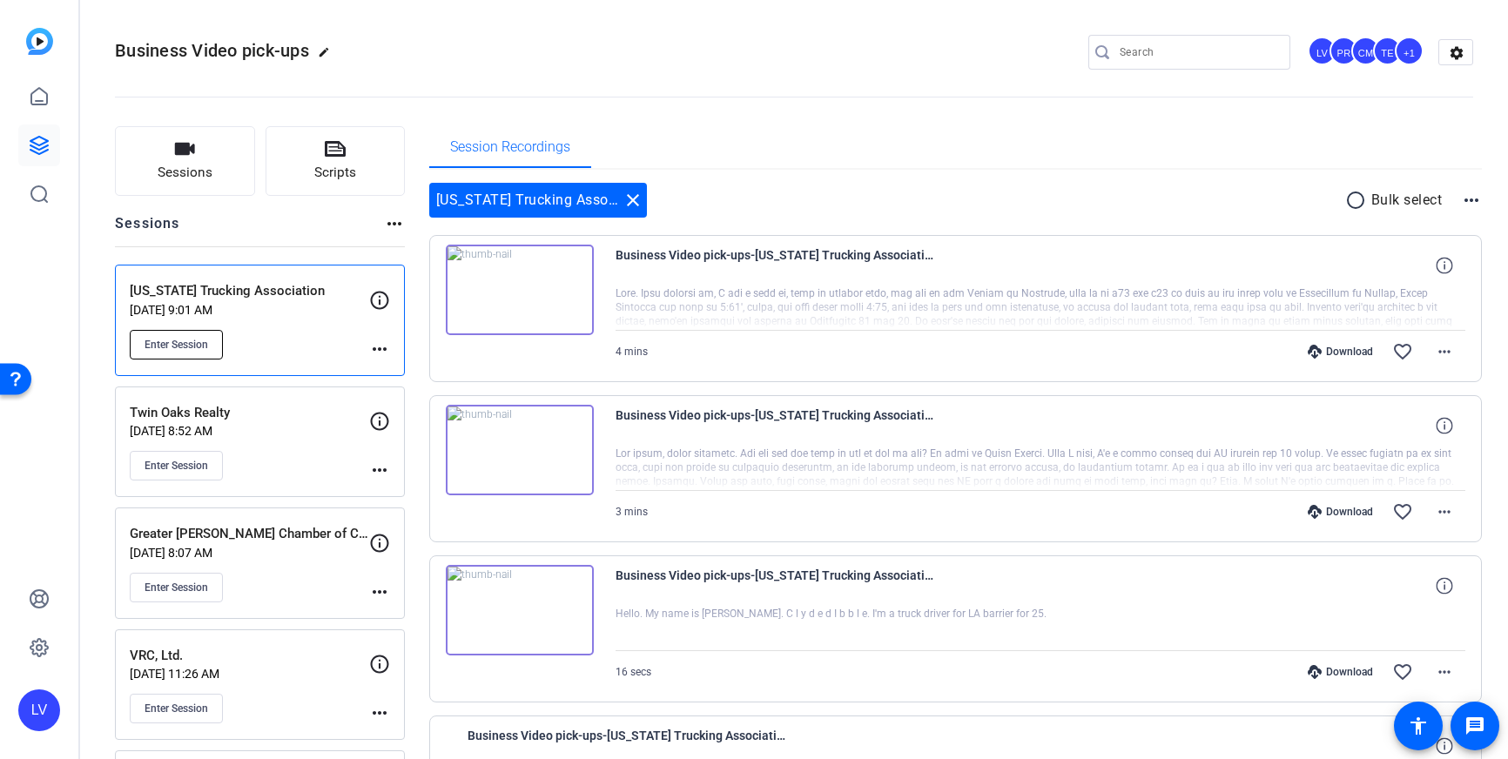
click at [194, 353] on button "Enter Session" at bounding box center [176, 345] width 93 height 30
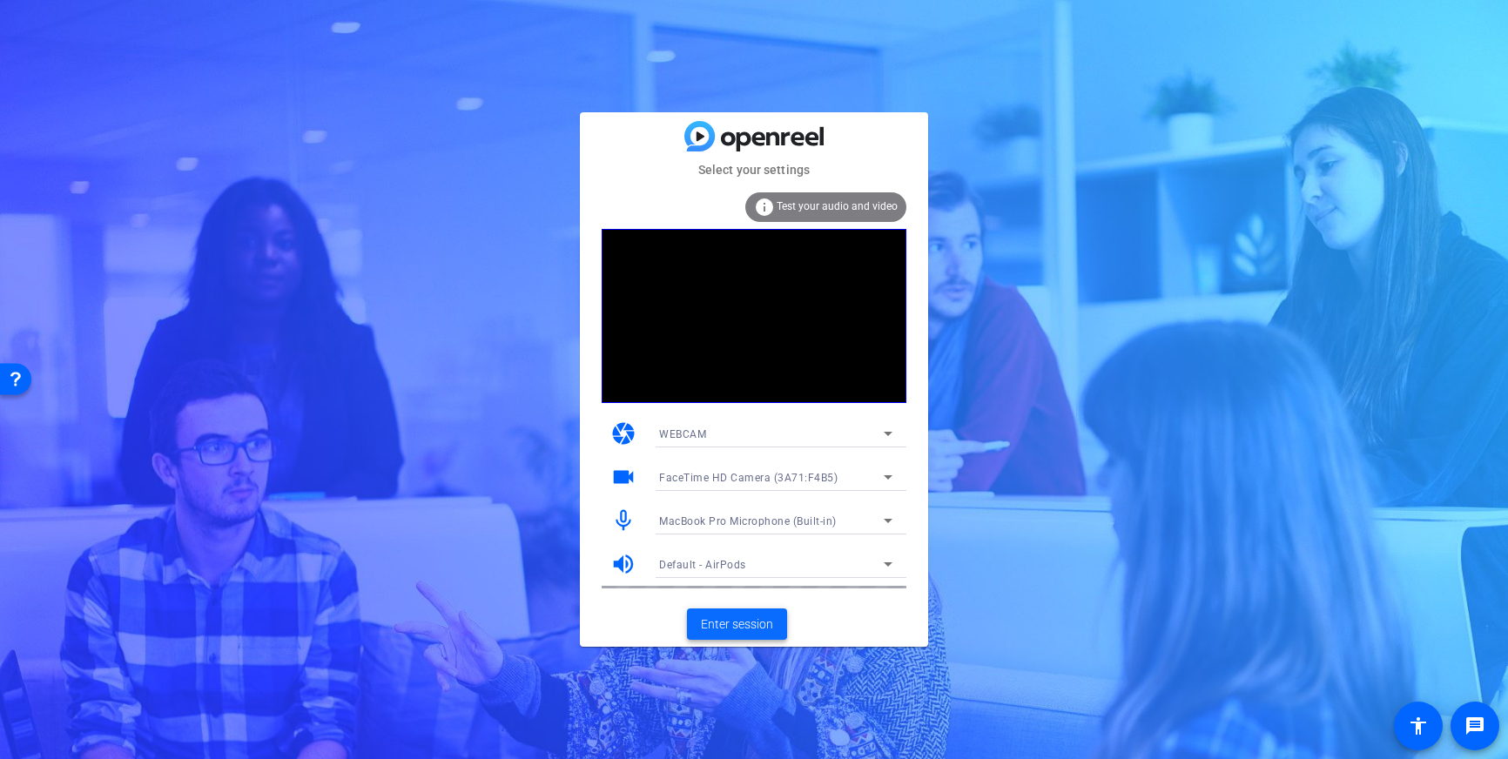
click at [732, 627] on span "Enter session" at bounding box center [737, 625] width 72 height 18
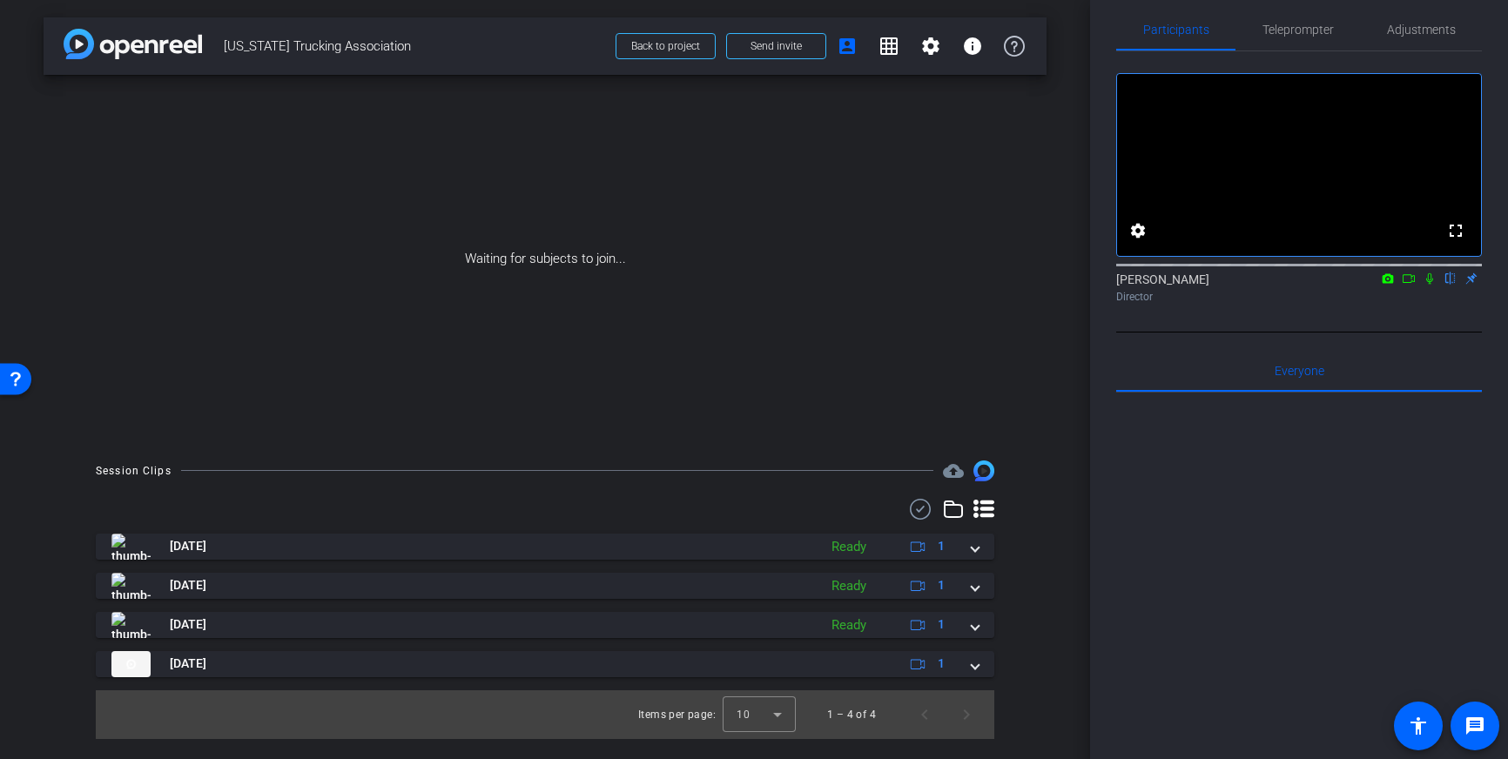
scroll to position [19, 0]
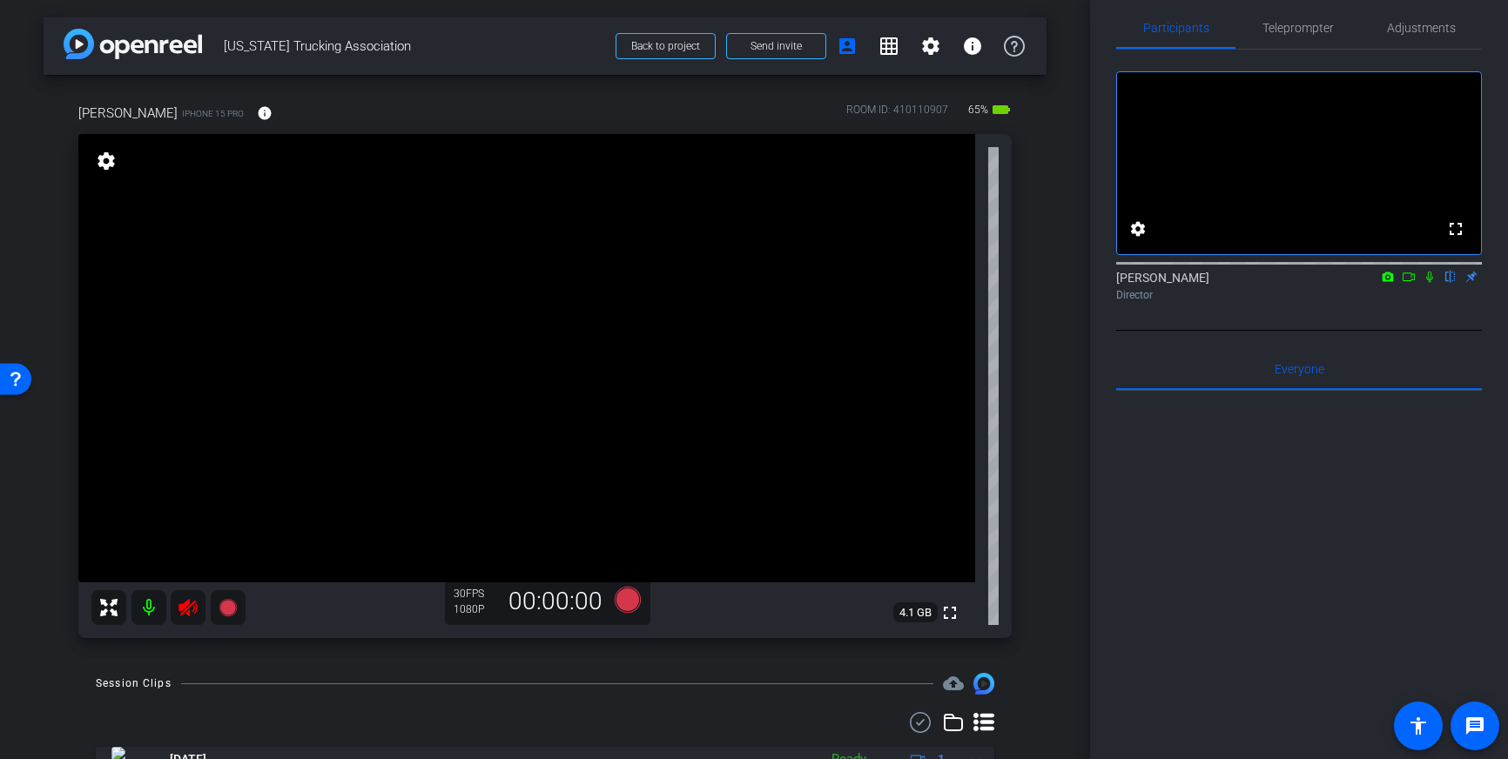
click at [193, 610] on icon at bounding box center [188, 607] width 18 height 17
click at [1417, 23] on span "Adjustments" at bounding box center [1421, 28] width 69 height 12
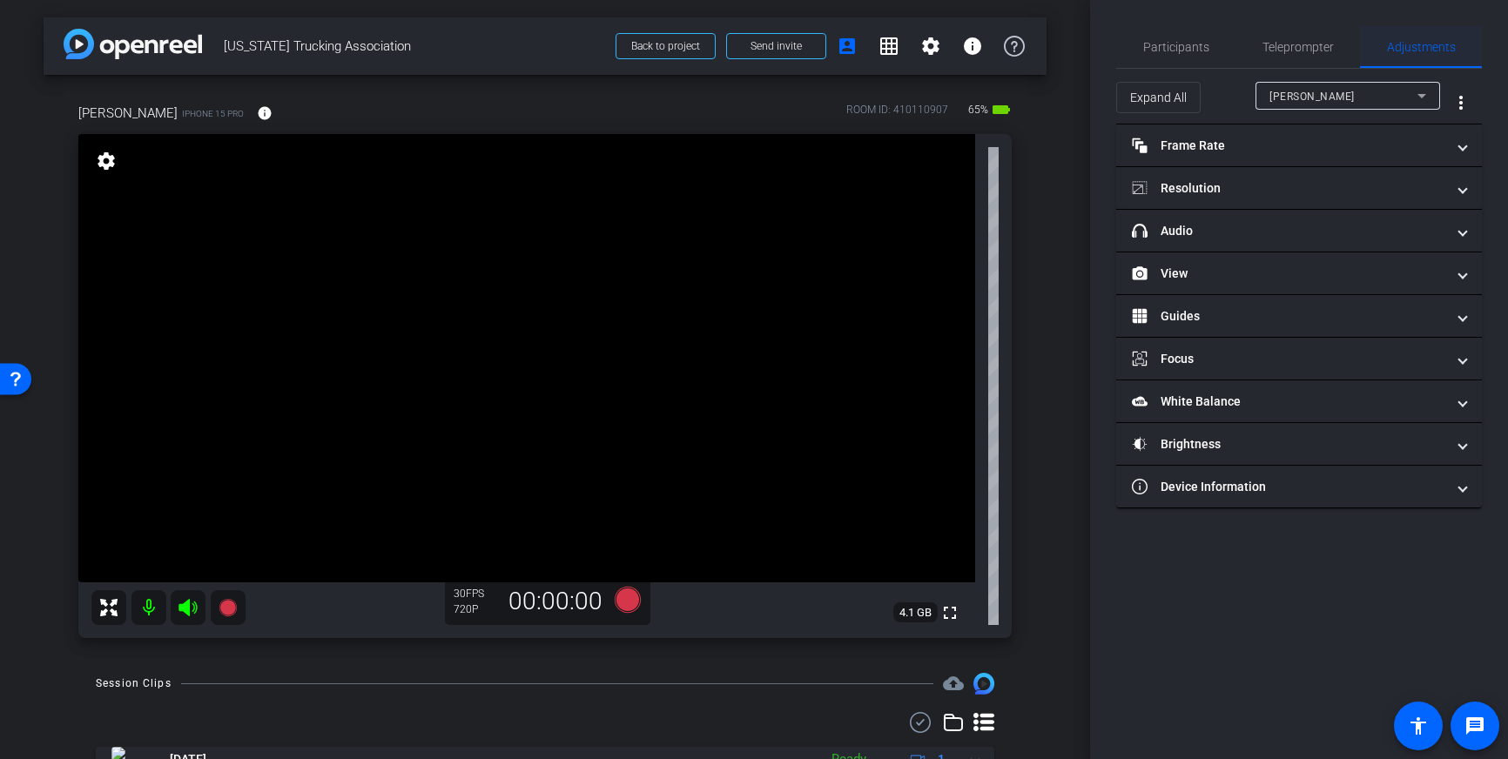
scroll to position [0, 0]
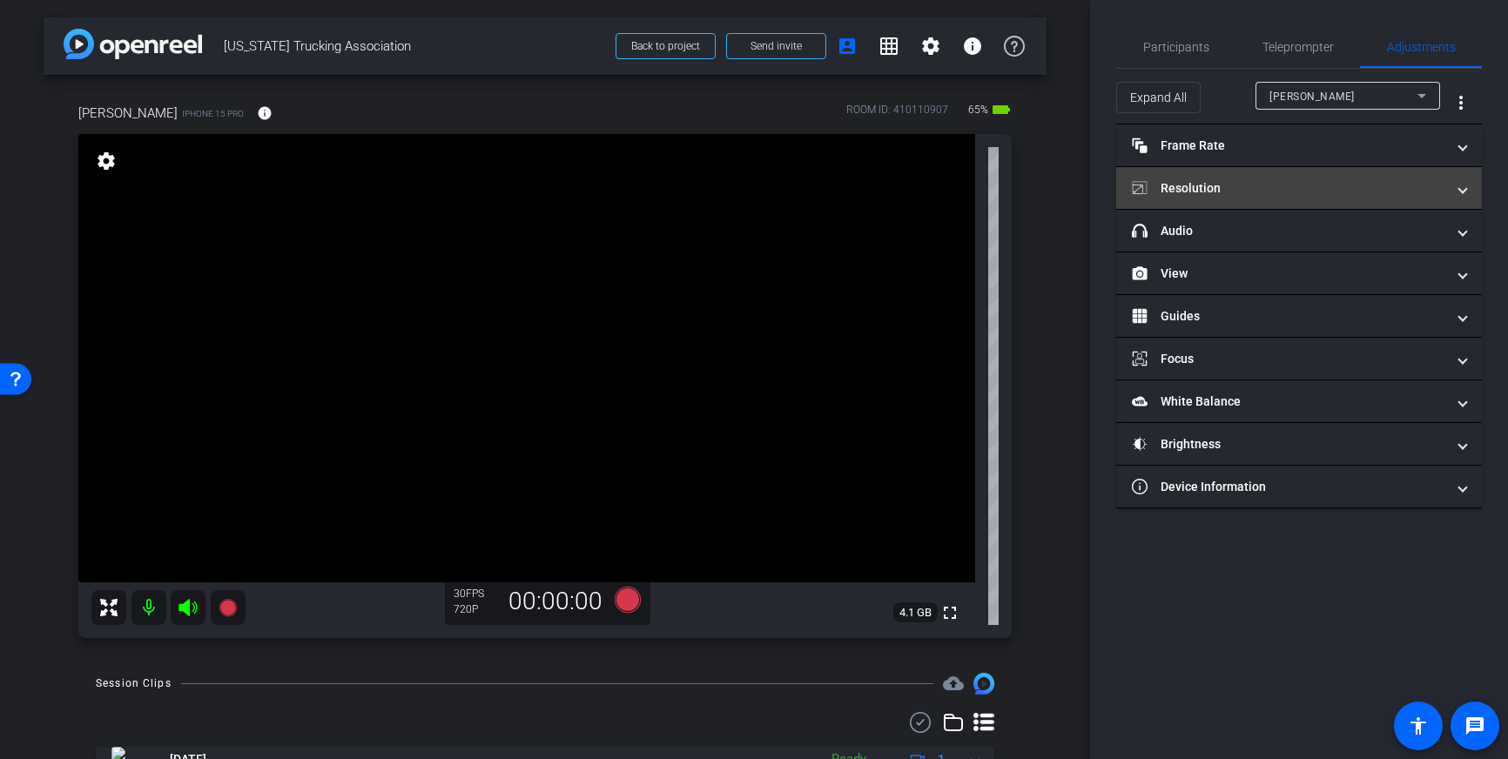
click at [1384, 196] on mat-panel-title "Resolution" at bounding box center [1288, 188] width 313 height 18
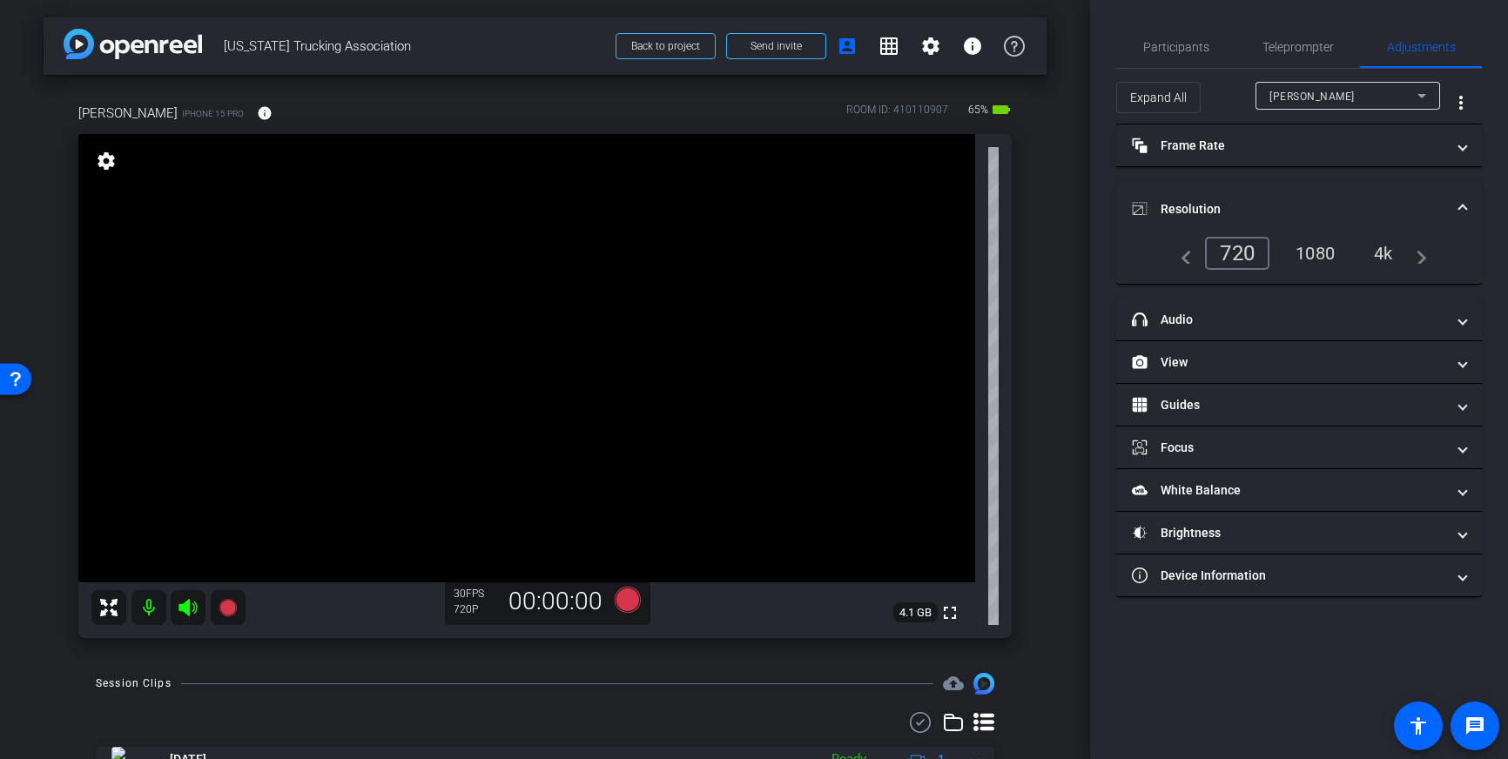
click at [1380, 251] on div "4k" at bounding box center [1383, 254] width 45 height 30
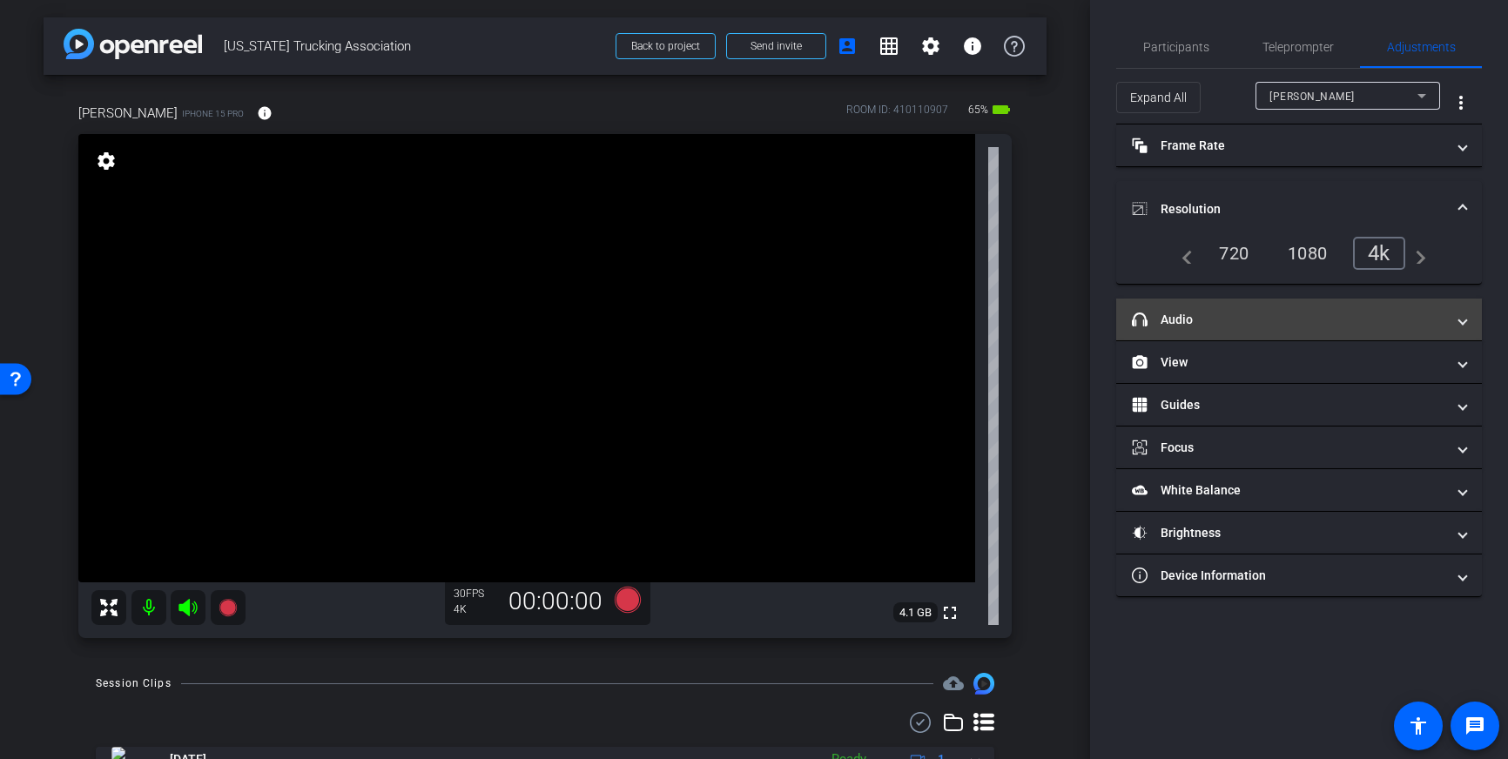
click at [1386, 312] on mat-panel-title "headphone icon Audio" at bounding box center [1288, 320] width 313 height 18
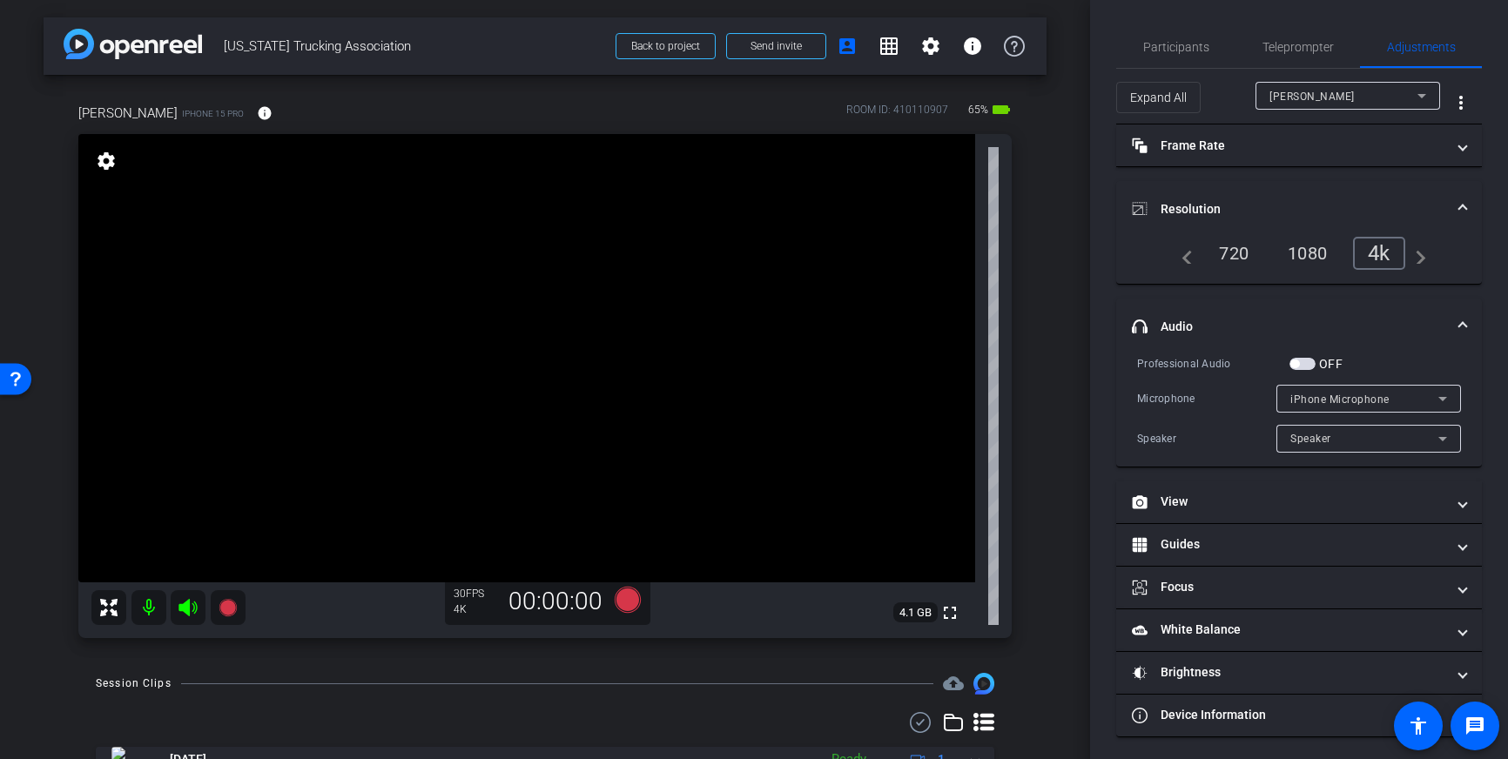
click at [1302, 364] on span "button" at bounding box center [1303, 364] width 26 height 12
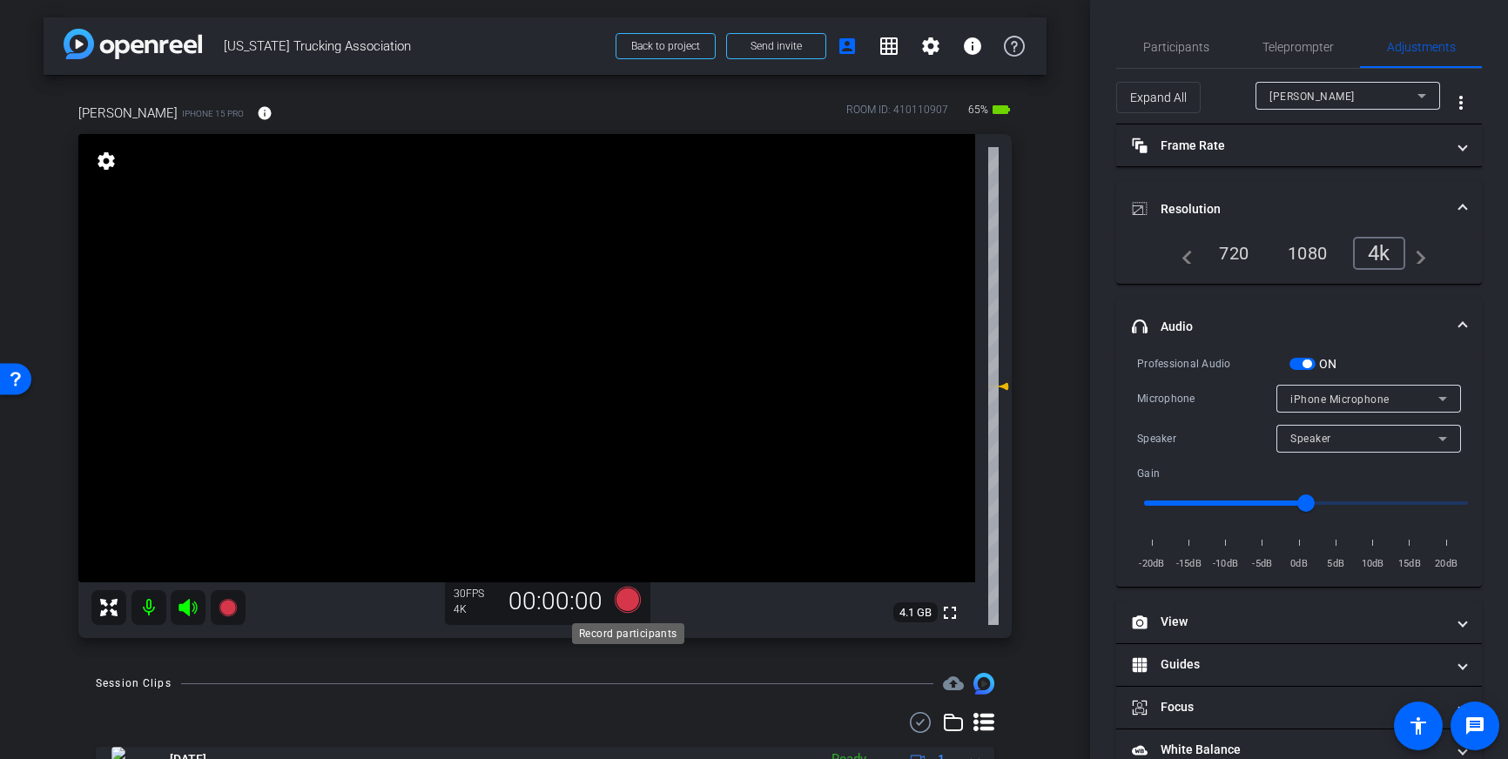
click at [620, 599] on icon at bounding box center [628, 600] width 26 height 26
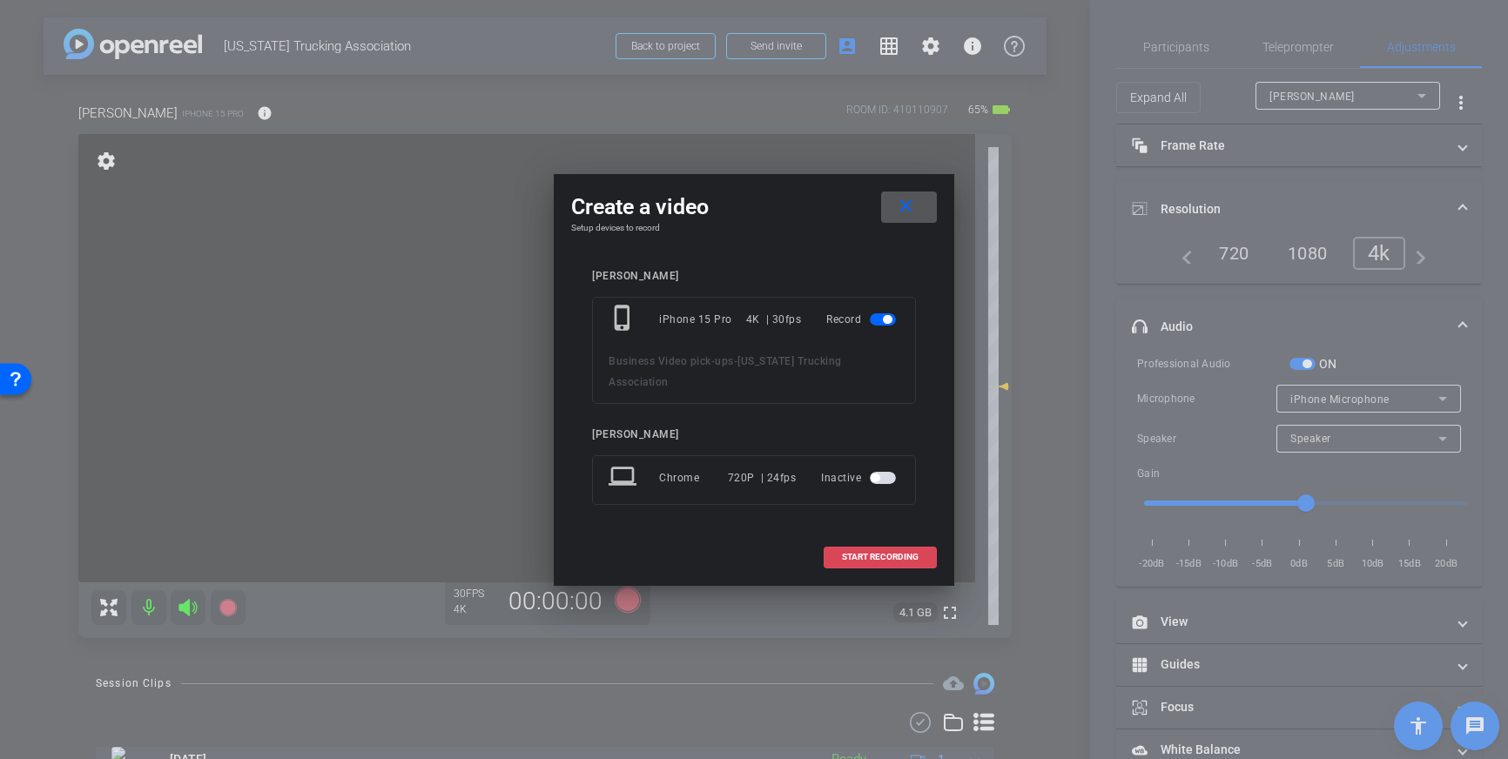
click at [882, 560] on span "START RECORDING" at bounding box center [880, 557] width 77 height 9
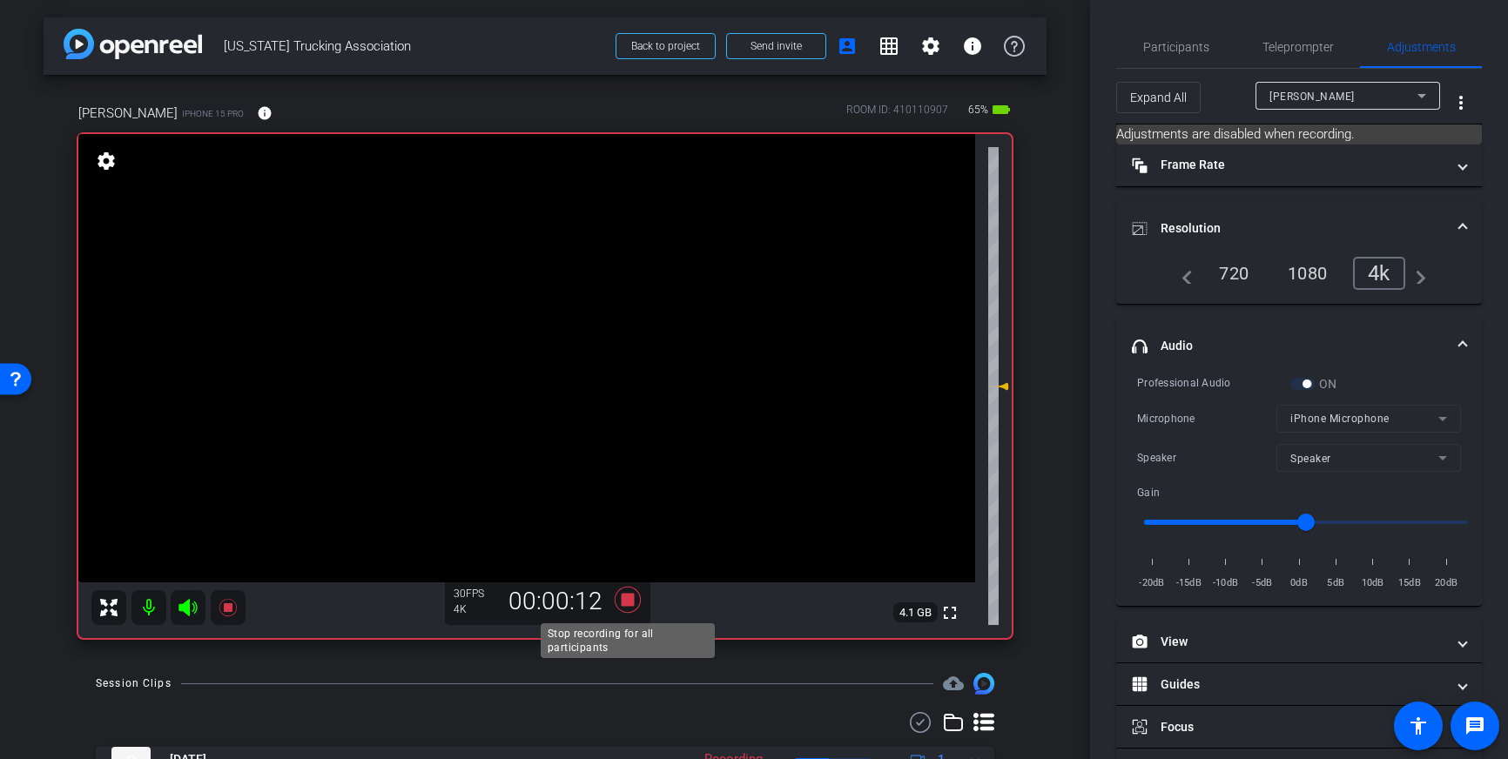
drag, startPoint x: 625, startPoint y: 605, endPoint x: 659, endPoint y: 611, distance: 34.5
click at [625, 605] on icon at bounding box center [628, 600] width 26 height 26
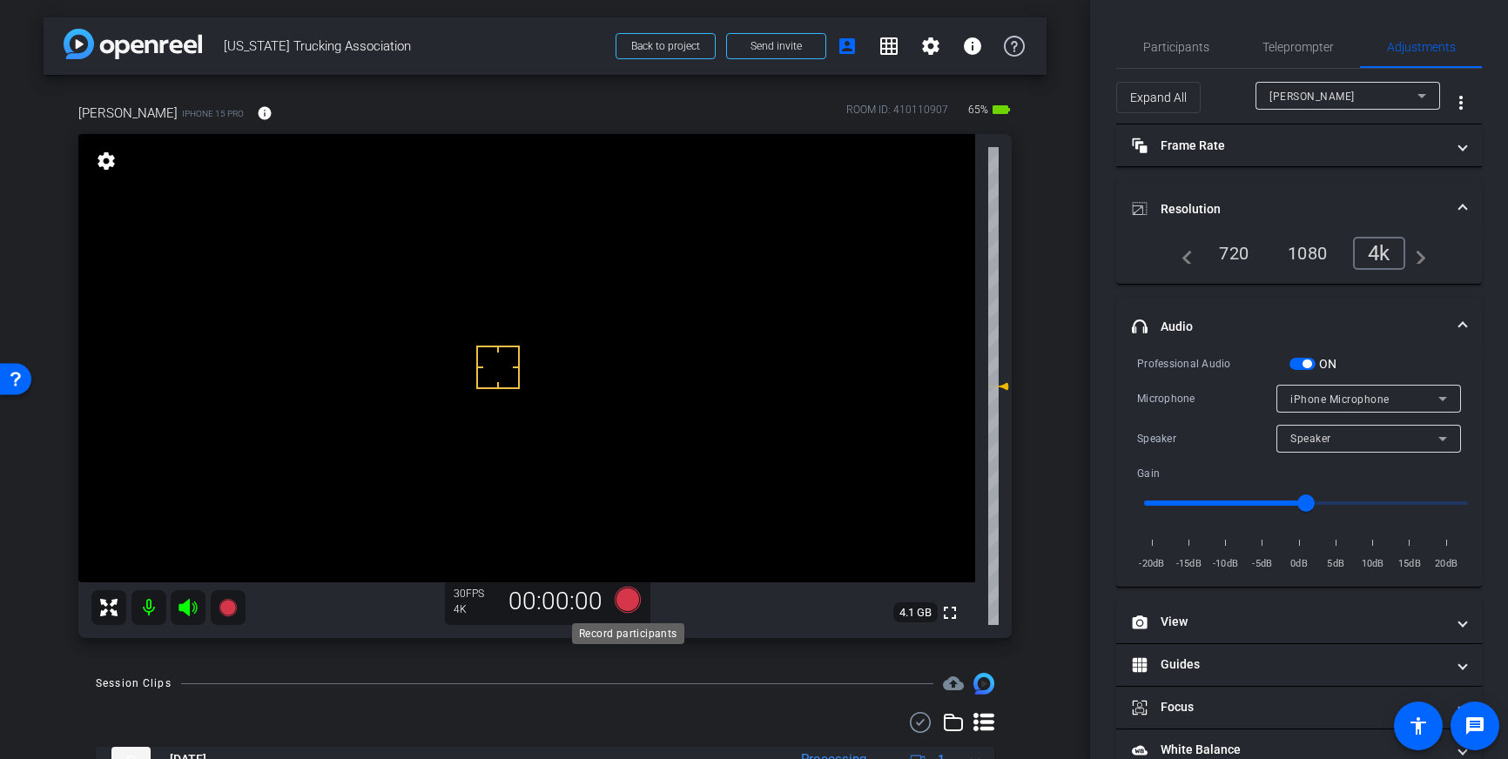
click at [640, 604] on icon at bounding box center [628, 600] width 26 height 26
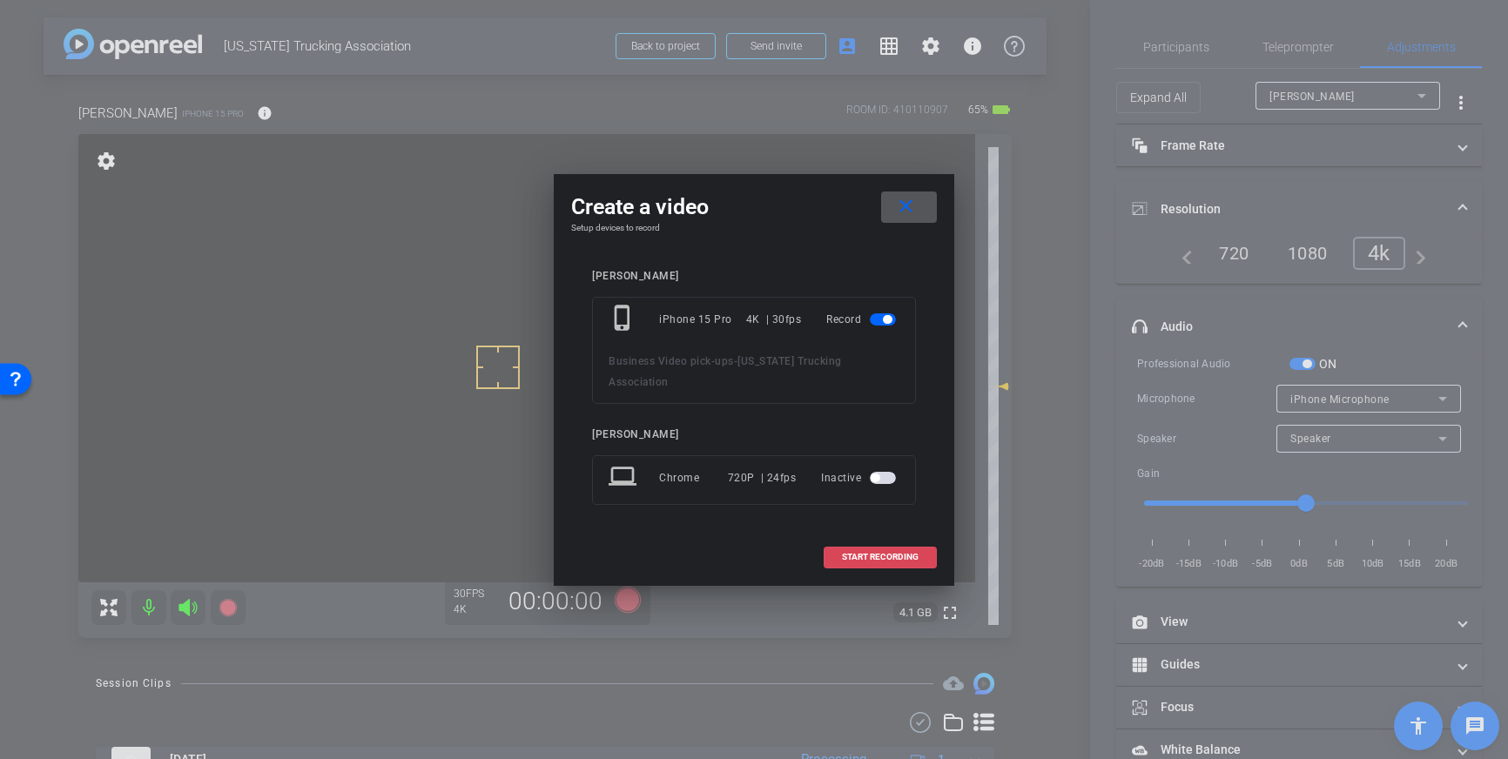
click at [888, 556] on span "START RECORDING" at bounding box center [880, 557] width 77 height 9
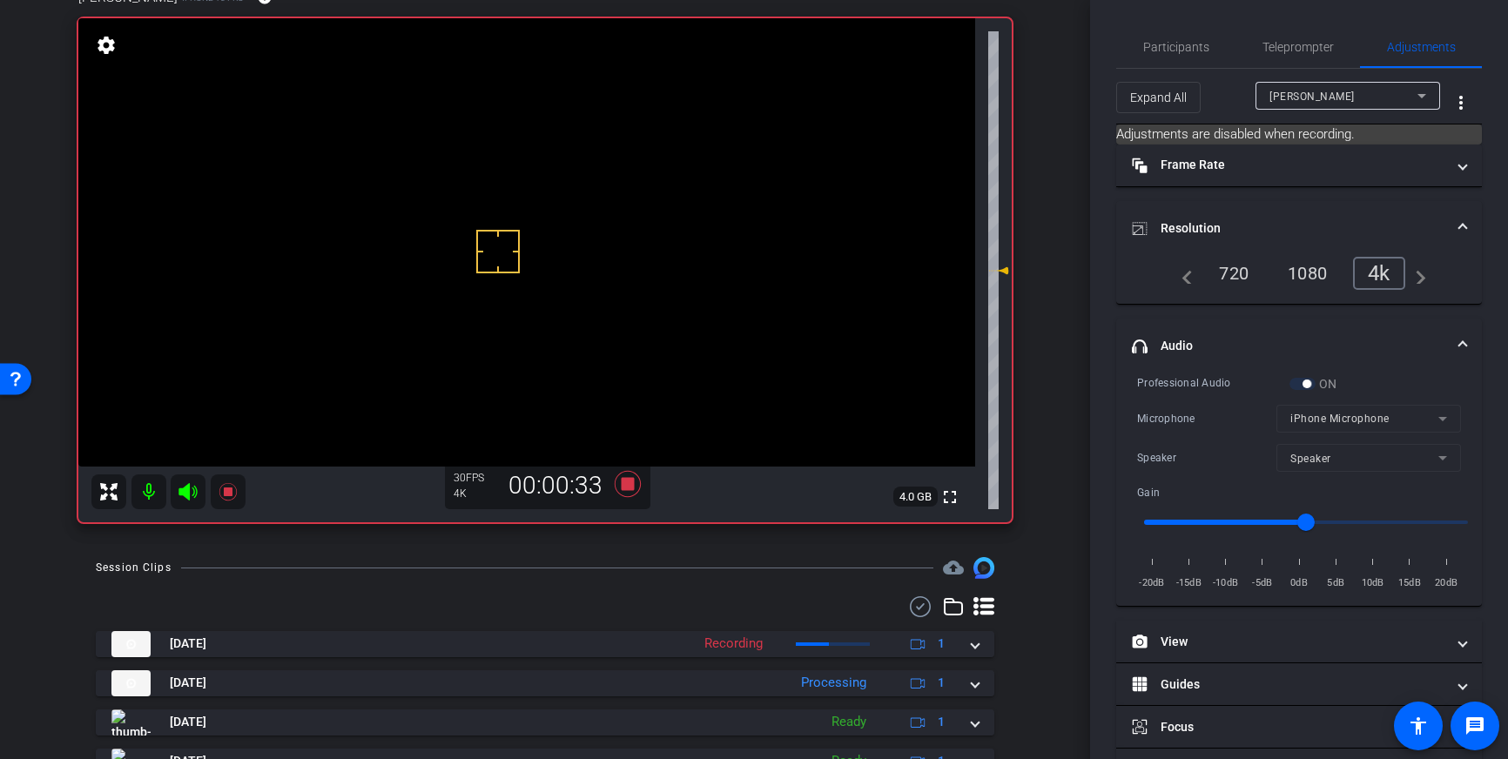
scroll to position [112, 0]
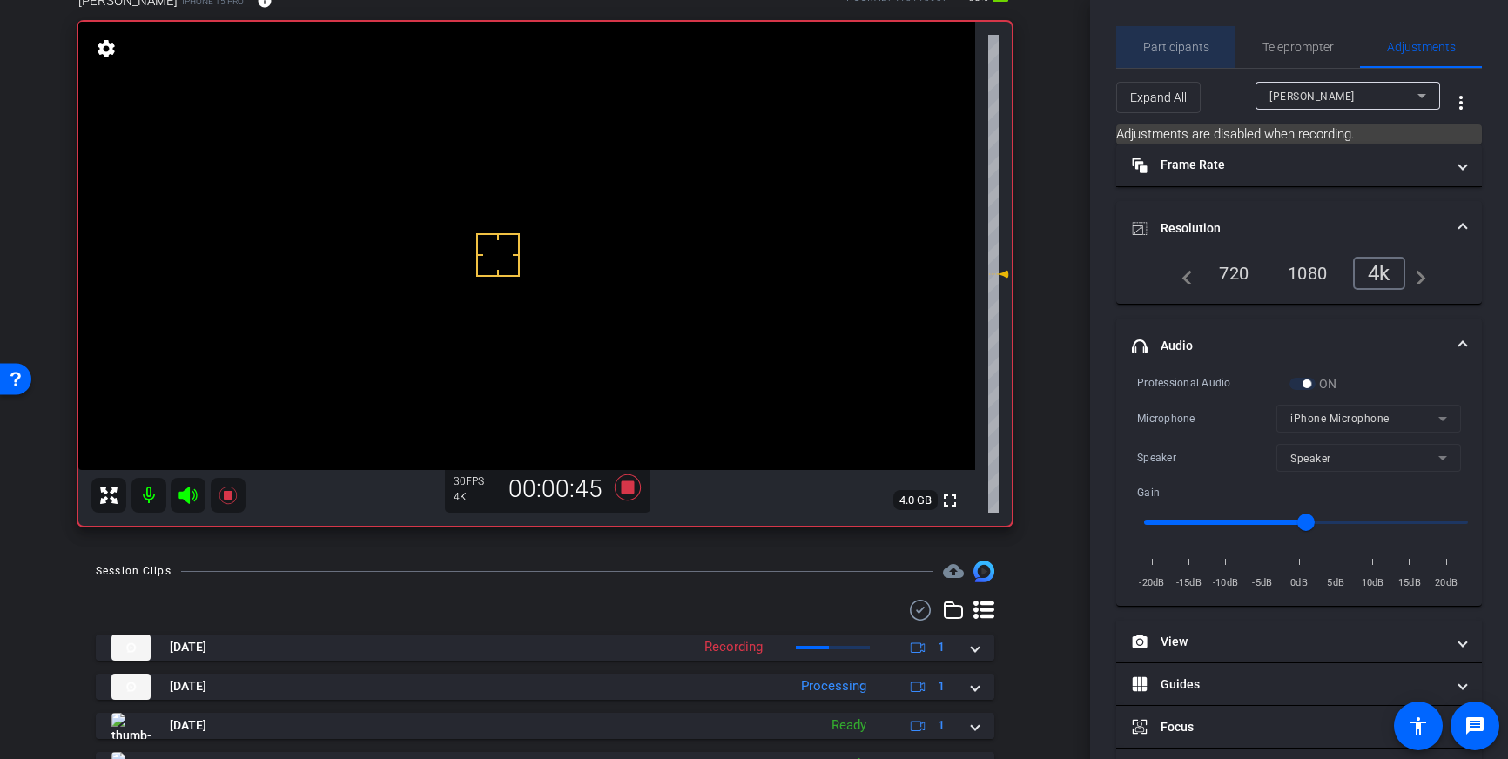
click at [1183, 48] on span "Participants" at bounding box center [1176, 47] width 66 height 12
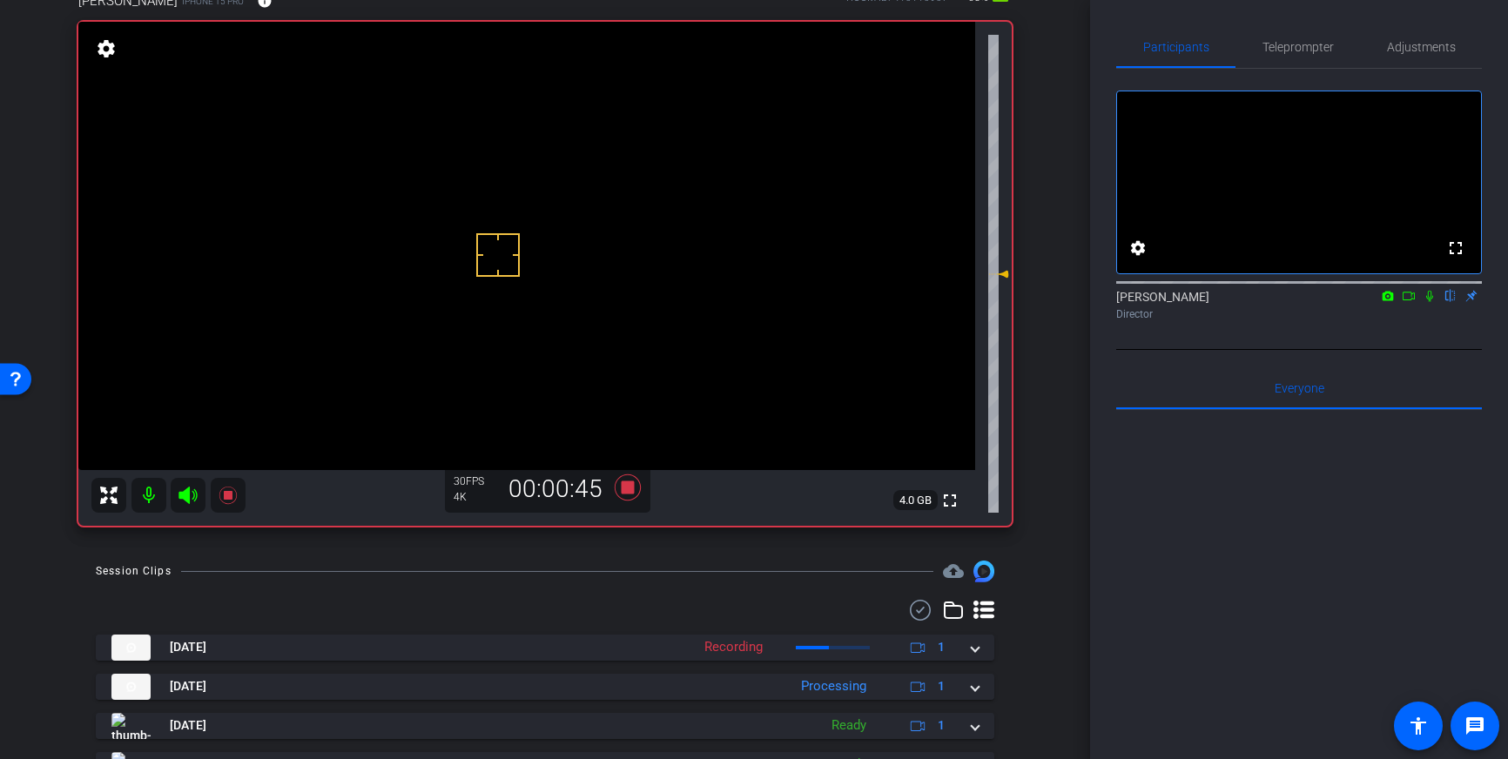
click at [1430, 302] on icon at bounding box center [1430, 296] width 14 height 12
click at [1433, 302] on icon at bounding box center [1430, 296] width 14 height 12
click at [1429, 302] on icon at bounding box center [1430, 296] width 14 height 12
click at [1426, 302] on icon at bounding box center [1430, 296] width 14 height 12
click at [1432, 302] on icon at bounding box center [1430, 296] width 14 height 12
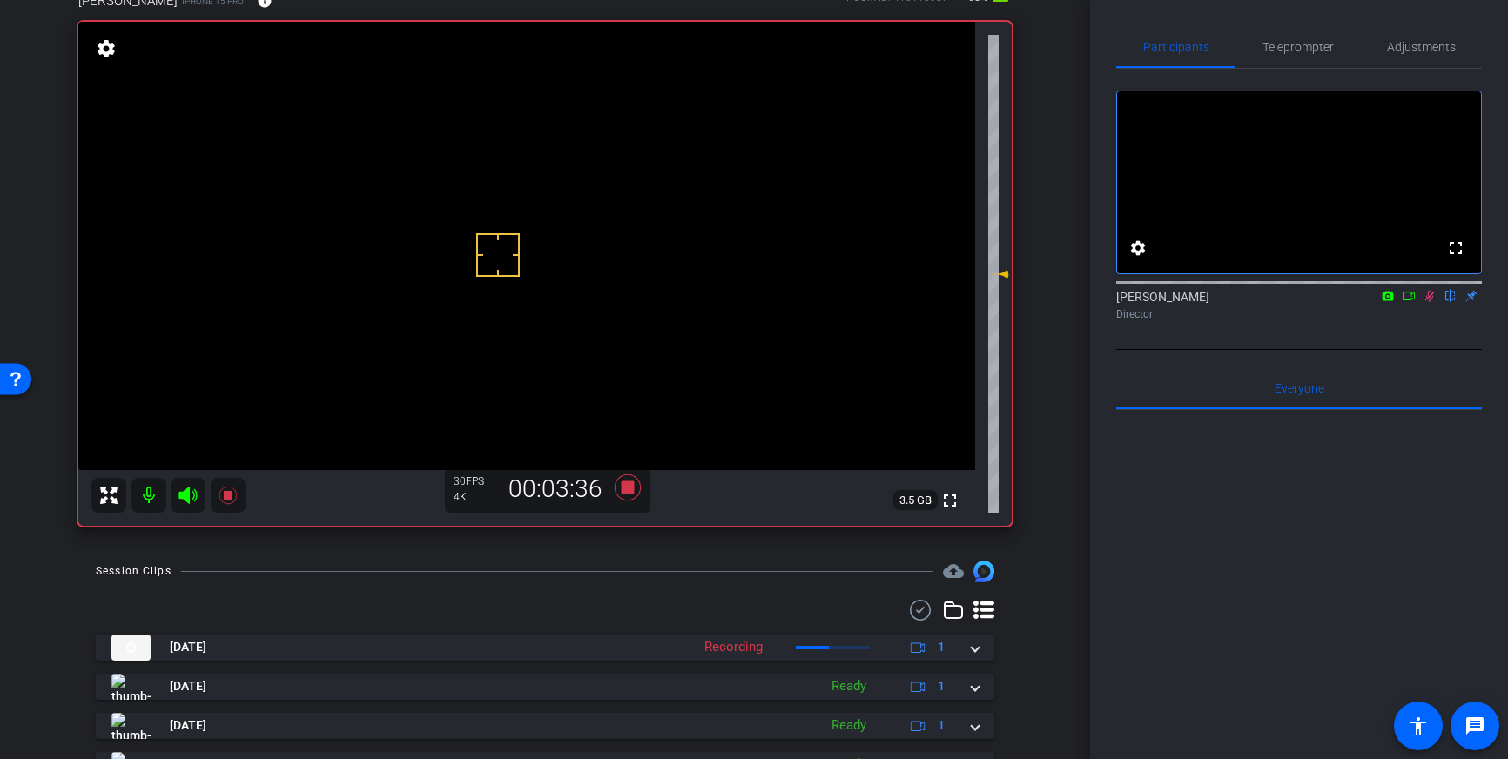
click at [1427, 302] on icon at bounding box center [1430, 296] width 10 height 11
click at [1432, 302] on icon at bounding box center [1429, 296] width 7 height 11
click at [1431, 302] on icon at bounding box center [1430, 296] width 10 height 11
click at [1432, 302] on icon at bounding box center [1429, 296] width 7 height 11
click at [1434, 302] on icon at bounding box center [1430, 296] width 14 height 12
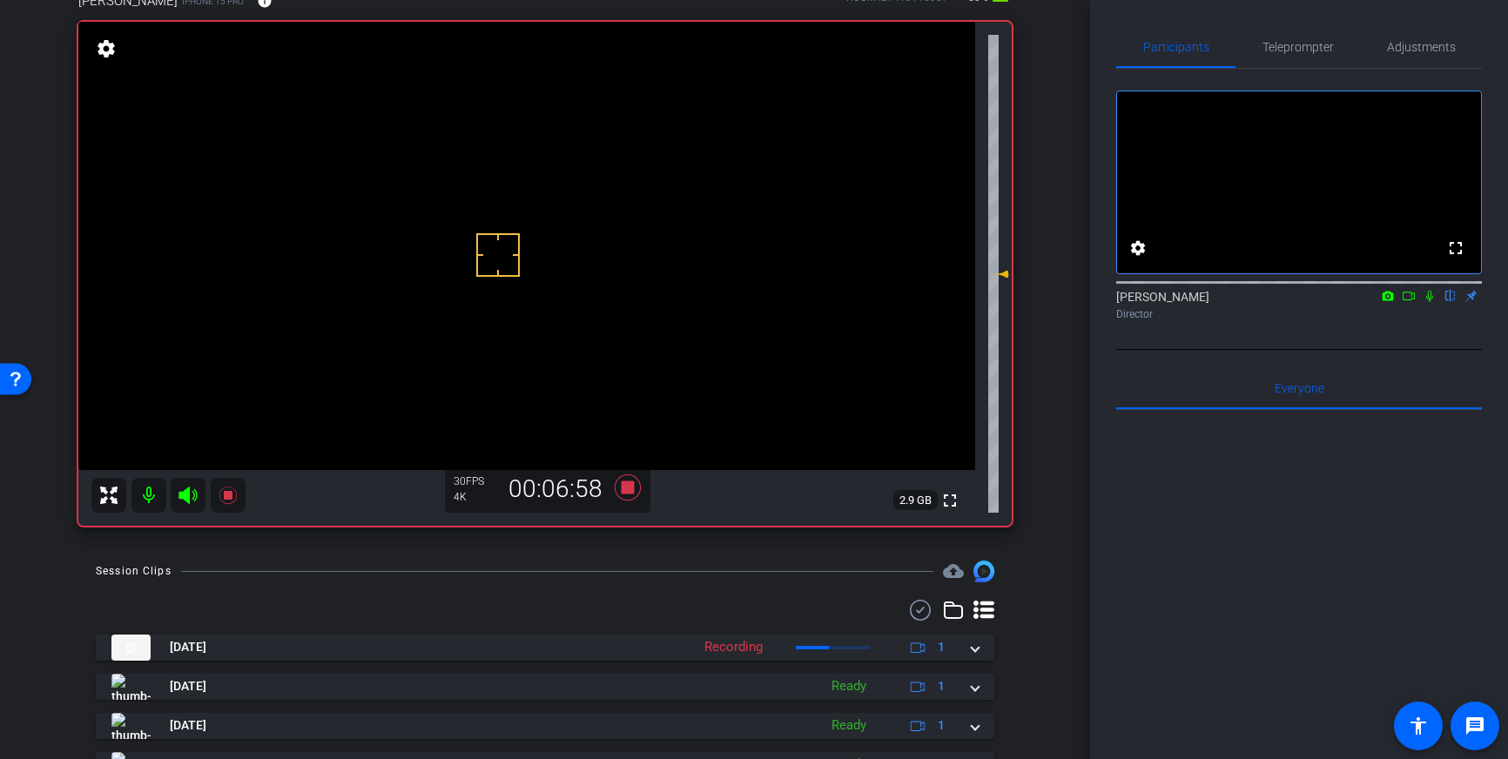
click at [1430, 302] on icon at bounding box center [1430, 296] width 14 height 12
click at [1427, 302] on icon at bounding box center [1430, 296] width 10 height 11
click at [1428, 302] on icon at bounding box center [1429, 296] width 7 height 11
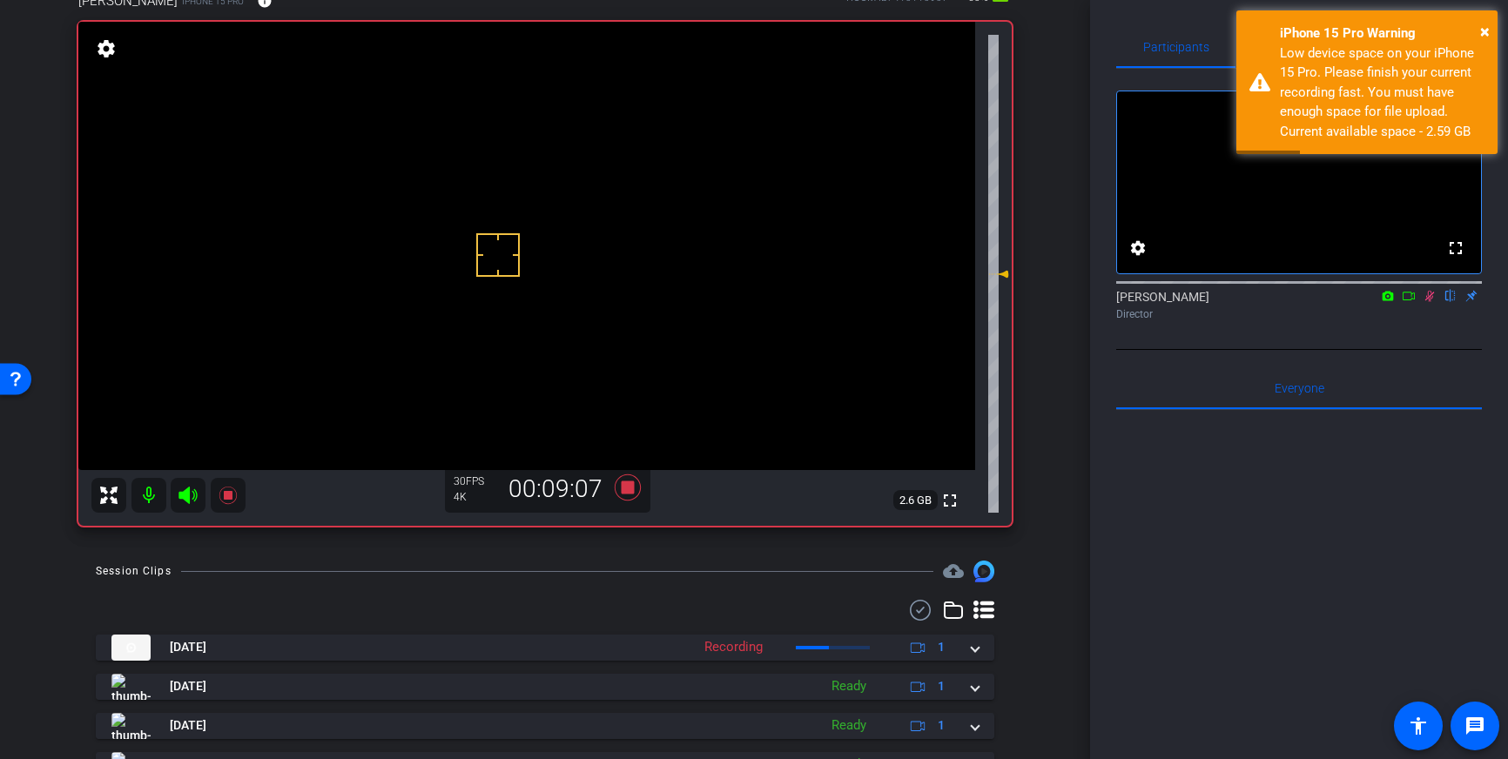
click at [1432, 302] on icon at bounding box center [1430, 296] width 14 height 12
click at [626, 489] on icon at bounding box center [628, 488] width 26 height 26
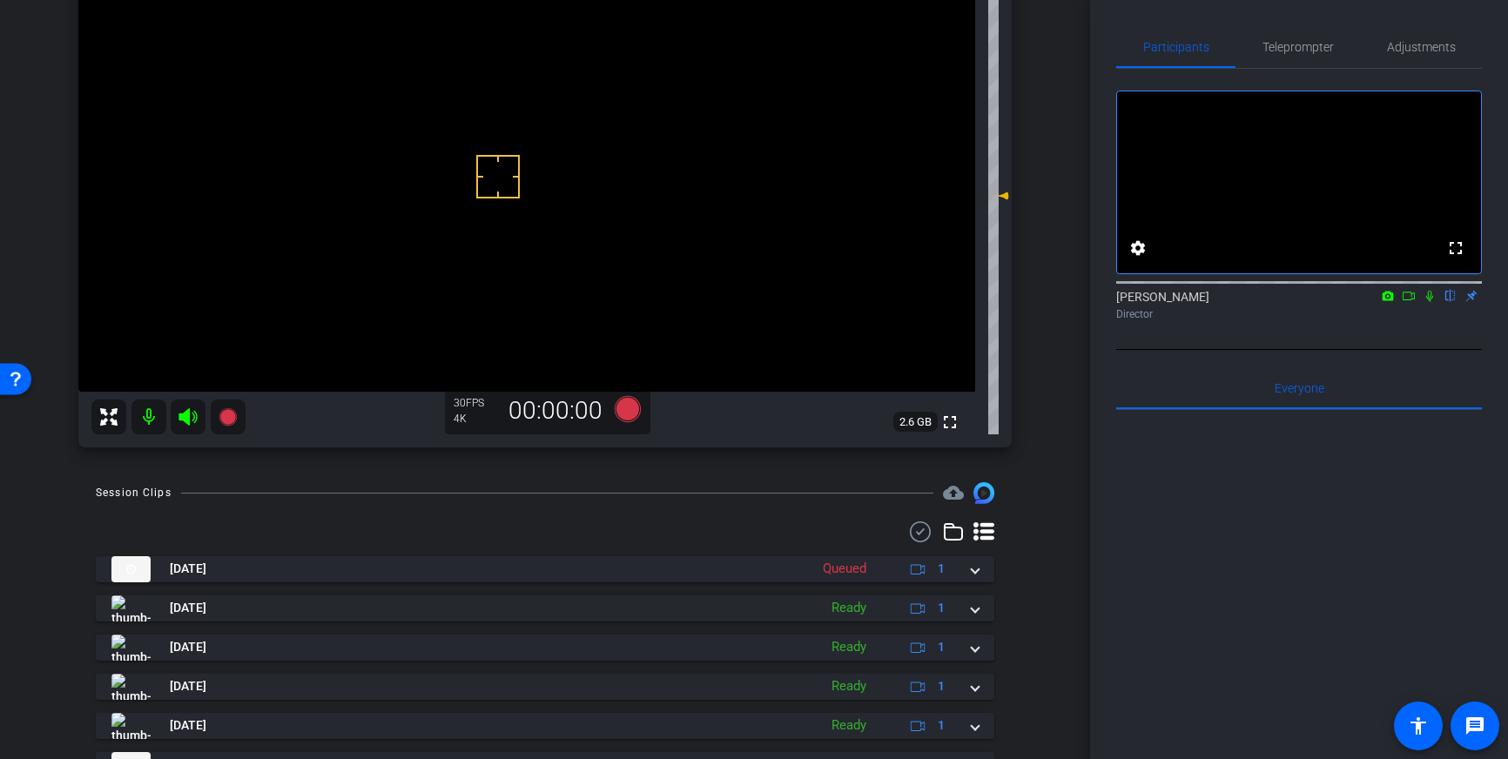
scroll to position [192, 0]
click at [630, 409] on icon at bounding box center [628, 407] width 26 height 26
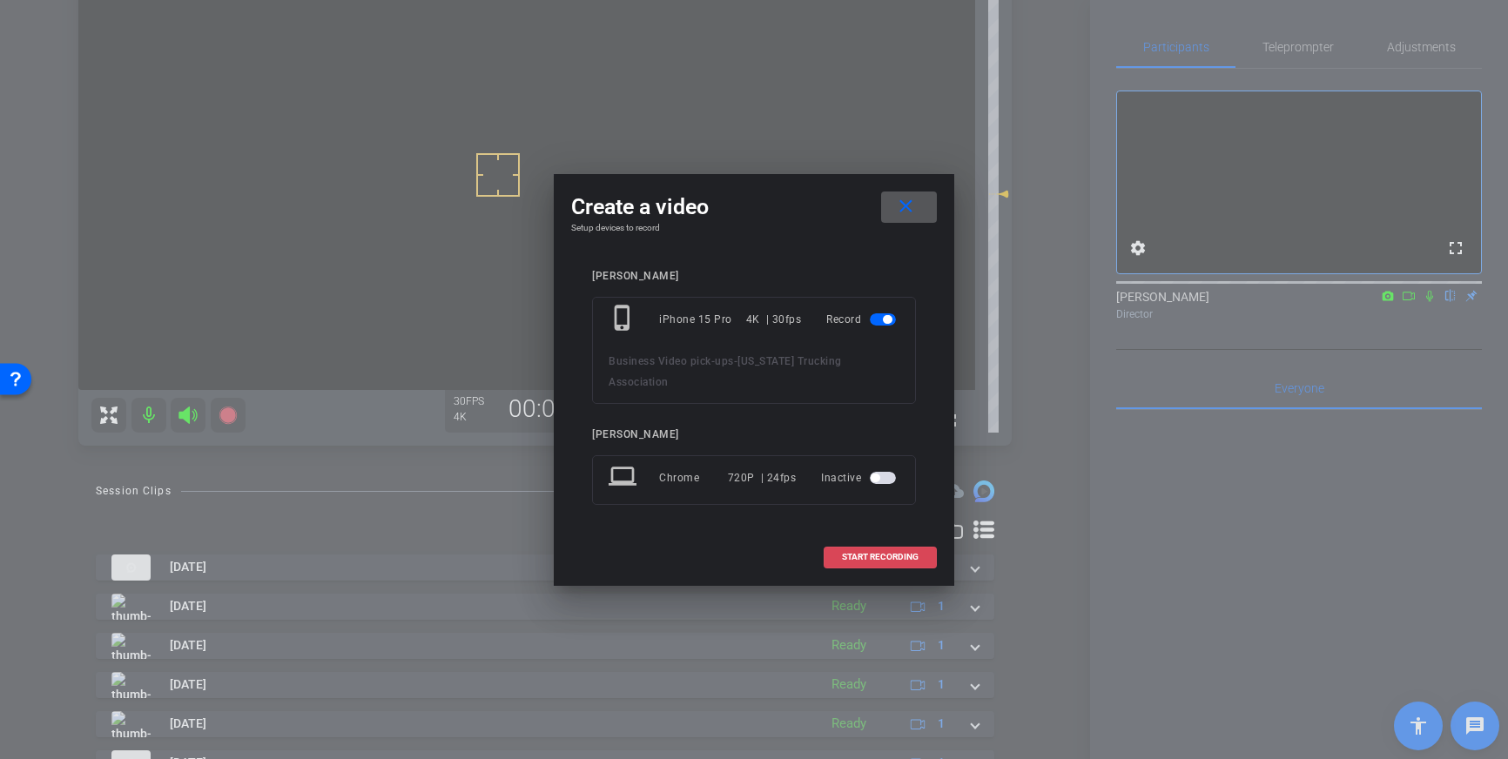
click at [854, 556] on span "START RECORDING" at bounding box center [880, 557] width 77 height 9
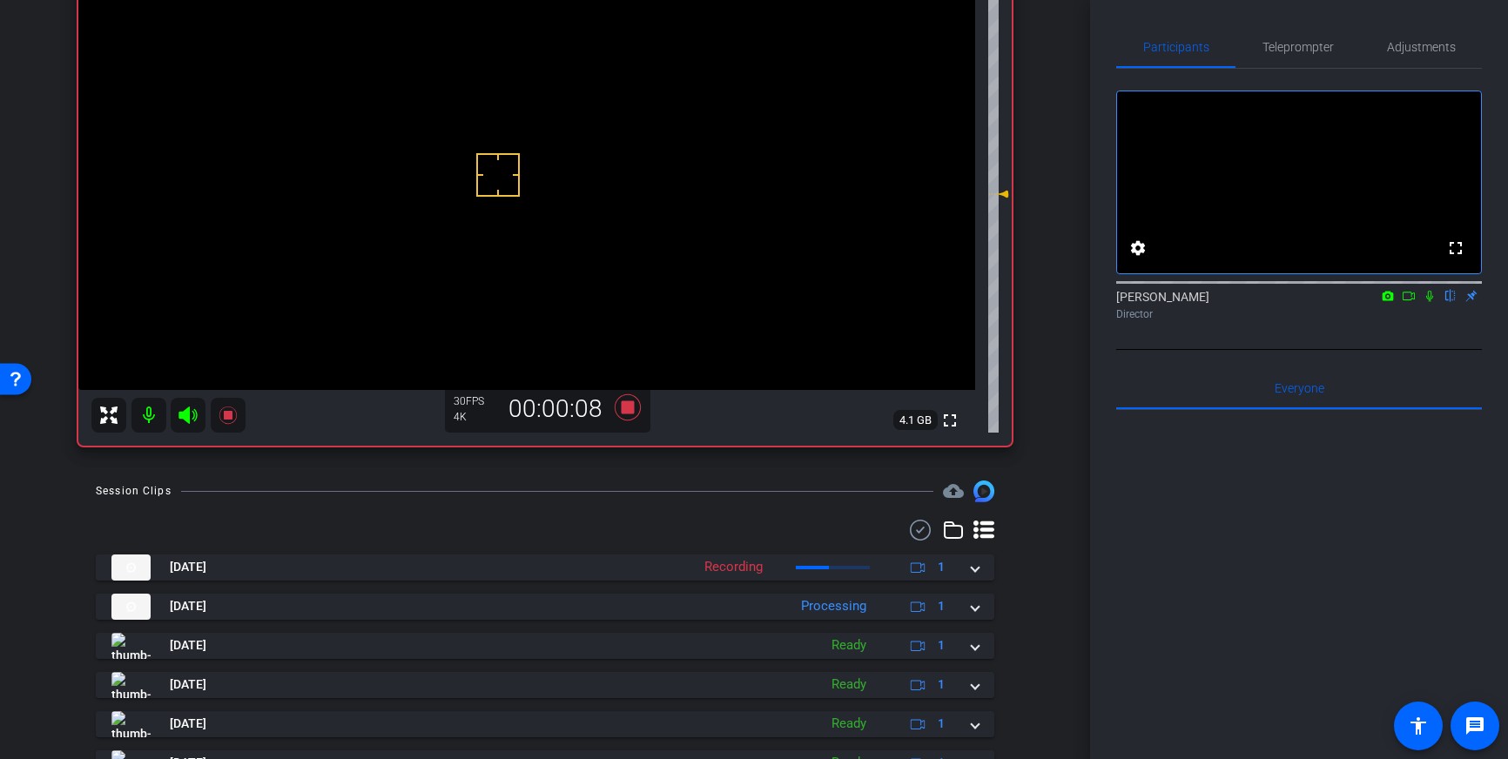
click at [1426, 302] on icon at bounding box center [1430, 296] width 14 height 12
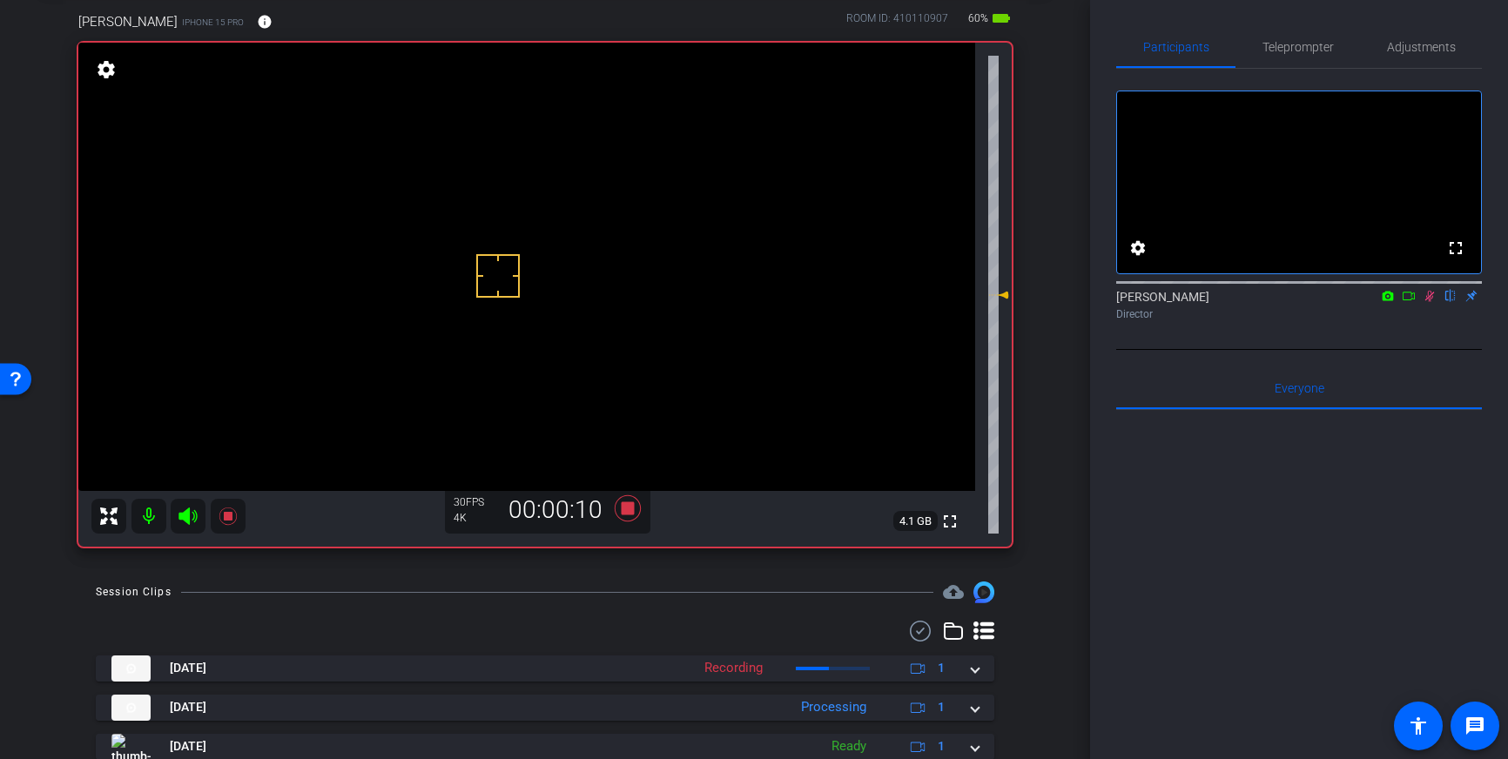
scroll to position [84, 0]
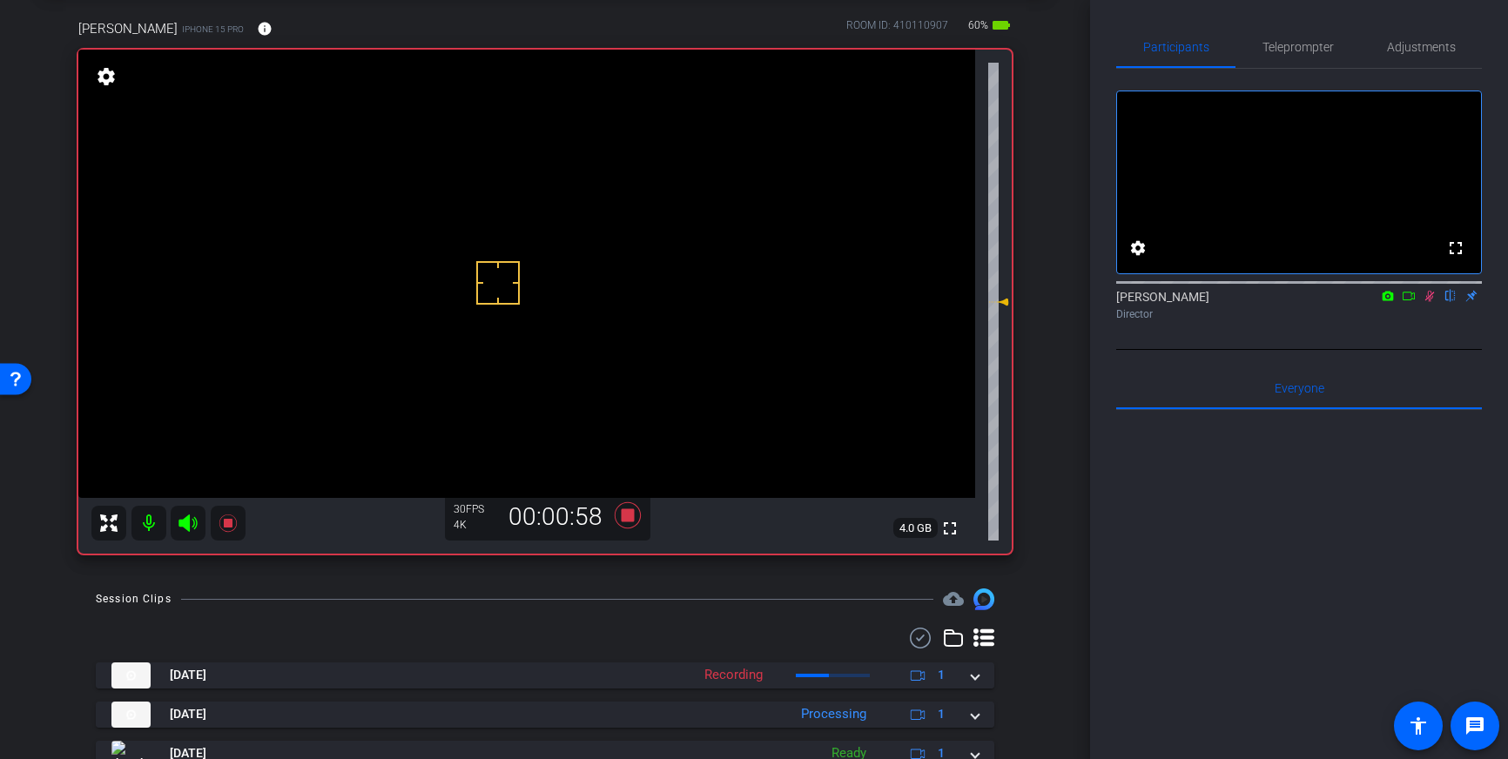
click at [1429, 302] on icon at bounding box center [1430, 296] width 10 height 11
click at [630, 516] on icon at bounding box center [628, 515] width 26 height 26
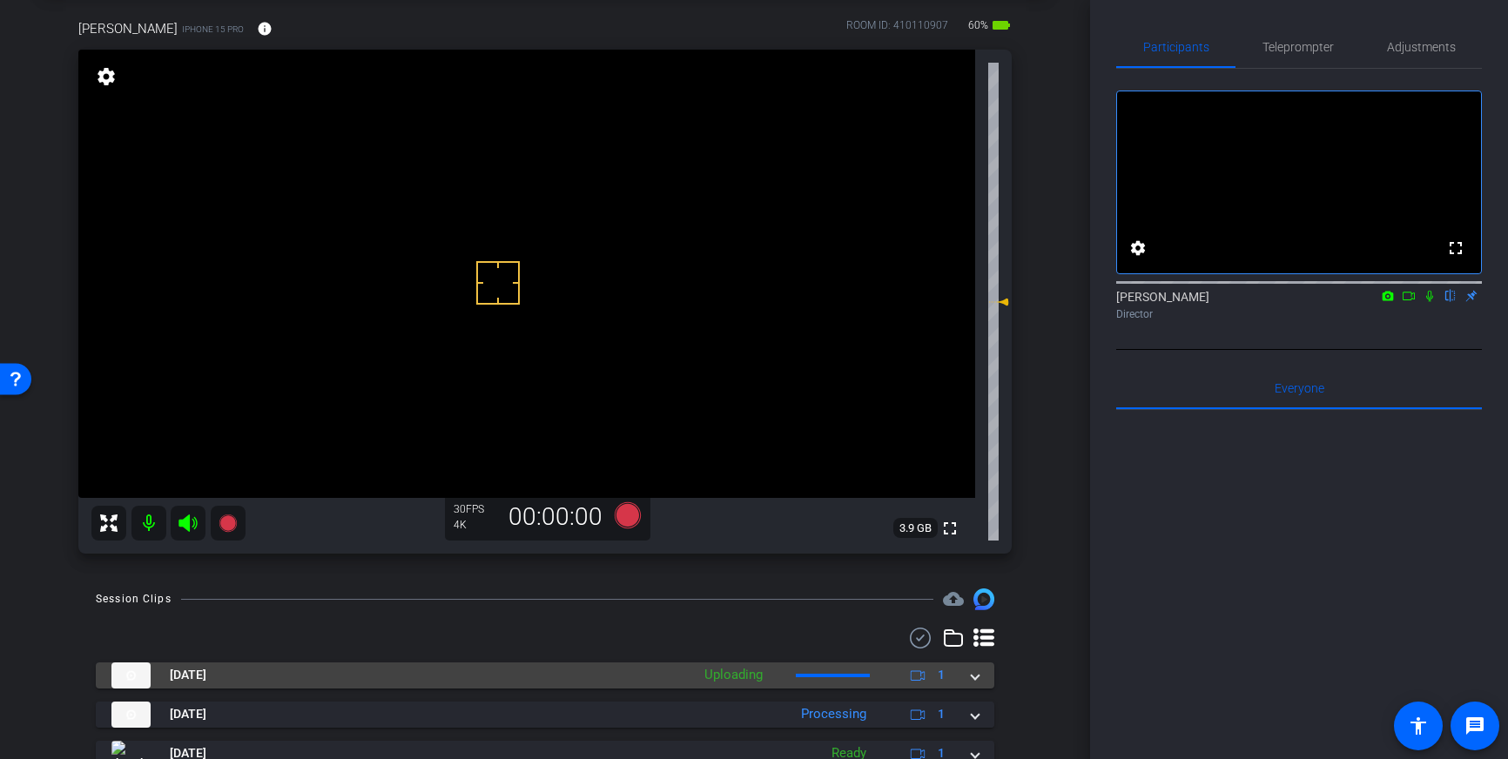
click at [974, 678] on span at bounding box center [975, 675] width 7 height 18
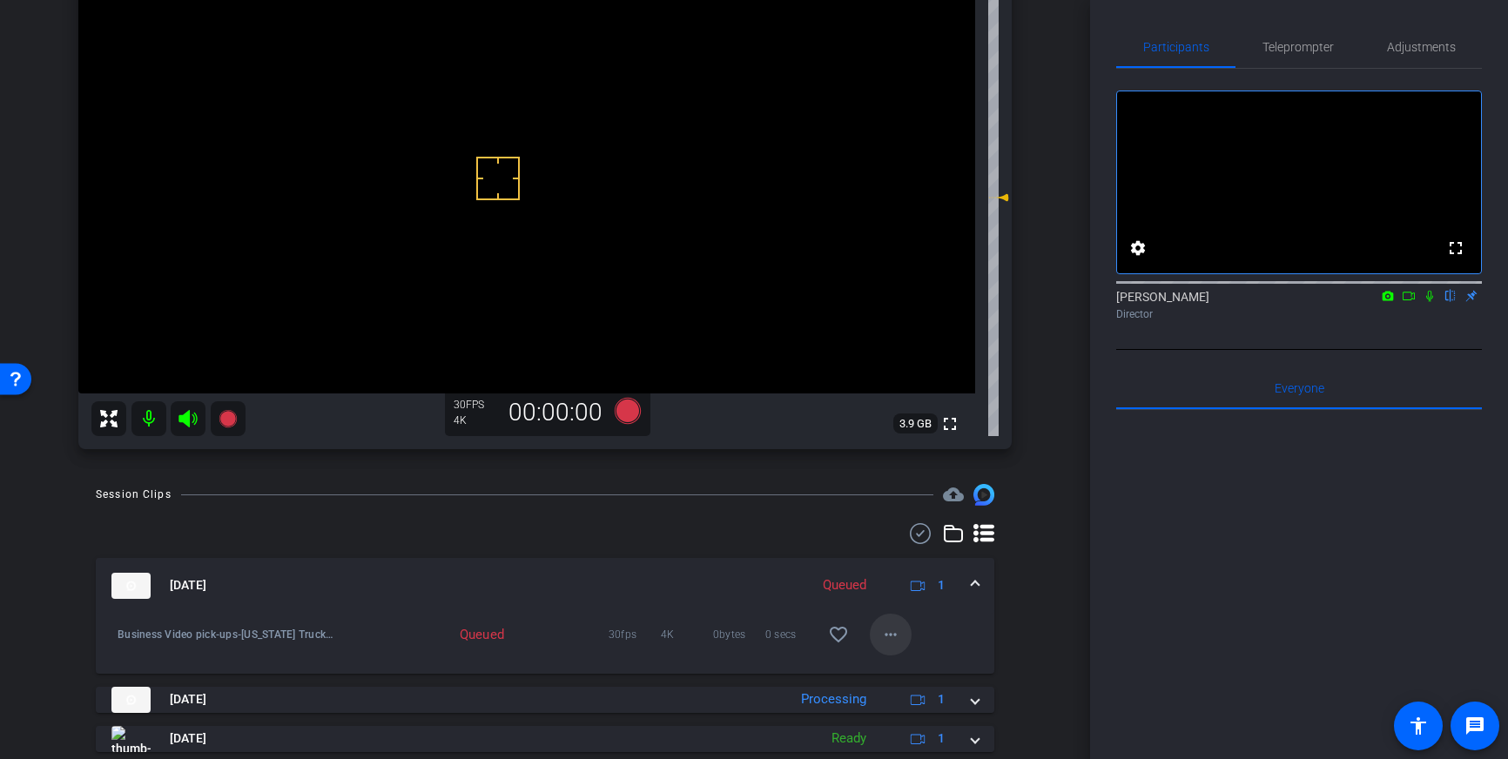
scroll to position [191, 0]
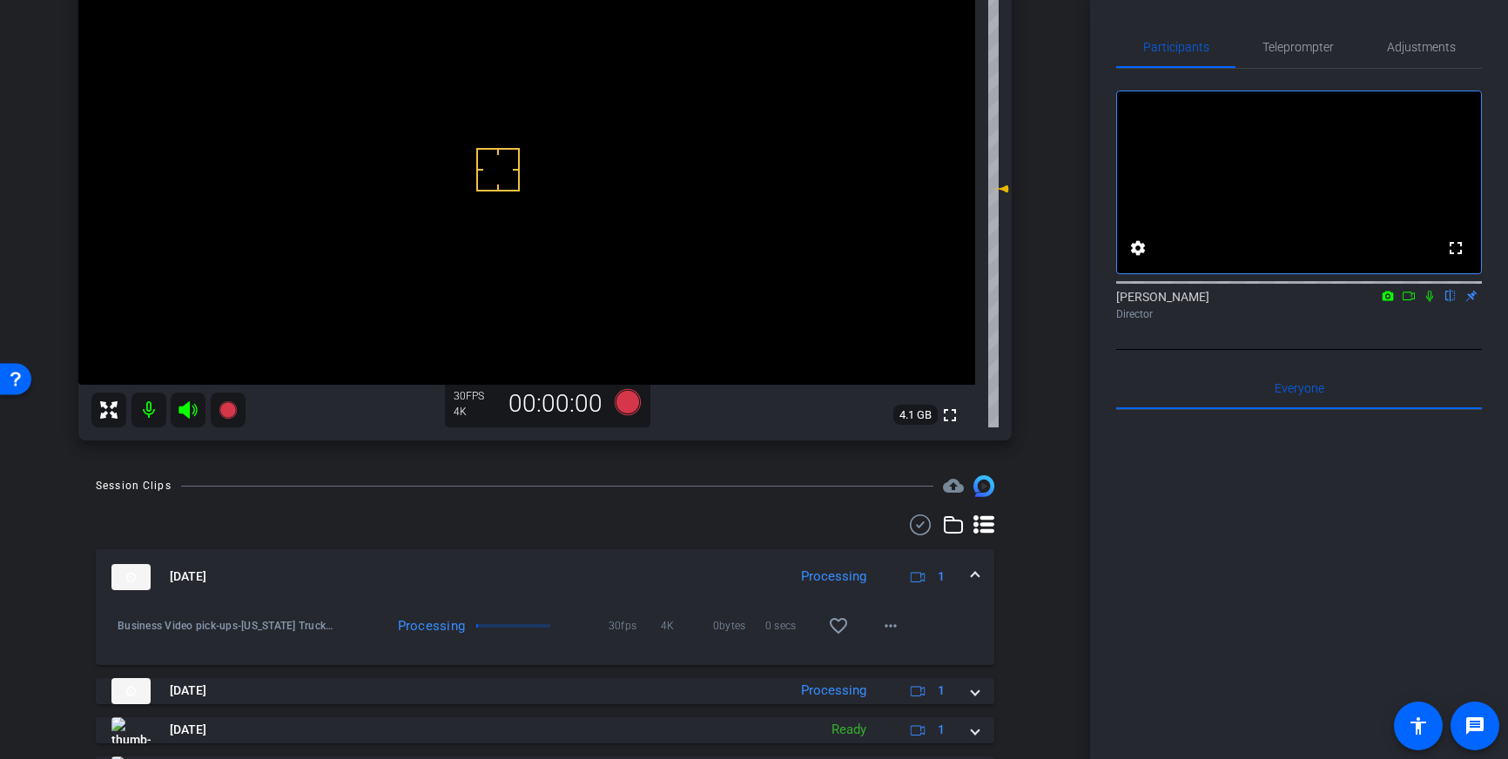
click at [975, 579] on span at bounding box center [975, 577] width 7 height 18
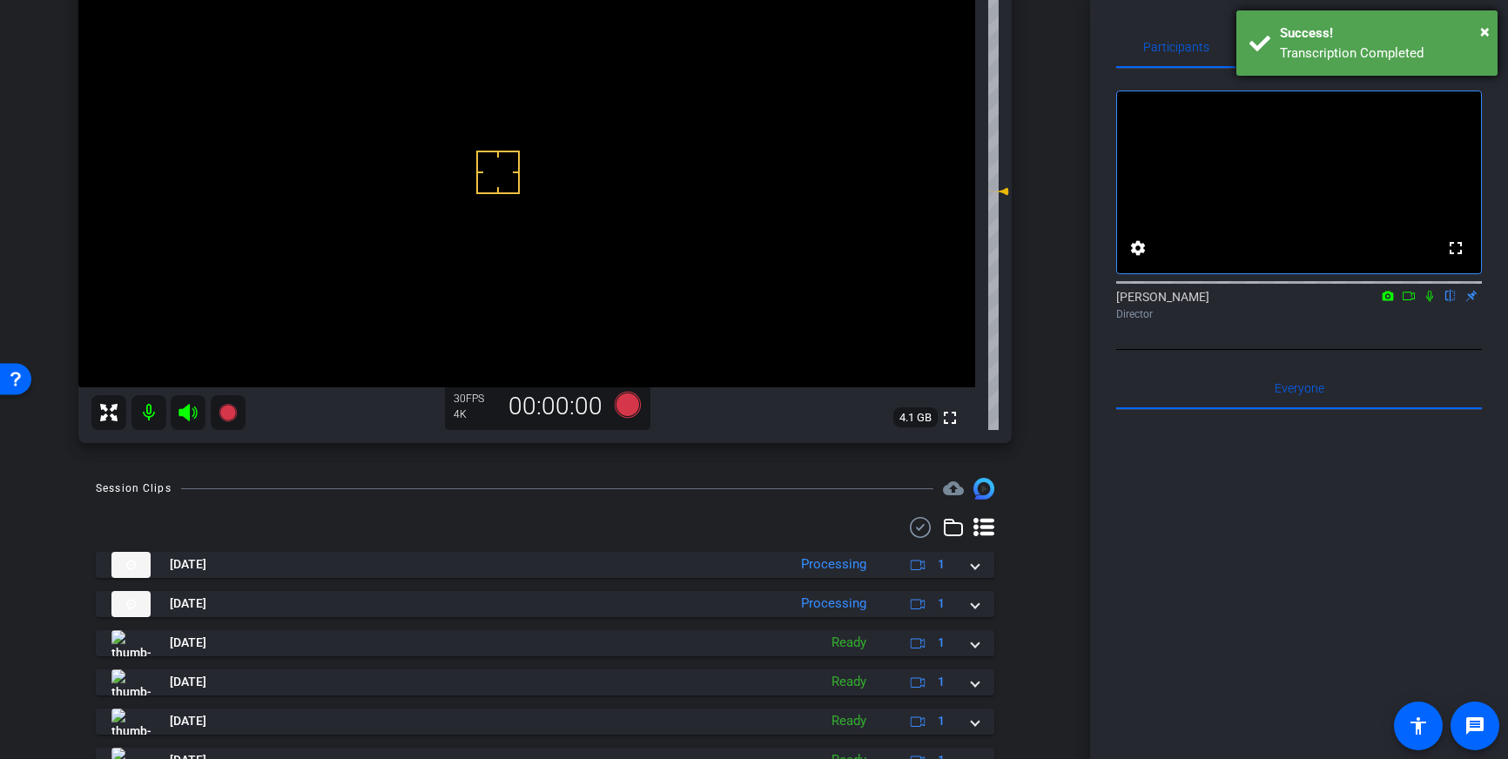
click at [1473, 33] on div "Success!" at bounding box center [1382, 34] width 205 height 20
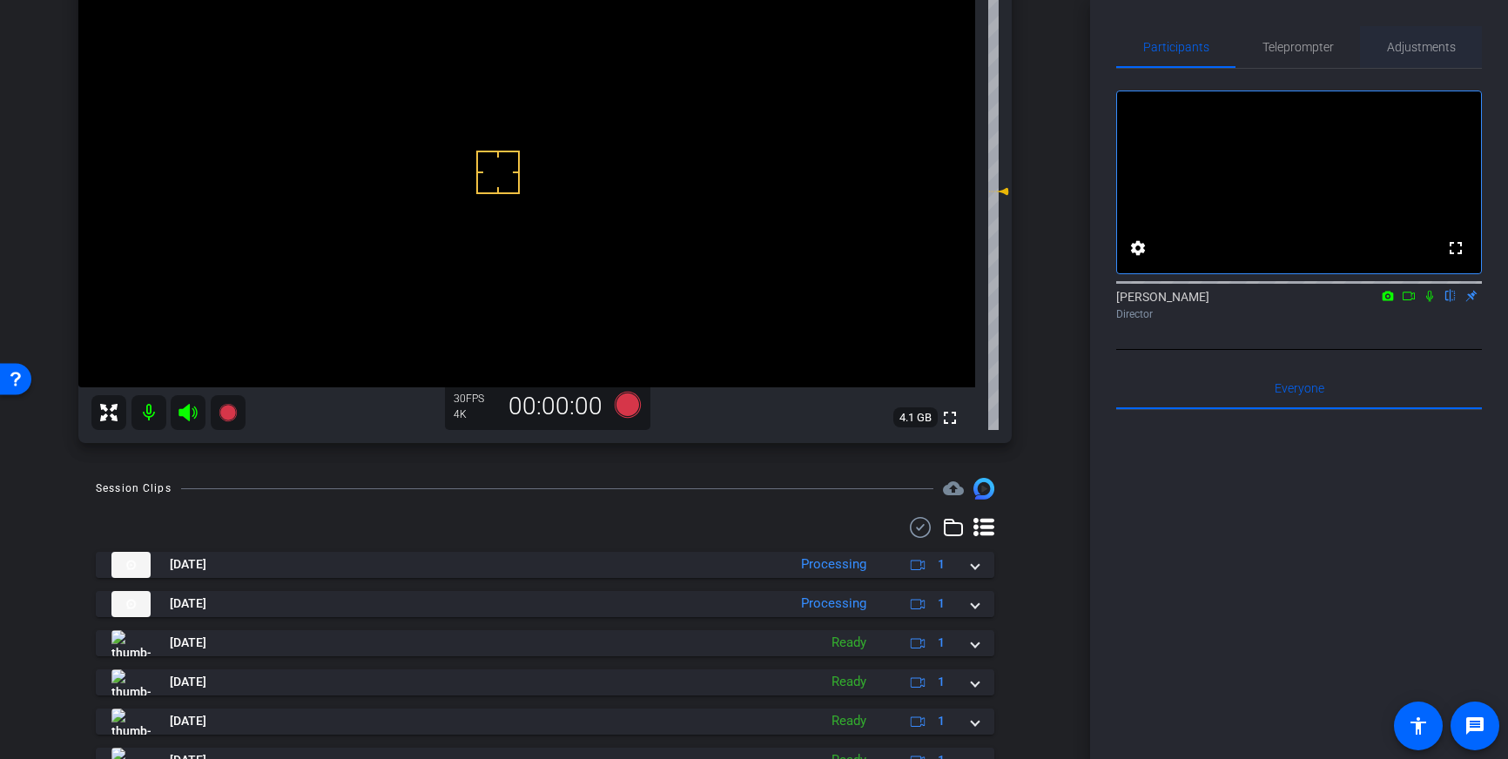
click at [1415, 53] on span "Adjustments" at bounding box center [1421, 47] width 69 height 12
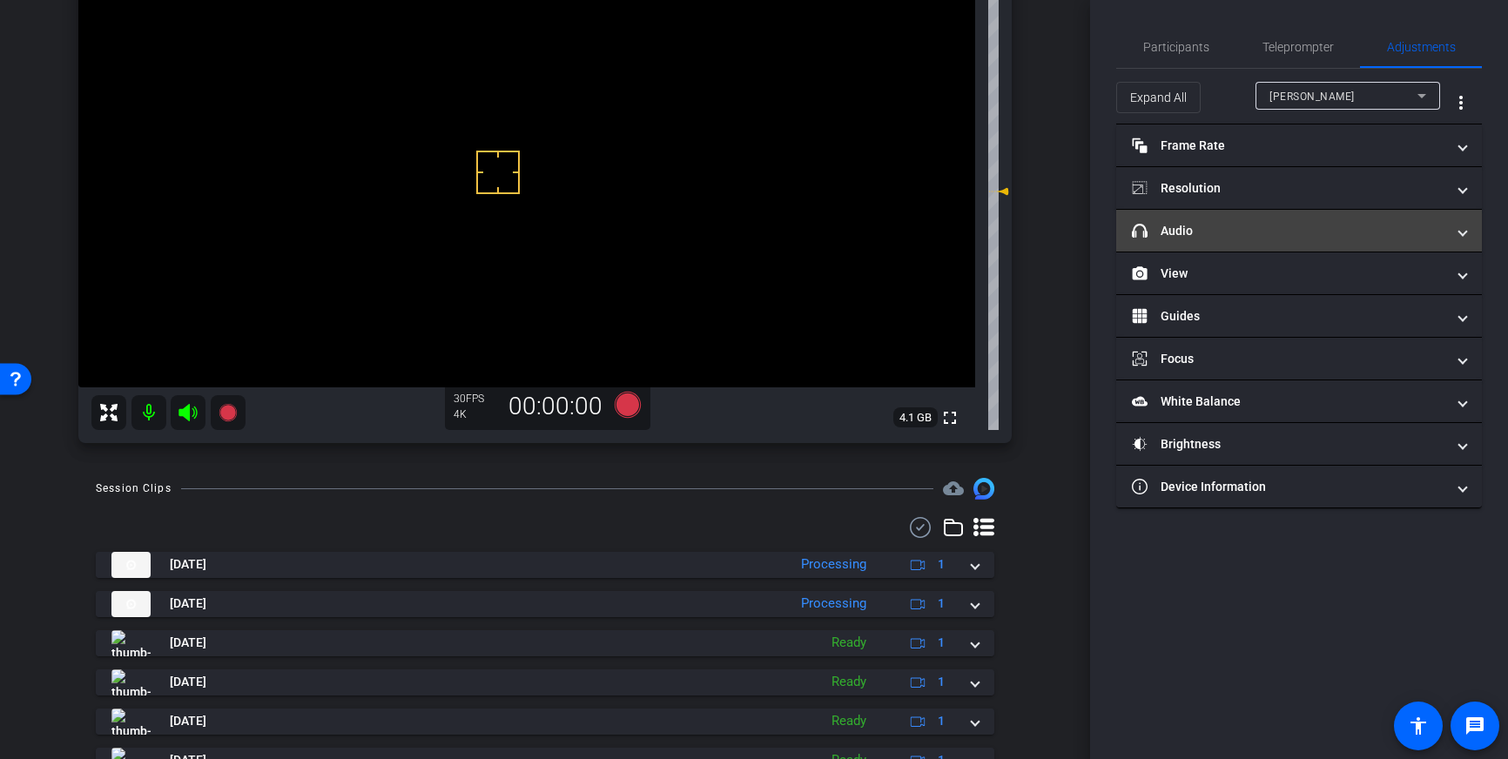
click at [1338, 233] on mat-panel-title "headphone icon Audio" at bounding box center [1288, 231] width 313 height 18
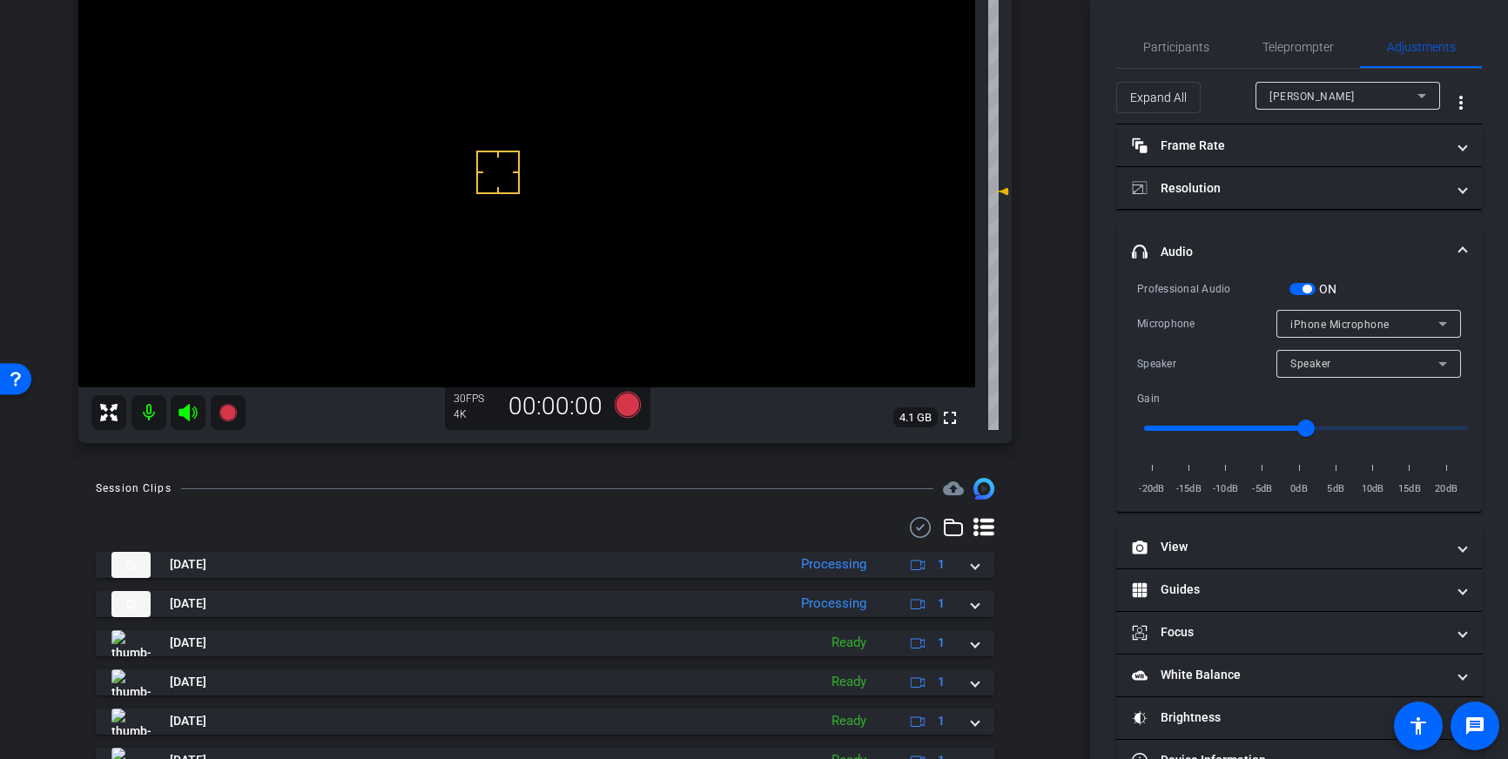
drag, startPoint x: 1304, startPoint y: 286, endPoint x: 1359, endPoint y: 286, distance: 55.7
click at [1304, 286] on span "button" at bounding box center [1307, 289] width 9 height 9
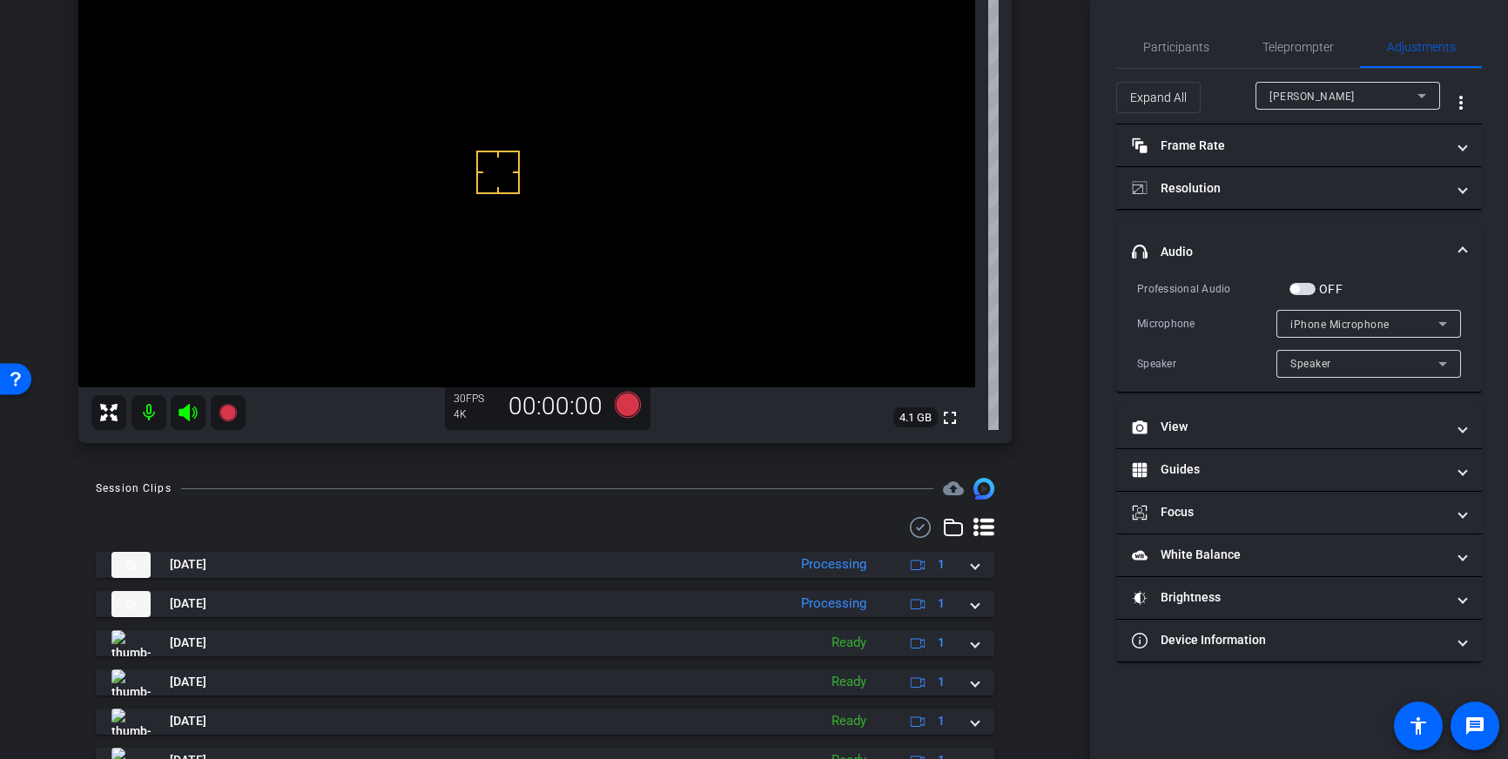
scroll to position [0, 0]
click at [1419, 251] on mat-panel-title "headphone icon Audio" at bounding box center [1288, 252] width 313 height 18
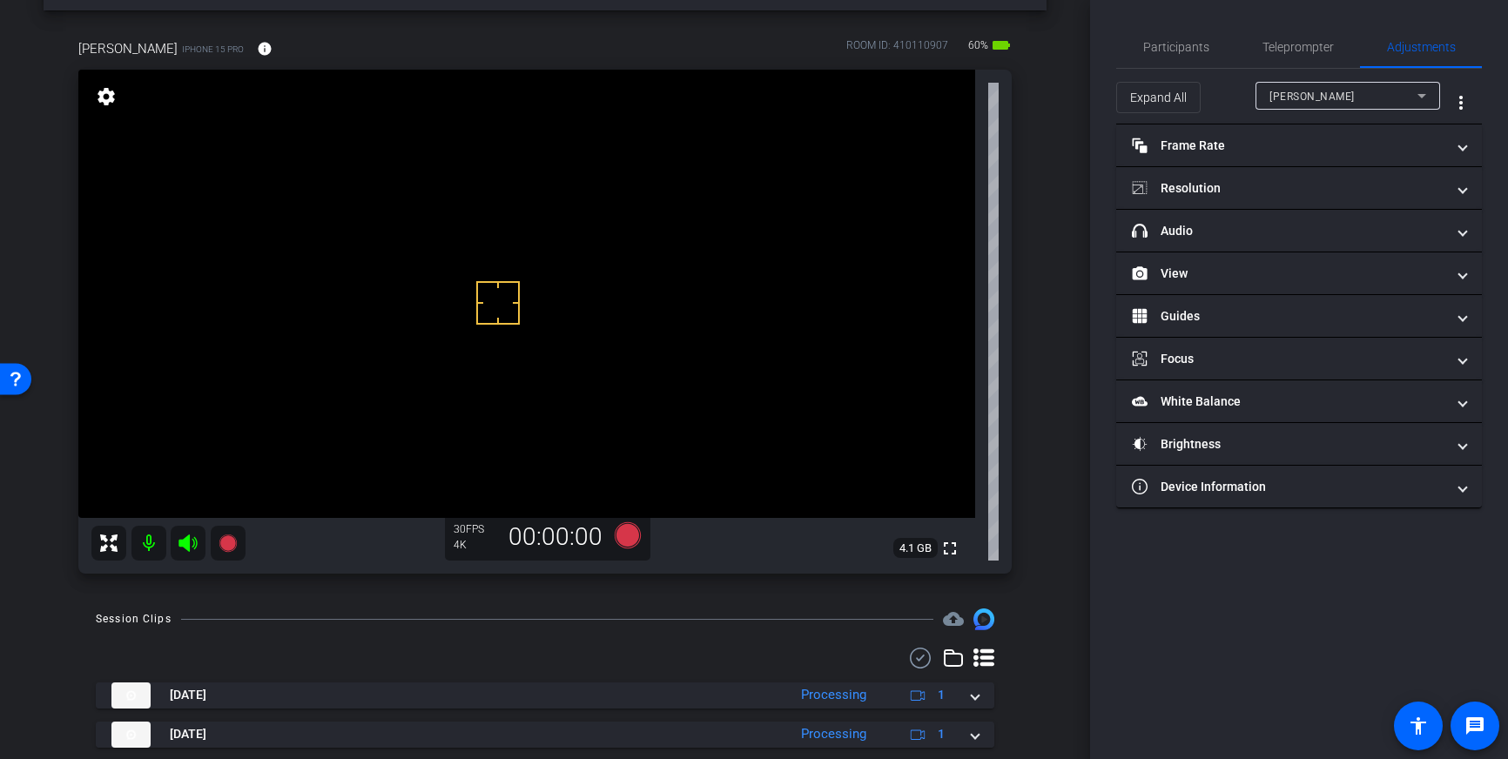
scroll to position [66, 0]
